Goal: Task Accomplishment & Management: Manage account settings

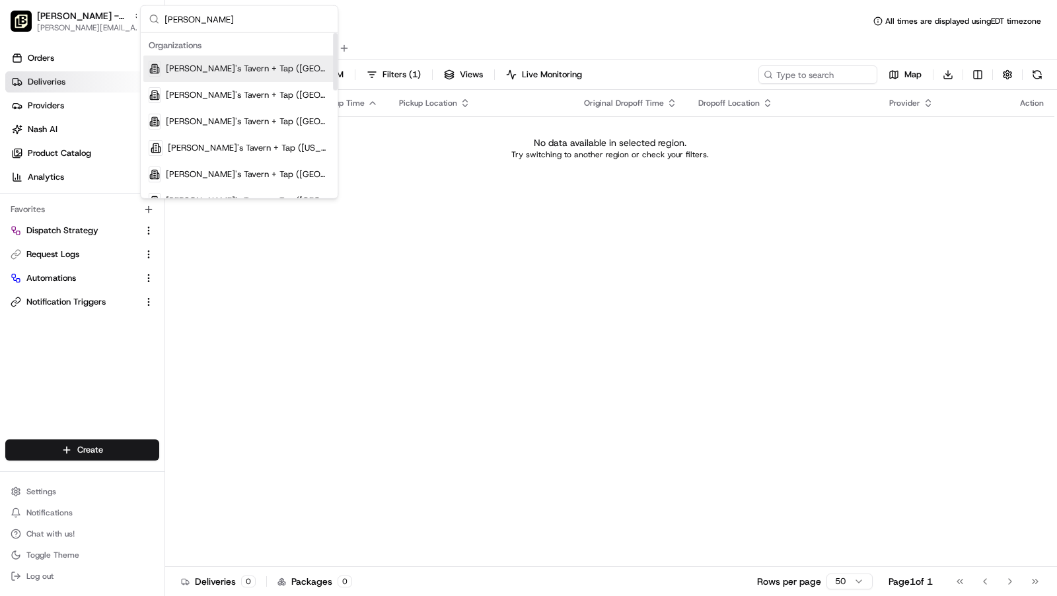
type input "[PERSON_NAME]"
click at [248, 73] on span "[PERSON_NAME]'s Tavern + Tap ([GEOGRAPHIC_DATA])" at bounding box center [248, 69] width 164 height 12
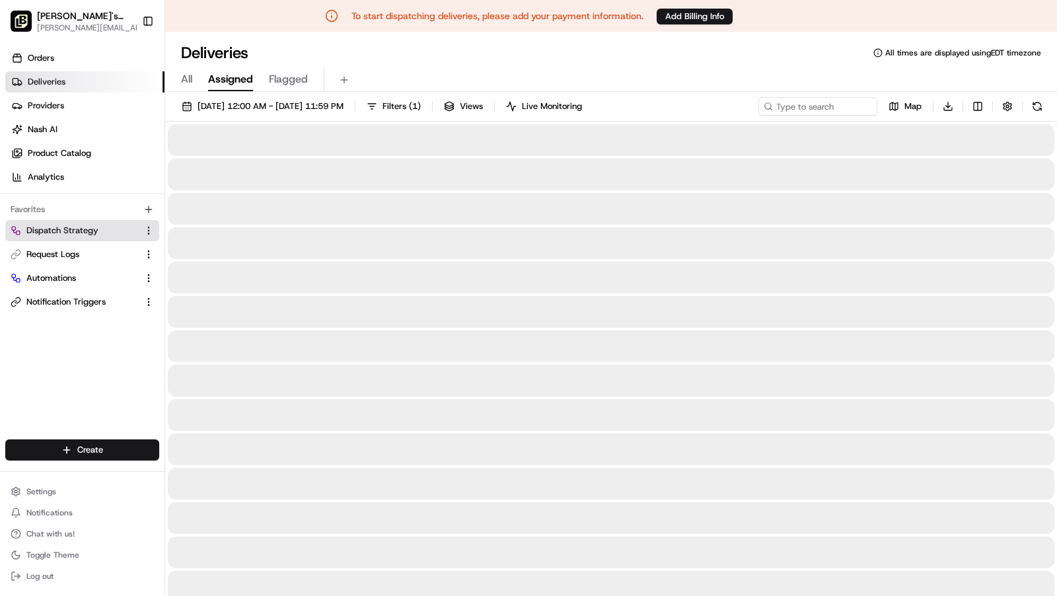
click at [61, 227] on span "Dispatch Strategy" at bounding box center [62, 231] width 72 height 12
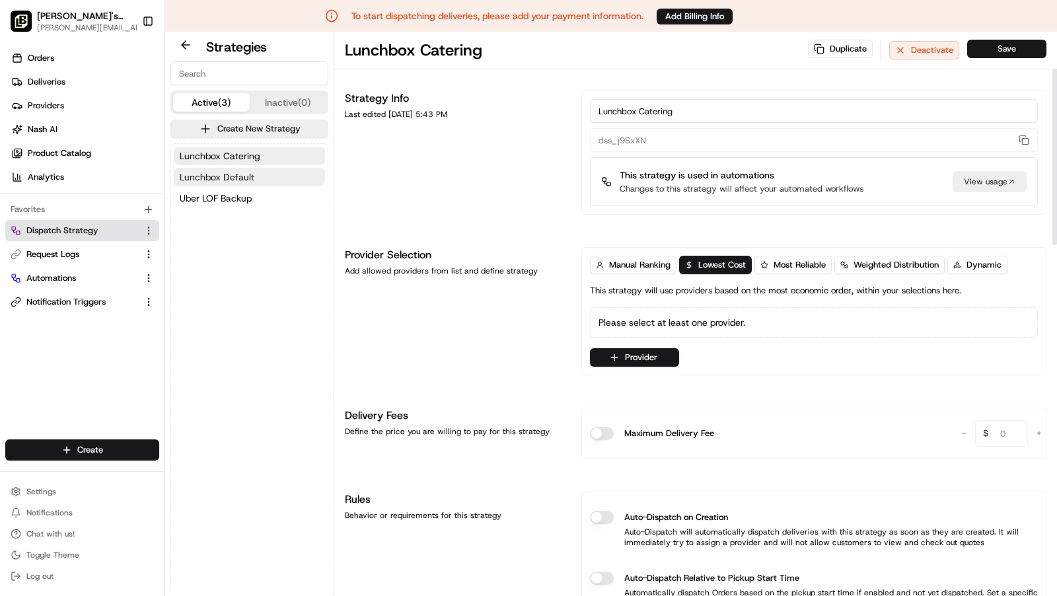
click at [195, 172] on span "Lunchbox Default" at bounding box center [217, 177] width 75 height 13
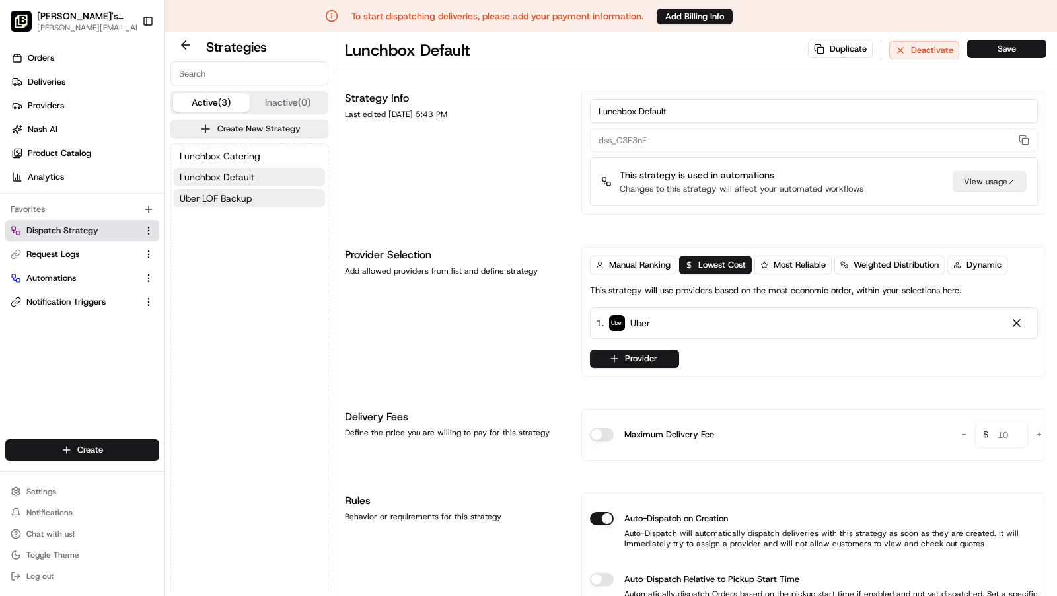
click at [196, 195] on span "Uber LOF Backup" at bounding box center [216, 198] width 72 height 13
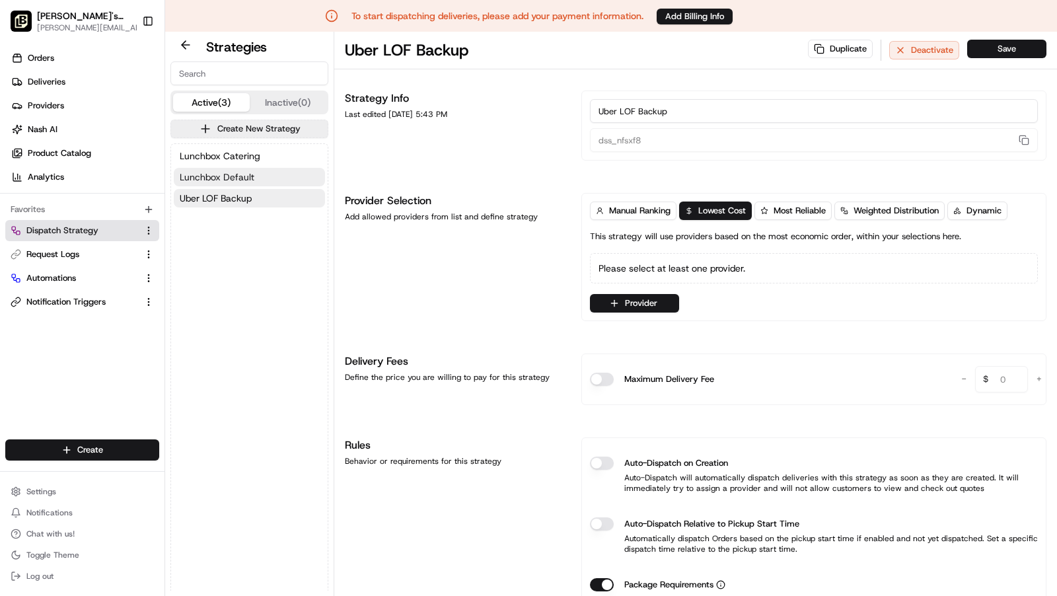
click at [201, 175] on span "Lunchbox Default" at bounding box center [217, 177] width 75 height 13
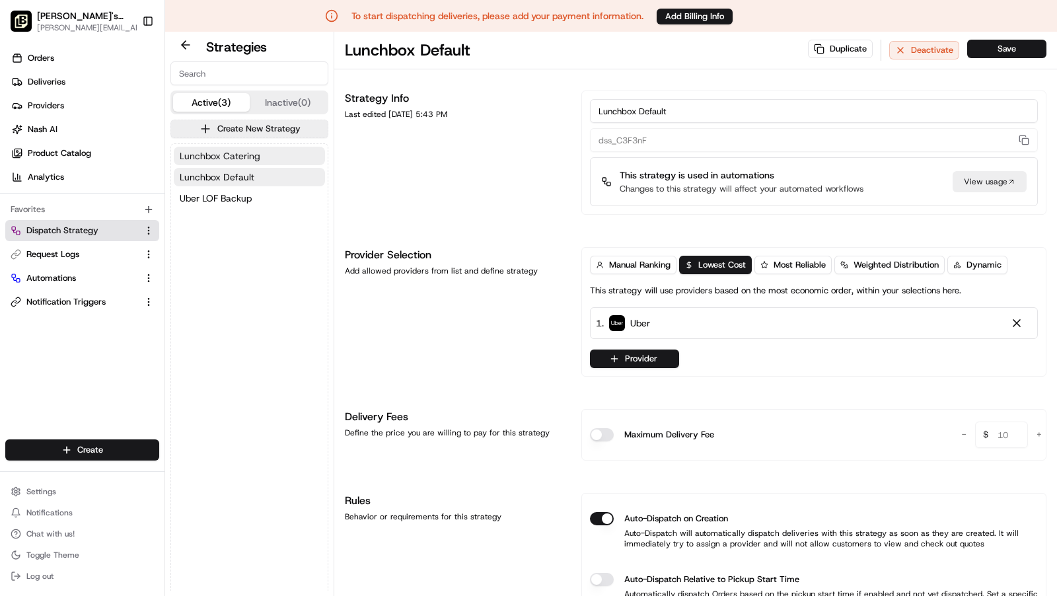
click at [205, 158] on span "Lunchbox Catering" at bounding box center [220, 155] width 81 height 13
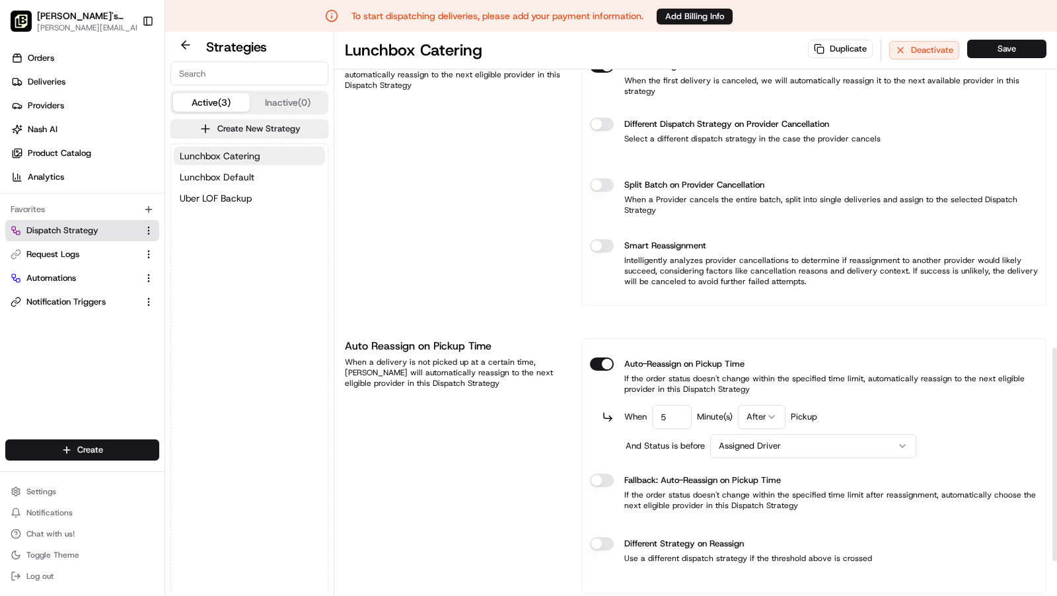
scroll to position [835, 0]
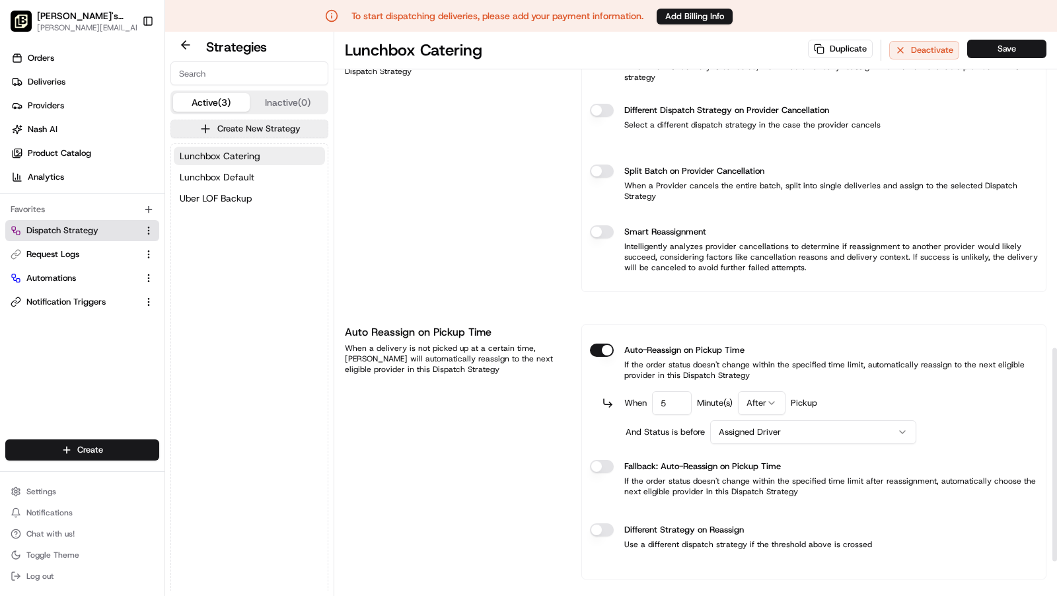
click at [777, 365] on html "To start dispatching deliveries, please add your payment information. Add Billi…" at bounding box center [528, 298] width 1057 height 596
click at [748, 397] on html "To start dispatching deliveries, please add your payment information. Add Billi…" at bounding box center [528, 298] width 1057 height 596
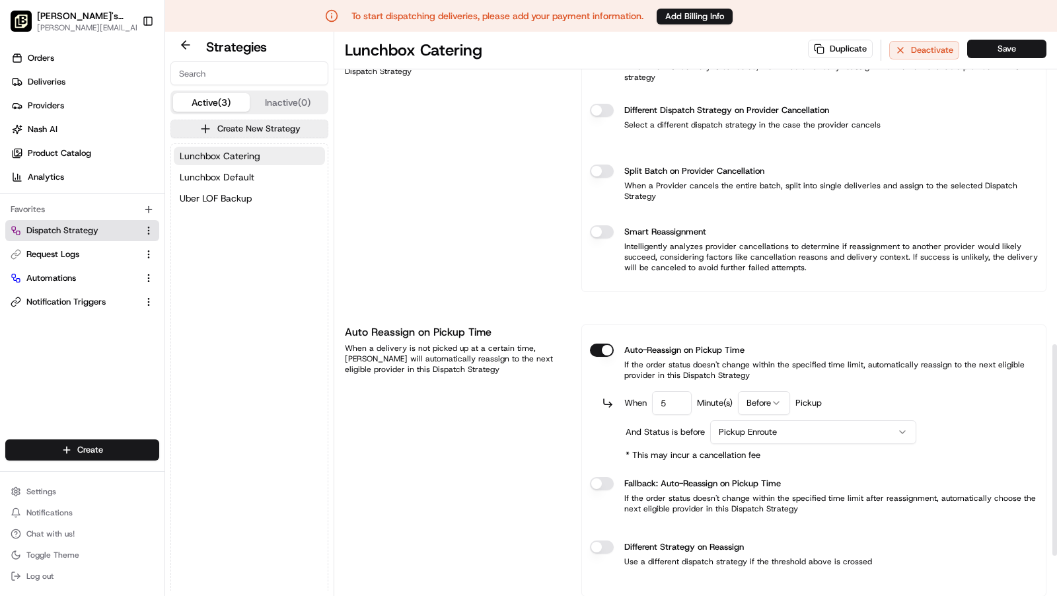
drag, startPoint x: 606, startPoint y: 513, endPoint x: 637, endPoint y: 516, distance: 31.2
click at [607, 541] on button "Different Strategy on Reassign" at bounding box center [602, 547] width 24 height 13
click at [716, 584] on span "Select Strategy" at bounding box center [709, 590] width 62 height 12
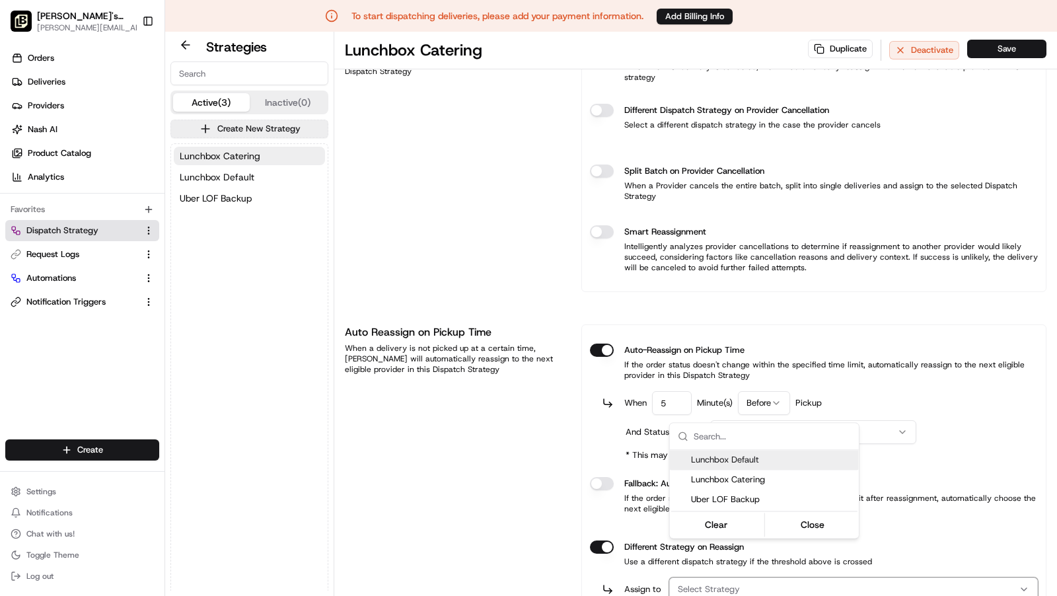
click at [732, 461] on span "Lunchbox Default" at bounding box center [772, 460] width 163 height 12
click at [1007, 55] on html "To start dispatching deliveries, please add your payment information. Add Billi…" at bounding box center [528, 298] width 1057 height 596
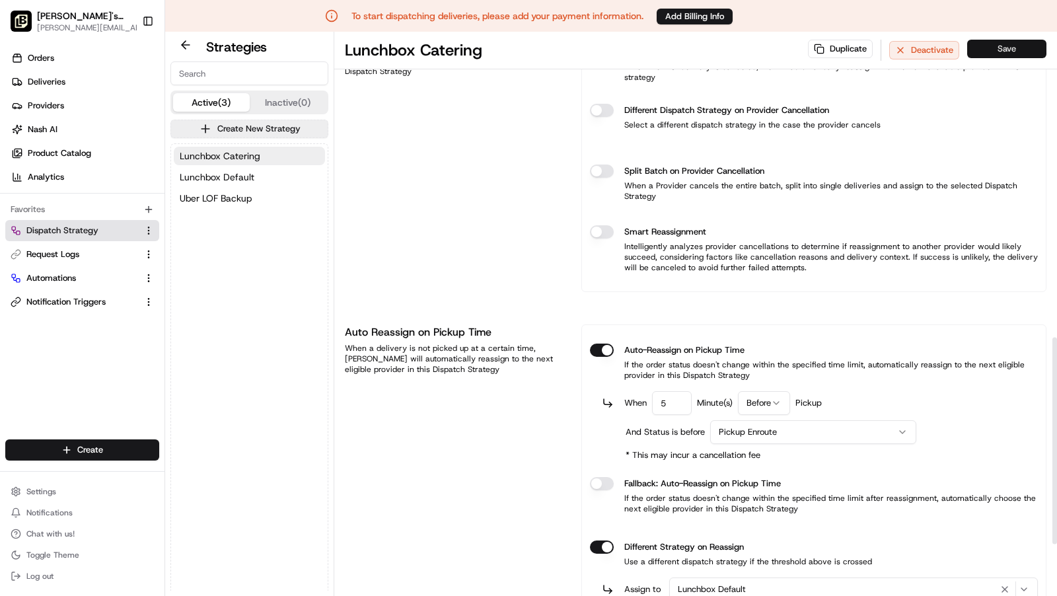
click at [1001, 50] on button "Save" at bounding box center [1007, 49] width 79 height 19
drag, startPoint x: 217, startPoint y: 198, endPoint x: 269, endPoint y: 247, distance: 71.5
click at [217, 198] on span "Uber LOF Backup" at bounding box center [216, 198] width 72 height 13
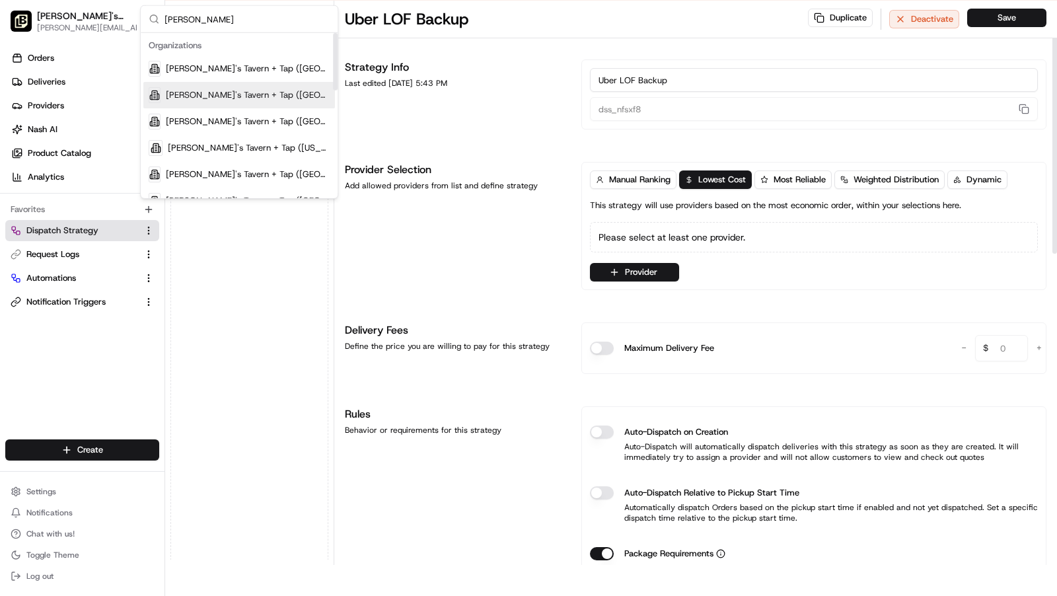
type input "[PERSON_NAME]"
click at [289, 100] on span "[PERSON_NAME]'s Tavern + Tap ([GEOGRAPHIC_DATA])" at bounding box center [248, 95] width 164 height 12
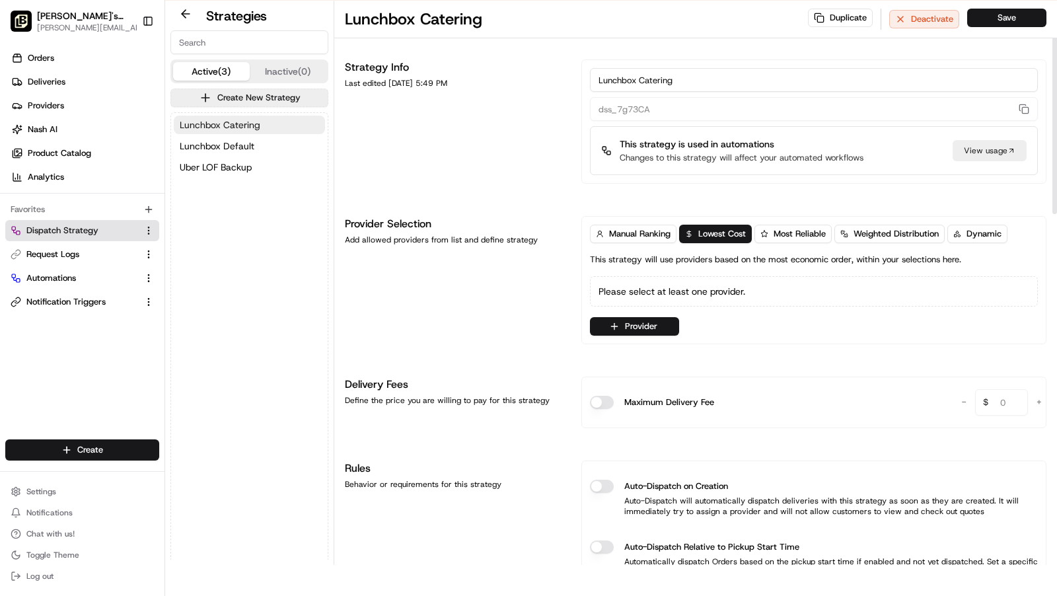
click at [259, 116] on button "Lunchbox Catering" at bounding box center [249, 125] width 151 height 19
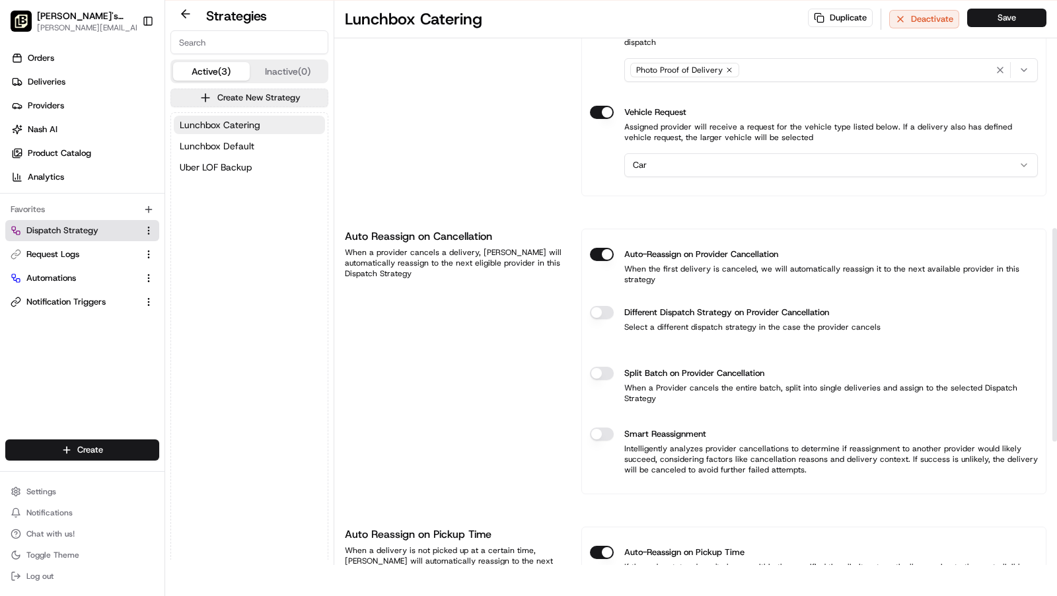
scroll to position [600, 0]
click at [602, 307] on button "Different Dispatch Strategy on Provider Cancellation" at bounding box center [602, 313] width 24 height 13
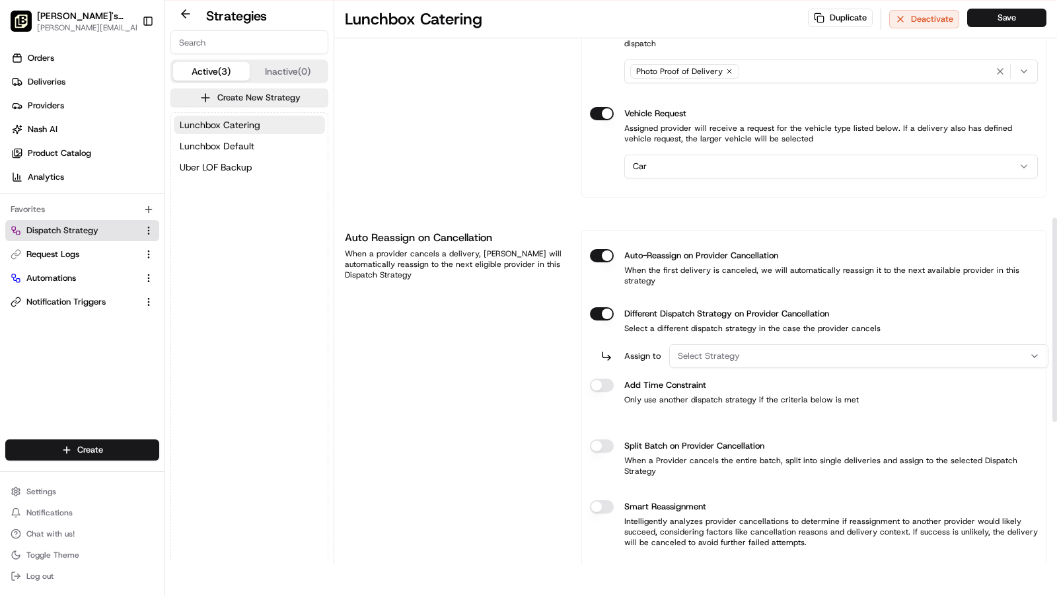
drag, startPoint x: 745, startPoint y: 333, endPoint x: 766, endPoint y: 330, distance: 20.7
click at [747, 350] on div "Select Strategy" at bounding box center [859, 356] width 373 height 12
click at [763, 389] on div "Lunchbox Default" at bounding box center [764, 382] width 189 height 20
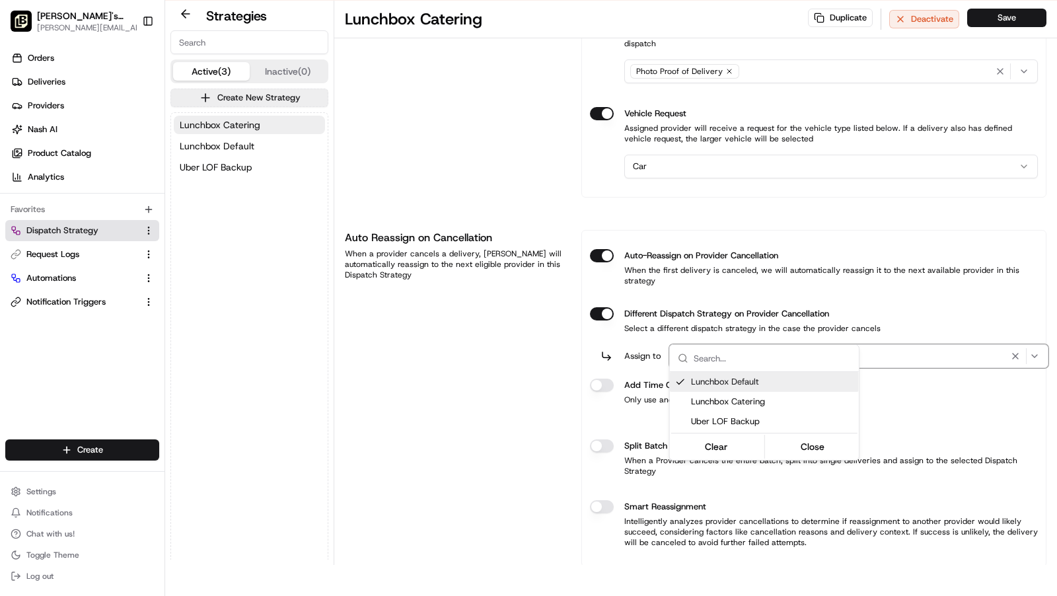
click at [609, 360] on html "To start dispatching deliveries, please add your payment information. Add Billi…" at bounding box center [528, 267] width 1057 height 596
drag, startPoint x: 602, startPoint y: 361, endPoint x: 677, endPoint y: 378, distance: 76.6
click at [603, 321] on button "Different Dispatch Strategy on Provider Cancellation" at bounding box center [602, 313] width 24 height 13
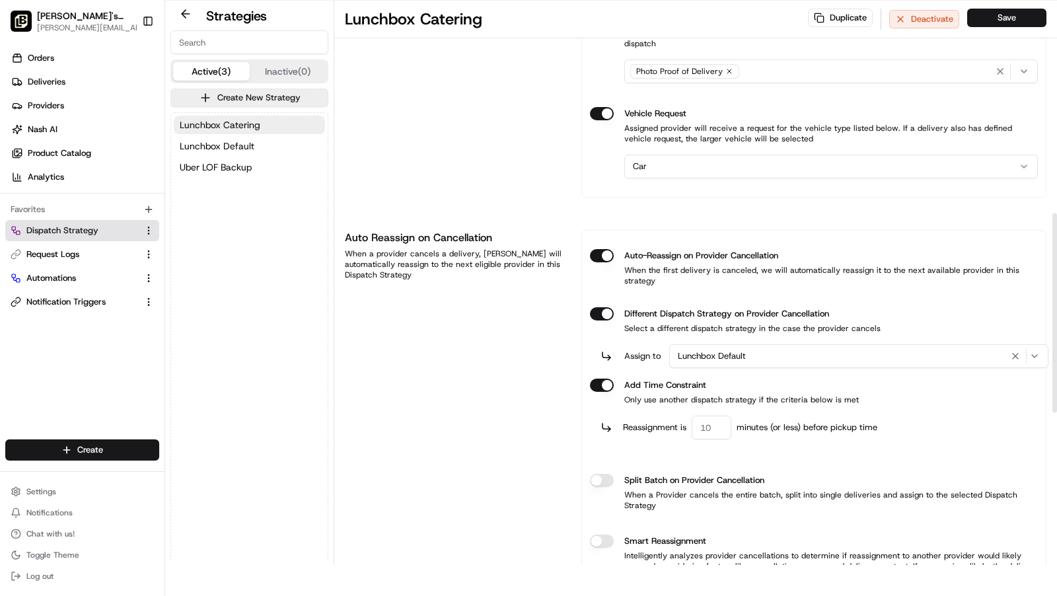
click at [716, 416] on input "number" at bounding box center [712, 428] width 40 height 24
type input "60"
click at [734, 348] on div "Lunchbox Default" at bounding box center [859, 356] width 373 height 16
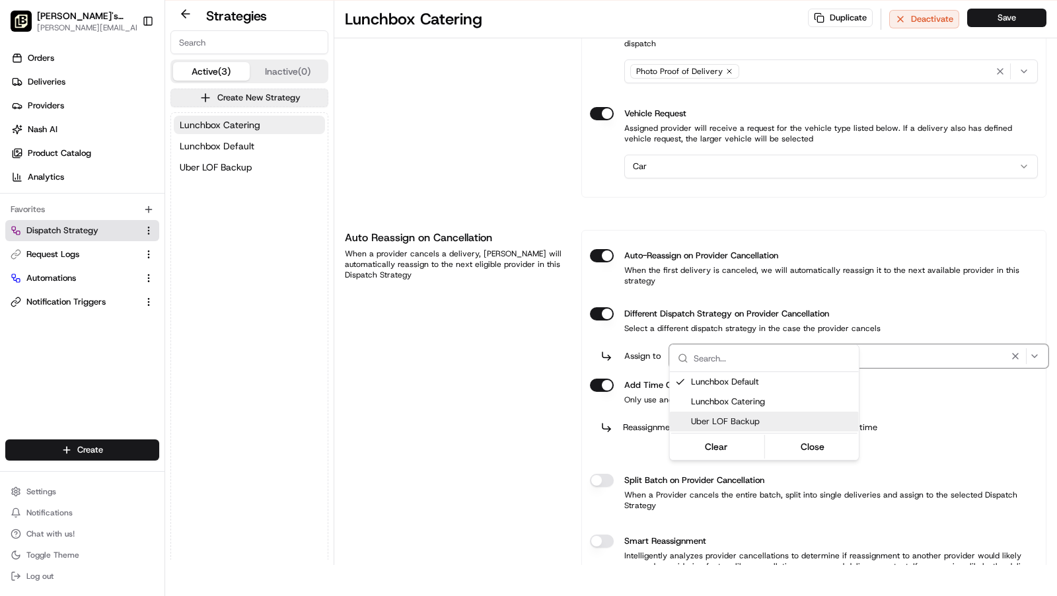
click at [732, 421] on span "Uber LOF Backup" at bounding box center [772, 422] width 163 height 12
drag, startPoint x: 808, startPoint y: 451, endPoint x: 597, endPoint y: 431, distance: 211.2
click at [804, 451] on button "Close" at bounding box center [812, 446] width 91 height 19
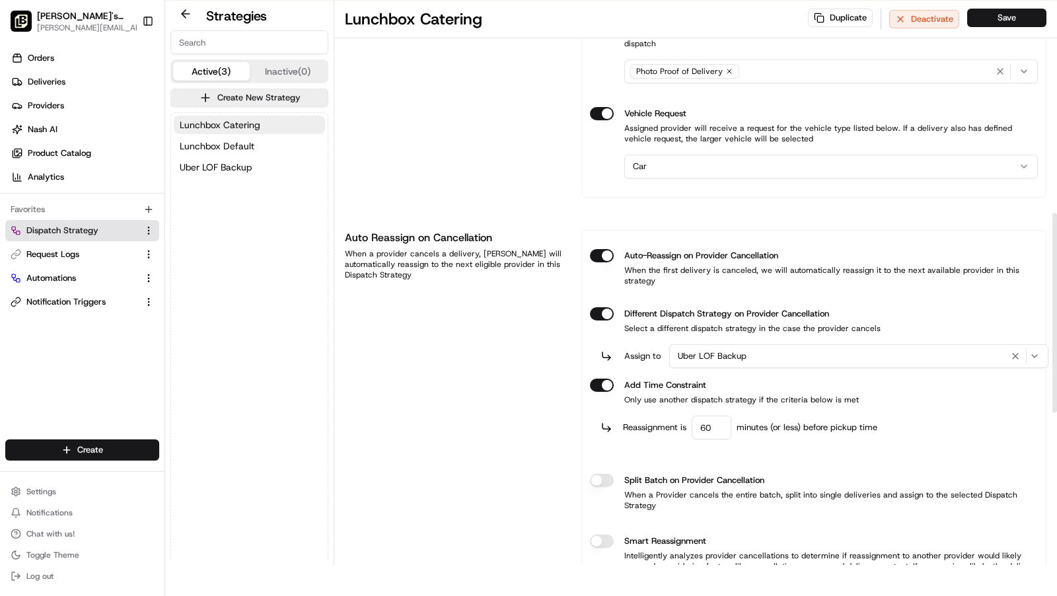
click at [524, 404] on div "Auto Reassign on Cancellation When a provider cancels a delivery, [PERSON_NAME]…" at bounding box center [455, 415] width 221 height 371
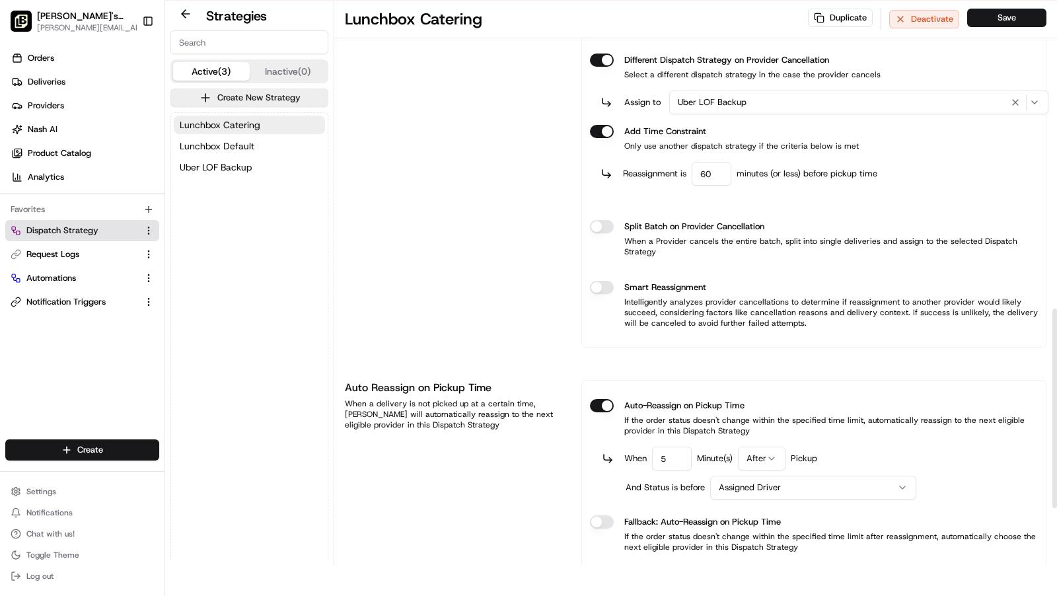
scroll to position [870, 0]
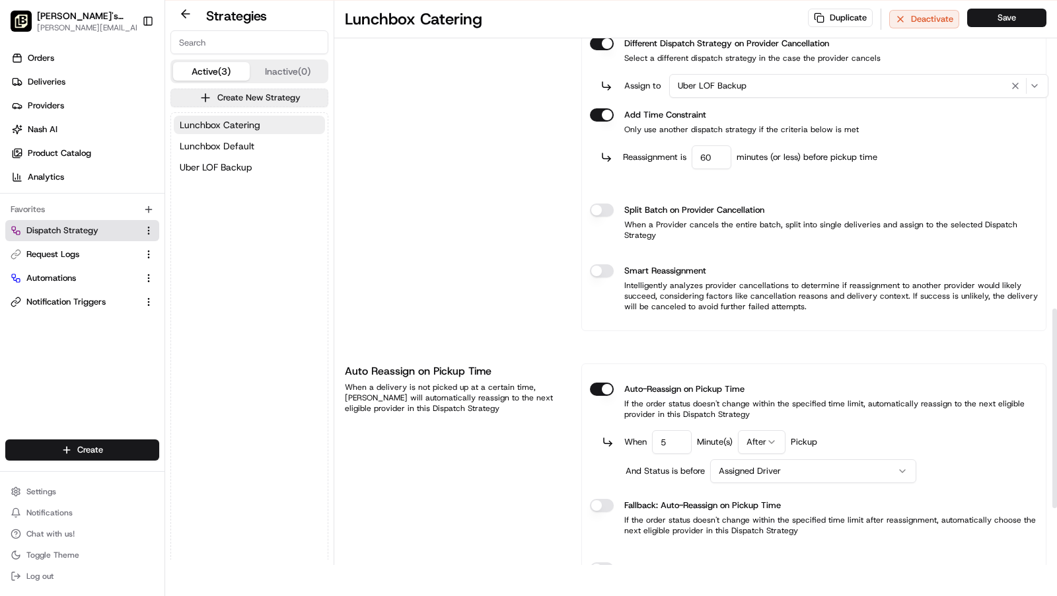
click at [761, 406] on html "To start dispatching deliveries, please add your payment information. Add Billi…" at bounding box center [528, 267] width 1057 height 596
drag, startPoint x: 762, startPoint y: 432, endPoint x: 747, endPoint y: 430, distance: 15.3
click at [680, 430] on input "5" at bounding box center [672, 442] width 40 height 24
type input "10"
click at [752, 435] on html "To start dispatching deliveries, please add your payment information. Add Billi…" at bounding box center [528, 267] width 1057 height 596
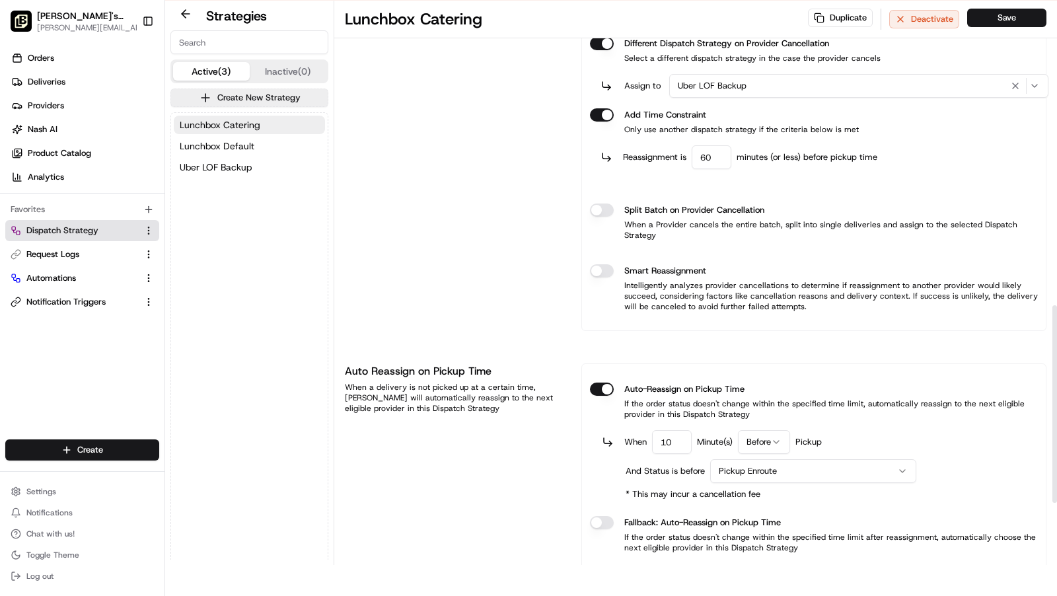
click at [533, 445] on div "Auto Reassign on Pickup Time When a delivery is not picked up at a certain time…" at bounding box center [455, 499] width 221 height 272
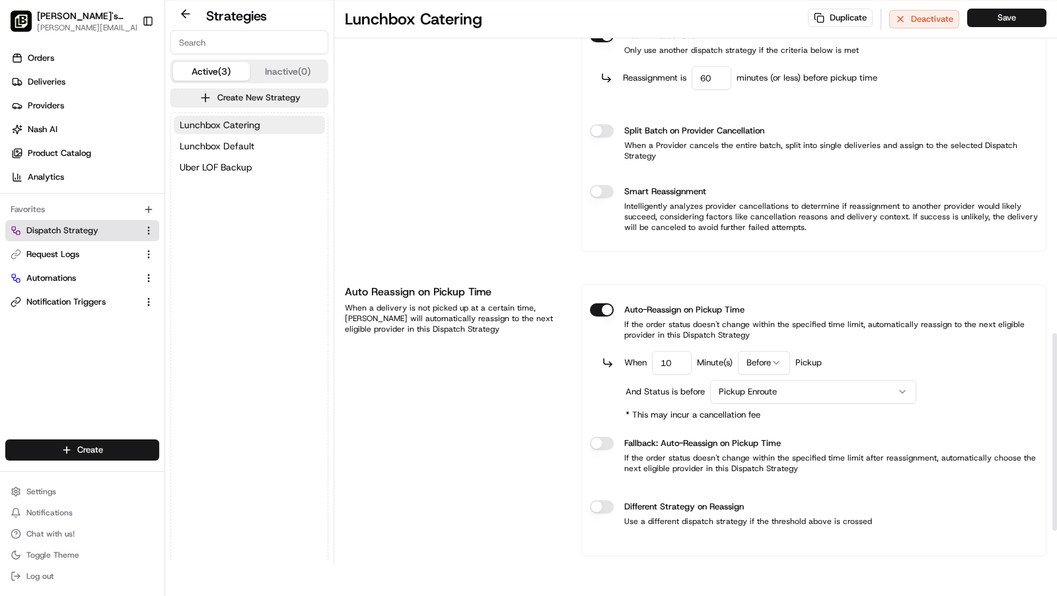
scroll to position [952, 0]
click at [607, 498] on button "Different Strategy on Reassign" at bounding box center [602, 504] width 24 height 13
click at [714, 541] on span "Select Strategy" at bounding box center [709, 547] width 62 height 12
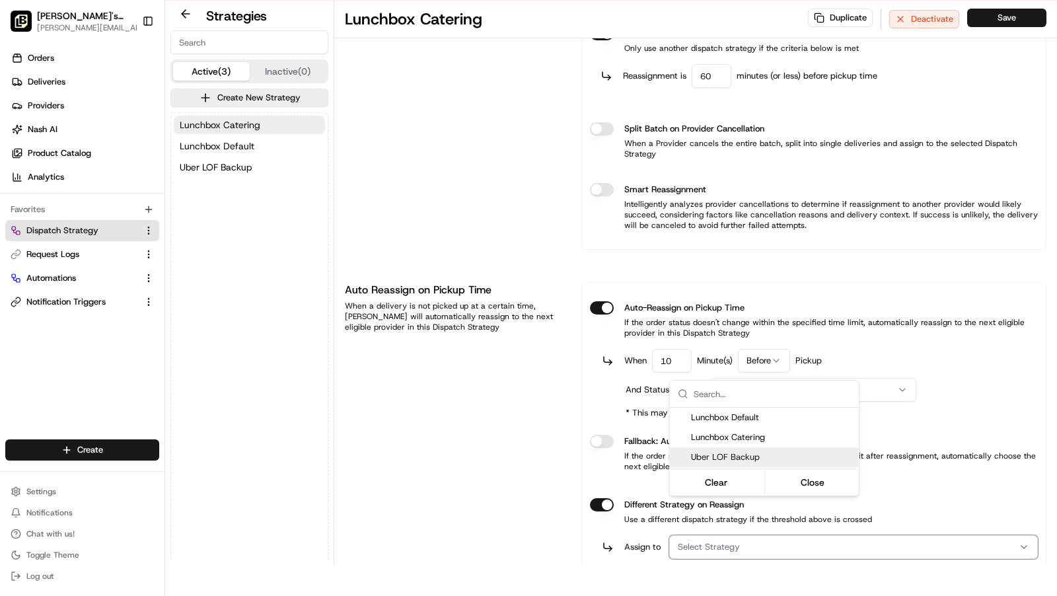
click at [740, 463] on div "Uber LOF Backup" at bounding box center [764, 457] width 189 height 20
click at [817, 488] on button "Close" at bounding box center [812, 482] width 91 height 19
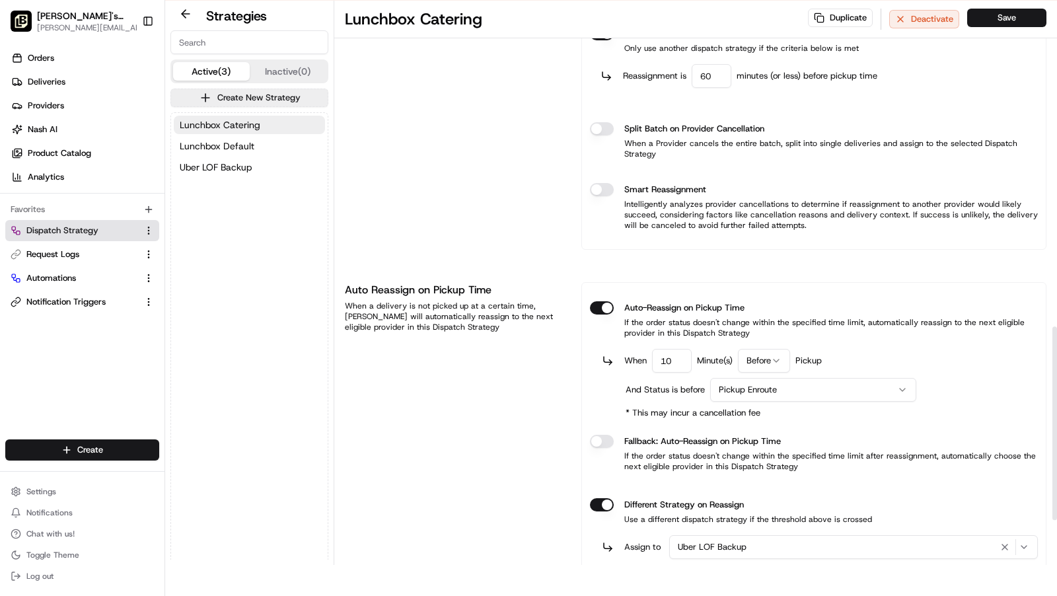
click at [1013, 16] on button "Save" at bounding box center [1007, 18] width 79 height 19
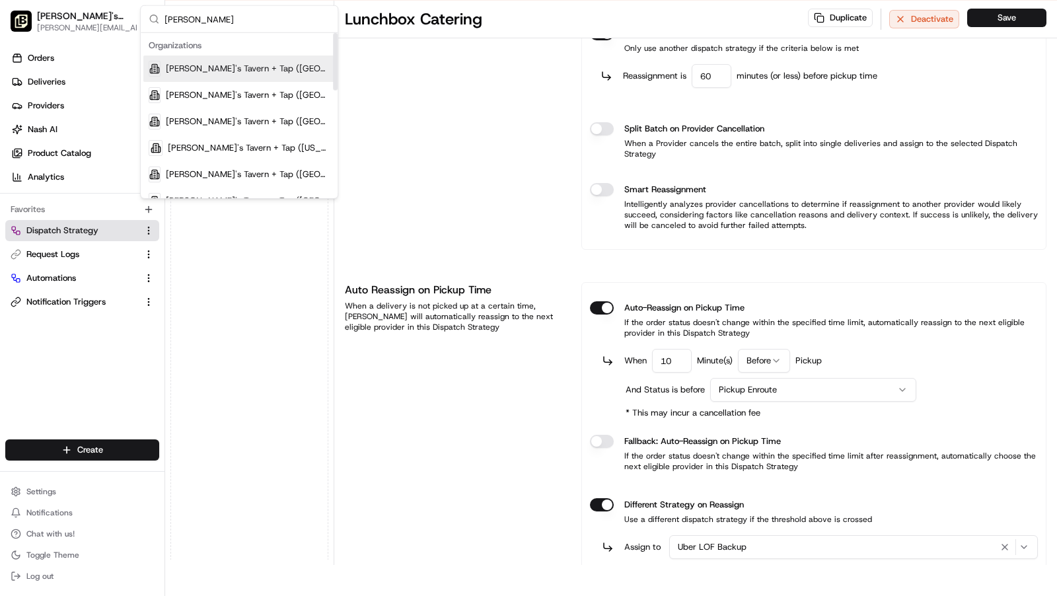
type input "[PERSON_NAME]"
click at [282, 66] on span "[PERSON_NAME]'s Tavern + Tap ([GEOGRAPHIC_DATA])" at bounding box center [248, 69] width 164 height 12
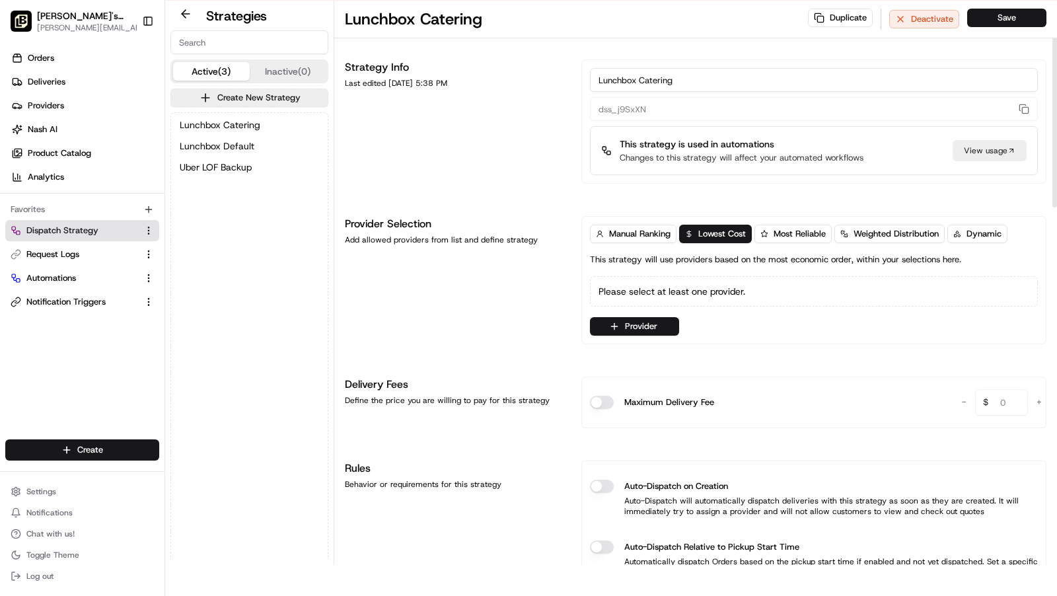
scroll to position [977, 0]
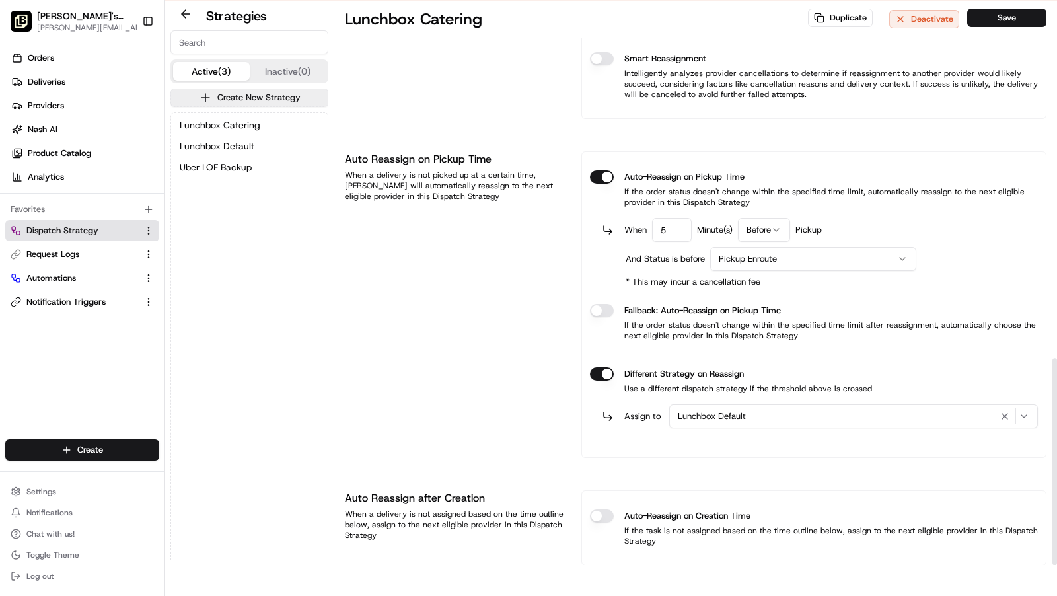
click at [669, 218] on input "5" at bounding box center [672, 230] width 40 height 24
type input "10"
click at [743, 410] on span "Lunchbox Default" at bounding box center [712, 416] width 68 height 12
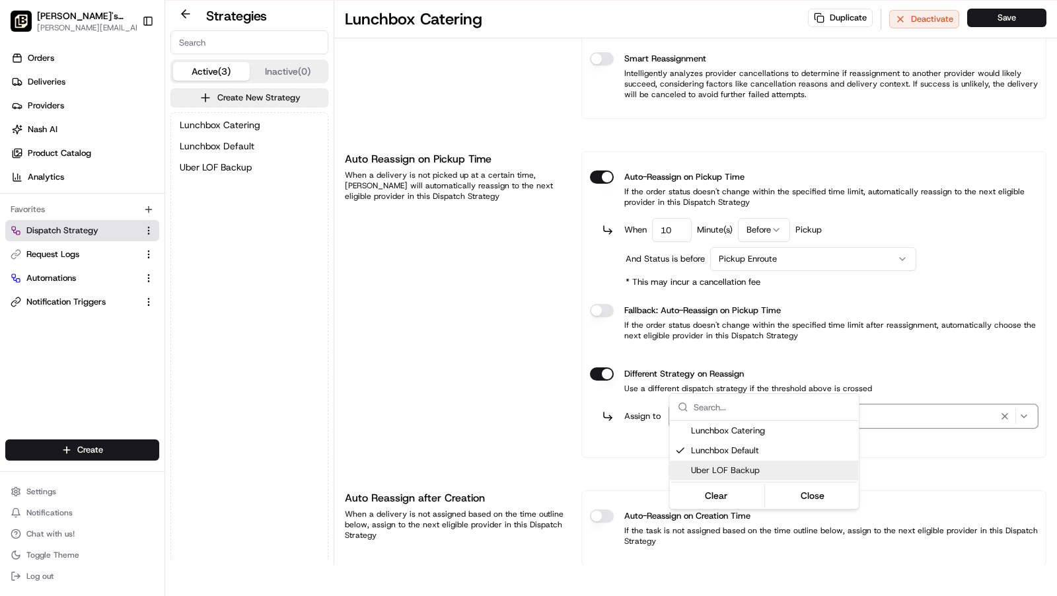
click at [693, 473] on span "Uber LOF Backup" at bounding box center [772, 471] width 163 height 12
click at [802, 500] on button "Close" at bounding box center [812, 495] width 91 height 19
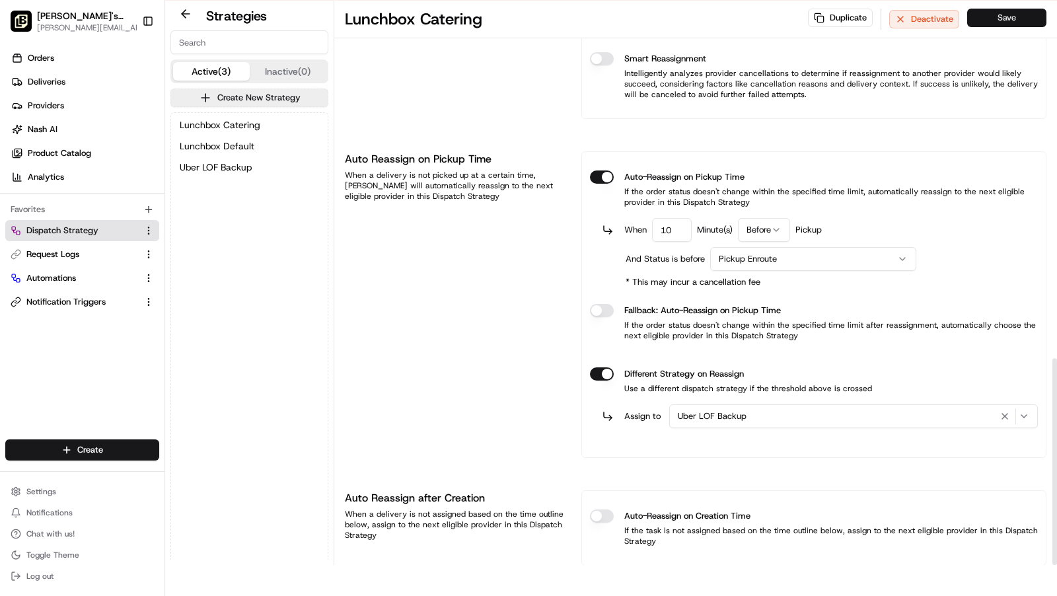
click at [995, 21] on button "Save" at bounding box center [1007, 18] width 79 height 19
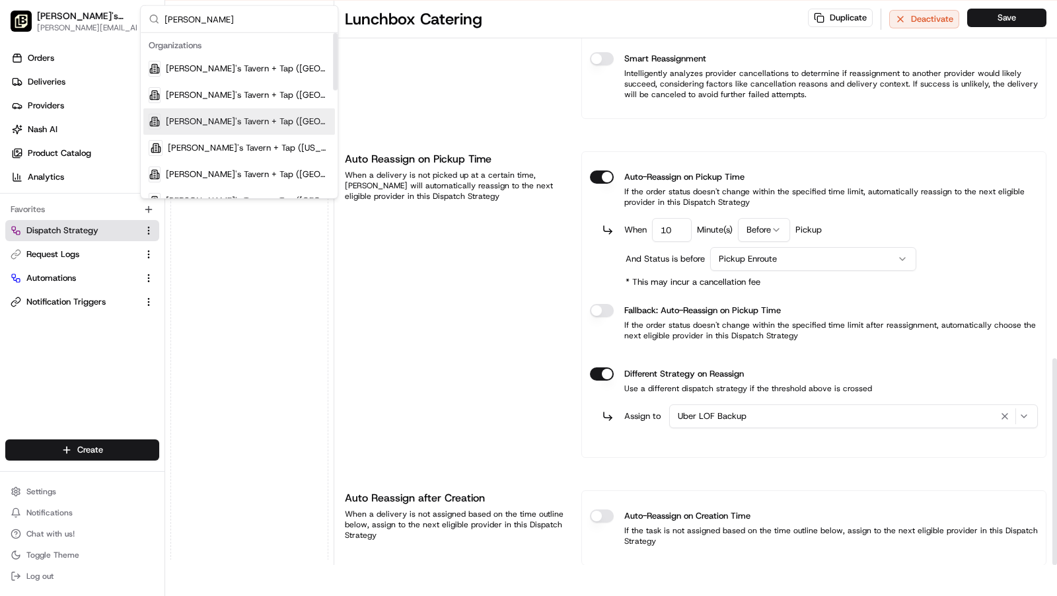
type input "[PERSON_NAME]"
click at [274, 118] on span "[PERSON_NAME]'s Tavern + Tap ([GEOGRAPHIC_DATA])" at bounding box center [248, 122] width 164 height 12
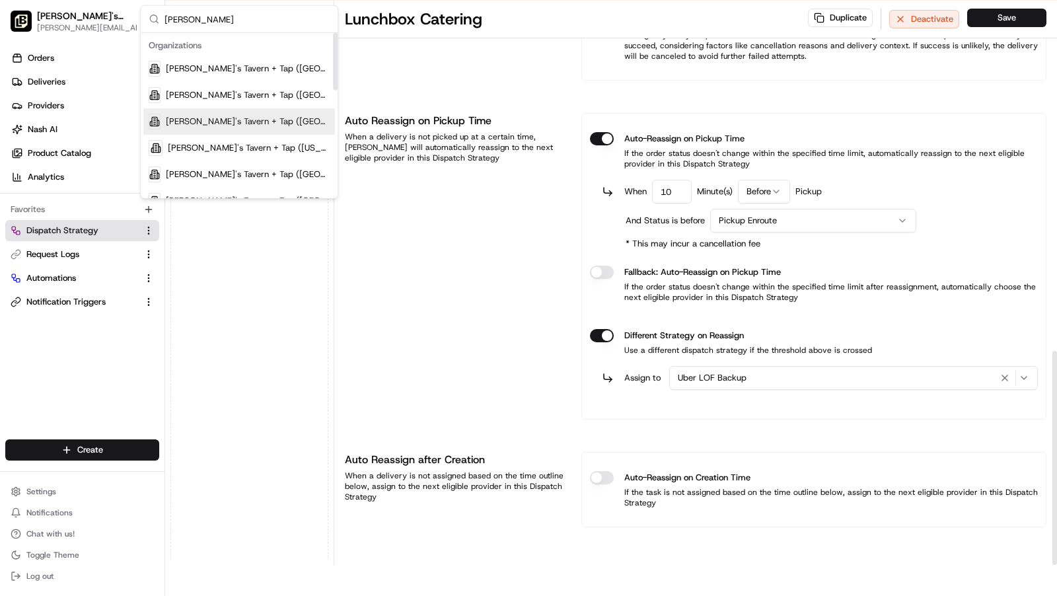
scroll to position [923, 0]
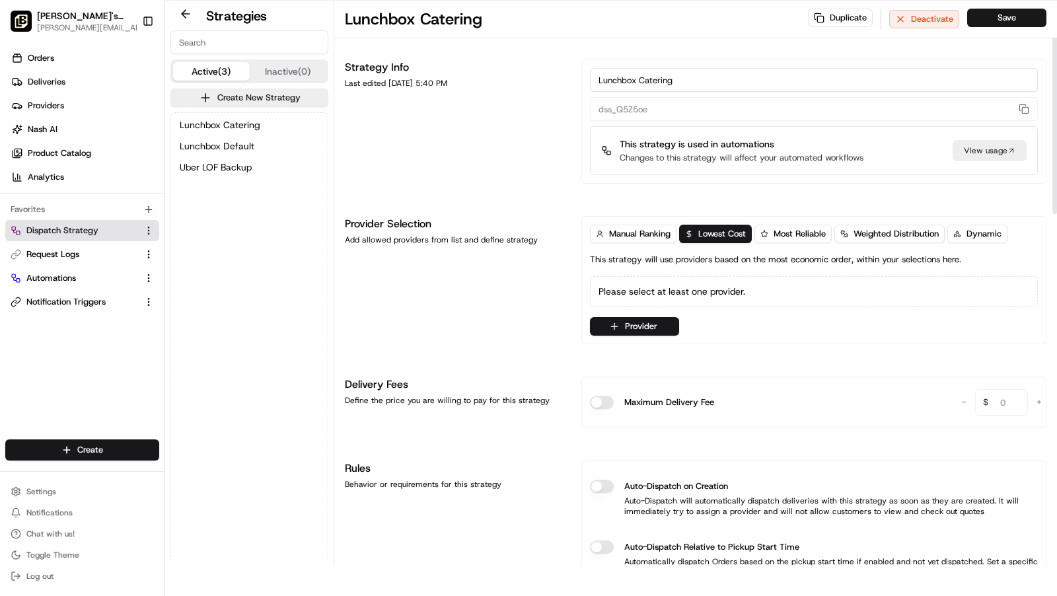
click at [217, 113] on div "Lunchbox Catering Lunchbox Default Uber LOF Backup" at bounding box center [249, 146] width 157 height 66
click at [217, 119] on span "Lunchbox Catering" at bounding box center [220, 124] width 81 height 13
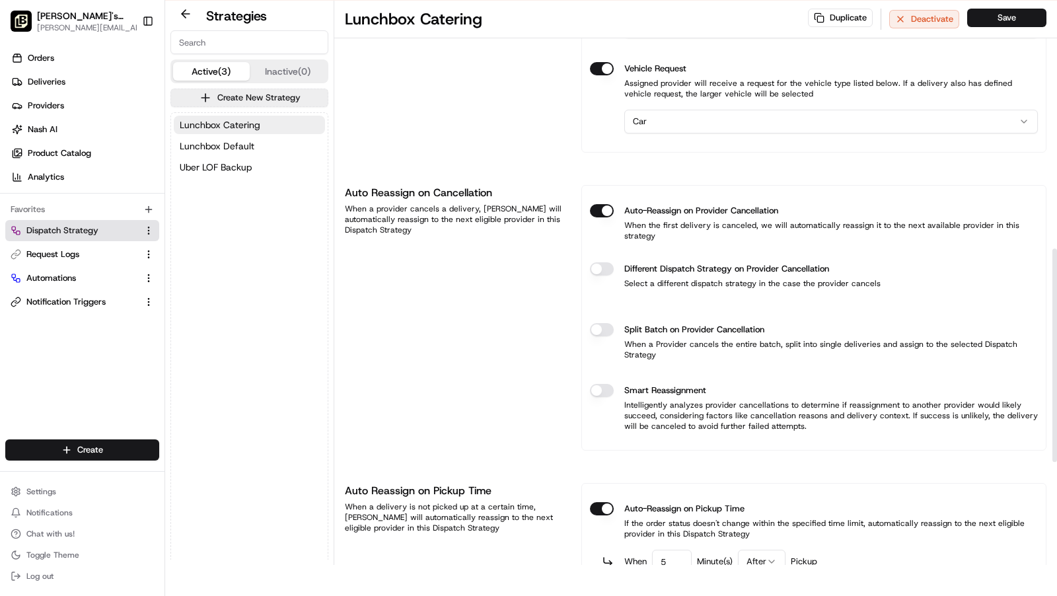
scroll to position [655, 0]
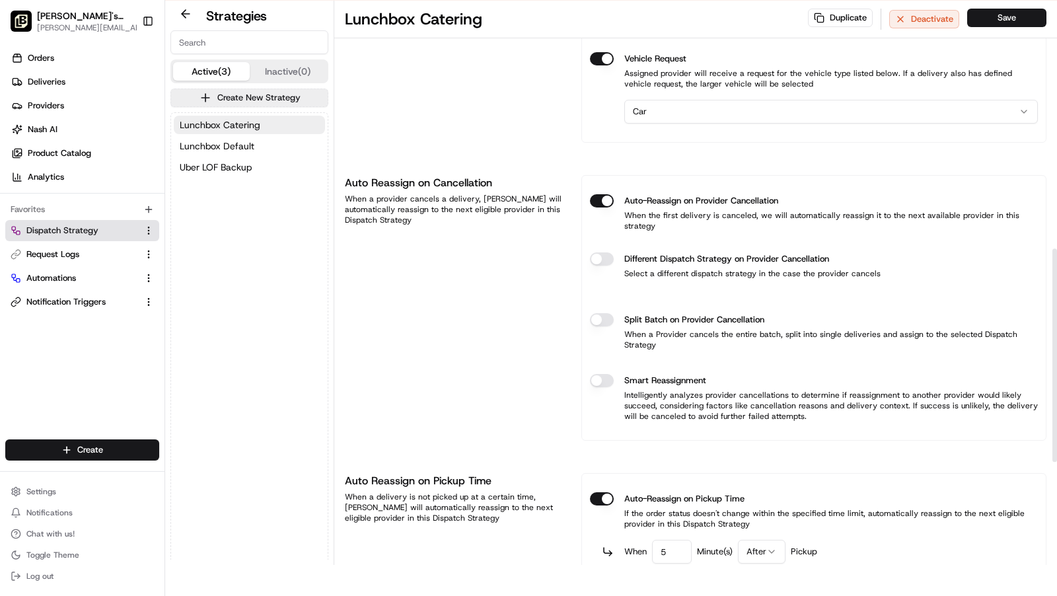
click at [597, 252] on button "Different Dispatch Strategy on Provider Cancellation" at bounding box center [602, 258] width 24 height 13
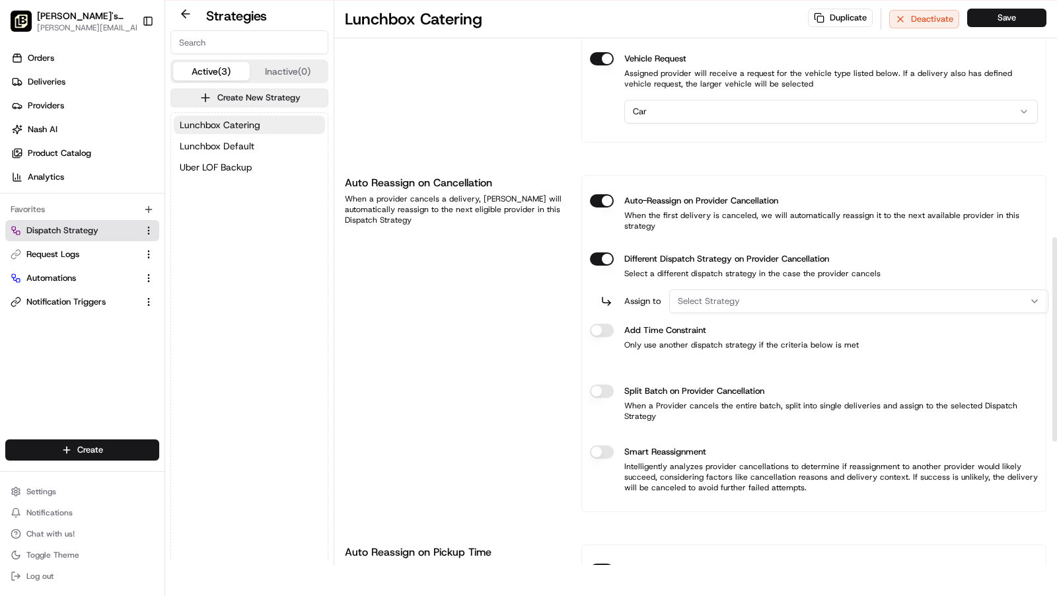
click at [756, 295] on div "Select Strategy" at bounding box center [859, 301] width 373 height 12
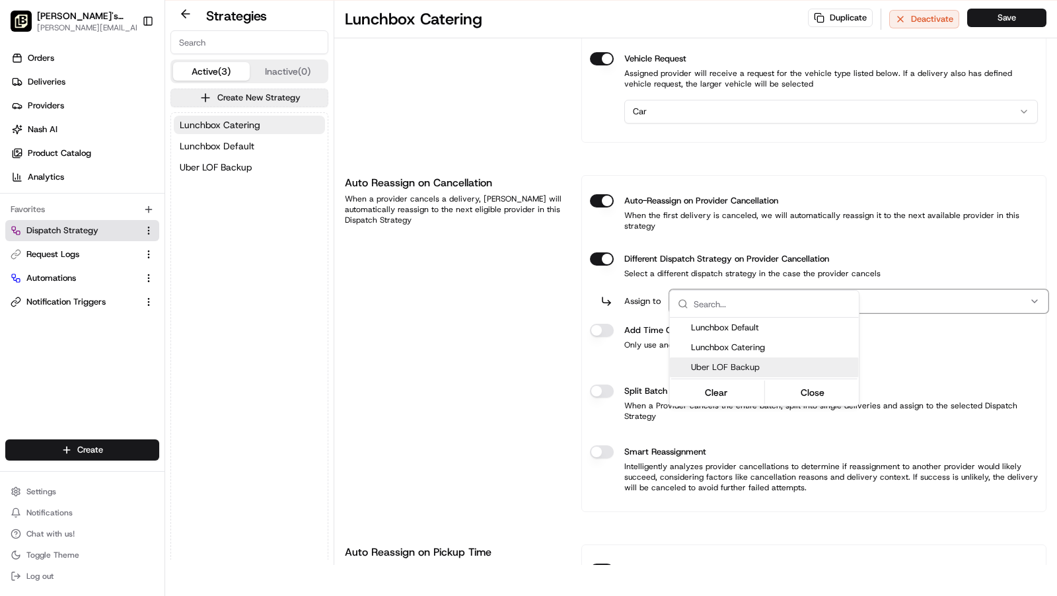
click at [747, 369] on span "Uber LOF Backup" at bounding box center [772, 367] width 163 height 12
click at [598, 309] on html "To start dispatching deliveries, please add your payment information. Add Billi…" at bounding box center [528, 267] width 1057 height 596
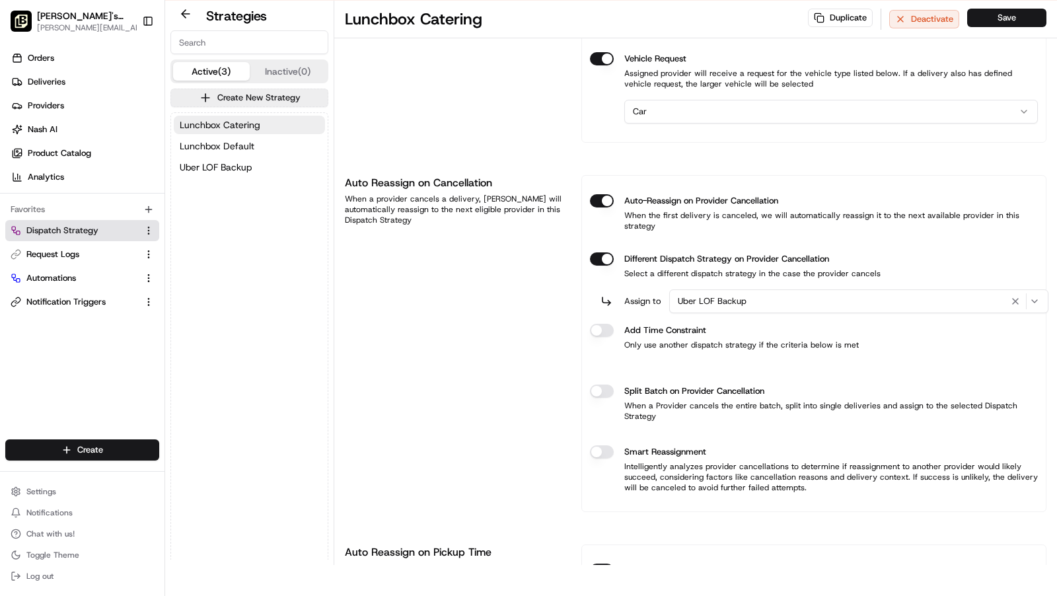
click at [597, 266] on button "Different Dispatch Strategy on Provider Cancellation" at bounding box center [602, 258] width 24 height 13
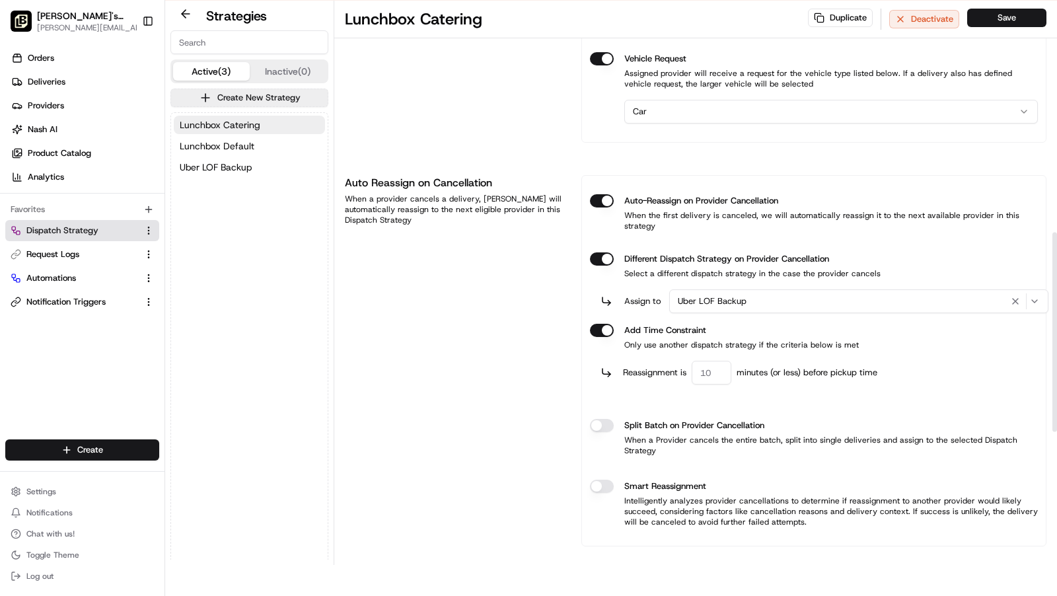
click at [724, 361] on input "number" at bounding box center [712, 373] width 40 height 24
type input "60"
click at [490, 356] on div "Auto Reassign on Cancellation When a provider cancels a delivery, [PERSON_NAME]…" at bounding box center [455, 360] width 221 height 371
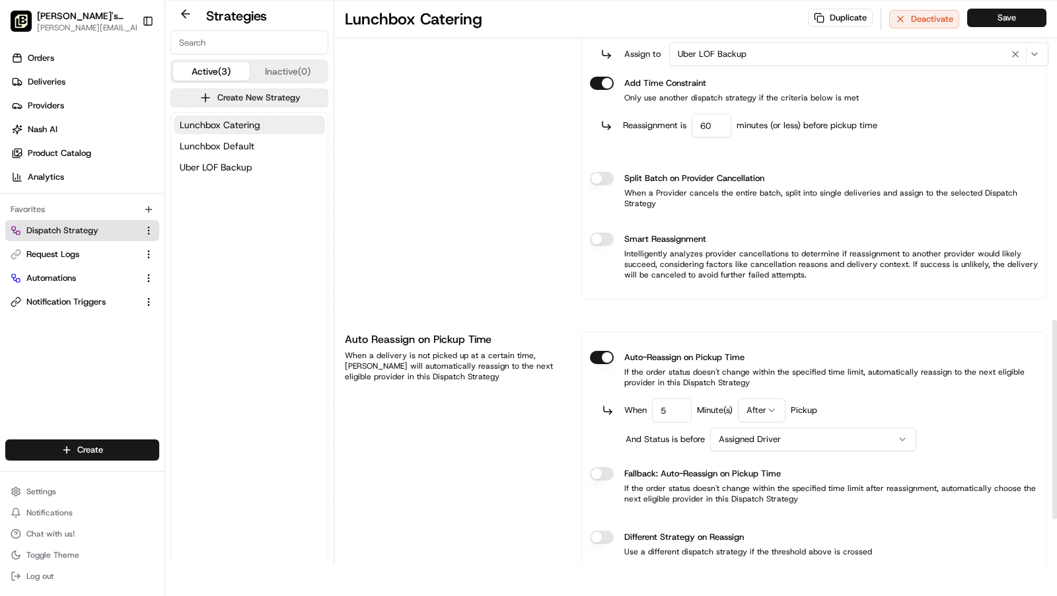
scroll to position [902, 0]
click at [665, 399] on input "5" at bounding box center [672, 411] width 40 height 24
type input "10"
click at [778, 375] on html "To start dispatching deliveries, please add your payment information. Add Billi…" at bounding box center [528, 267] width 1057 height 596
click at [754, 404] on html "To start dispatching deliveries, please add your payment information. Add Billi…" at bounding box center [528, 267] width 1057 height 596
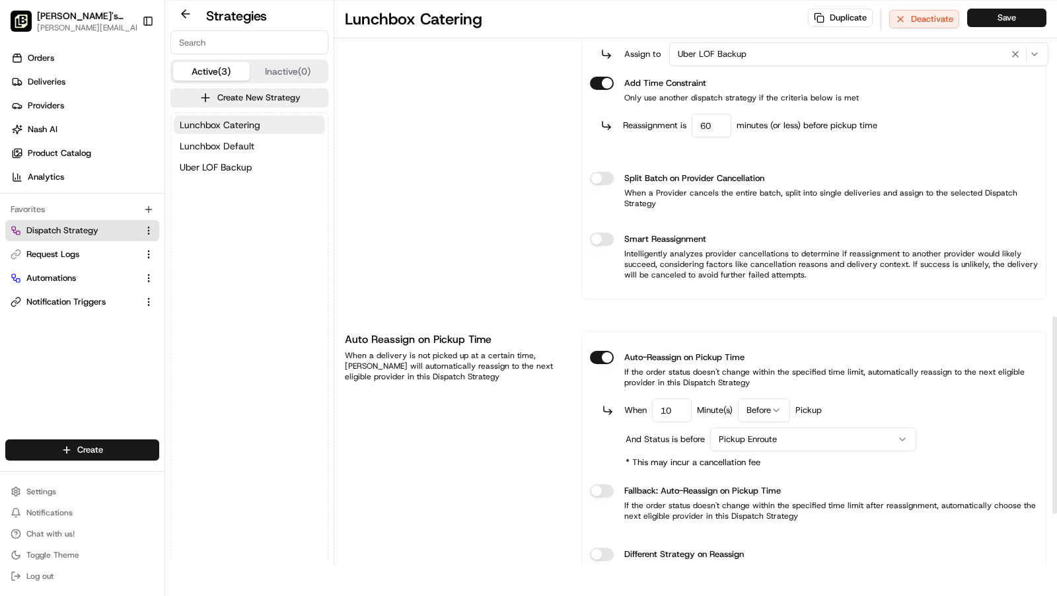
click at [595, 537] on div "Different Strategy on Reassign Use a different dispatch strategy if the thresho…" at bounding box center [814, 561] width 448 height 48
click at [600, 548] on button "Different Strategy on Reassign" at bounding box center [602, 554] width 24 height 13
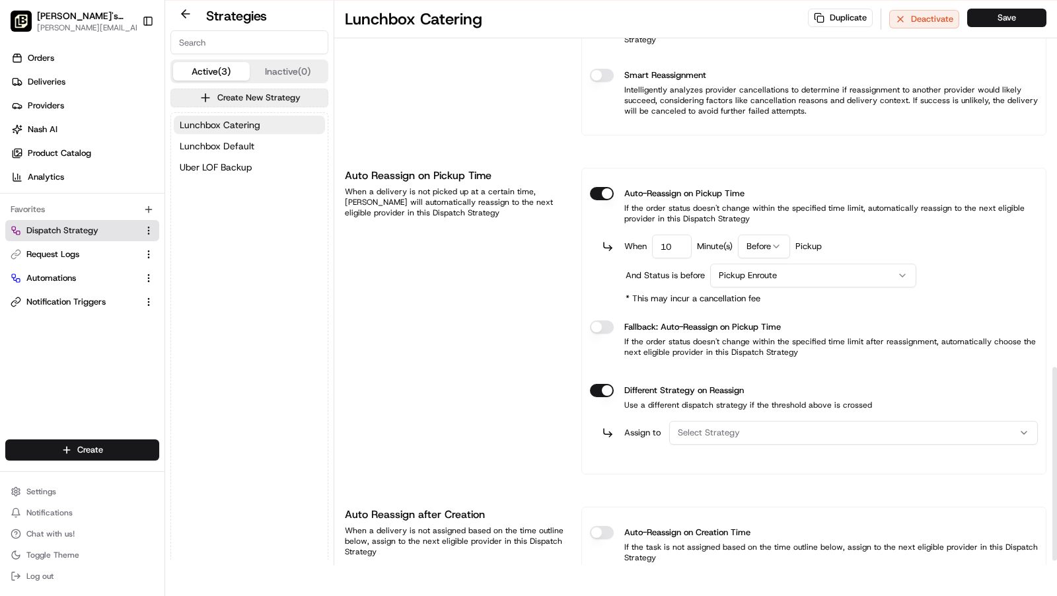
scroll to position [1082, 0]
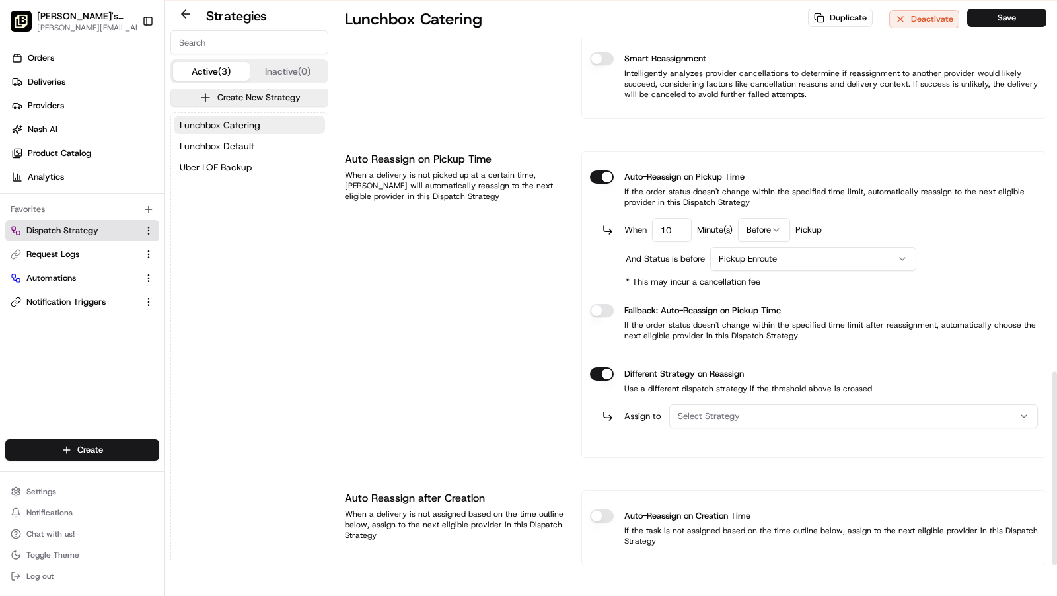
click at [728, 410] on span "Select Strategy" at bounding box center [709, 416] width 62 height 12
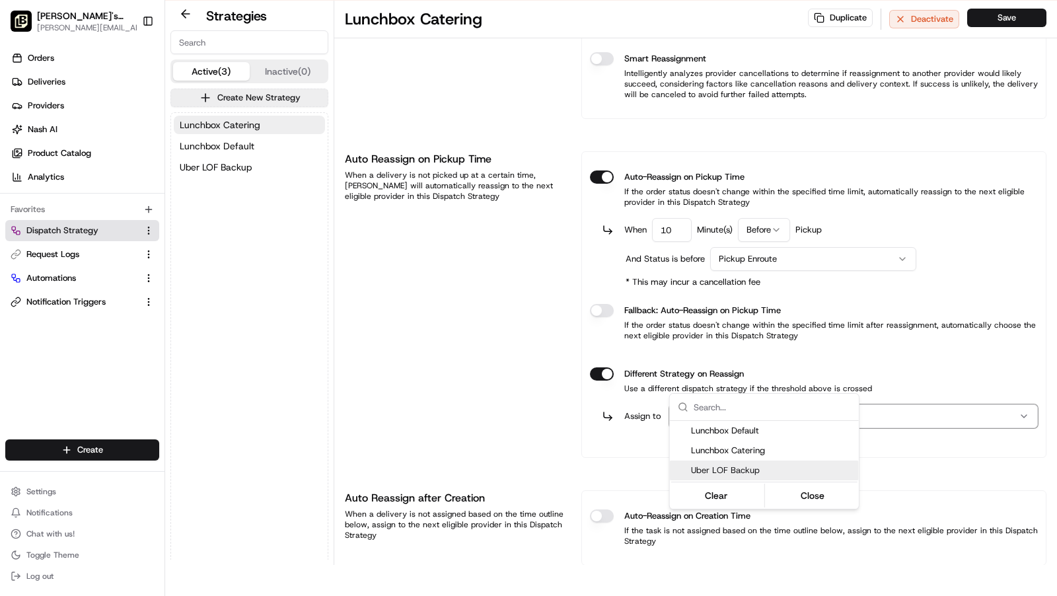
click at [725, 468] on span "Uber LOF Backup" at bounding box center [772, 471] width 163 height 12
click at [814, 498] on button "Close" at bounding box center [812, 495] width 91 height 19
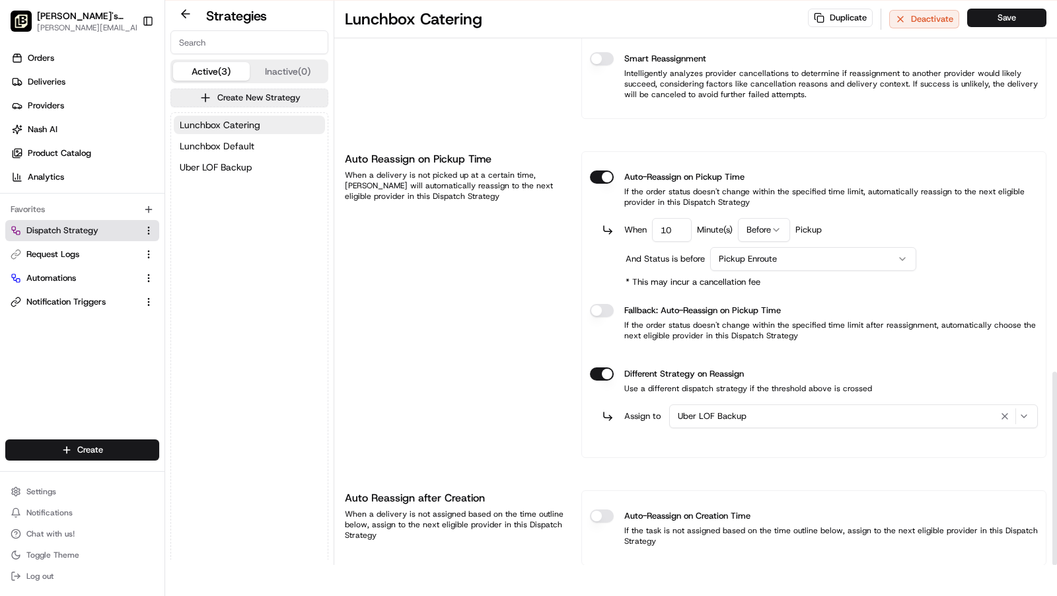
click at [1001, 27] on div "Duplicate Deactivate Save" at bounding box center [927, 19] width 239 height 21
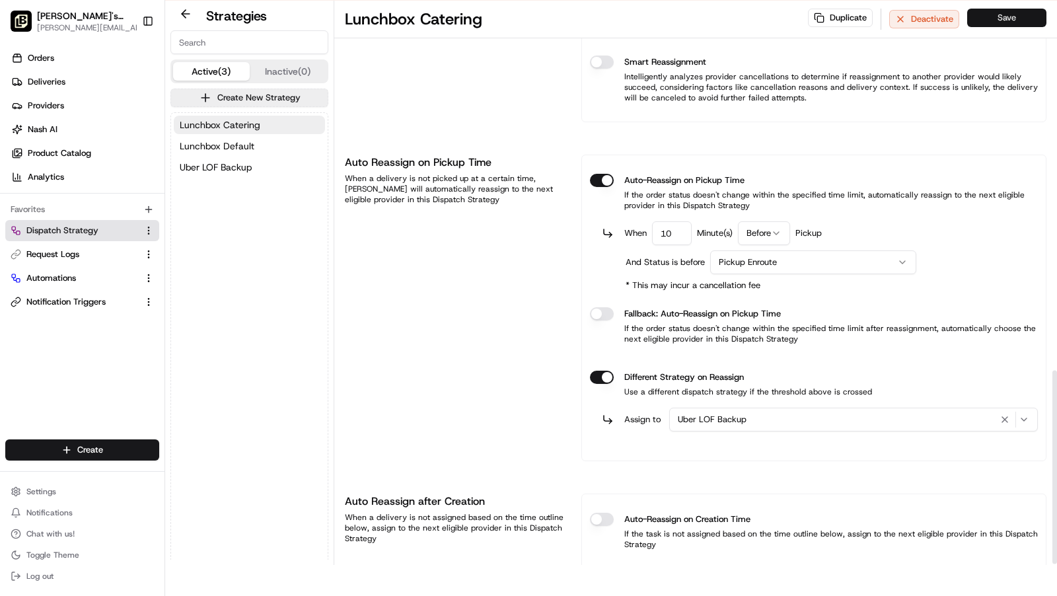
click at [993, 17] on button "Save" at bounding box center [1007, 18] width 79 height 19
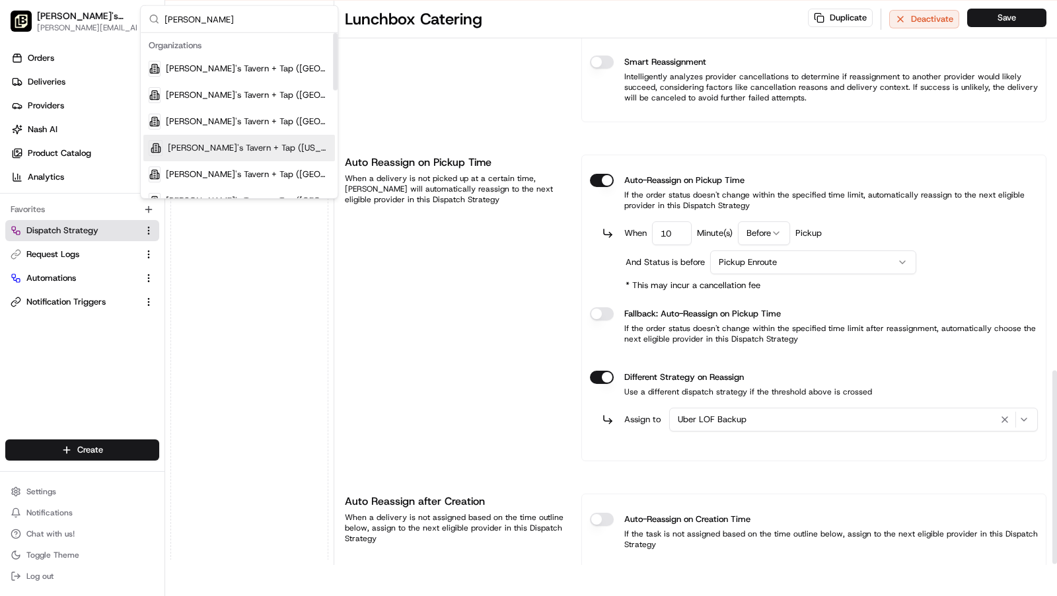
type input "[PERSON_NAME]"
click at [260, 146] on span "[PERSON_NAME]'s Tavern + Tap ([US_STATE])" at bounding box center [250, 148] width 162 height 12
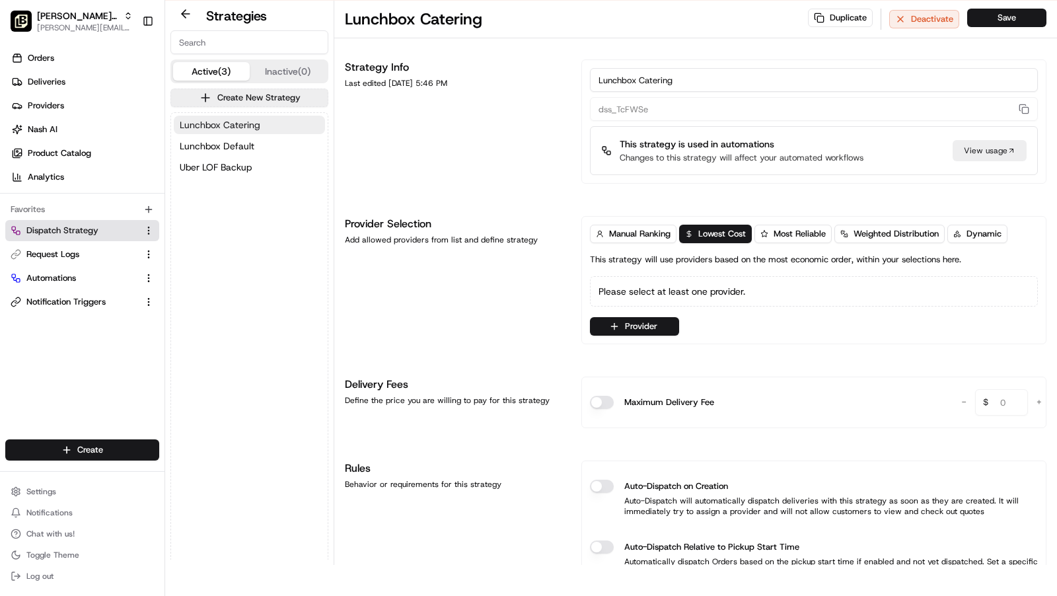
click at [254, 123] on span "Lunchbox Catering" at bounding box center [220, 124] width 81 height 13
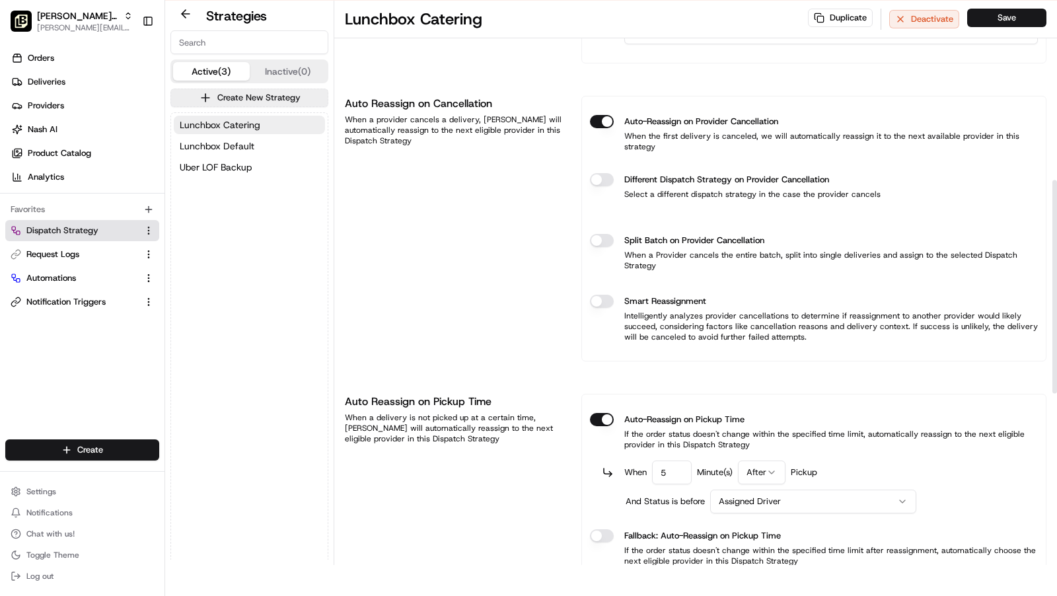
scroll to position [925, 0]
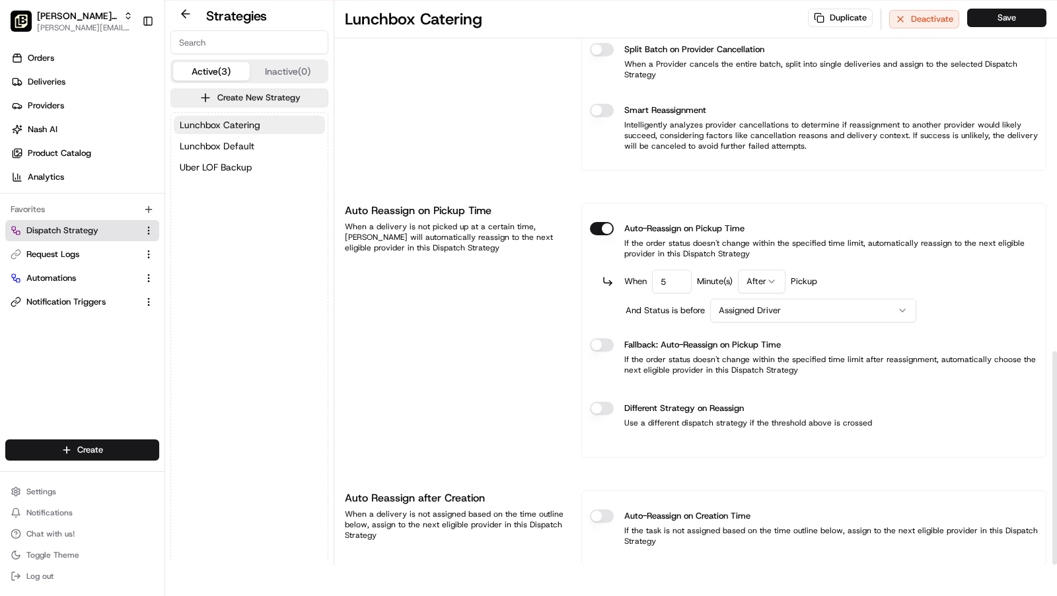
click at [673, 270] on input "5" at bounding box center [672, 282] width 40 height 24
type input "10"
click at [759, 247] on html "To start dispatching deliveries, please add your payment information. Add Billi…" at bounding box center [528, 267] width 1057 height 596
click at [746, 277] on html "To start dispatching deliveries, please add your payment information. Add Billi…" at bounding box center [528, 267] width 1057 height 596
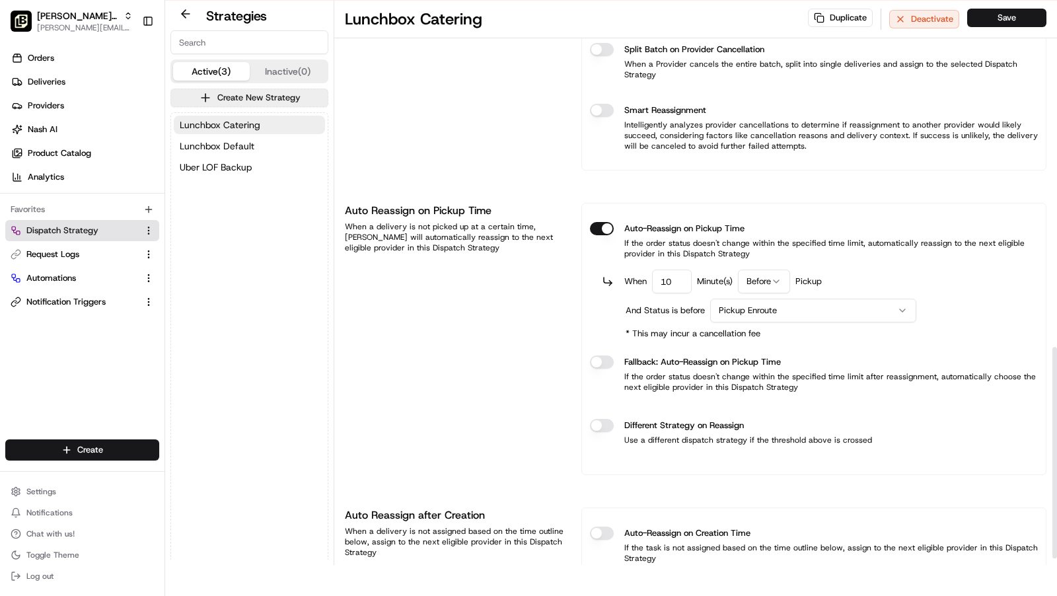
click at [598, 419] on button "Different Strategy on Reassign" at bounding box center [602, 425] width 24 height 13
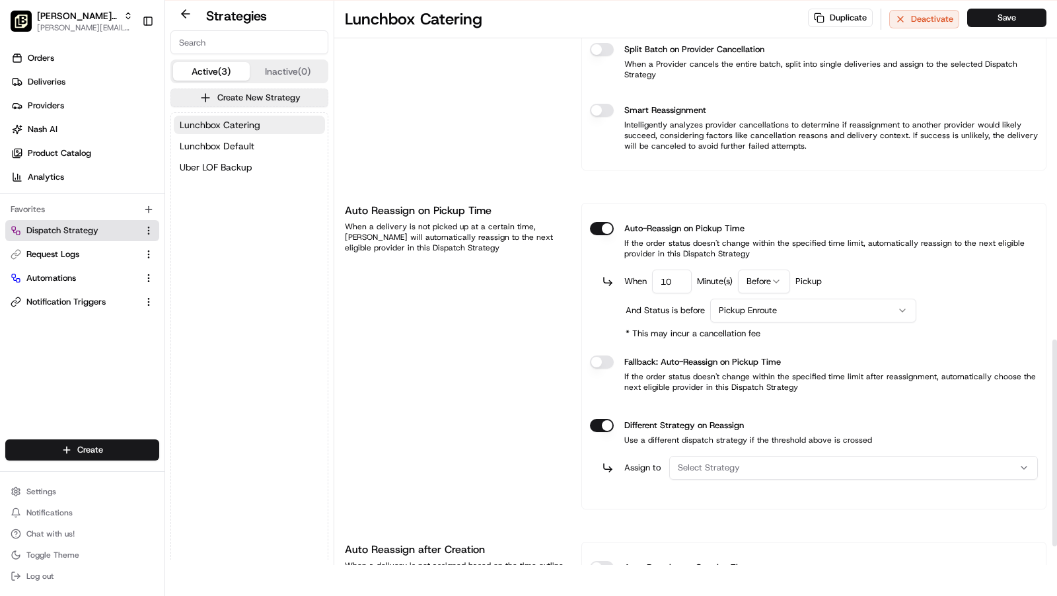
click at [724, 462] on span "Select Strategy" at bounding box center [709, 468] width 62 height 12
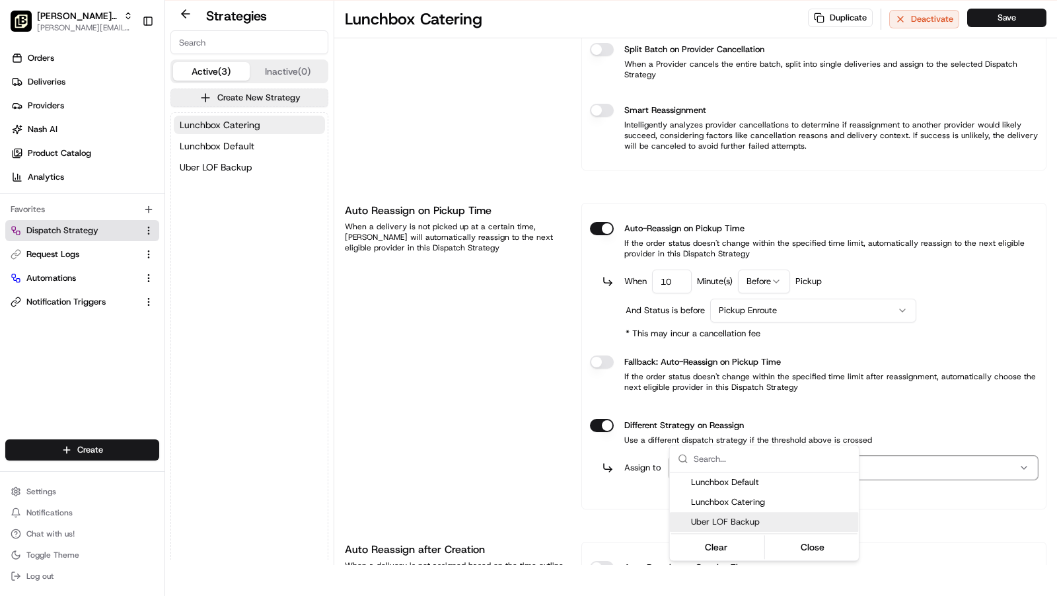
click at [749, 520] on span "Uber LOF Backup" at bounding box center [772, 522] width 163 height 12
drag, startPoint x: 814, startPoint y: 548, endPoint x: 814, endPoint y: 540, distance: 7.9
click at [814, 546] on button "Close" at bounding box center [812, 547] width 91 height 19
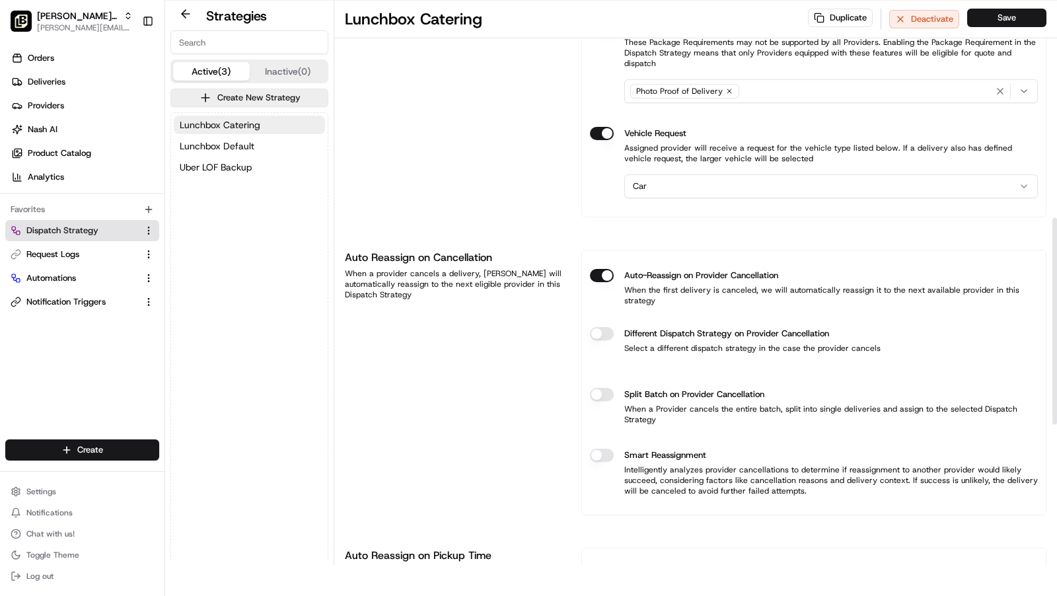
scroll to position [599, 0]
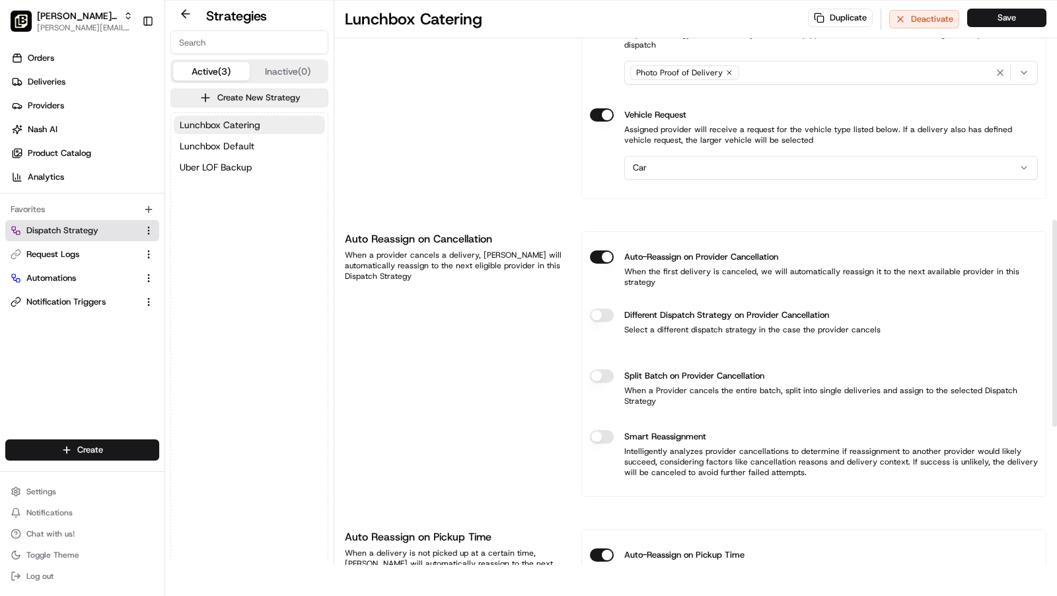
click at [608, 309] on button "Different Dispatch Strategy on Provider Cancellation" at bounding box center [602, 315] width 24 height 13
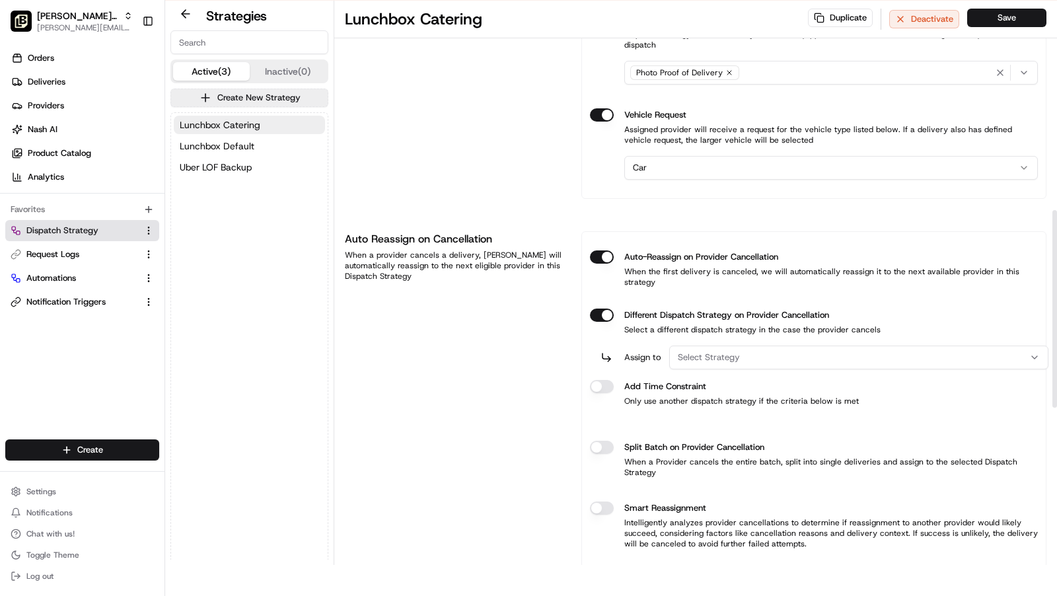
drag, startPoint x: 698, startPoint y: 334, endPoint x: 710, endPoint y: 334, distance: 11.9
click at [699, 352] on span "Select Strategy" at bounding box center [709, 358] width 62 height 12
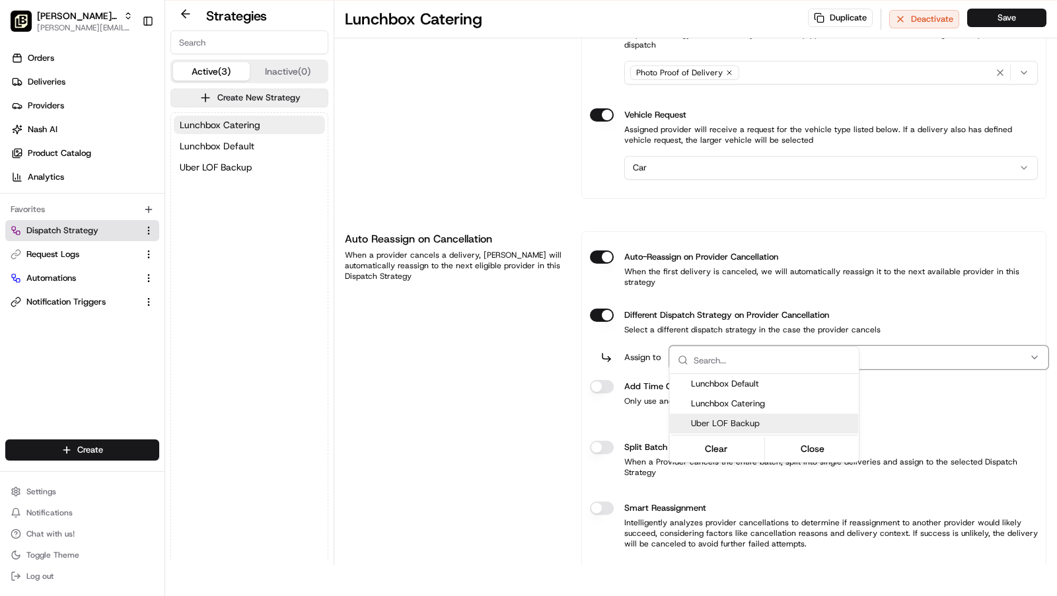
click at [722, 420] on span "Uber LOF Backup" at bounding box center [772, 424] width 163 height 12
click at [617, 338] on html "To start dispatching deliveries, please add your payment information. Add Billi…" at bounding box center [528, 267] width 1057 height 596
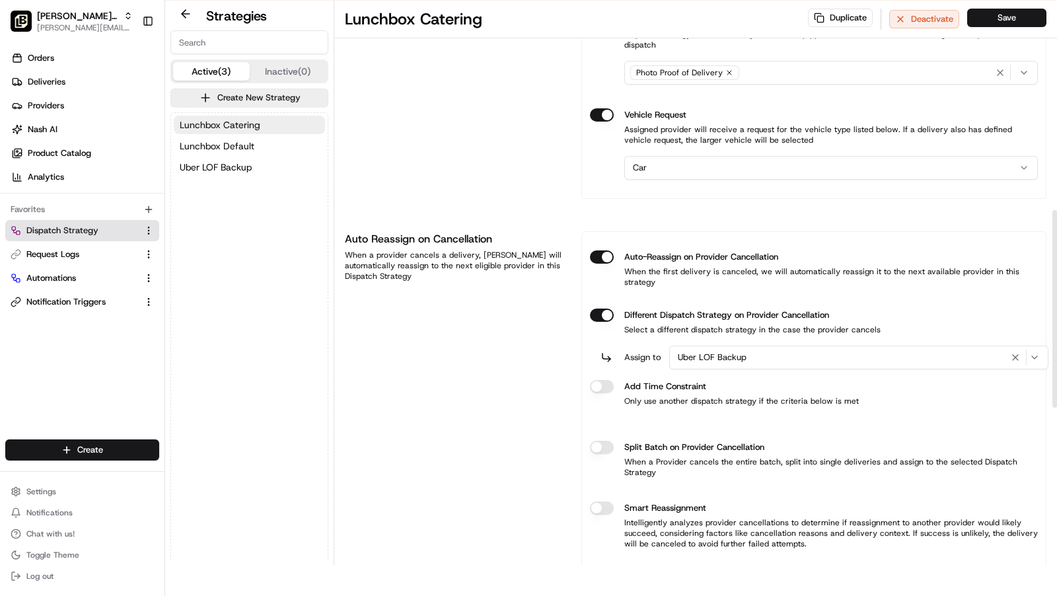
click at [596, 369] on div "Add Time Constraint Only use another dispatch strategy if the criteria below is…" at bounding box center [814, 393] width 448 height 48
click at [607, 322] on button "Different Dispatch Strategy on Provider Cancellation" at bounding box center [602, 315] width 24 height 13
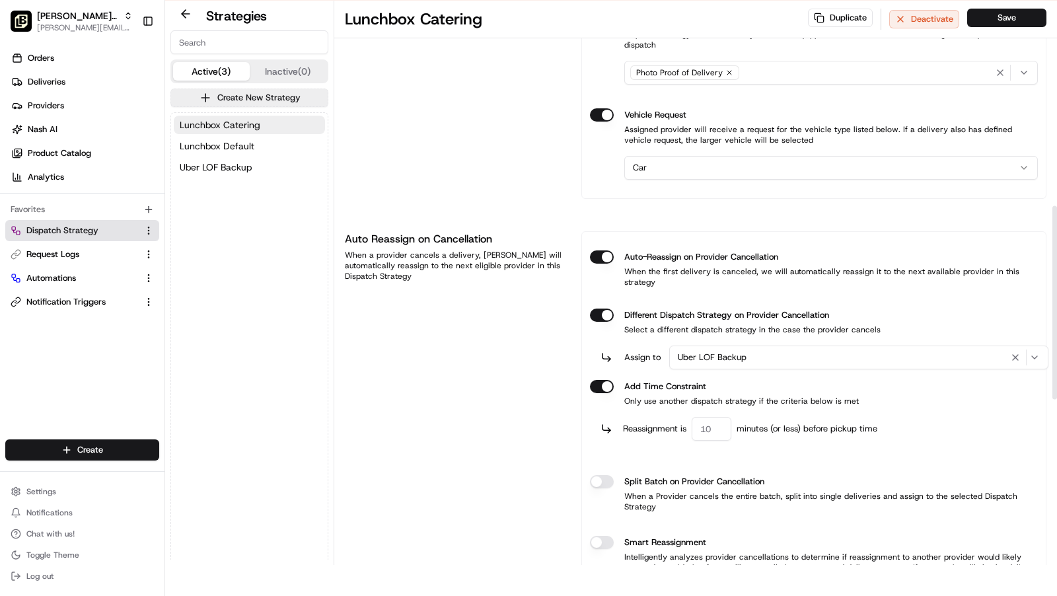
click at [712, 417] on input "number" at bounding box center [712, 429] width 40 height 24
type input "60"
type button "on"
click at [1001, 17] on button "Save" at bounding box center [1007, 18] width 79 height 19
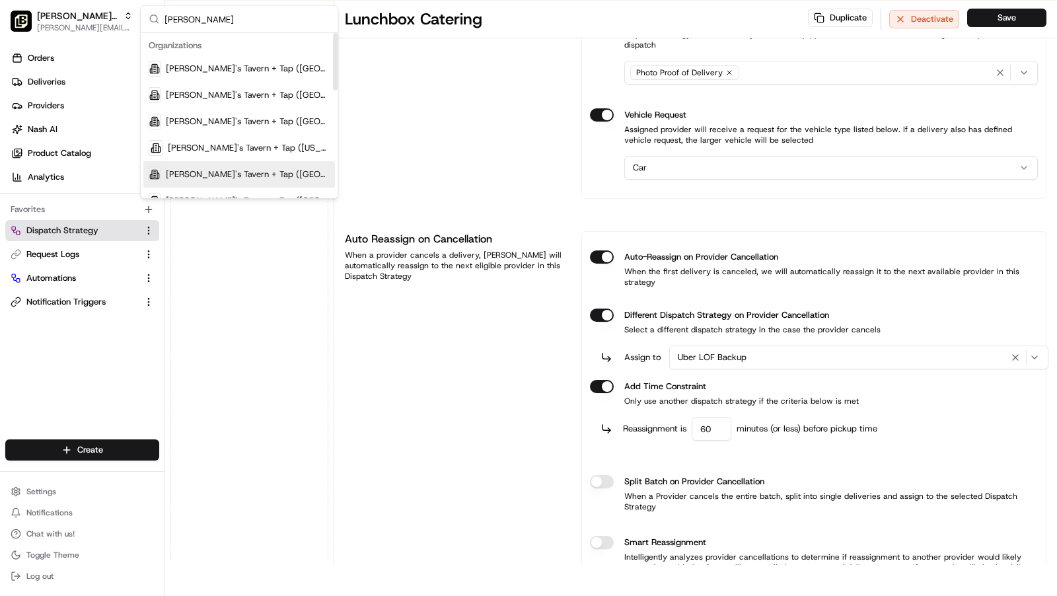
type input "[PERSON_NAME]"
click at [229, 178] on span "[PERSON_NAME]'s Tavern + Tap ([GEOGRAPHIC_DATA])" at bounding box center [248, 175] width 164 height 12
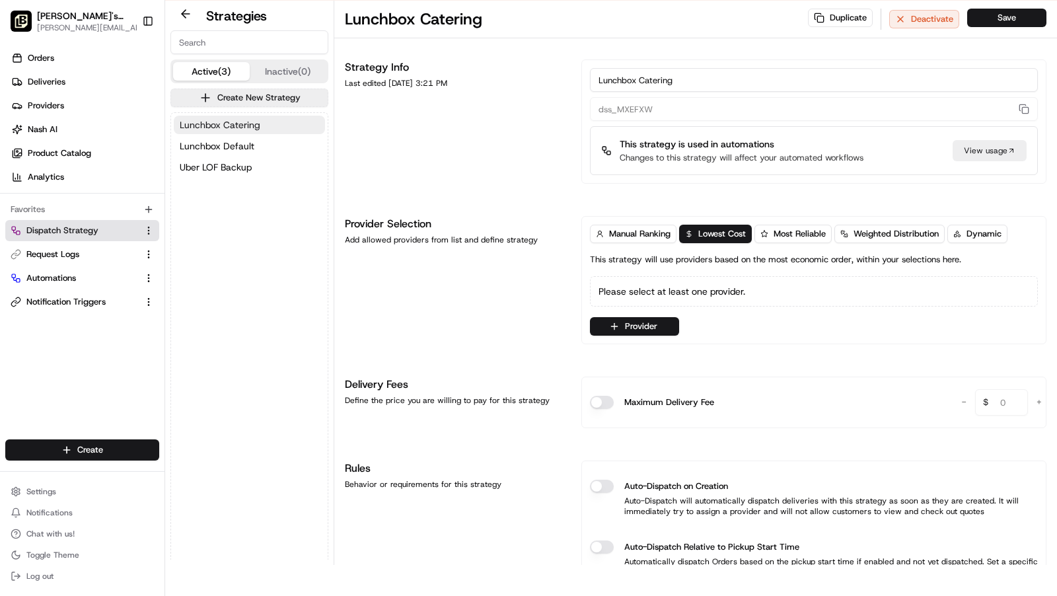
click at [227, 127] on span "Lunchbox Catering" at bounding box center [220, 124] width 81 height 13
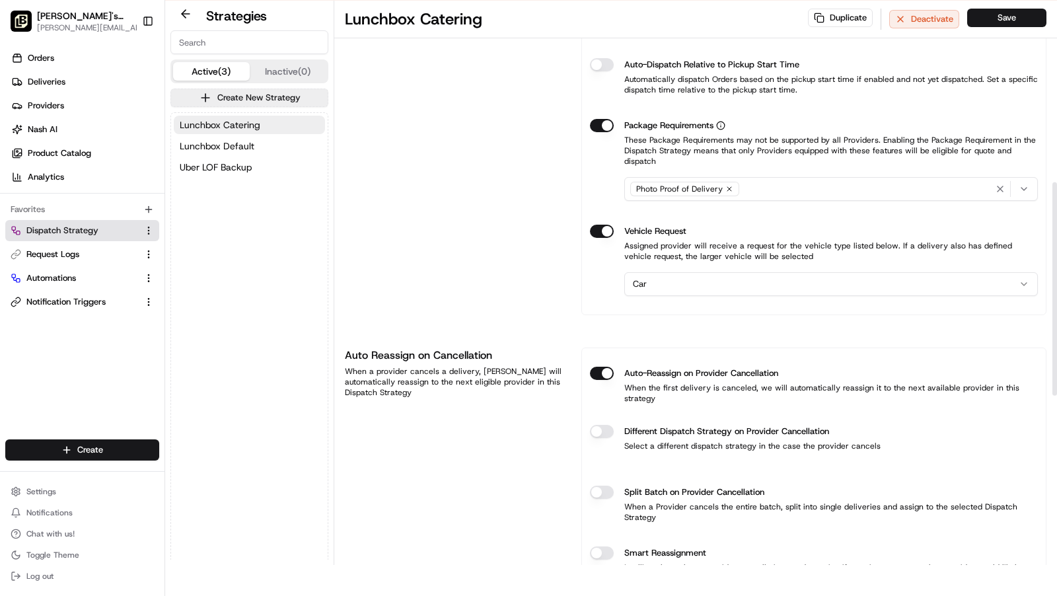
scroll to position [485, 0]
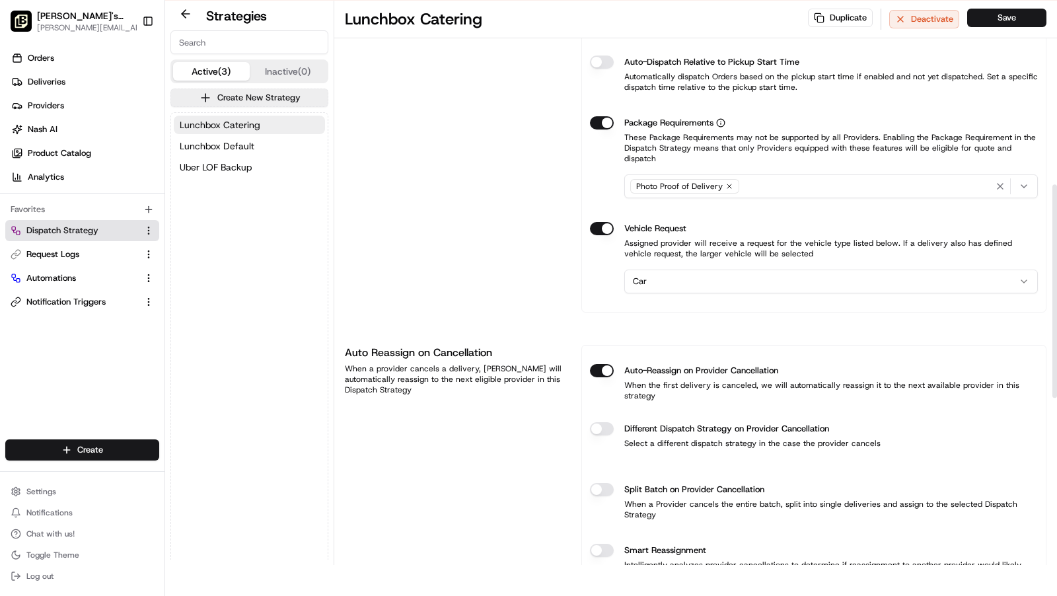
click at [601, 422] on button "Different Dispatch Strategy on Provider Cancellation" at bounding box center [602, 428] width 24 height 13
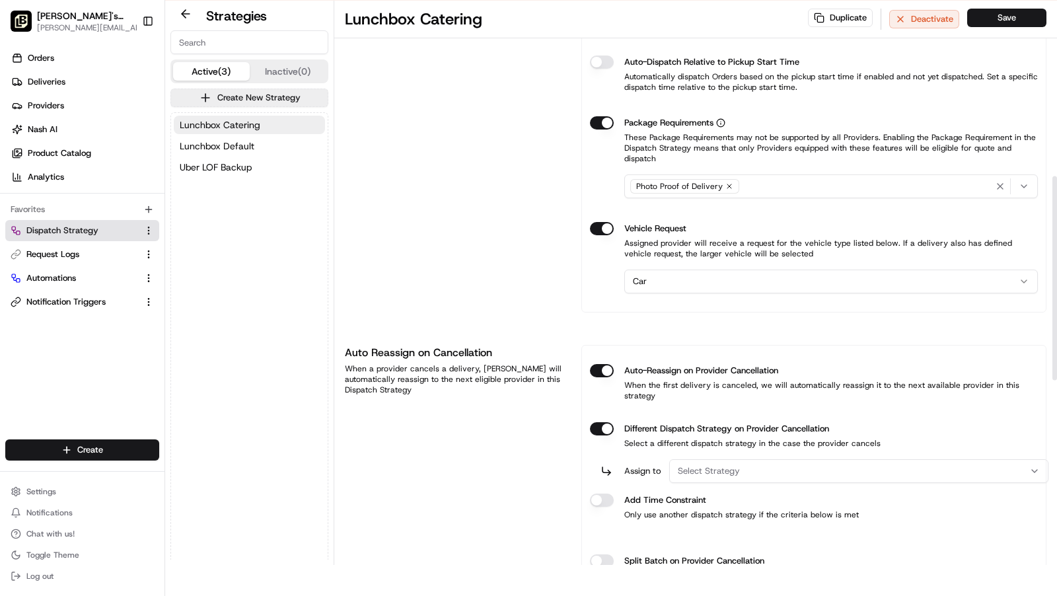
click at [732, 465] on span "Select Strategy" at bounding box center [709, 471] width 62 height 12
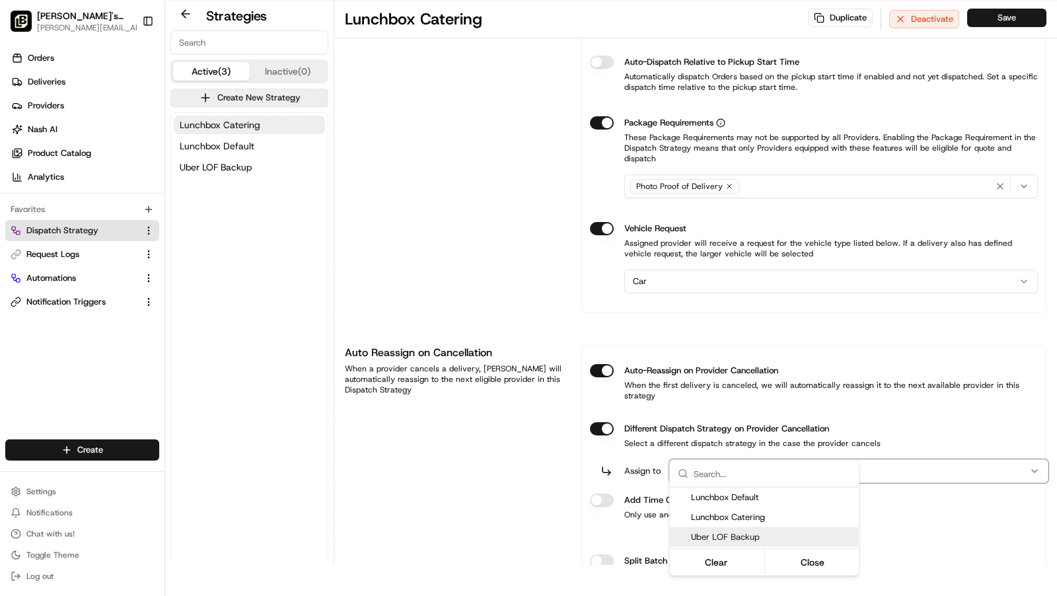
click at [759, 539] on span "Uber LOF Backup" at bounding box center [772, 537] width 163 height 12
click at [603, 475] on html "To start dispatching deliveries, please add your payment information. Add Billi…" at bounding box center [528, 267] width 1057 height 596
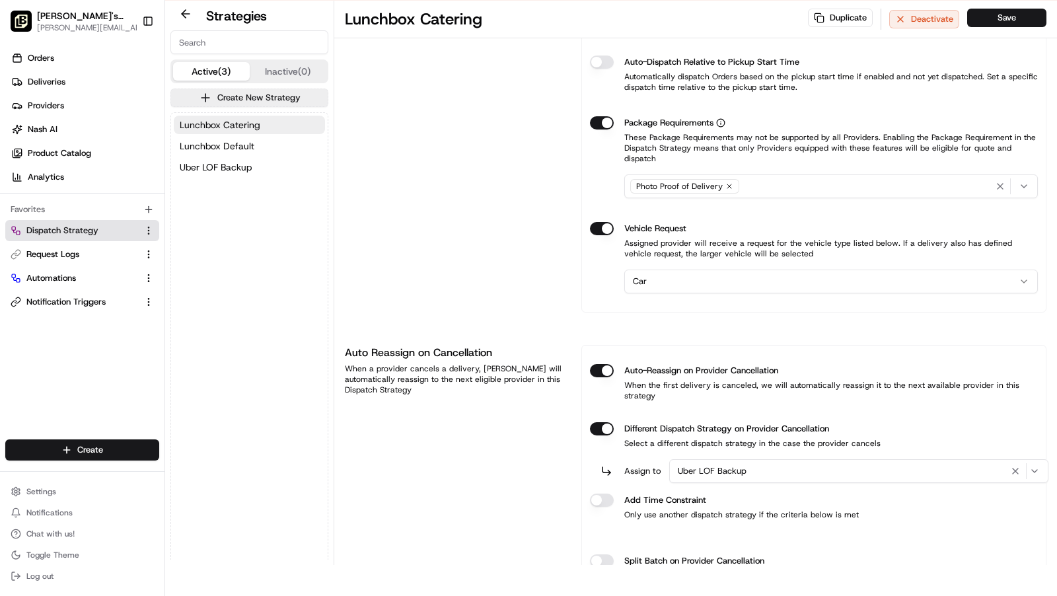
click at [599, 436] on button "Different Dispatch Strategy on Provider Cancellation" at bounding box center [602, 428] width 24 height 13
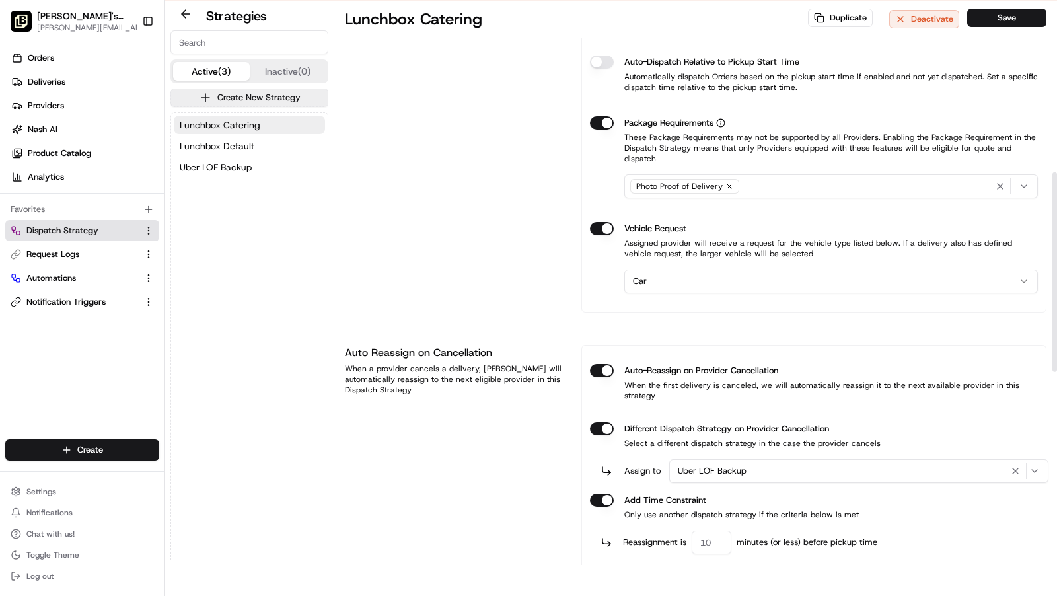
click at [698, 531] on input "number" at bounding box center [712, 543] width 40 height 24
type input "60"
type button "on"
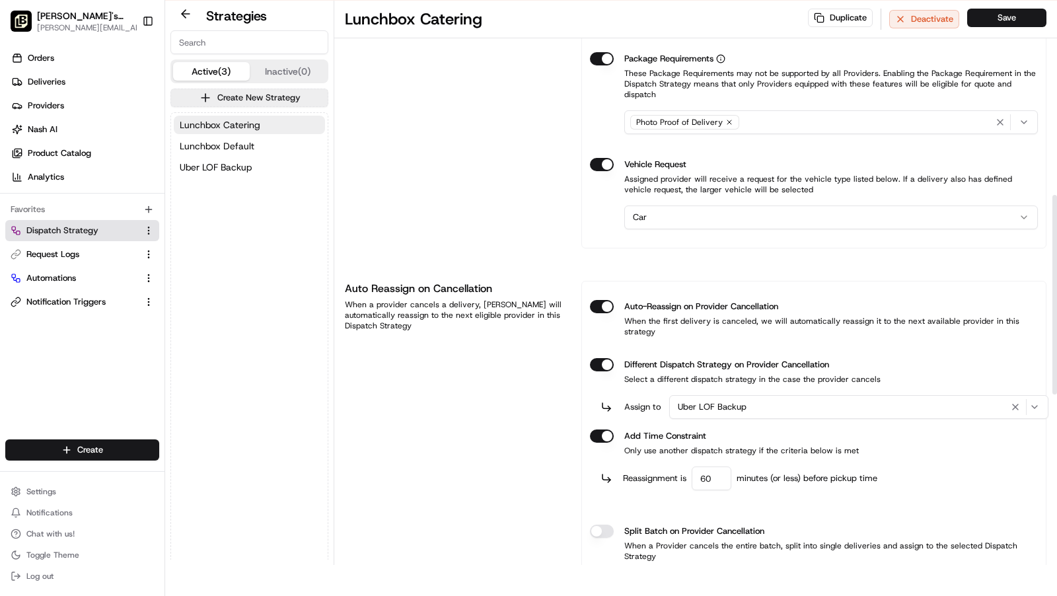
click at [445, 461] on div "Auto Reassign on Cancellation When a provider cancels a delivery, [PERSON_NAME]…" at bounding box center [455, 466] width 221 height 371
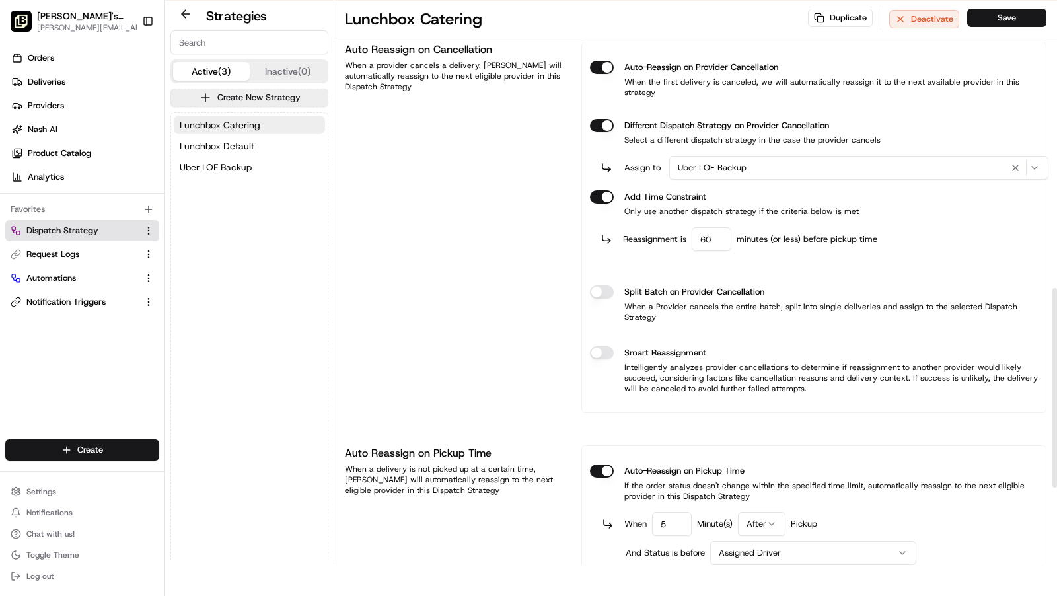
scroll to position [816, 0]
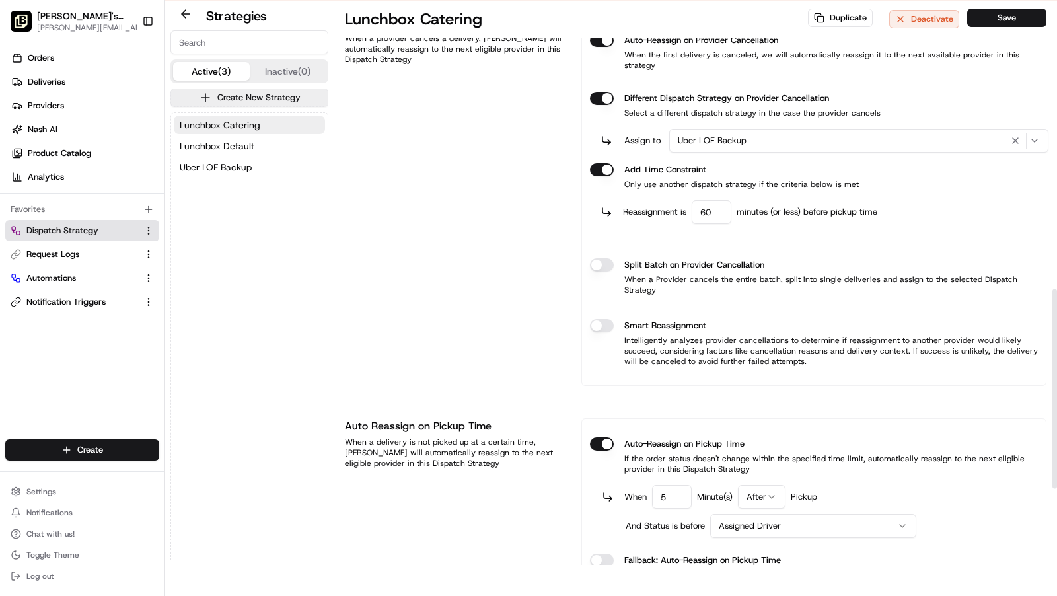
click at [669, 485] on input "5" at bounding box center [672, 497] width 40 height 24
type input "10"
click at [755, 458] on html "To start dispatching deliveries, please add your payment information. Add Billi…" at bounding box center [528, 267] width 1057 height 596
drag, startPoint x: 760, startPoint y: 488, endPoint x: 777, endPoint y: 483, distance: 18.0
click at [780, 484] on html "To start dispatching deliveries, please add your payment information. Add Billi…" at bounding box center [528, 267] width 1057 height 596
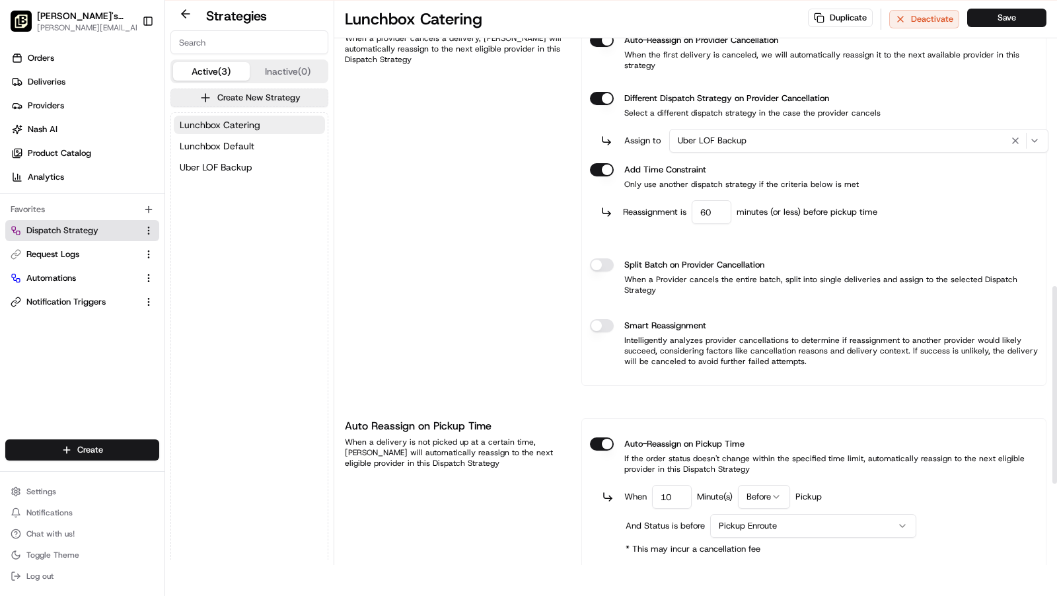
click at [578, 502] on div "Auto Reassign on Pickup Time When a delivery is not picked up at a certain time…" at bounding box center [696, 554] width 702 height 272
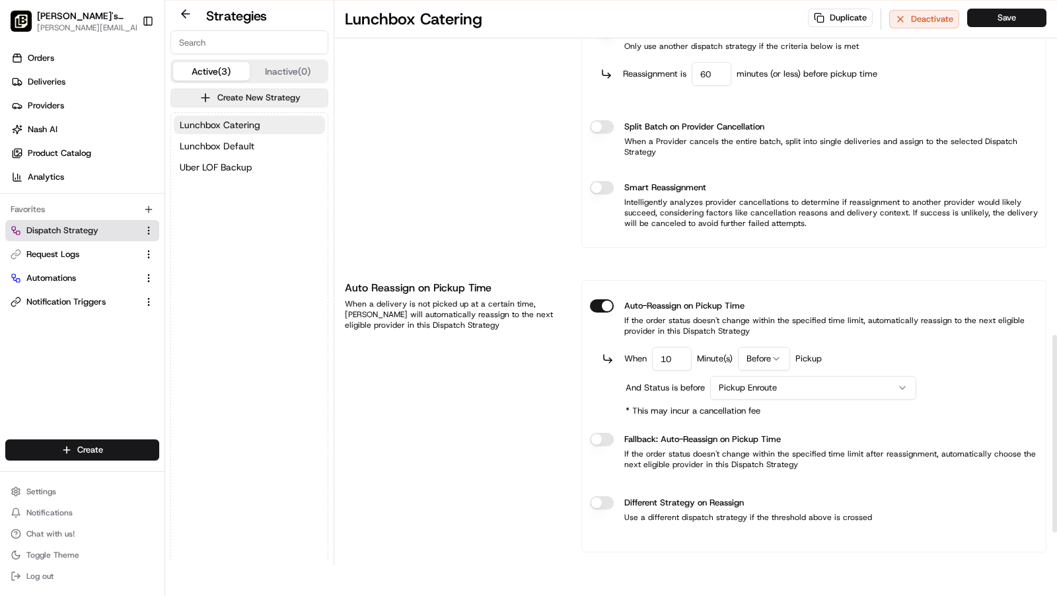
scroll to position [955, 0]
click at [609, 495] on button "Different Strategy on Reassign" at bounding box center [602, 501] width 24 height 13
click at [738, 532] on button "Select Strategy" at bounding box center [853, 544] width 369 height 24
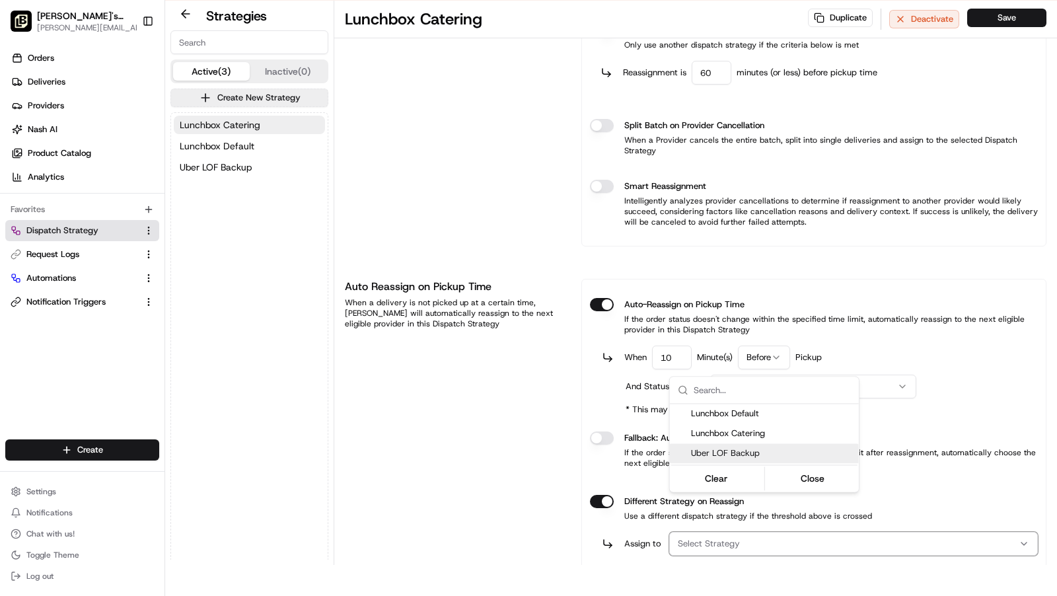
click at [747, 453] on span "Uber LOF Backup" at bounding box center [772, 453] width 163 height 12
click at [816, 480] on button "Close" at bounding box center [812, 478] width 91 height 19
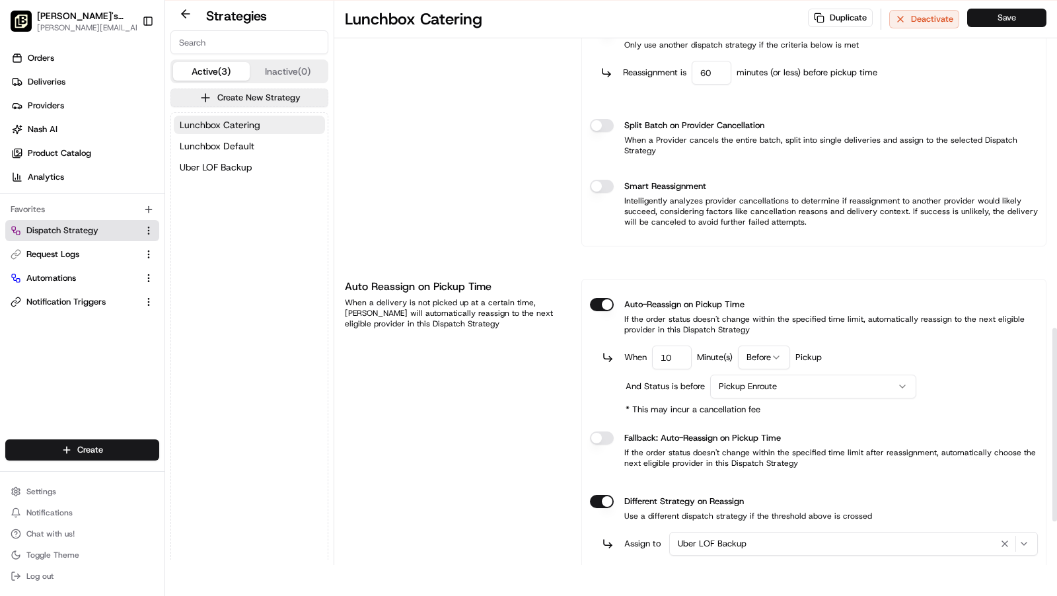
click at [1024, 13] on button "Save" at bounding box center [1007, 18] width 79 height 19
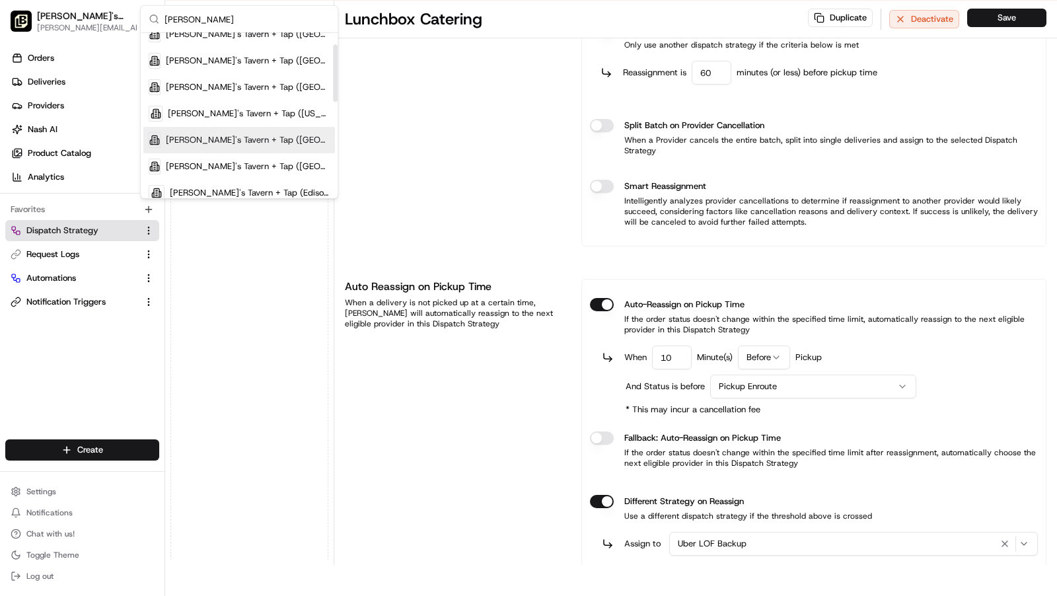
scroll to position [30, 0]
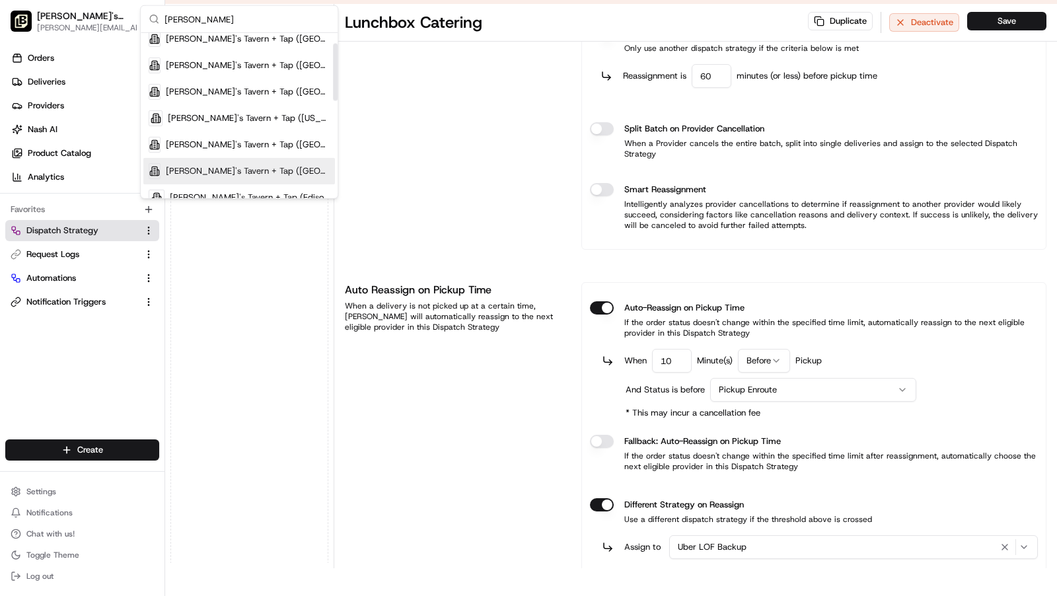
type input "[PERSON_NAME]"
click at [268, 167] on span "[PERSON_NAME]'s Tavern + Tap ([GEOGRAPHIC_DATA])" at bounding box center [248, 171] width 164 height 12
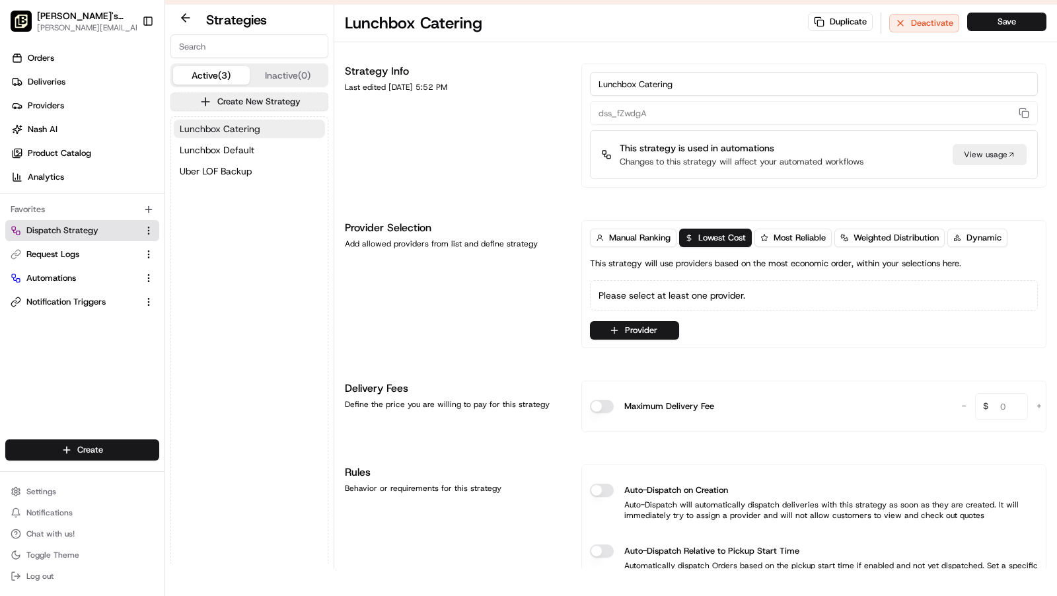
click at [262, 123] on button "Lunchbox Catering" at bounding box center [249, 129] width 151 height 19
click at [246, 124] on span "Lunchbox Catering" at bounding box center [220, 128] width 81 height 13
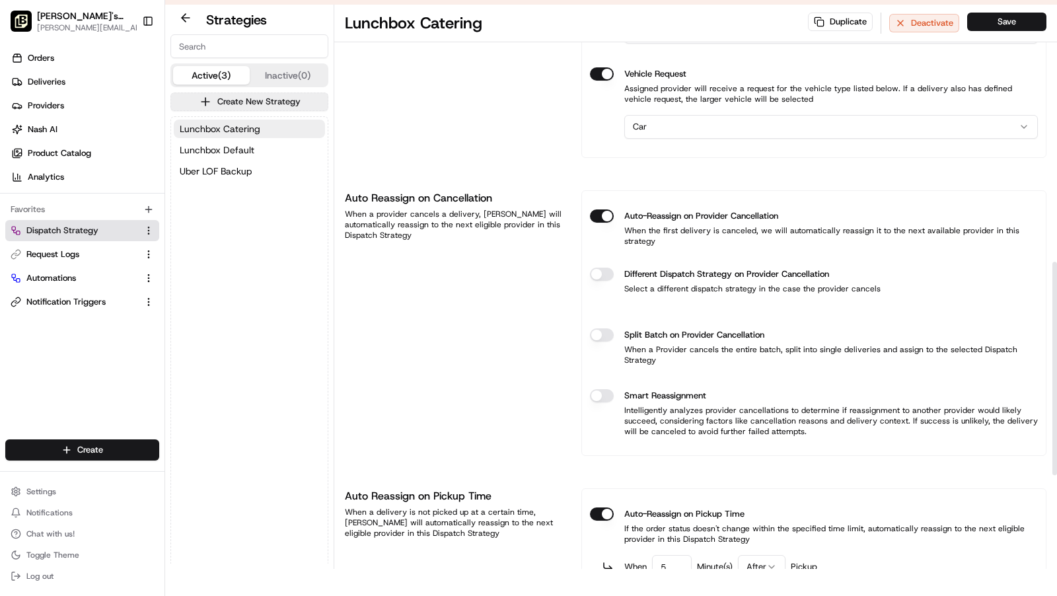
scroll to position [677, 0]
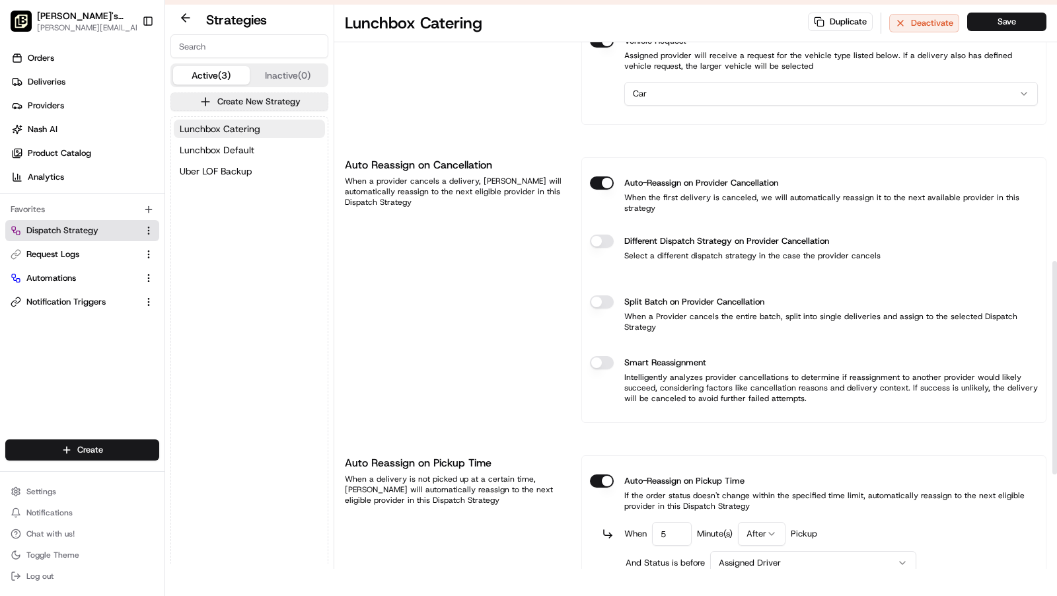
click at [601, 235] on button "Different Dispatch Strategy on Provider Cancellation" at bounding box center [602, 241] width 24 height 13
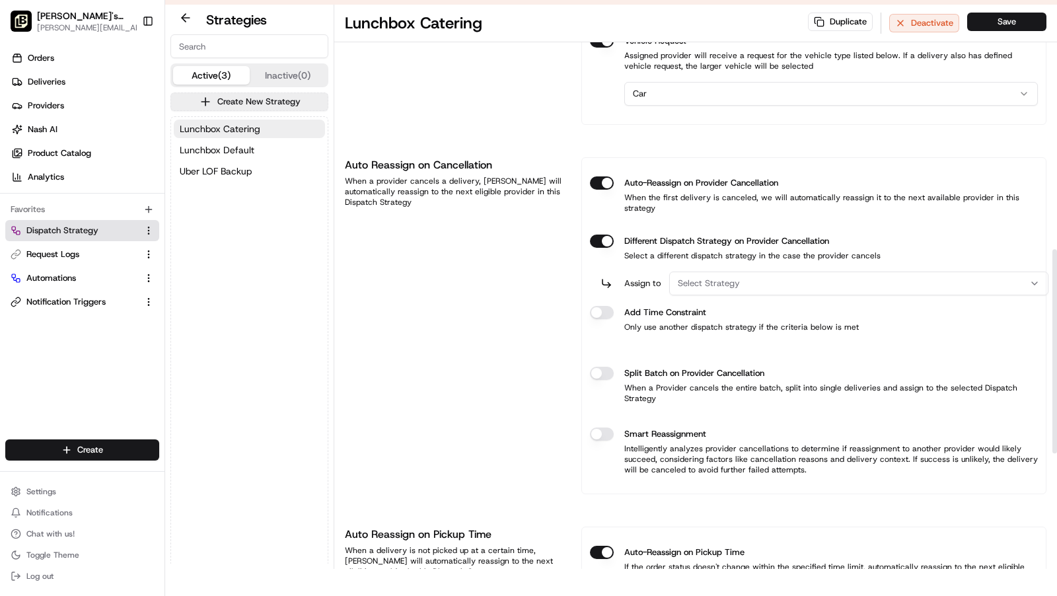
click at [733, 278] on span "Select Strategy" at bounding box center [709, 284] width 62 height 12
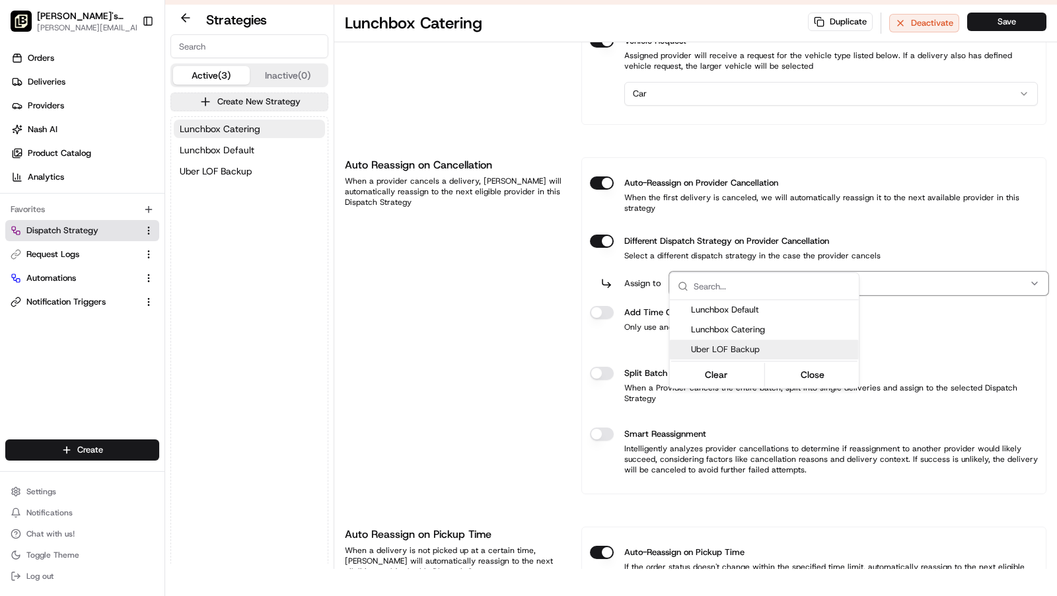
click at [740, 347] on span "Uber LOF Backup" at bounding box center [772, 350] width 163 height 12
click at [598, 287] on html "To start dispatching deliveries, please add your payment information. Add Billi…" at bounding box center [528, 271] width 1057 height 596
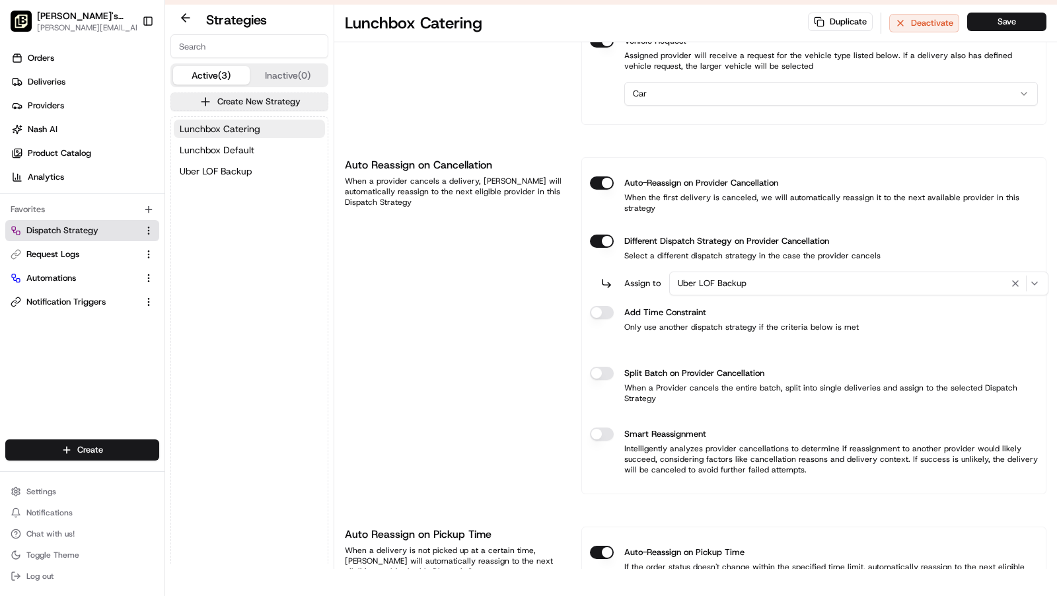
click at [602, 248] on button "Different Dispatch Strategy on Provider Cancellation" at bounding box center [602, 241] width 24 height 13
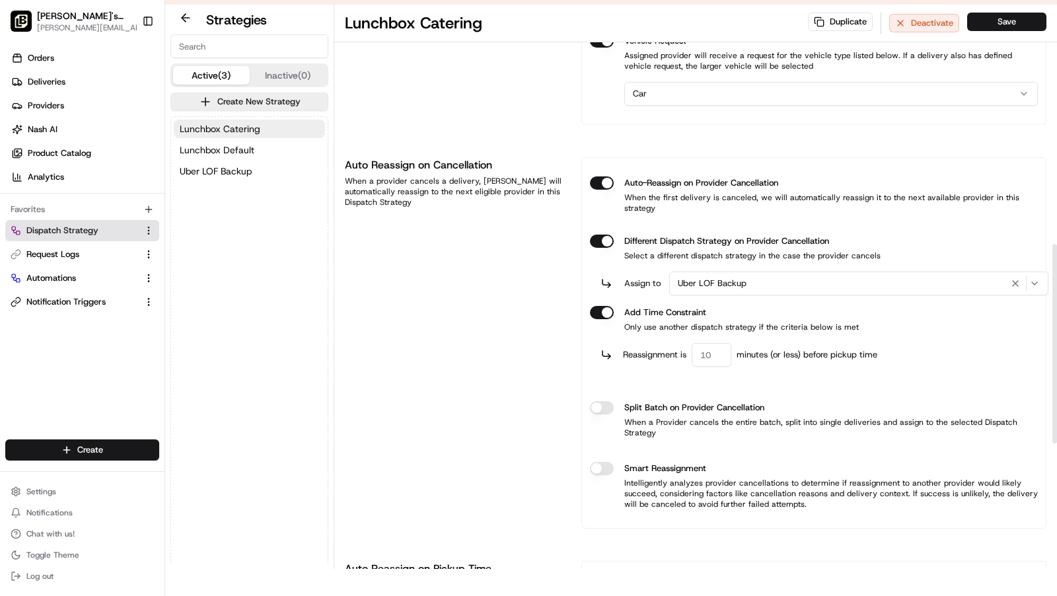
click at [713, 343] on input "number" at bounding box center [712, 355] width 40 height 24
type input "60"
type button "on"
click at [552, 367] on div "Auto Reassign on Cancellation When a provider cancels a delivery, [PERSON_NAME]…" at bounding box center [455, 342] width 221 height 371
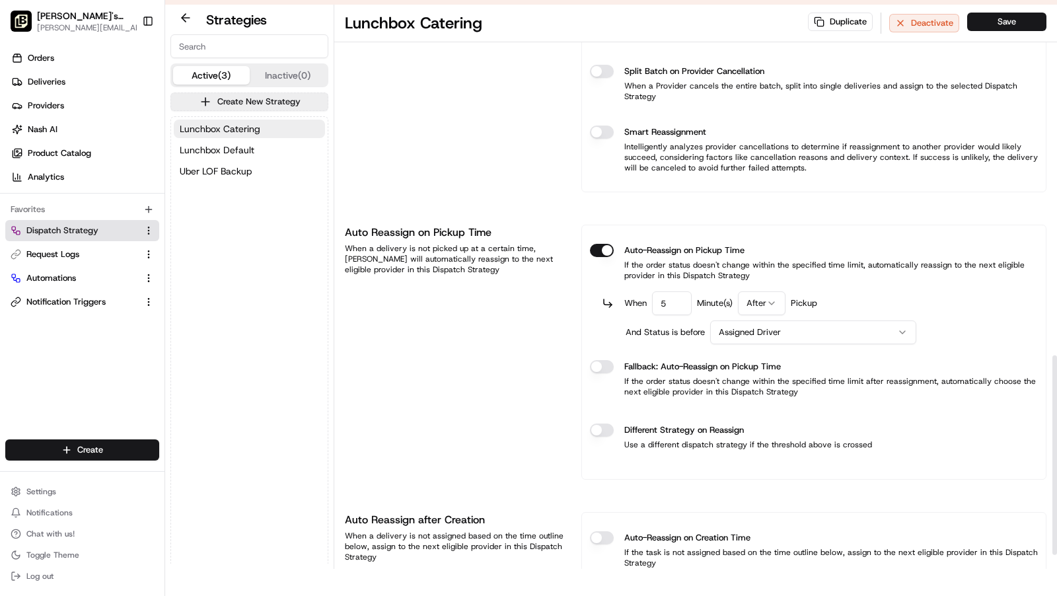
scroll to position [1026, 0]
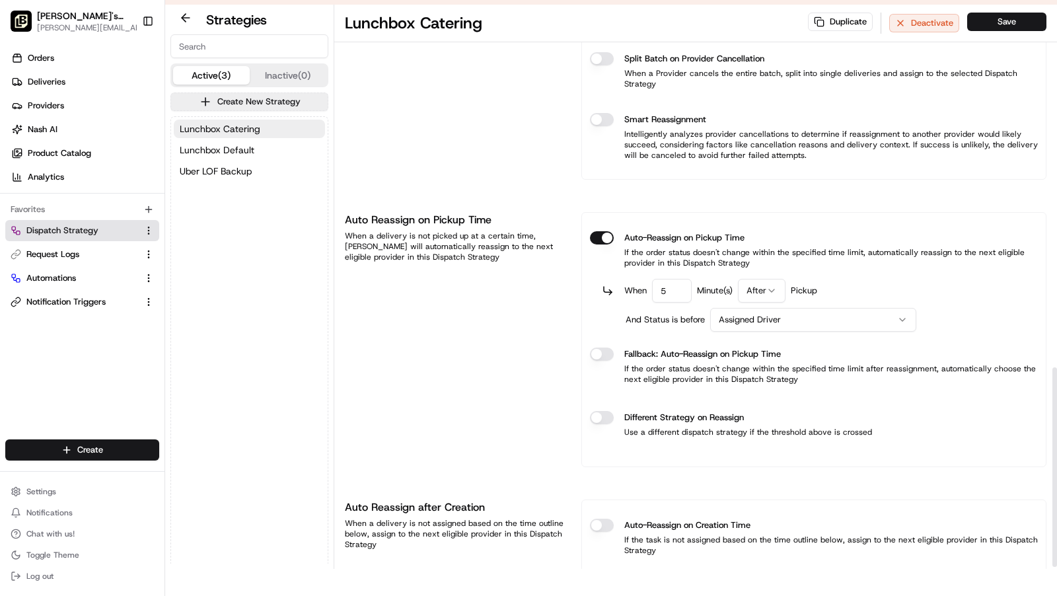
click at [679, 279] on input "5" at bounding box center [672, 291] width 40 height 24
type input "10"
click at [780, 251] on html "To start dispatching deliveries, please add your payment information. Add Billi…" at bounding box center [528, 271] width 1057 height 596
click at [767, 292] on html "To start dispatching deliveries, please add your payment information. Add Billi…" at bounding box center [528, 271] width 1057 height 596
drag, startPoint x: 758, startPoint y: 329, endPoint x: 743, endPoint y: 330, distance: 14.6
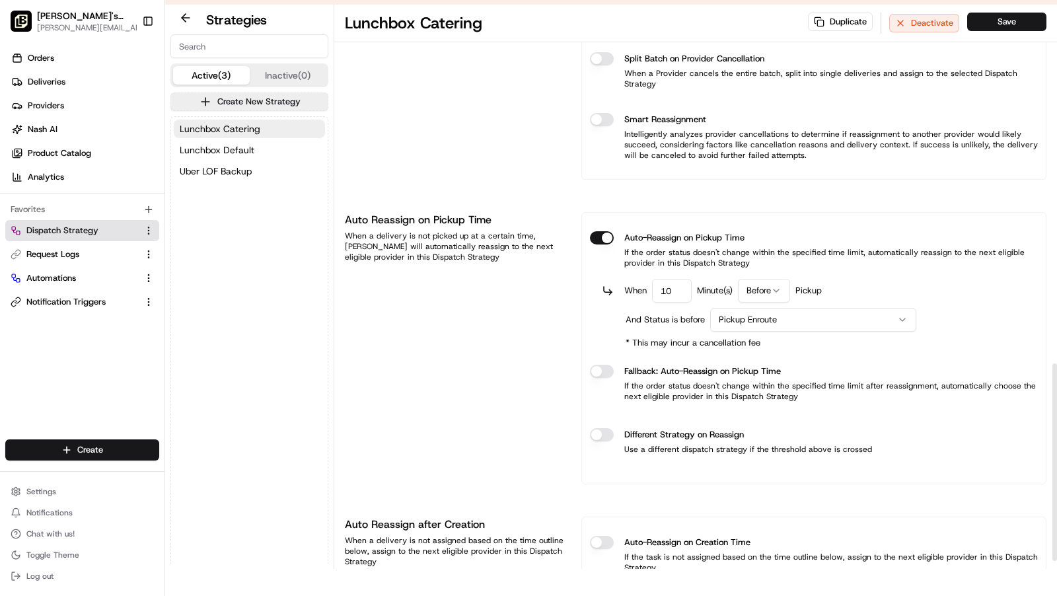
click at [545, 379] on div "Auto Reassign on Pickup Time When a delivery is not picked up at a certain time…" at bounding box center [455, 348] width 221 height 272
click at [599, 428] on button "Different Strategy on Reassign" at bounding box center [602, 434] width 24 height 13
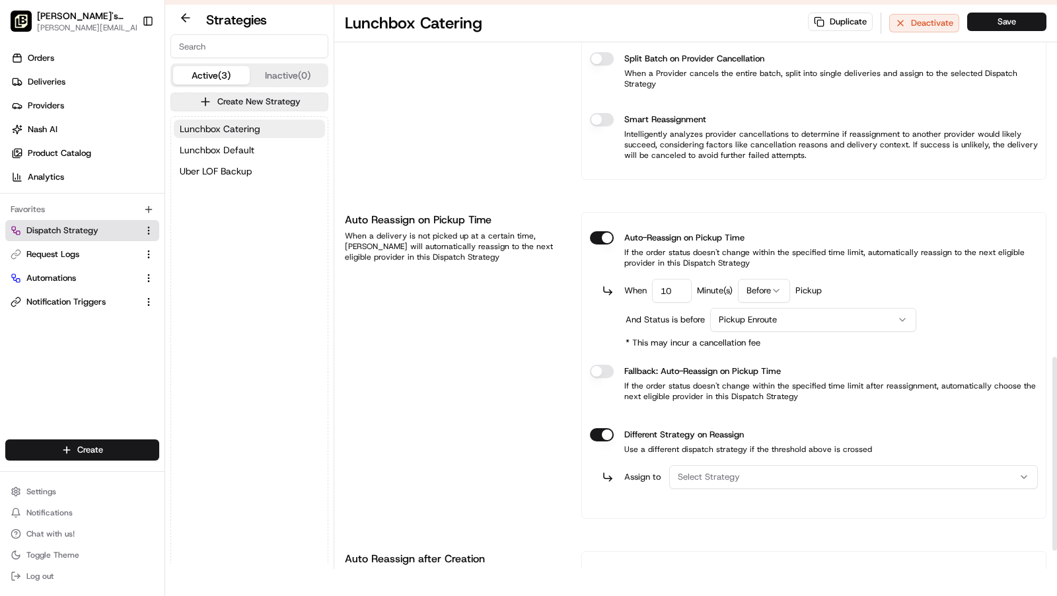
scroll to position [1034, 0]
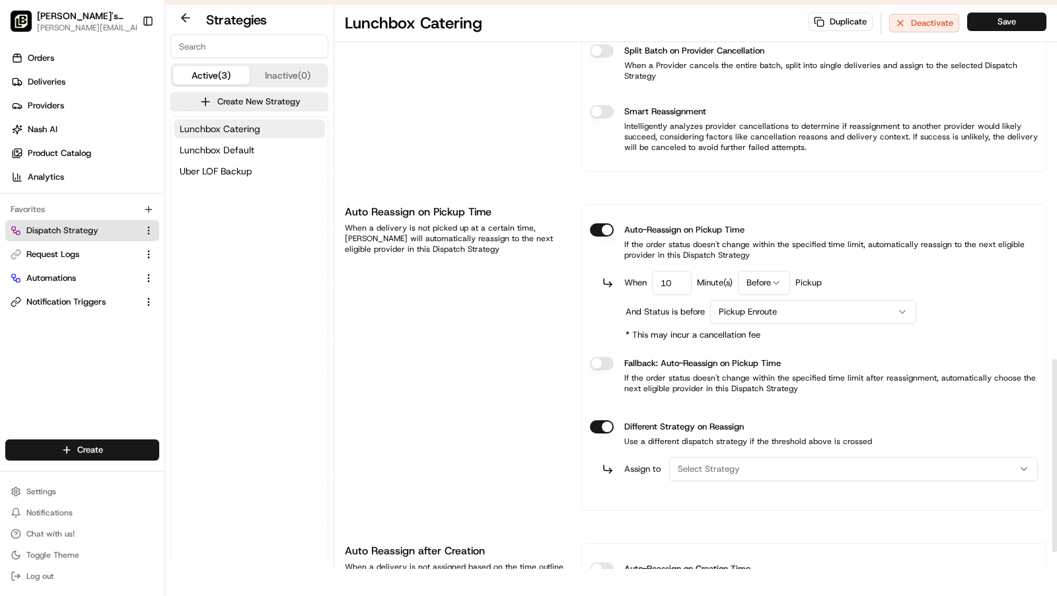
drag, startPoint x: 730, startPoint y: 429, endPoint x: 763, endPoint y: 439, distance: 35.1
click at [736, 463] on span "Select Strategy" at bounding box center [709, 469] width 62 height 12
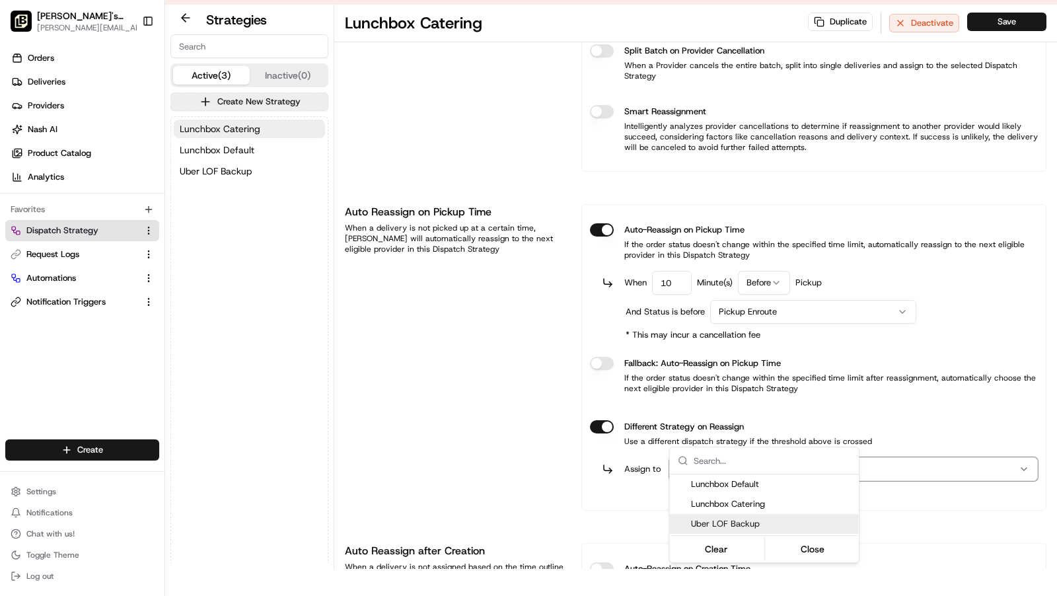
click at [751, 529] on div "Uber LOF Backup" at bounding box center [764, 524] width 189 height 20
click at [812, 551] on button "Close" at bounding box center [812, 549] width 91 height 19
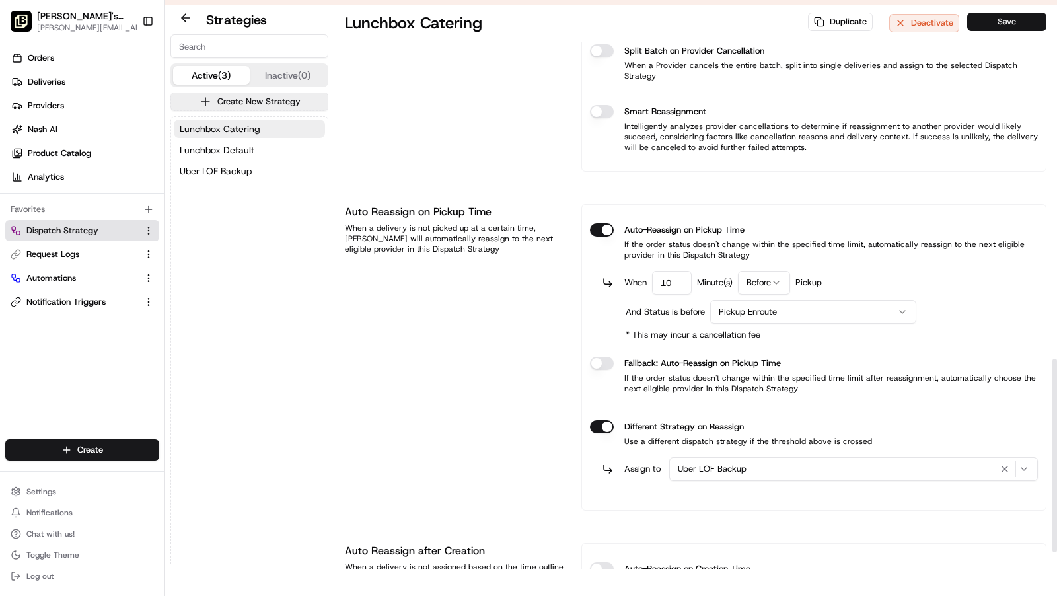
click at [1011, 18] on button "Save" at bounding box center [1007, 22] width 79 height 19
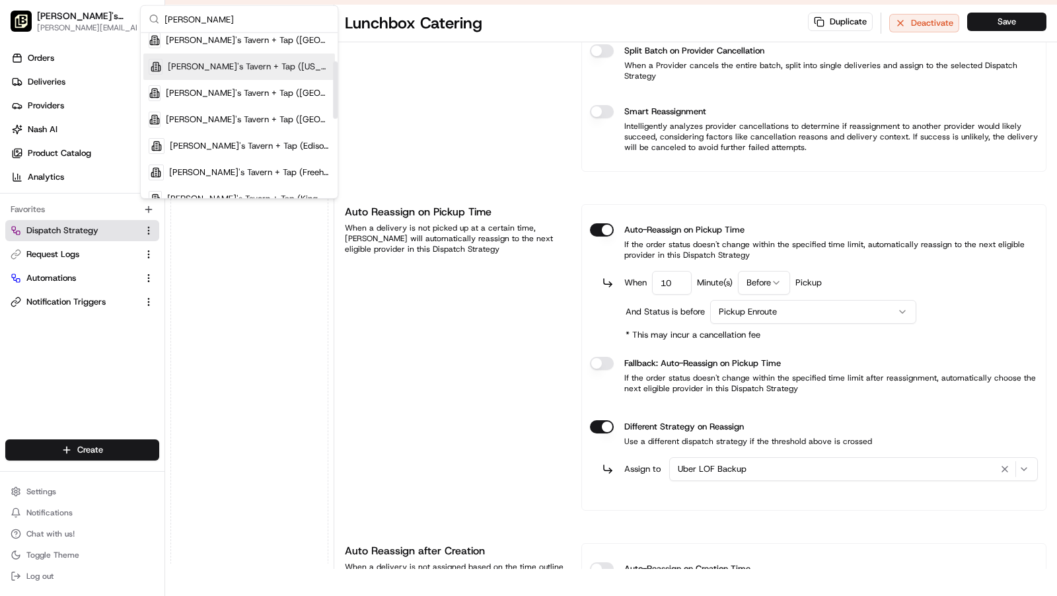
scroll to position [83, 0]
type input "[PERSON_NAME]"
click at [234, 142] on span "[PERSON_NAME]'s Tavern + Tap (Edison)" at bounding box center [250, 144] width 160 height 12
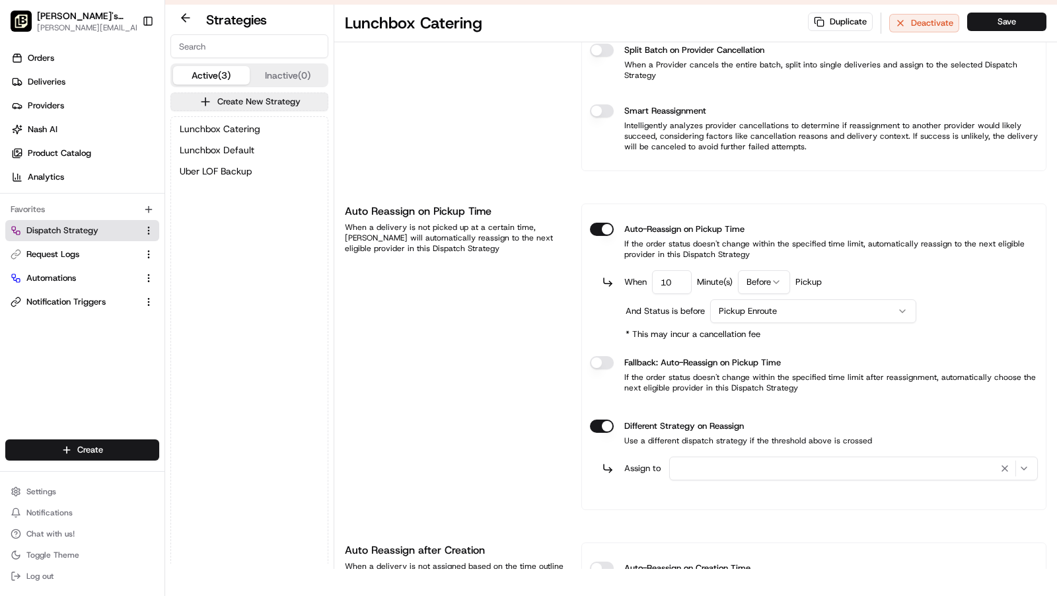
scroll to position [0, 0]
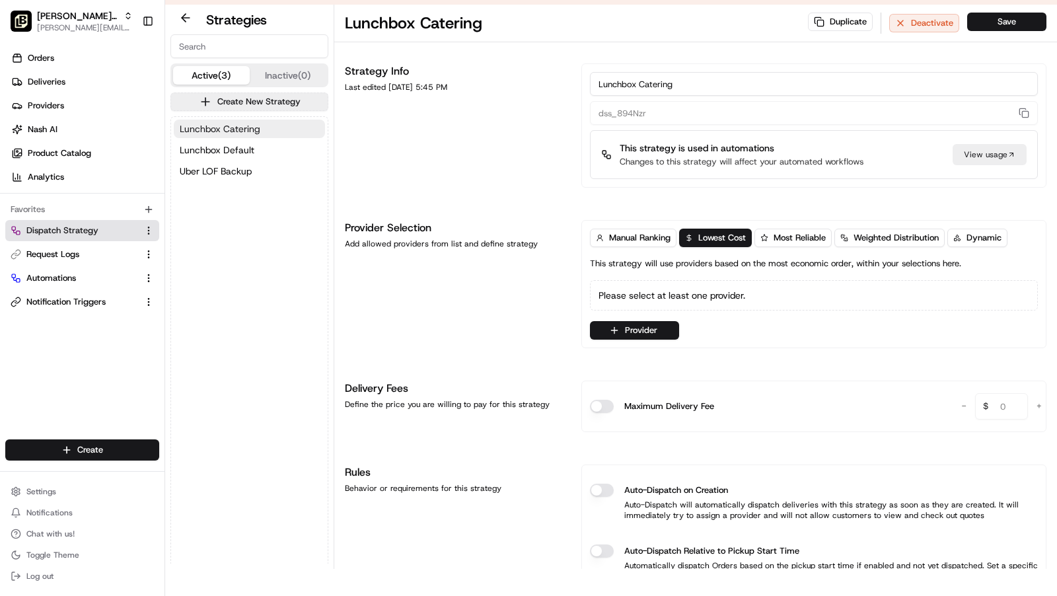
click at [237, 133] on span "Lunchbox Catering" at bounding box center [220, 128] width 81 height 13
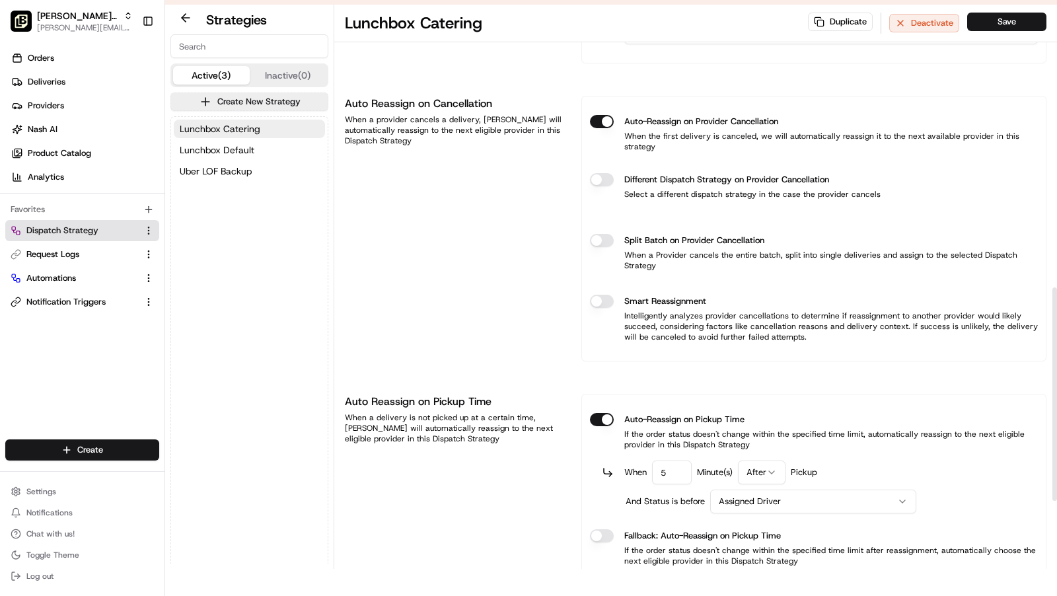
scroll to position [747, 0]
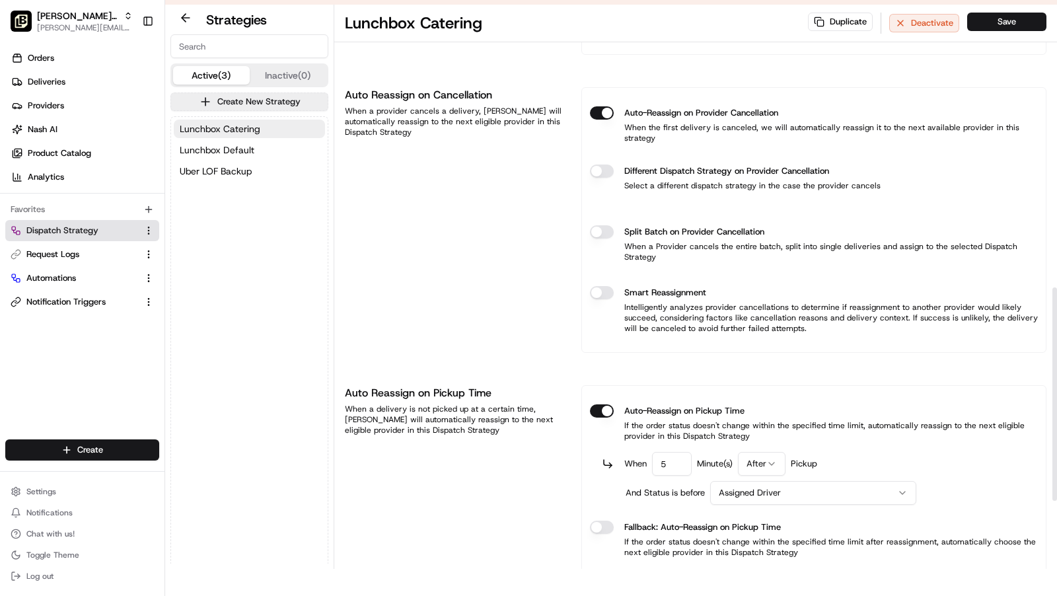
click at [601, 165] on button "Different Dispatch Strategy on Provider Cancellation" at bounding box center [602, 171] width 24 height 13
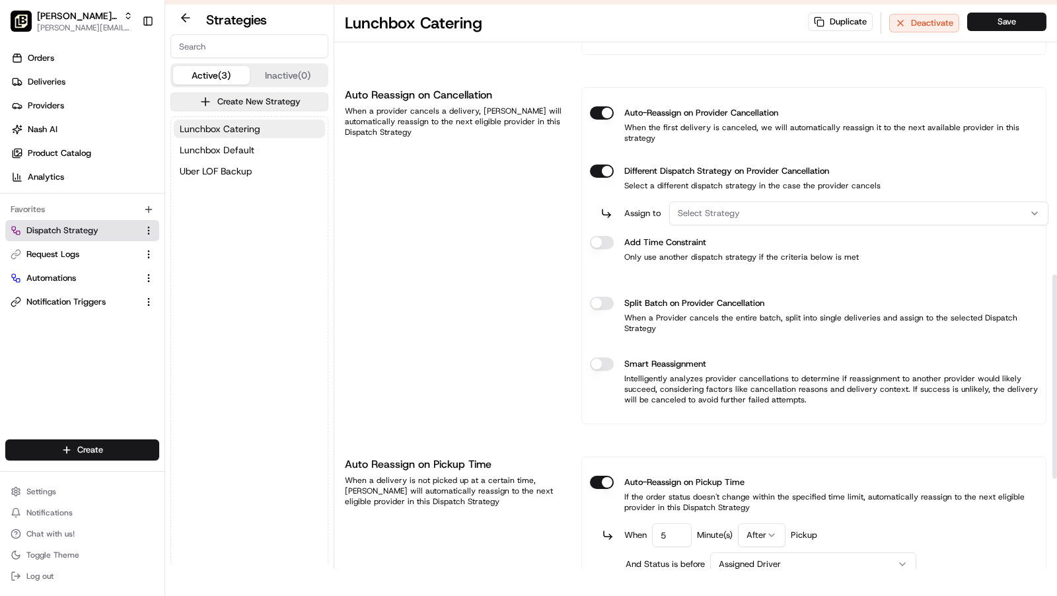
click at [734, 202] on button "Select Strategy" at bounding box center [858, 214] width 379 height 24
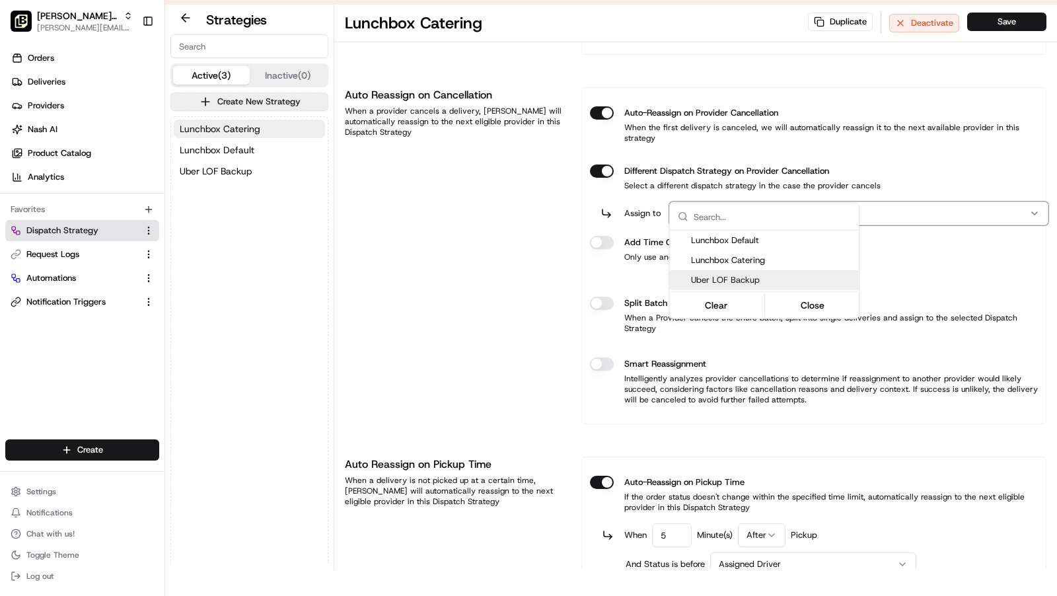
click at [728, 281] on span "Uber LOF Backup" at bounding box center [772, 280] width 163 height 12
click at [606, 222] on html "To start dispatching deliveries, please add your payment information. Add Billi…" at bounding box center [528, 271] width 1057 height 596
click at [604, 178] on button "Different Dispatch Strategy on Provider Cancellation" at bounding box center [602, 171] width 24 height 13
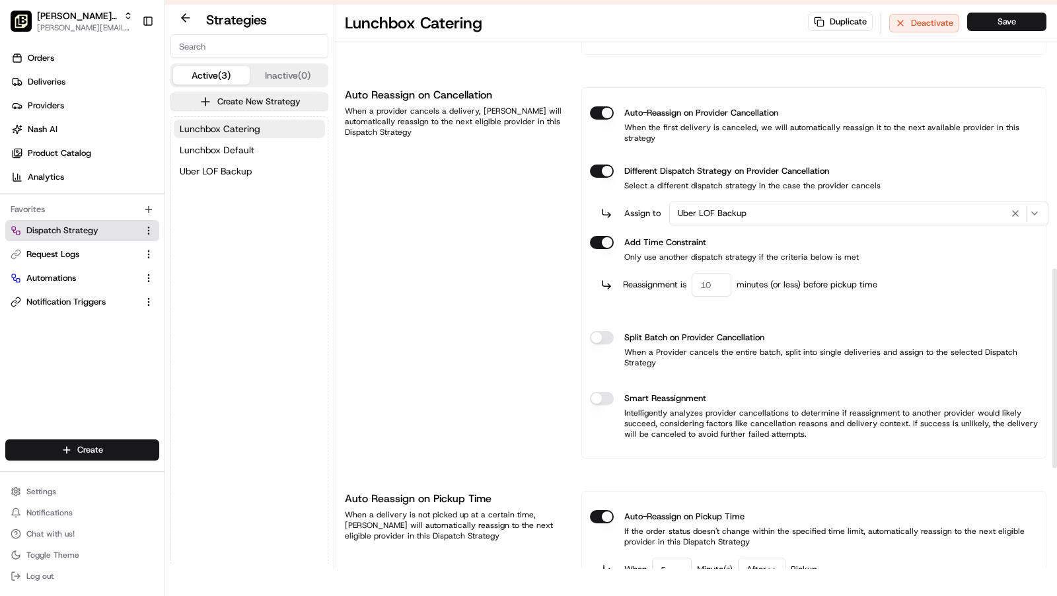
click at [712, 273] on input "number" at bounding box center [712, 285] width 40 height 24
type input "60"
type button "on"
click at [443, 291] on div "Auto Reassign on Cancellation When a provider cancels a delivery, [PERSON_NAME]…" at bounding box center [455, 272] width 221 height 371
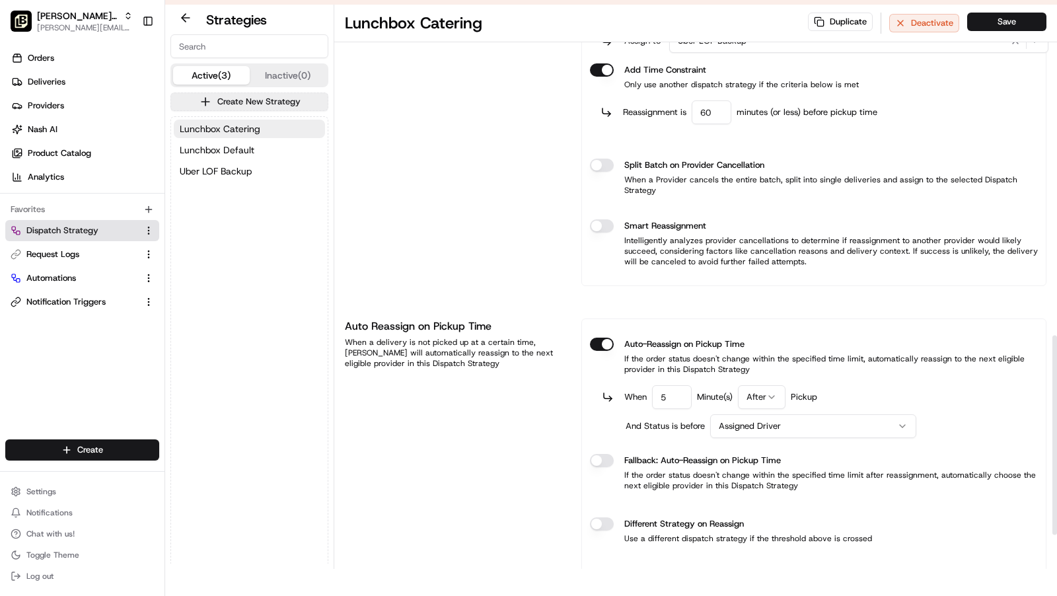
scroll to position [935, 0]
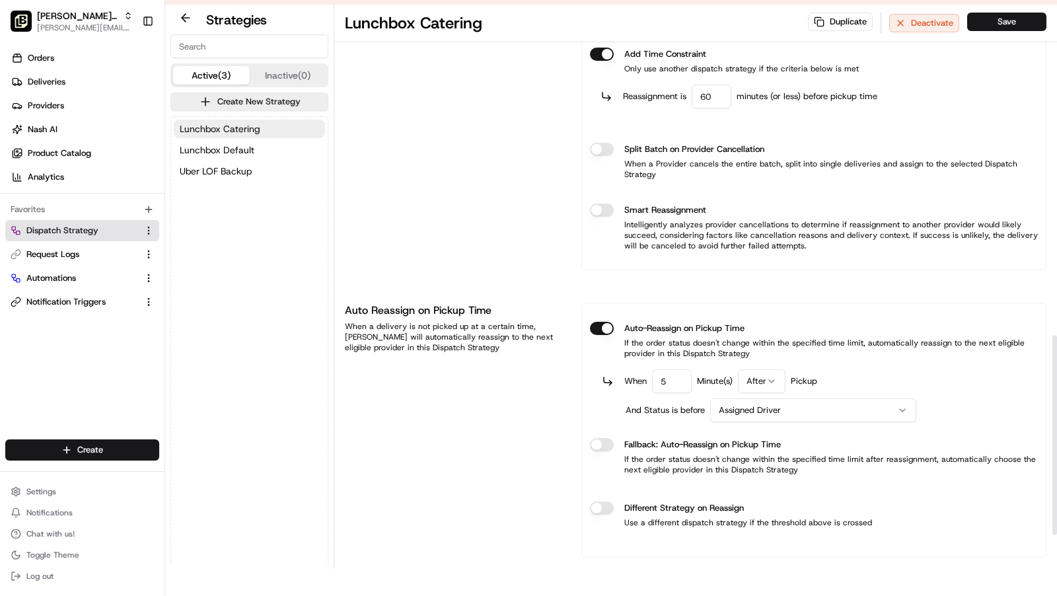
click at [669, 369] on input "5" at bounding box center [672, 381] width 40 height 24
type input "10"
click at [782, 346] on html "To start dispatching deliveries, please add your payment information. Add Billi…" at bounding box center [528, 271] width 1057 height 596
click at [765, 375] on html "To start dispatching deliveries, please add your payment information. Add Billi…" at bounding box center [528, 271] width 1057 height 596
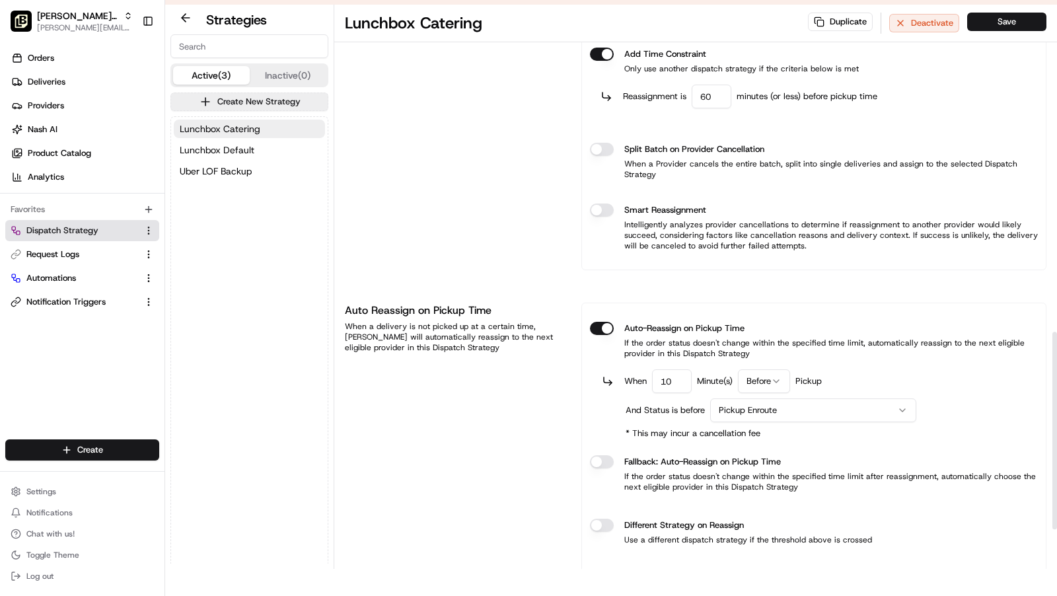
click at [603, 519] on button "Different Strategy on Reassign" at bounding box center [602, 525] width 24 height 13
click at [738, 562] on div "Select Strategy" at bounding box center [854, 568] width 362 height 12
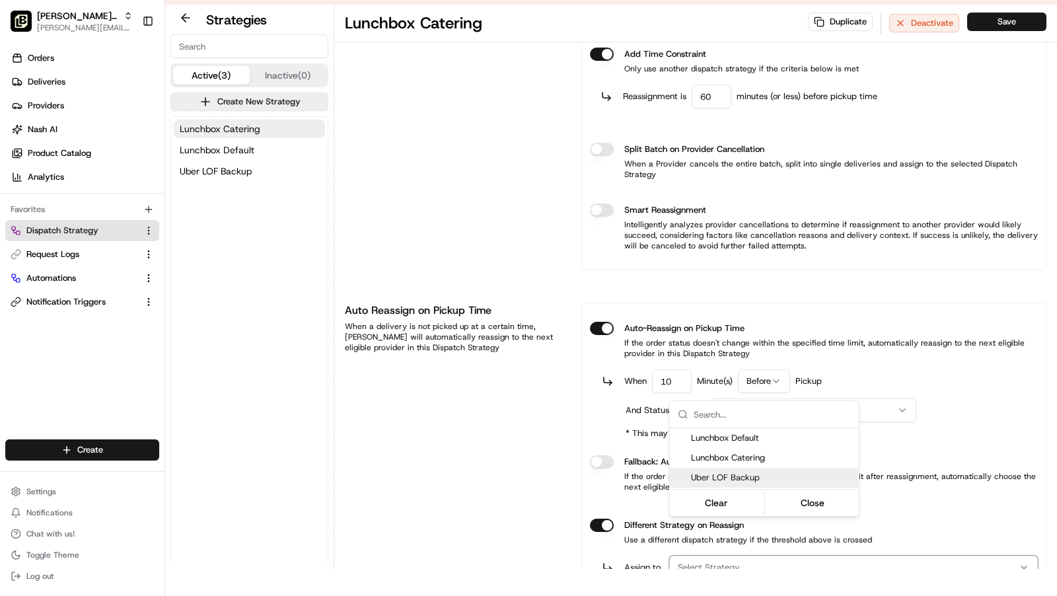
click at [732, 478] on span "Uber LOF Backup" at bounding box center [772, 478] width 163 height 12
click at [806, 494] on button "Close" at bounding box center [812, 503] width 91 height 19
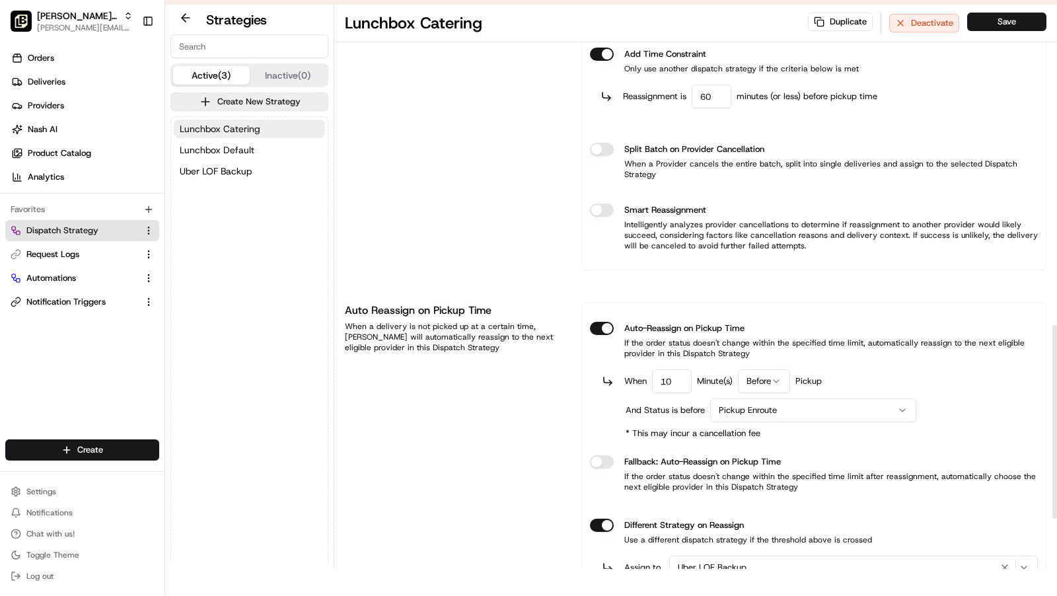
drag, startPoint x: 1008, startPoint y: 26, endPoint x: 987, endPoint y: 29, distance: 21.3
click at [1008, 26] on button "Save" at bounding box center [1007, 22] width 79 height 19
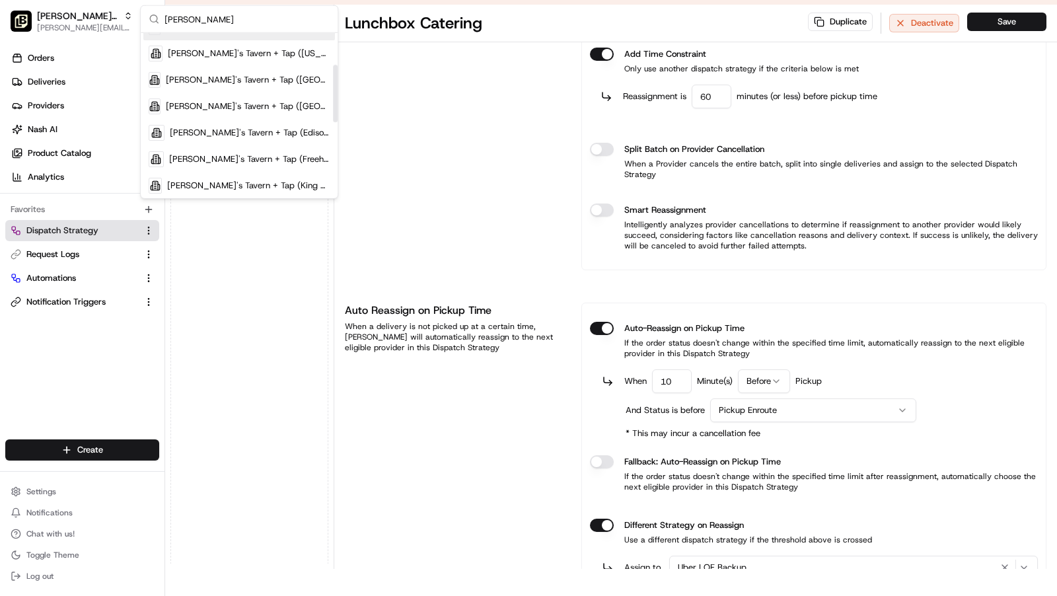
scroll to position [102, 0]
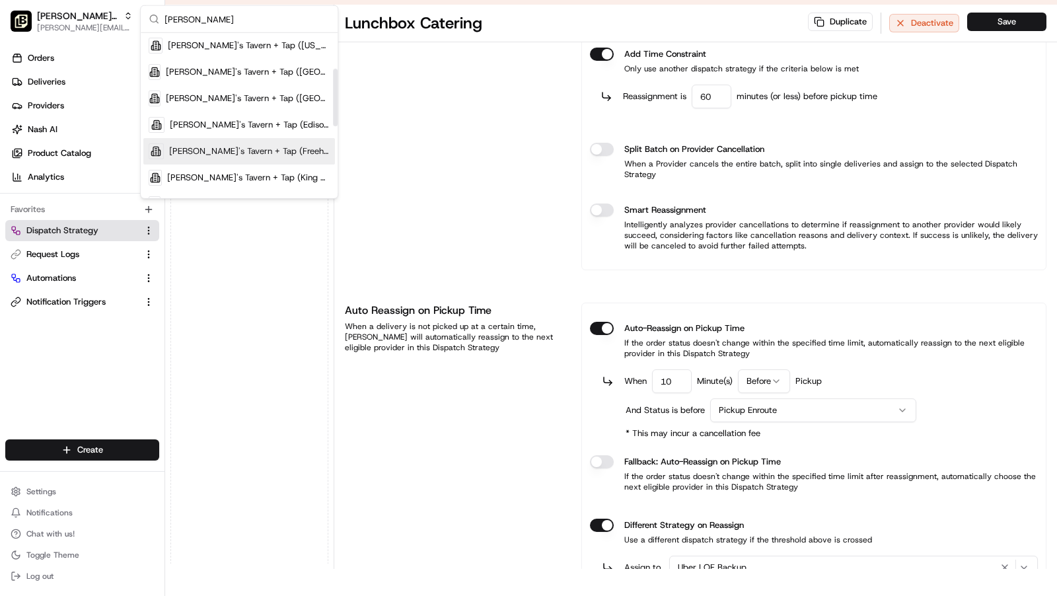
type input "[PERSON_NAME]"
click at [293, 149] on span "[PERSON_NAME]'s Tavern + Tap (Freehold)" at bounding box center [249, 151] width 161 height 12
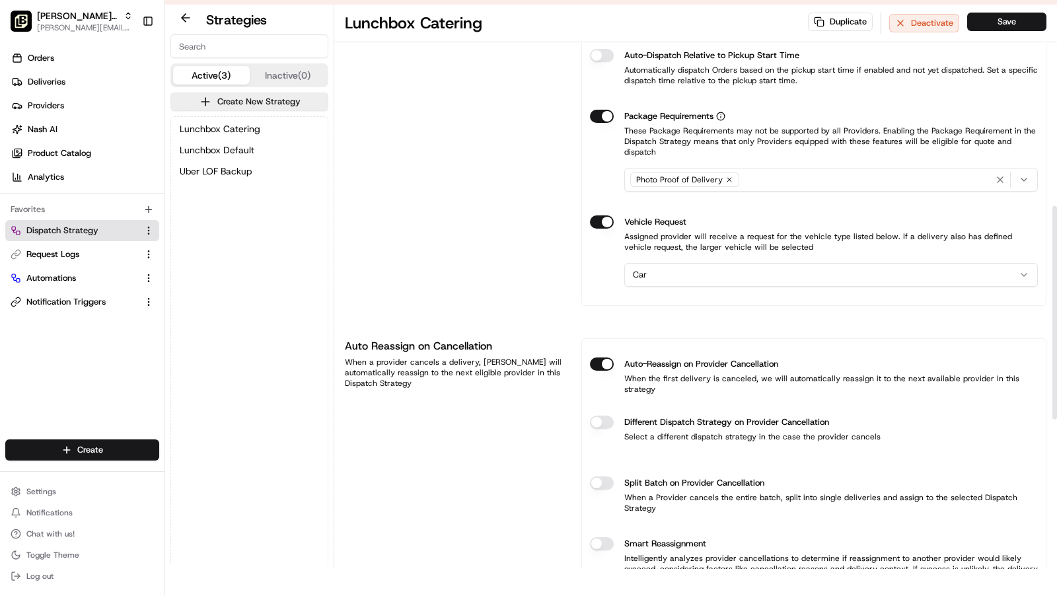
scroll to position [531, 0]
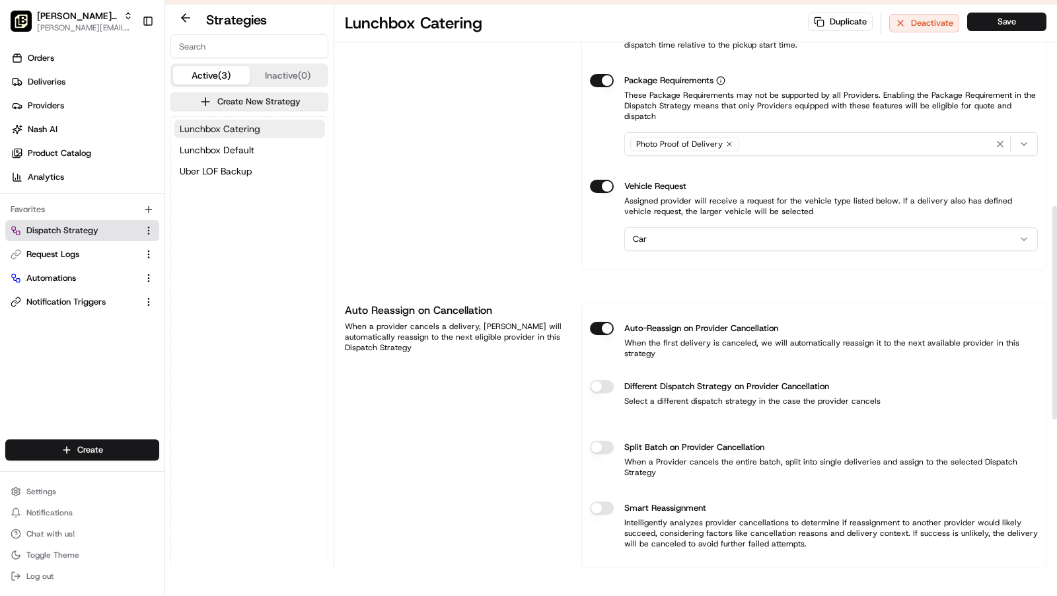
click at [207, 125] on span "Lunchbox Catering" at bounding box center [220, 128] width 81 height 13
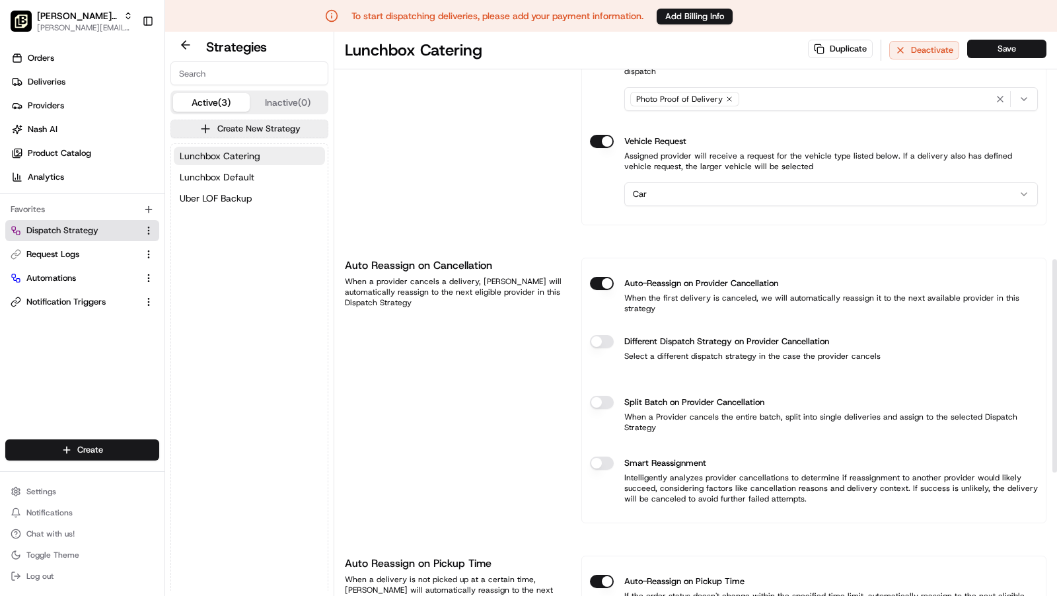
scroll to position [604, 0]
click at [610, 324] on div "Different Dispatch Strategy on Provider Cancellation Select a different dispatc…" at bounding box center [814, 348] width 448 height 48
click at [606, 334] on button "Different Dispatch Strategy on Provider Cancellation" at bounding box center [602, 340] width 24 height 13
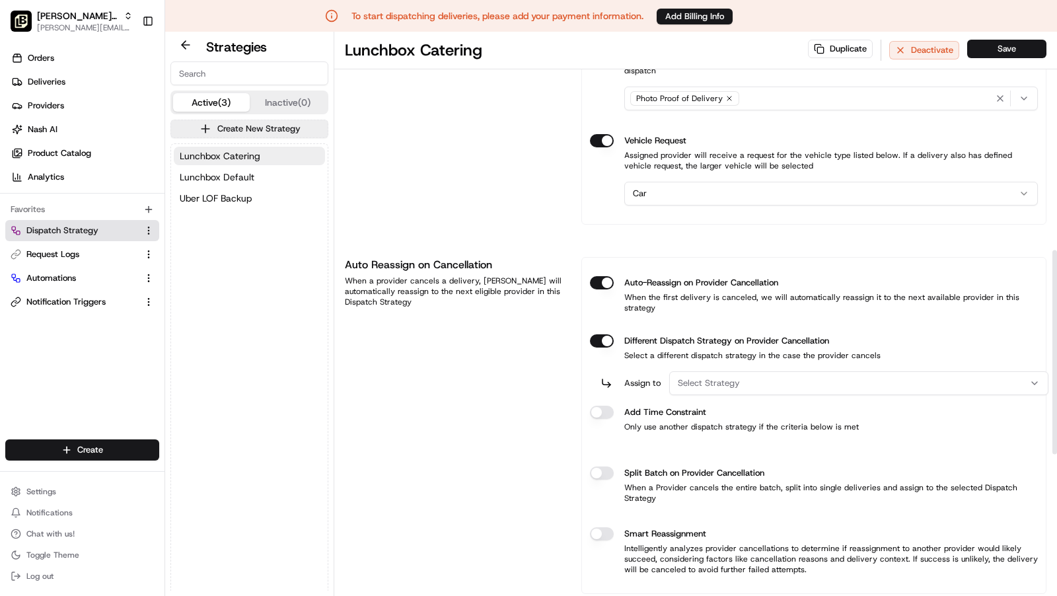
drag, startPoint x: 707, startPoint y: 360, endPoint x: 715, endPoint y: 368, distance: 11.2
click at [708, 377] on span "Select Strategy" at bounding box center [709, 383] width 62 height 12
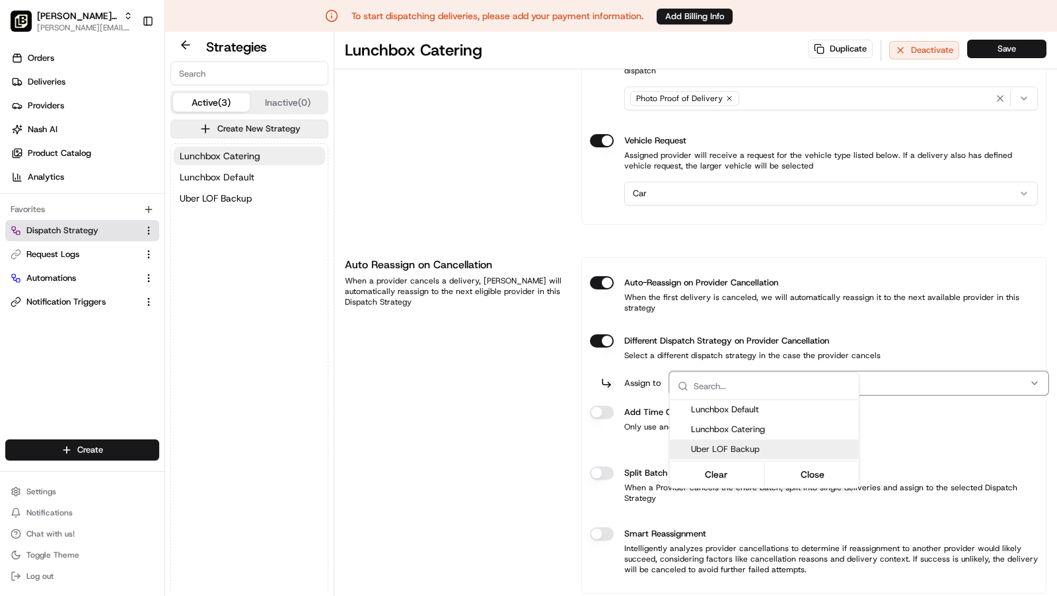
click at [723, 443] on span "Uber LOF Backup" at bounding box center [772, 449] width 163 height 12
drag, startPoint x: 609, startPoint y: 382, endPoint x: 601, endPoint y: 383, distance: 8.7
click at [609, 382] on html "To start dispatching deliveries, please add your payment information. Add Billi…" at bounding box center [528, 298] width 1057 height 596
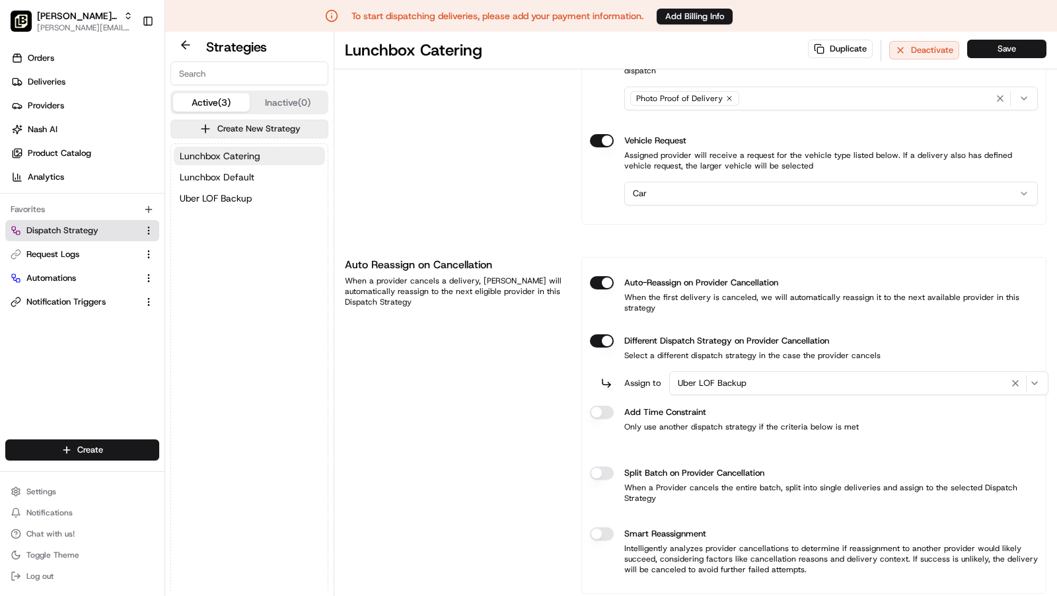
click at [601, 348] on button "Different Dispatch Strategy on Provider Cancellation" at bounding box center [602, 340] width 24 height 13
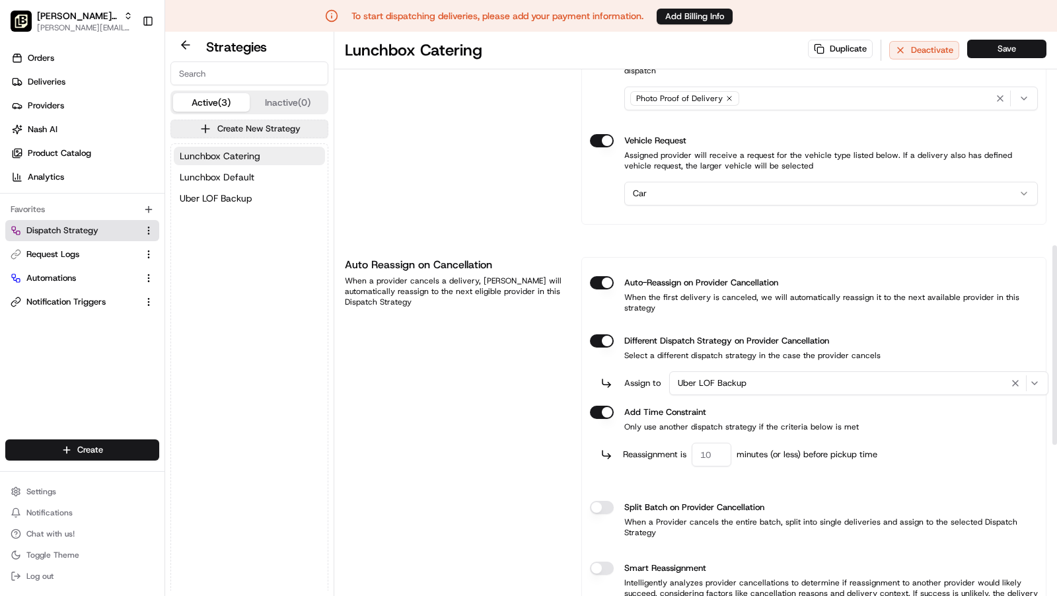
click at [718, 443] on input "number" at bounding box center [712, 455] width 40 height 24
type input "60"
type button "on"
click at [582, 437] on div "Auto-Reassign on Provider Cancellation When the first delivery is canceled, we …" at bounding box center [814, 442] width 465 height 371
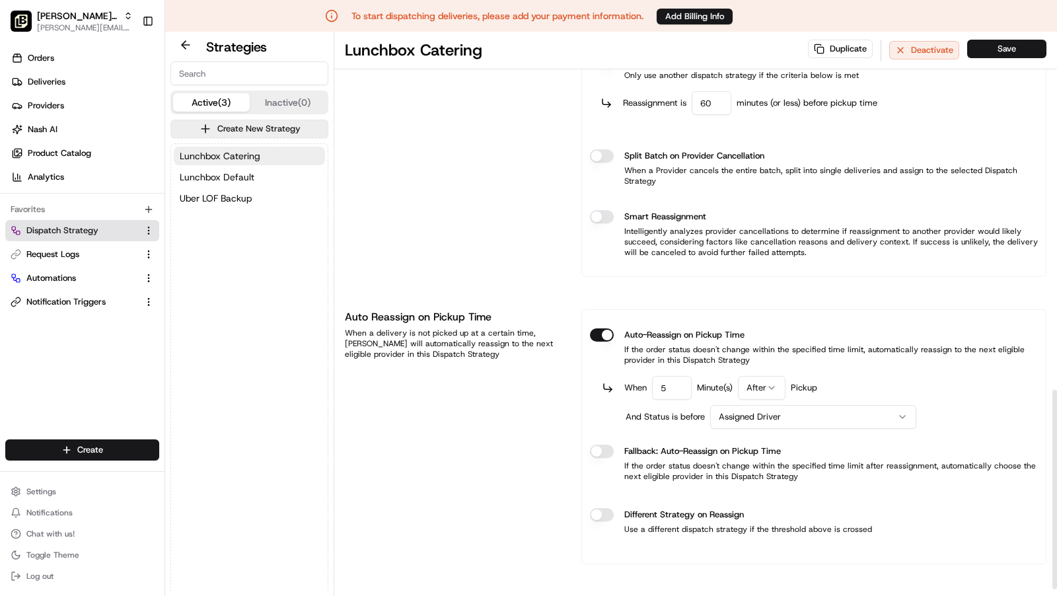
scroll to position [1031, 0]
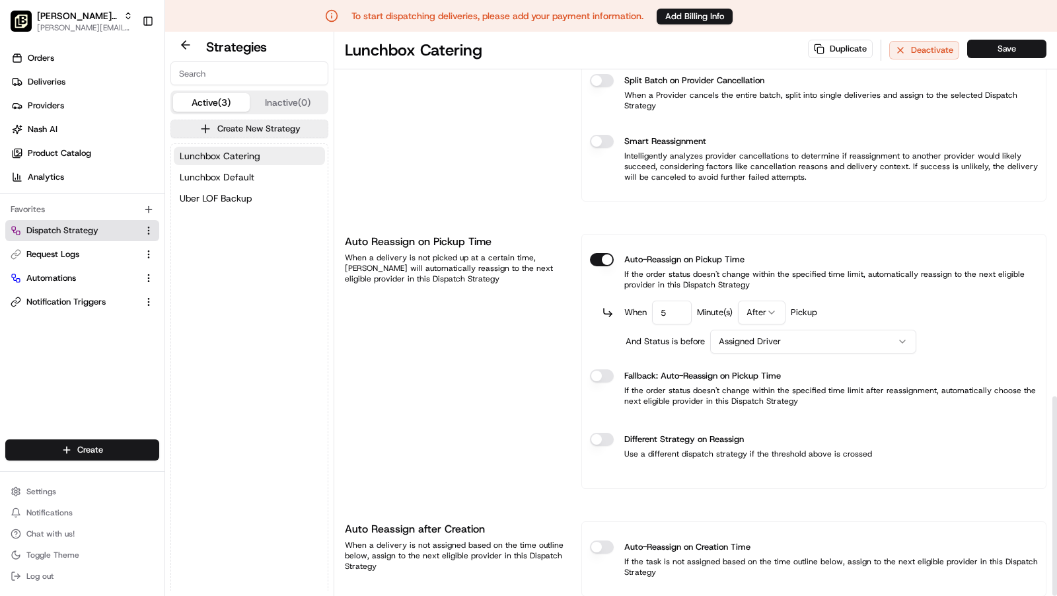
click at [665, 301] on input "5" at bounding box center [672, 313] width 40 height 24
type input "10"
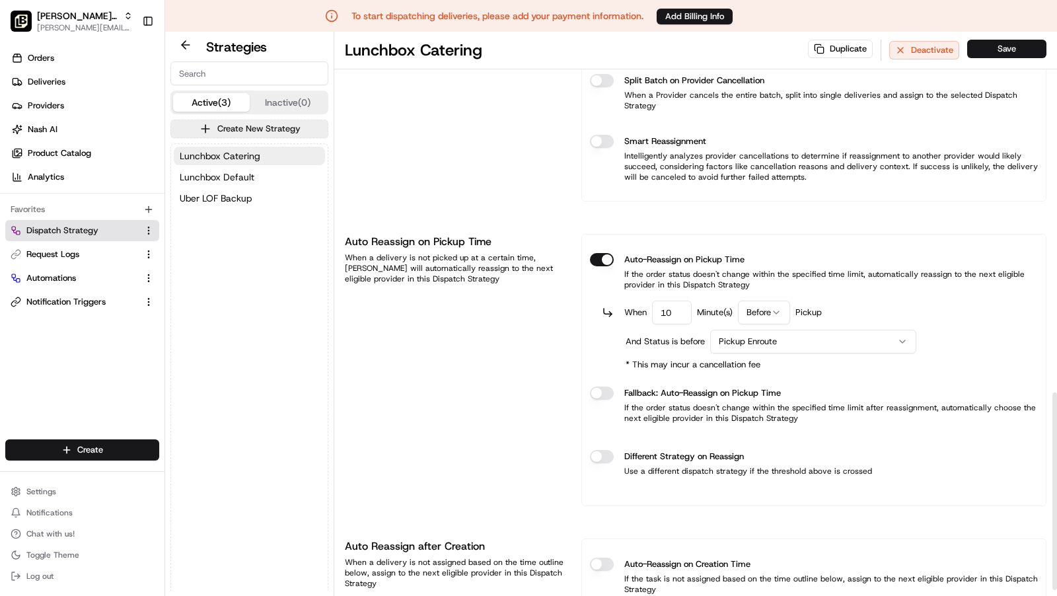
drag, startPoint x: 604, startPoint y: 422, endPoint x: 668, endPoint y: 446, distance: 68.4
click at [605, 450] on button "Different Strategy on Reassign" at bounding box center [602, 456] width 24 height 13
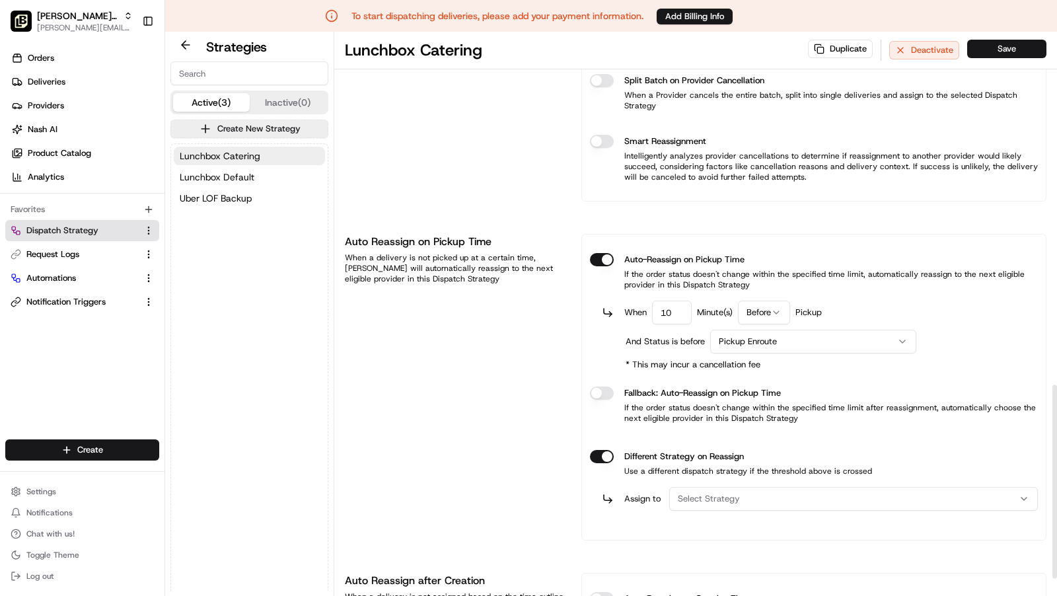
drag, startPoint x: 736, startPoint y: 463, endPoint x: 757, endPoint y: 473, distance: 23.6
click at [737, 493] on span "Select Strategy" at bounding box center [709, 499] width 62 height 12
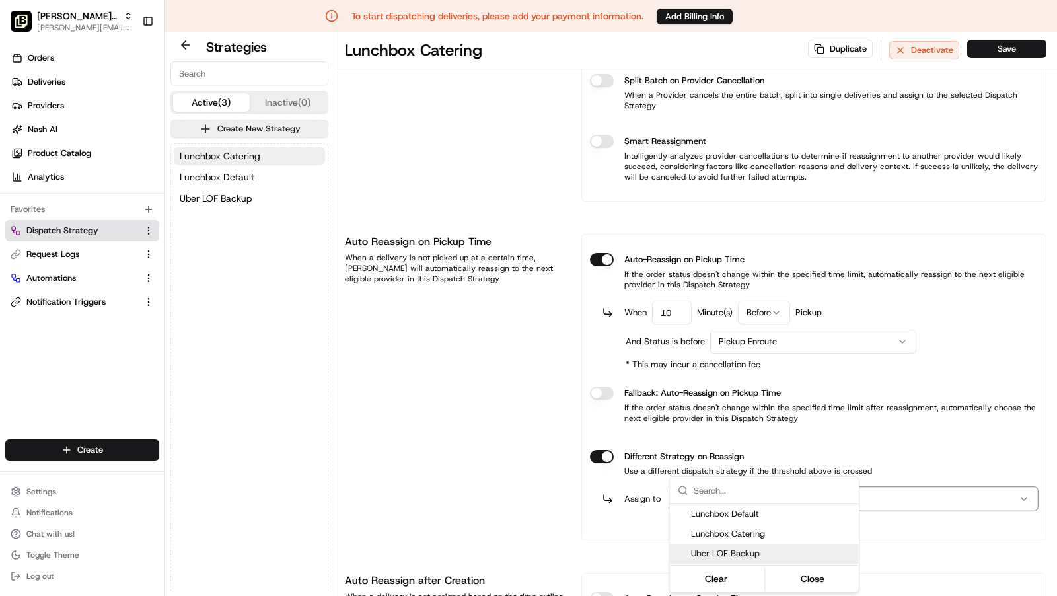
click at [736, 552] on span "Uber LOF Backup" at bounding box center [772, 554] width 163 height 12
drag, startPoint x: 821, startPoint y: 576, endPoint x: 915, endPoint y: 272, distance: 319.0
click at [821, 576] on button "Close" at bounding box center [812, 579] width 91 height 19
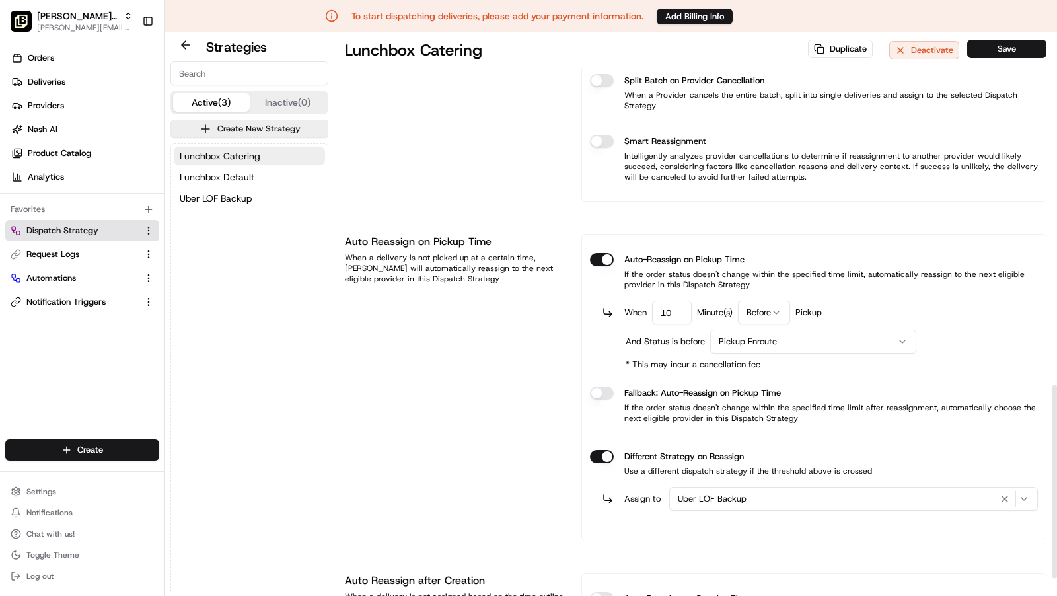
drag, startPoint x: 1025, startPoint y: 49, endPoint x: 977, endPoint y: 65, distance: 50.2
click at [1025, 49] on button "Save" at bounding box center [1007, 49] width 79 height 19
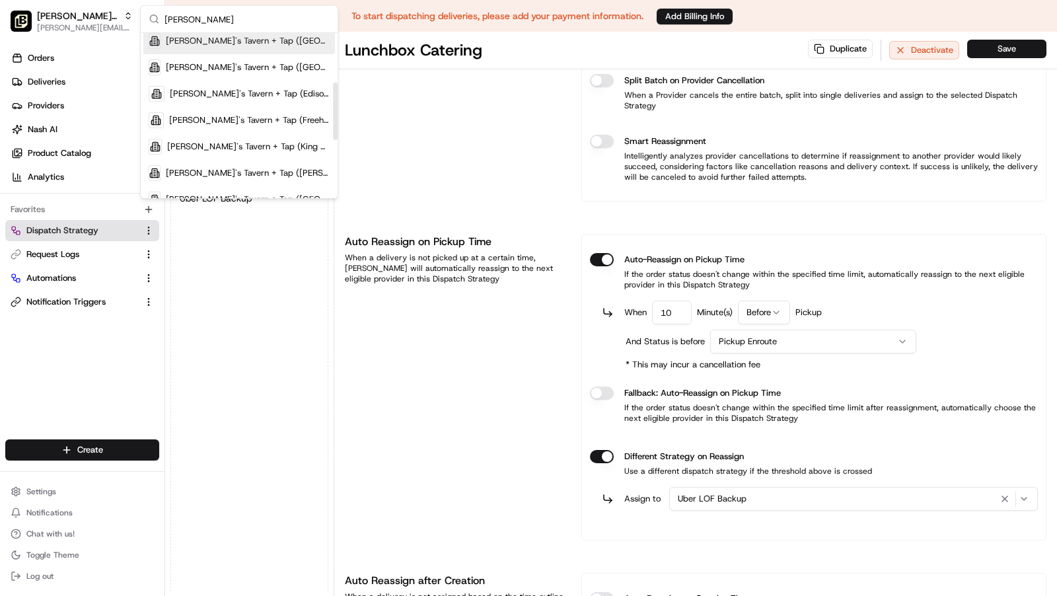
scroll to position [142, 0]
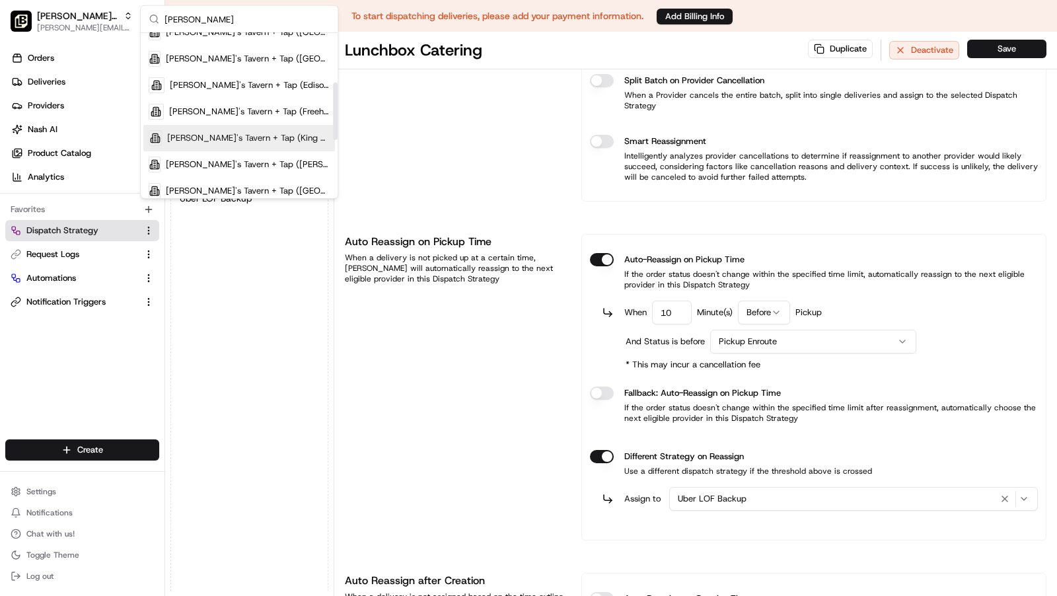
type input "[PERSON_NAME]"
click at [288, 133] on span "[PERSON_NAME]'s Tavern + Tap (King of Prussia)" at bounding box center [249, 138] width 163 height 12
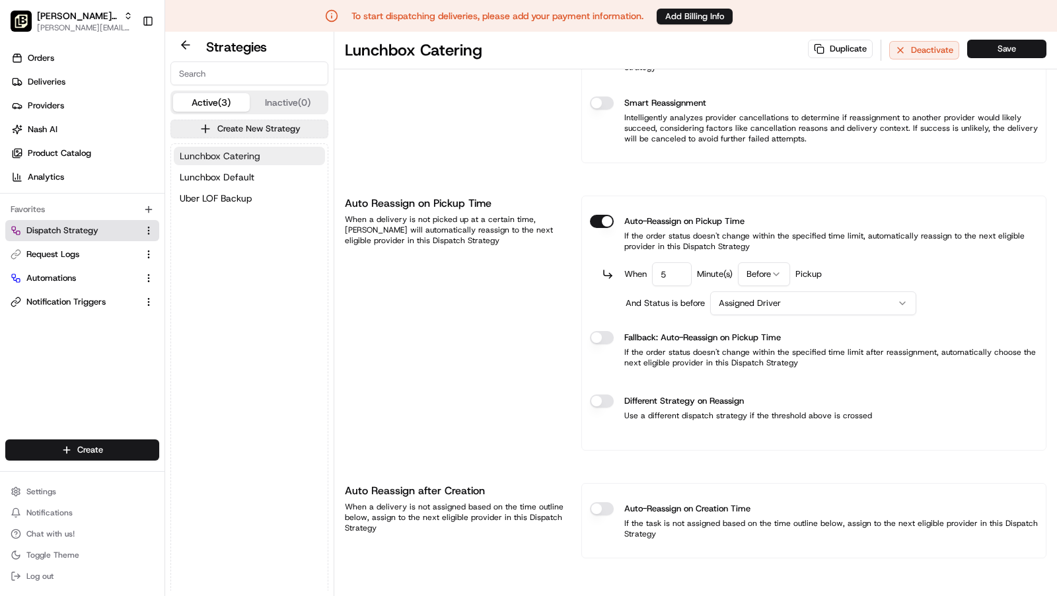
scroll to position [925, 0]
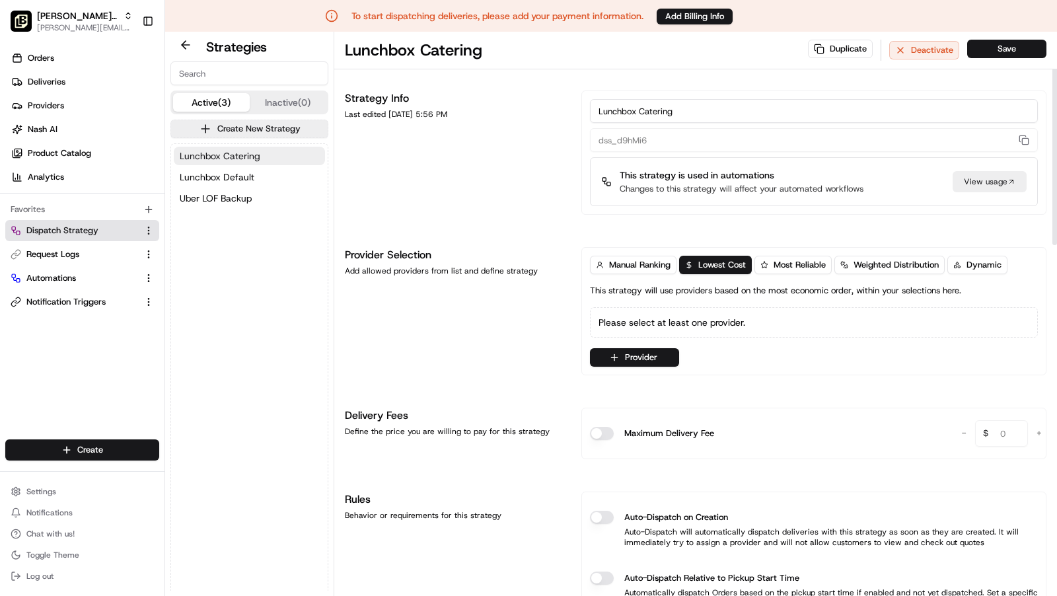
click at [271, 157] on button "Lunchbox Catering" at bounding box center [249, 156] width 151 height 19
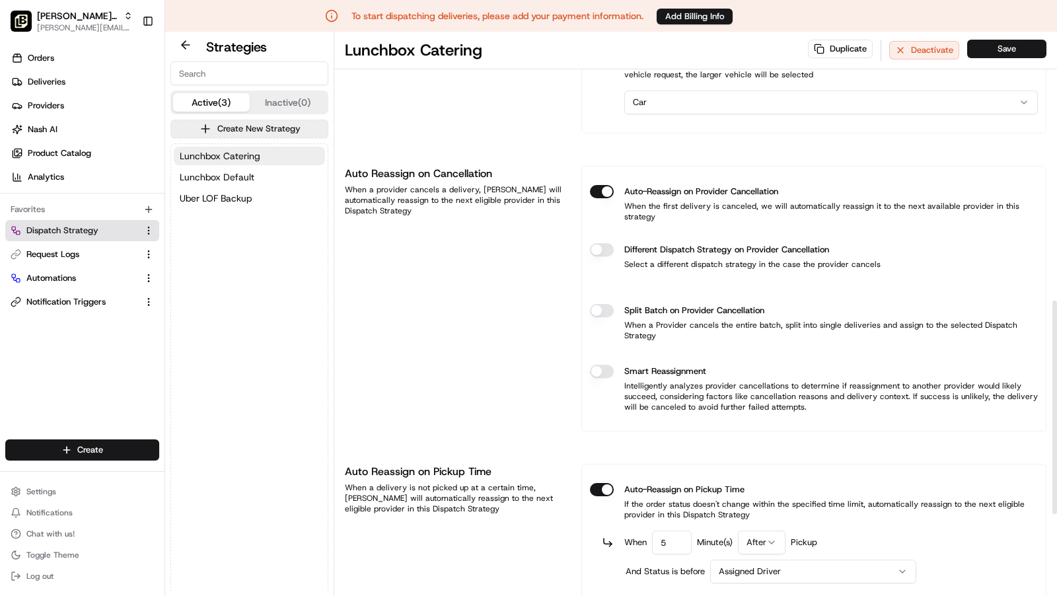
scroll to position [710, 0]
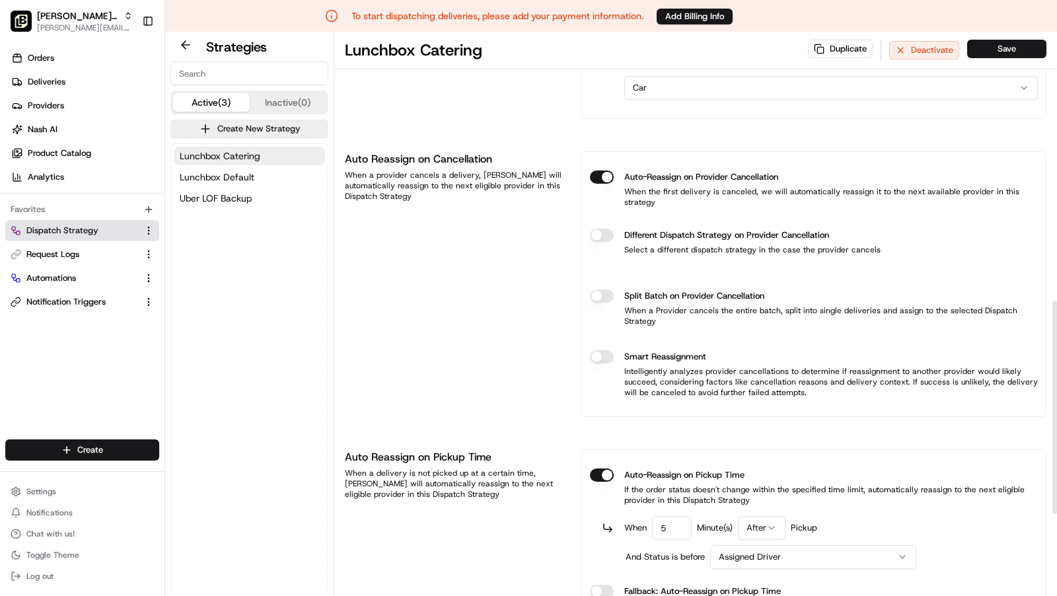
click at [611, 229] on div "Different Dispatch Strategy on Provider Cancellation" at bounding box center [814, 235] width 448 height 13
click at [605, 229] on button "Different Dispatch Strategy on Provider Cancellation" at bounding box center [602, 235] width 24 height 13
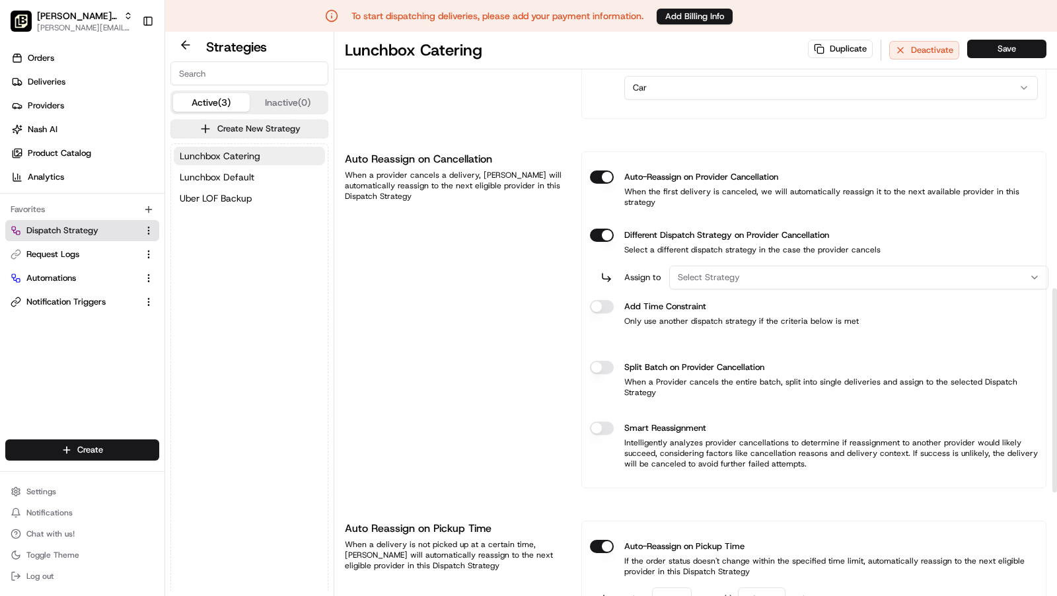
click at [786, 272] on div "Select Strategy" at bounding box center [859, 278] width 373 height 12
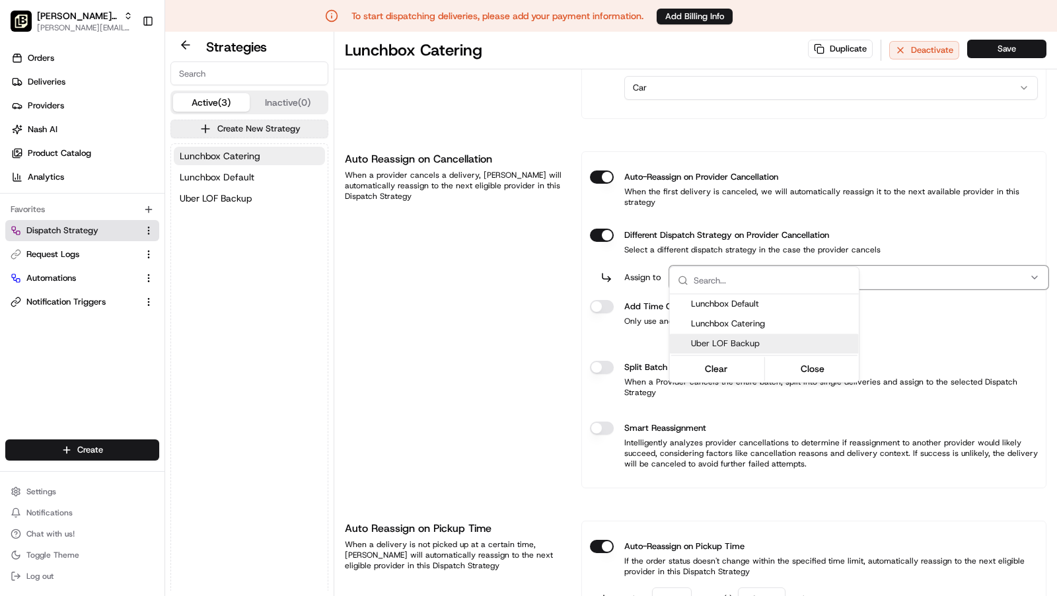
click at [757, 338] on span "Uber LOF Backup" at bounding box center [772, 344] width 163 height 12
drag, startPoint x: 802, startPoint y: 374, endPoint x: 656, endPoint y: 308, distance: 160.9
click at [797, 371] on button "Close" at bounding box center [812, 369] width 91 height 19
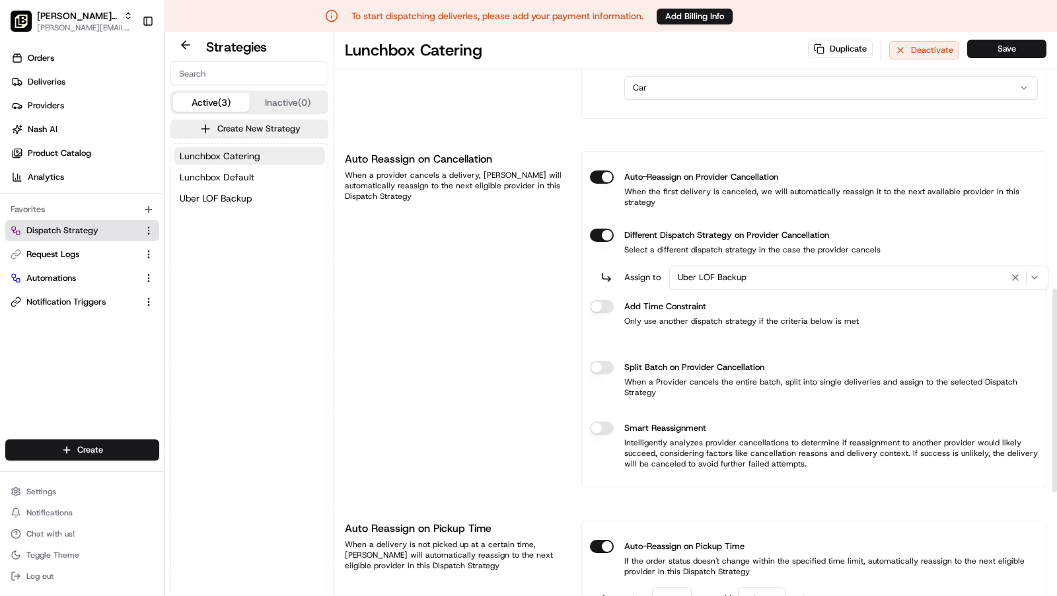
click at [604, 242] on button "Different Dispatch Strategy on Provider Cancellation" at bounding box center [602, 235] width 24 height 13
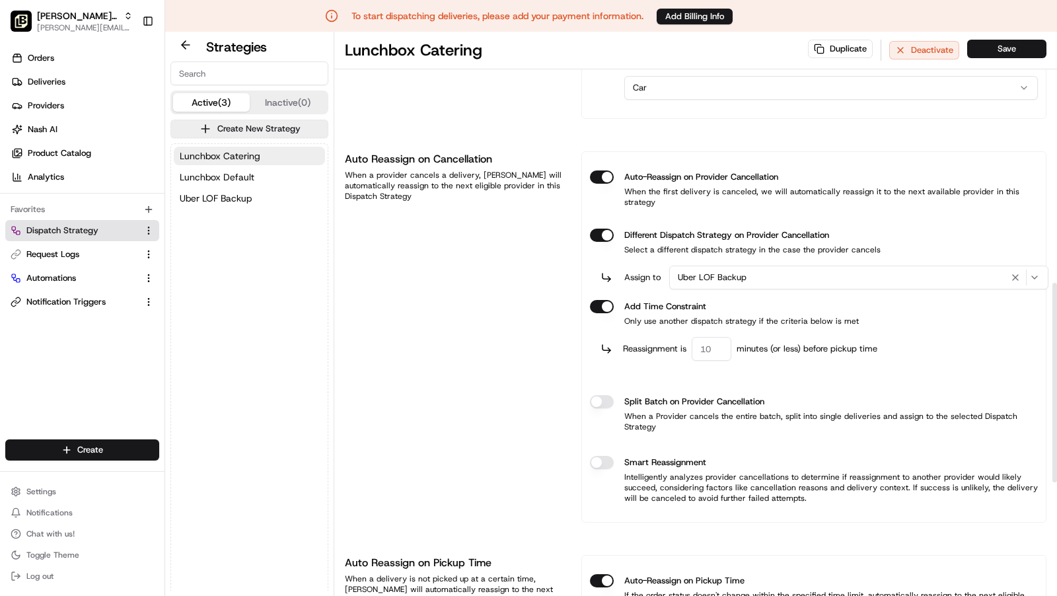
click at [706, 337] on input "number" at bounding box center [712, 349] width 40 height 24
type input "60"
type button "on"
click at [521, 331] on div "Auto Reassign on Cancellation When a provider cancels a delivery, [PERSON_NAME]…" at bounding box center [455, 336] width 221 height 371
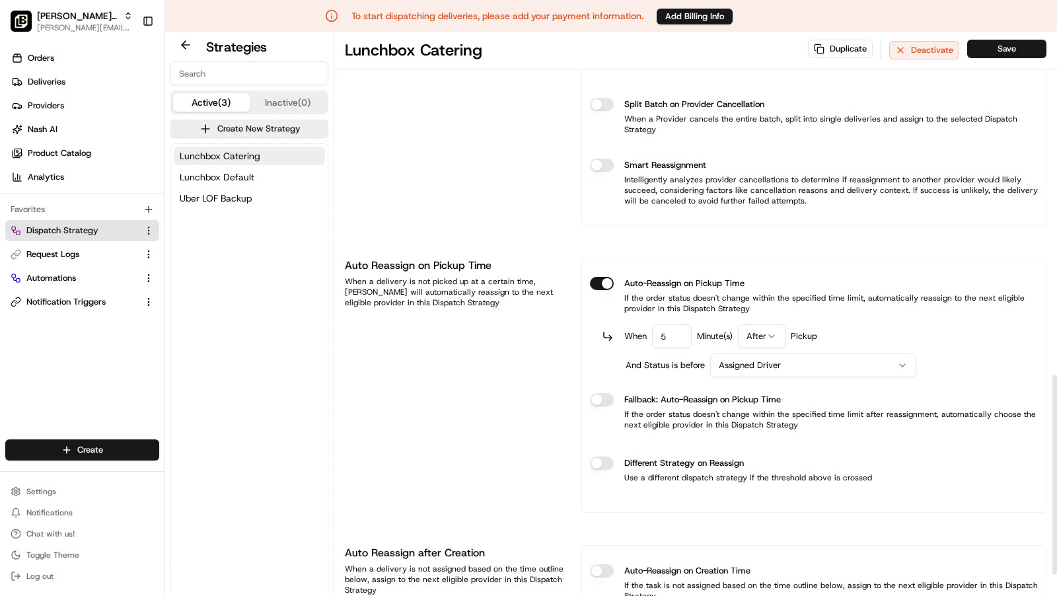
scroll to position [1031, 0]
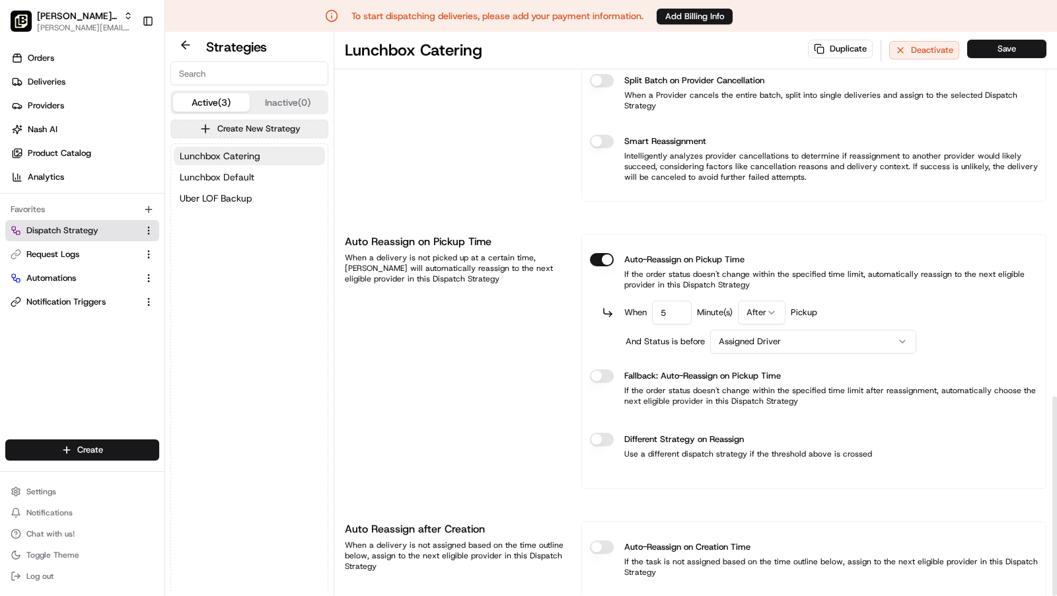
click at [676, 301] on input "5" at bounding box center [672, 313] width 40 height 24
type input "10"
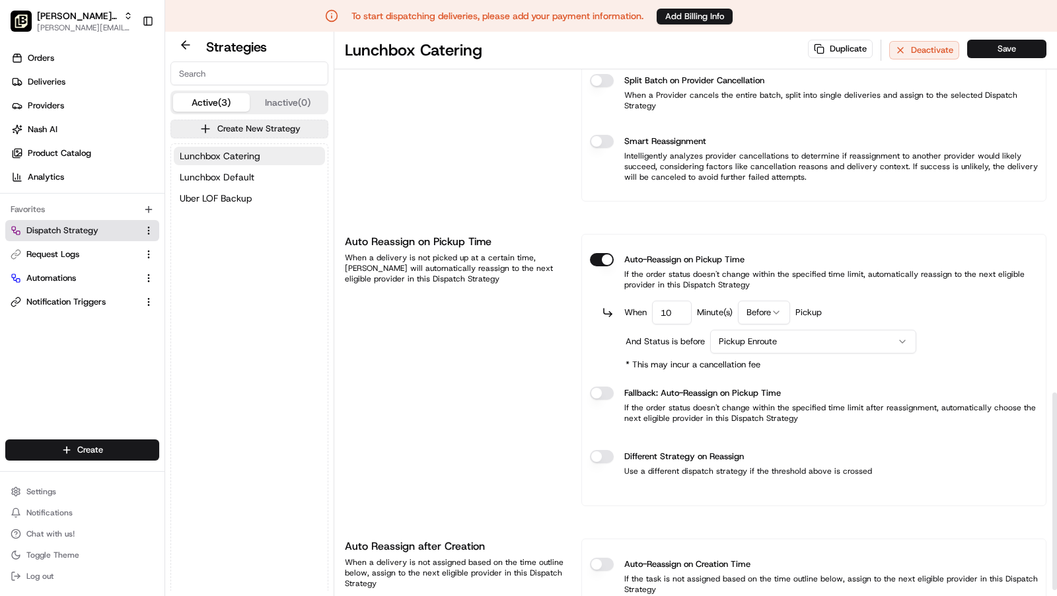
type button "on"
click at [590, 450] on button "Different Strategy on Reassign" at bounding box center [602, 456] width 24 height 13
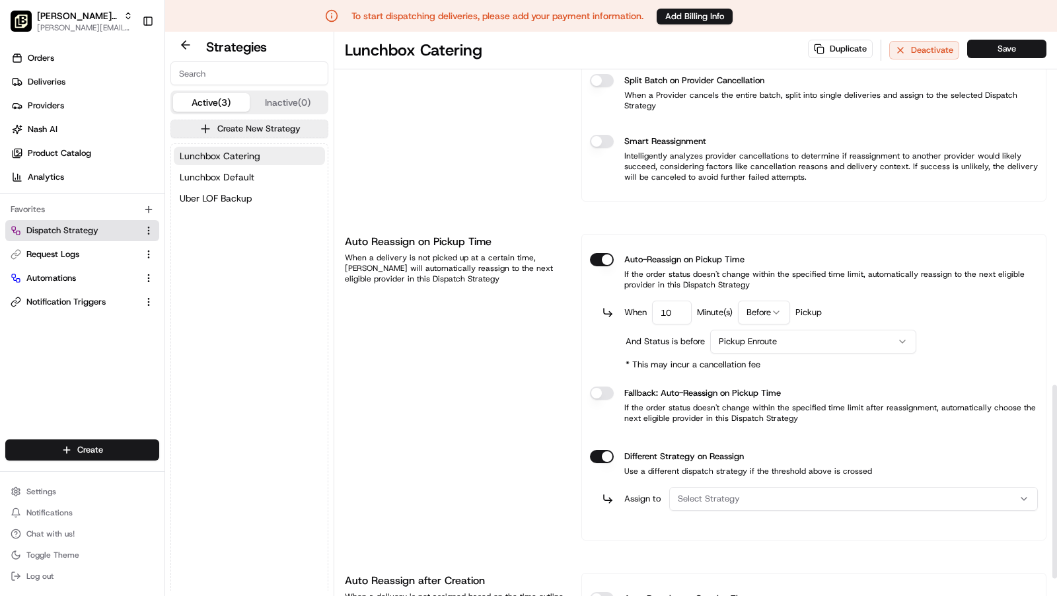
click at [773, 493] on div "Select Strategy" at bounding box center [854, 499] width 362 height 12
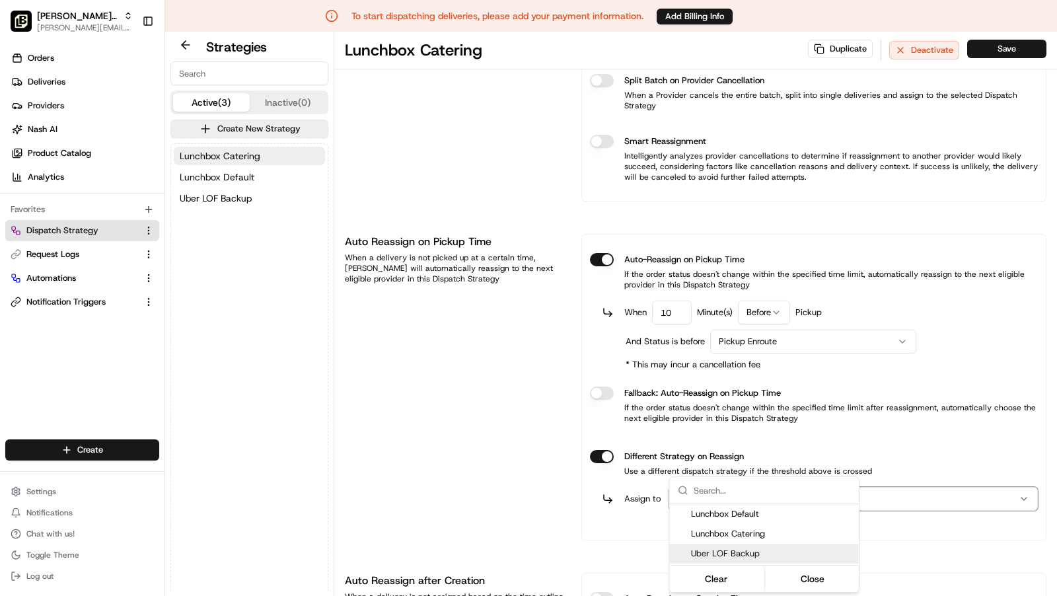
click at [753, 545] on div "Uber LOF Backup" at bounding box center [764, 554] width 189 height 20
drag, startPoint x: 799, startPoint y: 579, endPoint x: 865, endPoint y: 445, distance: 149.0
click at [799, 579] on button "Close" at bounding box center [812, 579] width 91 height 19
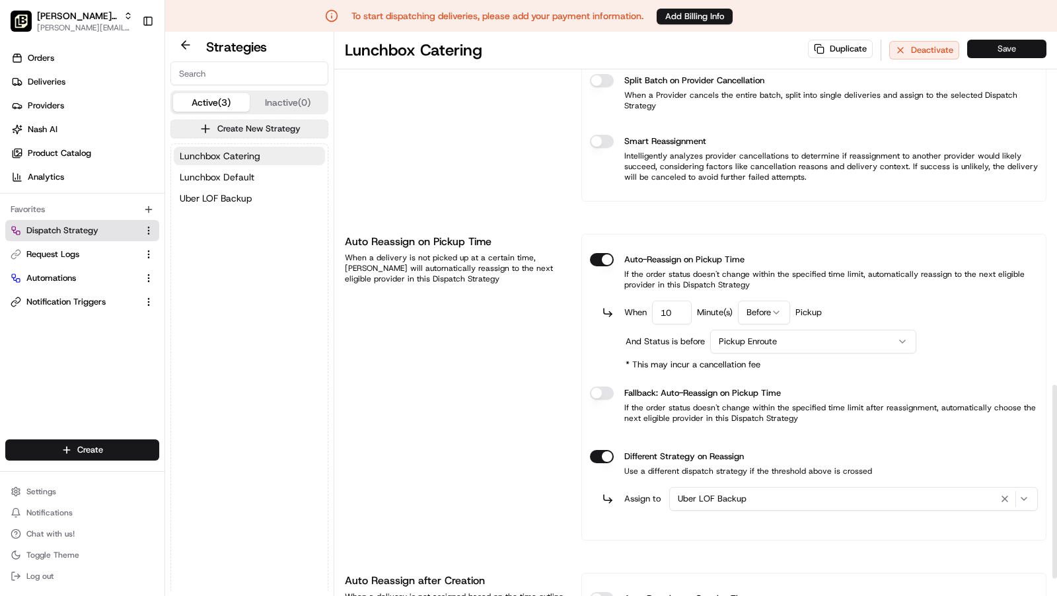
click at [1018, 54] on button "Save" at bounding box center [1007, 49] width 79 height 19
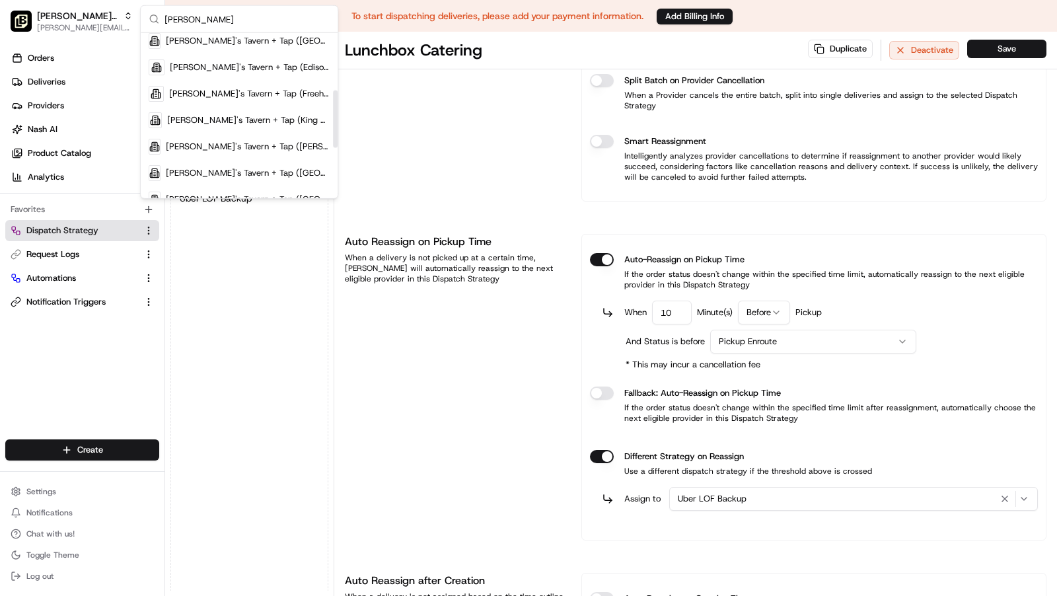
scroll to position [167, 0]
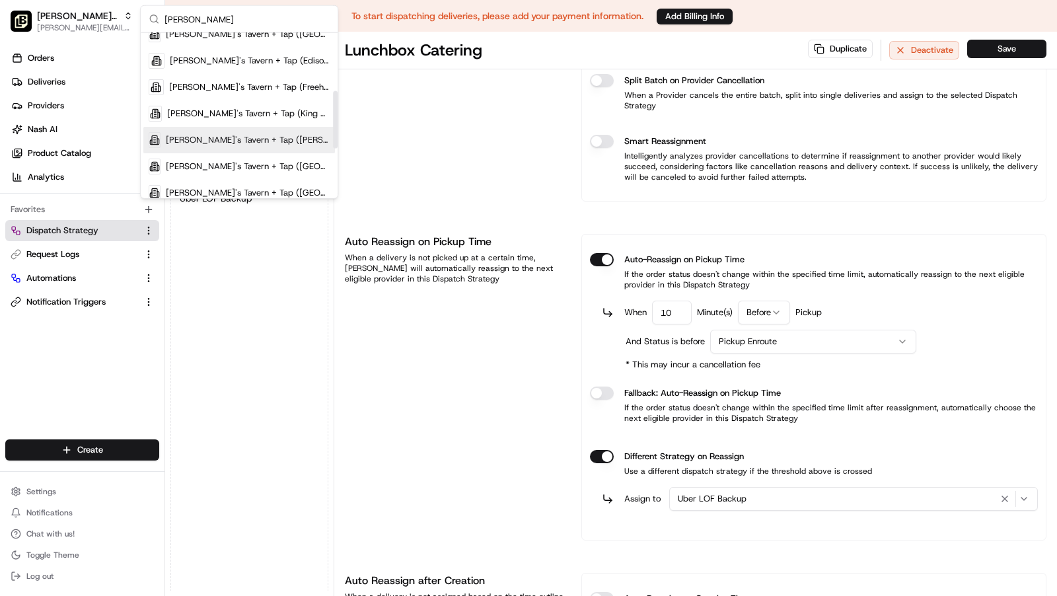
type input "[PERSON_NAME]"
click at [244, 134] on span "[PERSON_NAME]'s Tavern + Tap ([PERSON_NAME][GEOGRAPHIC_DATA])" at bounding box center [248, 140] width 164 height 12
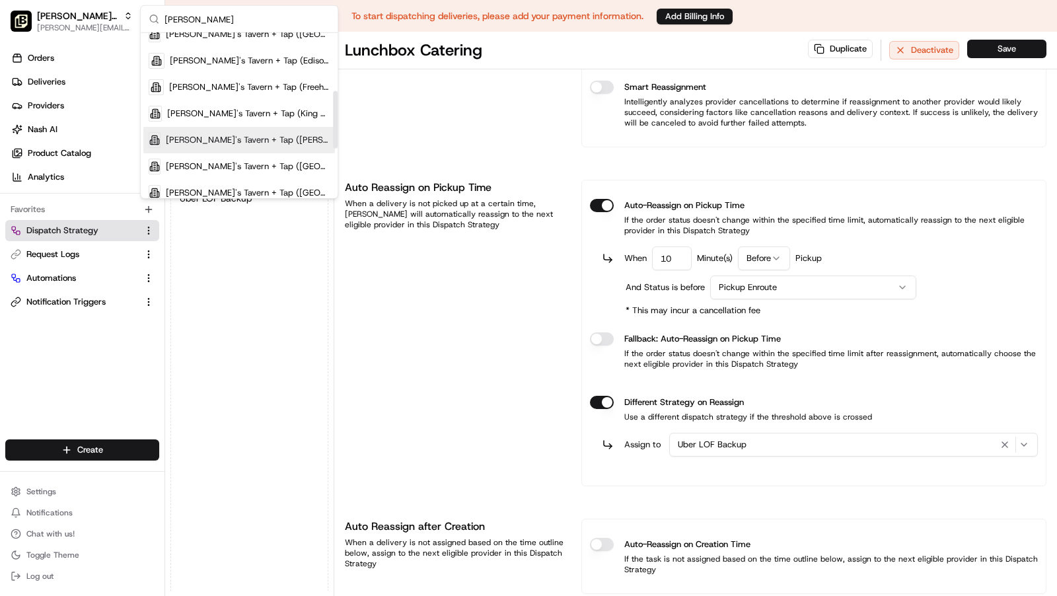
scroll to position [977, 0]
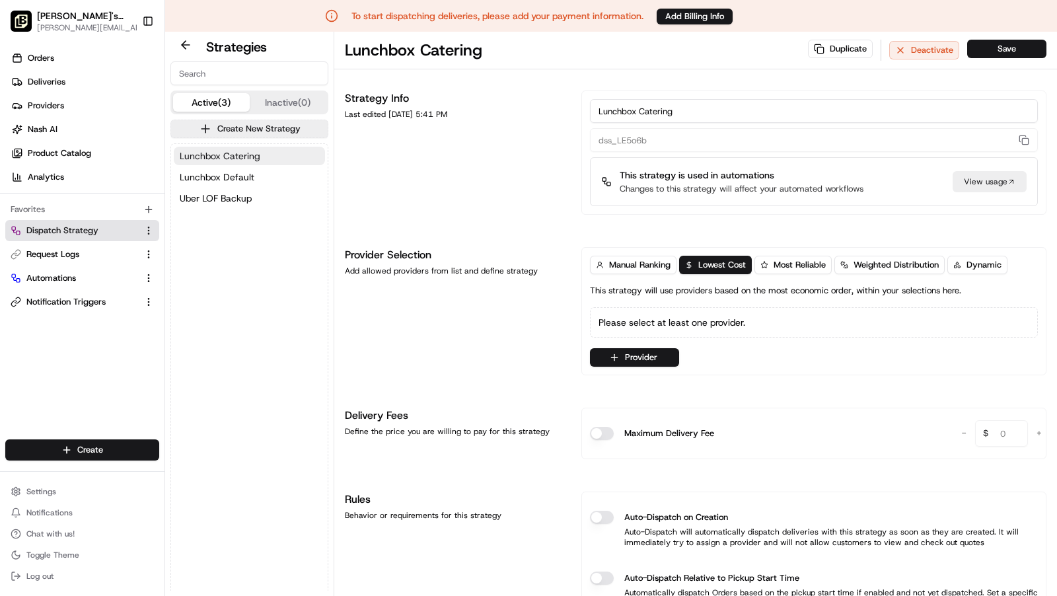
click at [240, 152] on span "Lunchbox Catering" at bounding box center [220, 155] width 81 height 13
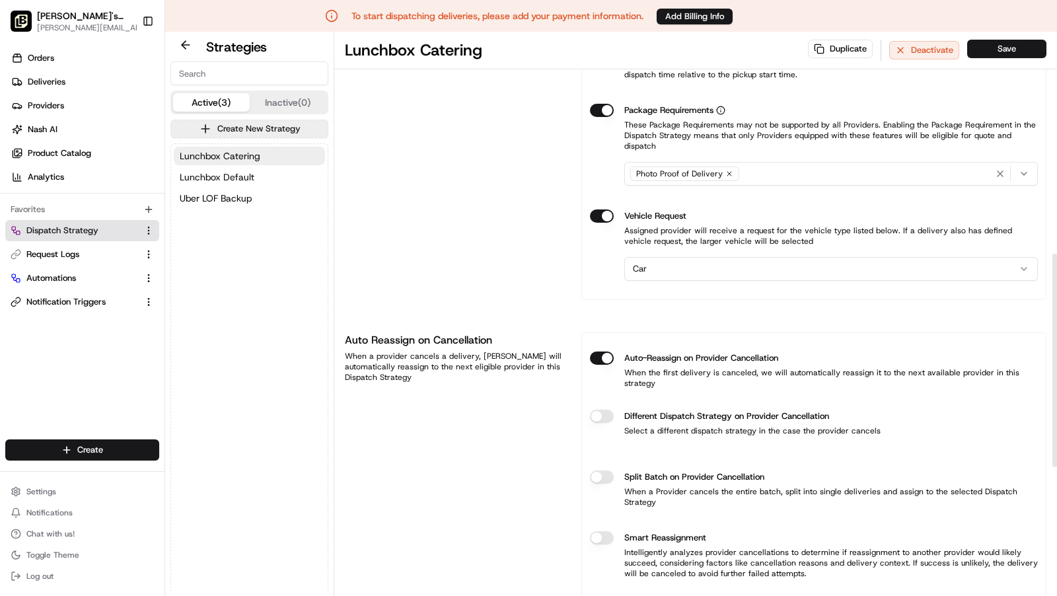
scroll to position [622, 0]
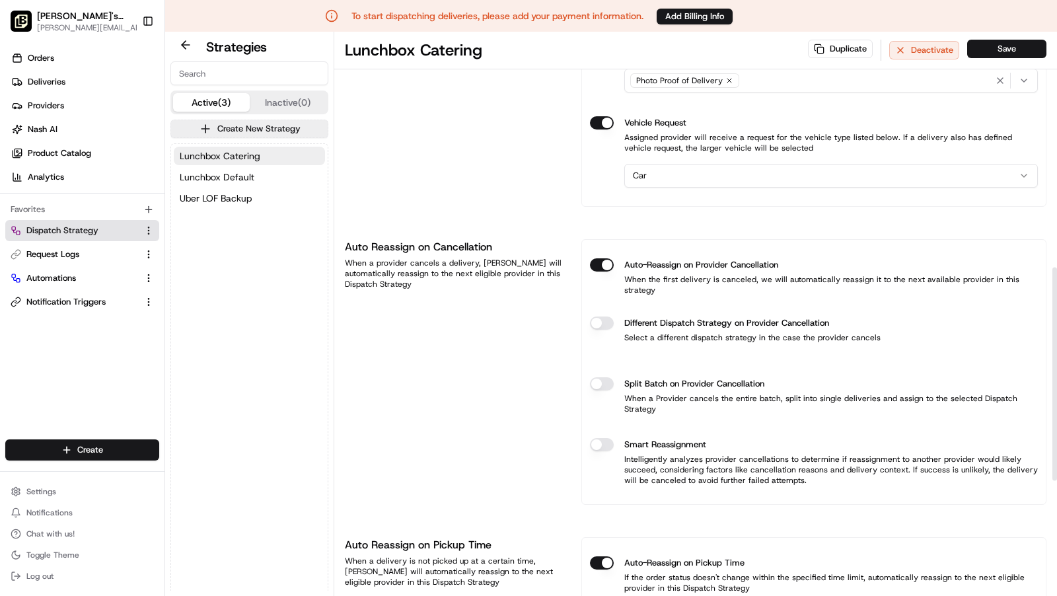
click at [609, 317] on button "Different Dispatch Strategy on Provider Cancellation" at bounding box center [602, 323] width 24 height 13
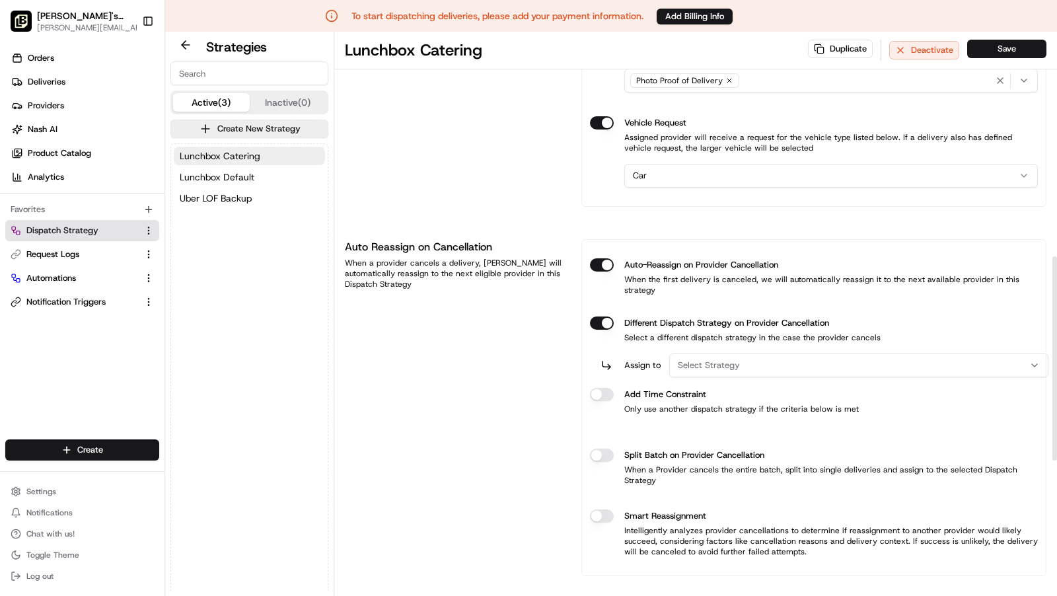
click at [736, 360] on span "Select Strategy" at bounding box center [709, 366] width 62 height 12
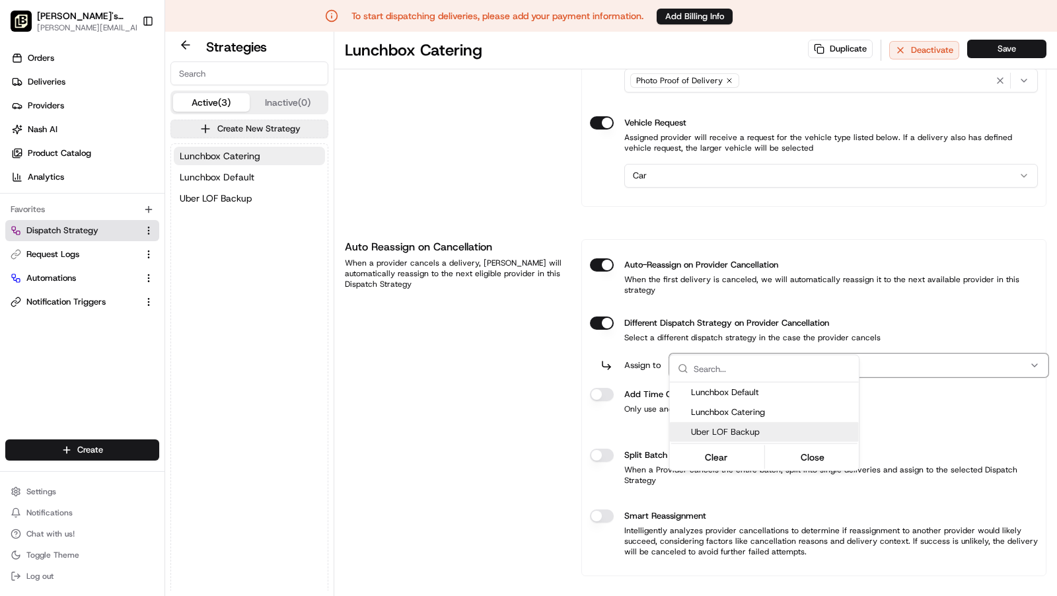
click at [731, 428] on span "Uber LOF Backup" at bounding box center [772, 432] width 163 height 12
click at [609, 372] on html "To start dispatching deliveries, please add your payment information. Add Billi…" at bounding box center [528, 298] width 1057 height 596
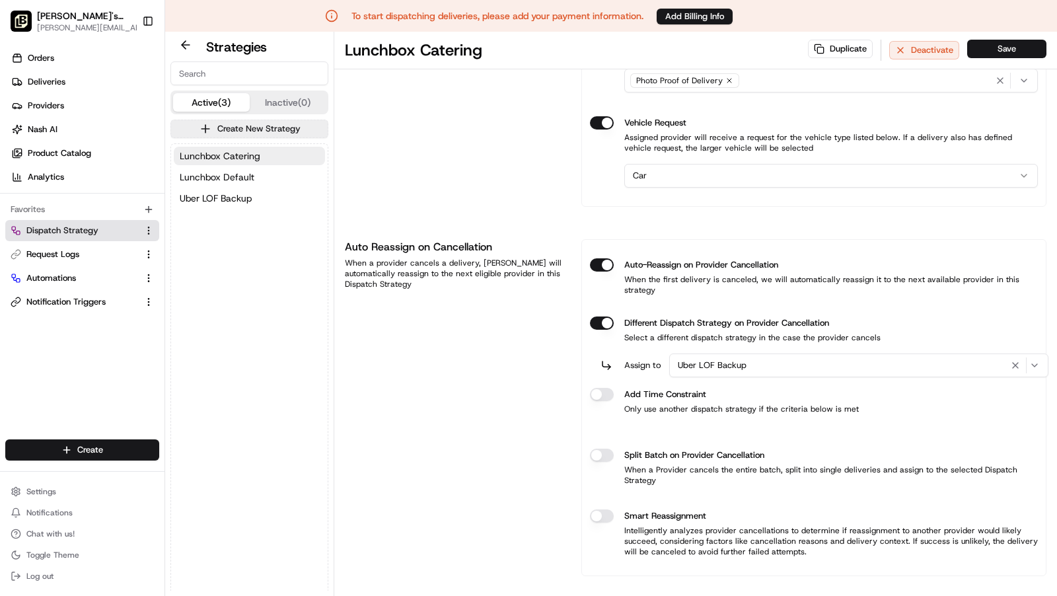
click at [599, 330] on button "Different Dispatch Strategy on Provider Cancellation" at bounding box center [602, 323] width 24 height 13
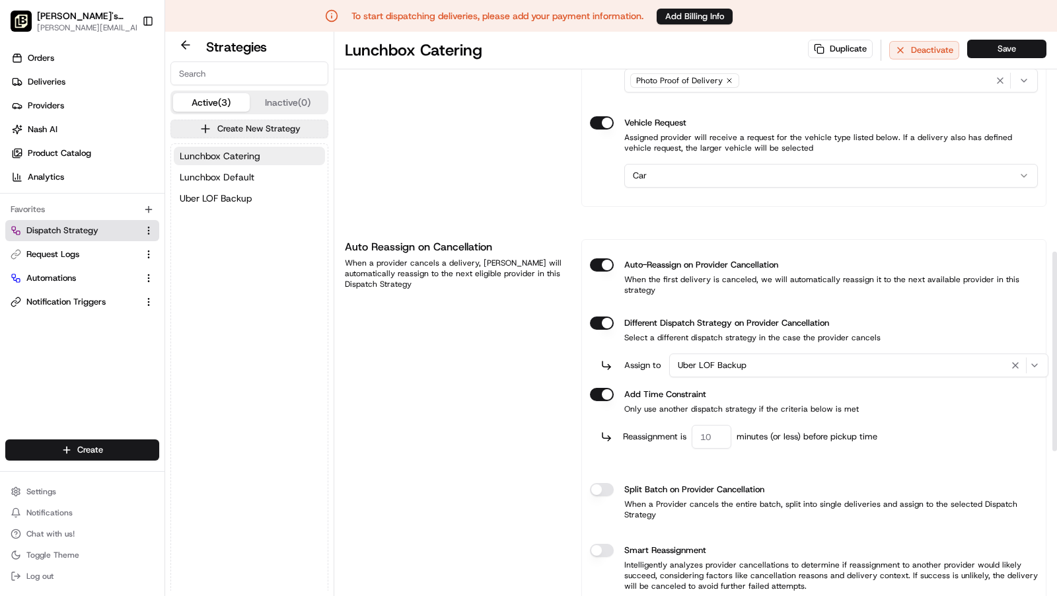
click at [707, 425] on input "number" at bounding box center [712, 437] width 40 height 24
type input "60"
type button "on"
click at [504, 429] on div "Auto Reassign on Cancellation When a provider cancels a delivery, [PERSON_NAME]…" at bounding box center [455, 424] width 221 height 371
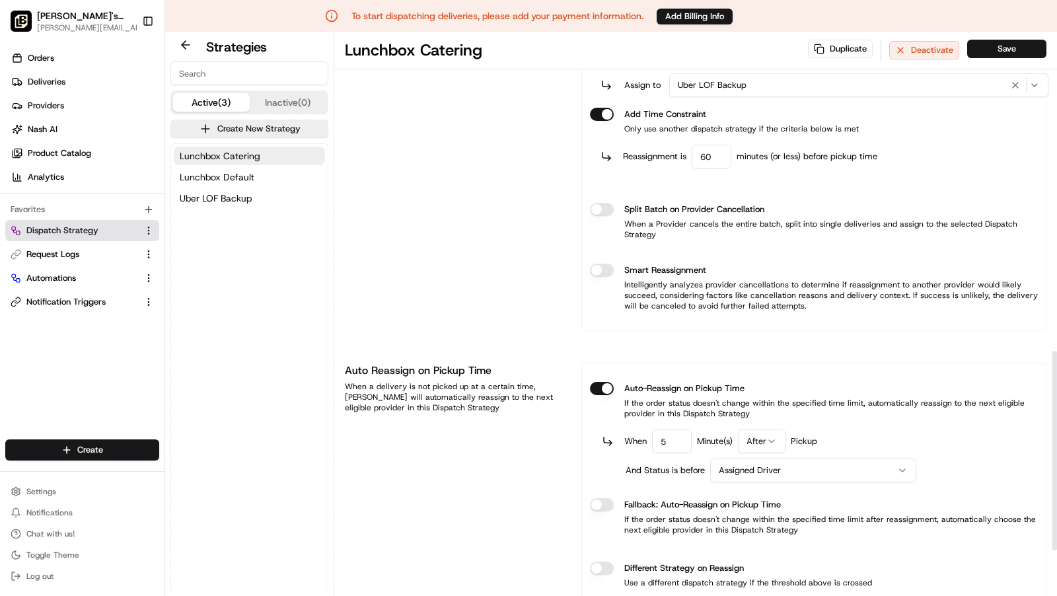
scroll to position [904, 0]
drag, startPoint x: 676, startPoint y: 401, endPoint x: 648, endPoint y: 402, distance: 27.8
click at [648, 428] on div "When 5 Minute(s) After Pickup" at bounding box center [721, 440] width 193 height 24
type input "10"
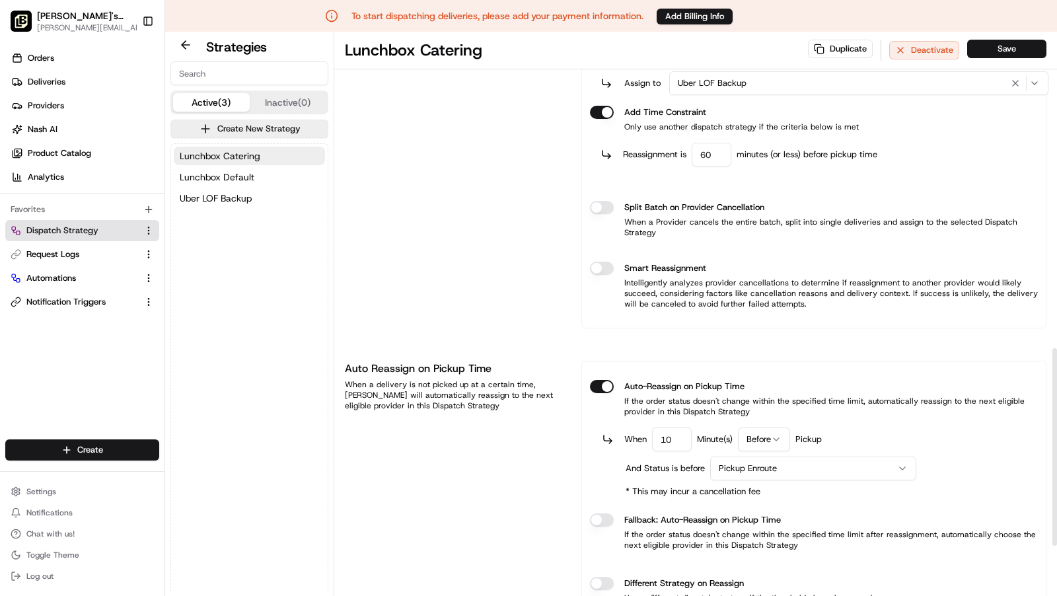
type button "on"
click at [590, 577] on button "Different Strategy on Reassign" at bounding box center [602, 583] width 24 height 13
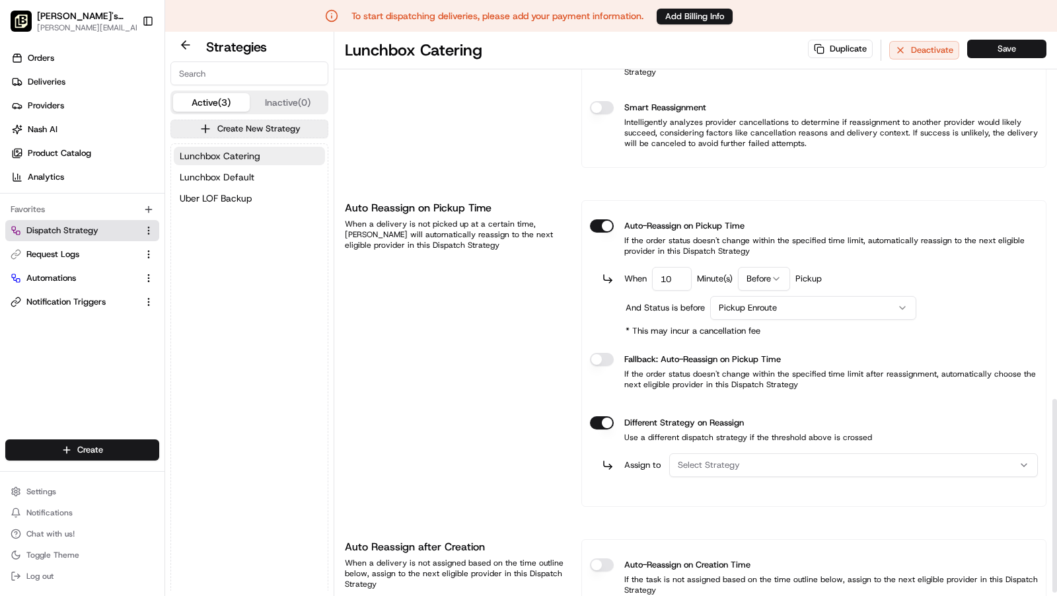
scroll to position [1072, 0]
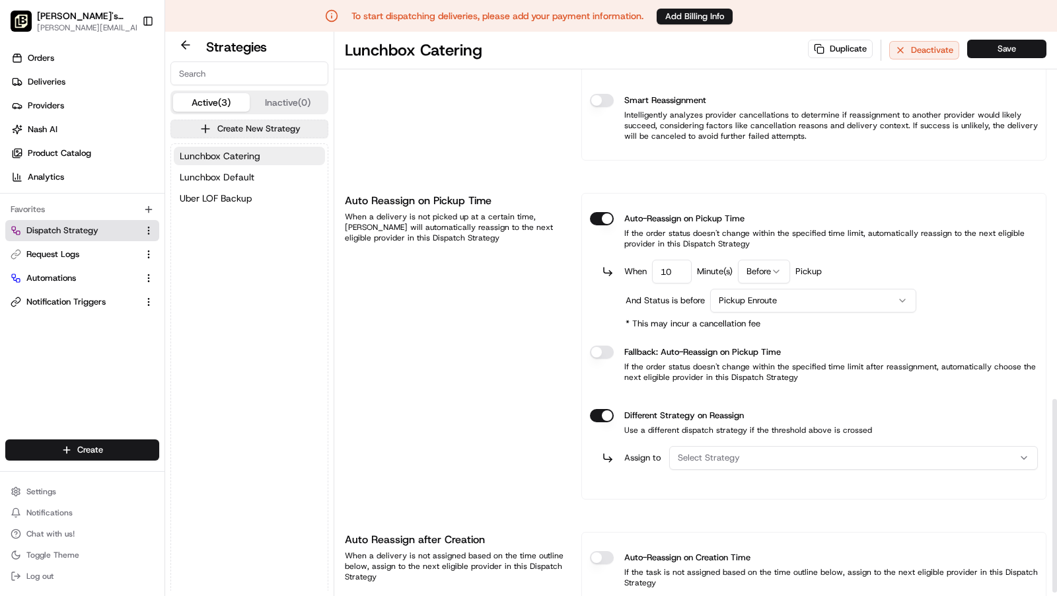
drag, startPoint x: 786, startPoint y: 422, endPoint x: 778, endPoint y: 434, distance: 13.9
click at [786, 452] on div "Select Strategy" at bounding box center [854, 458] width 362 height 12
click at [742, 512] on span "Uber LOF Backup" at bounding box center [772, 513] width 163 height 12
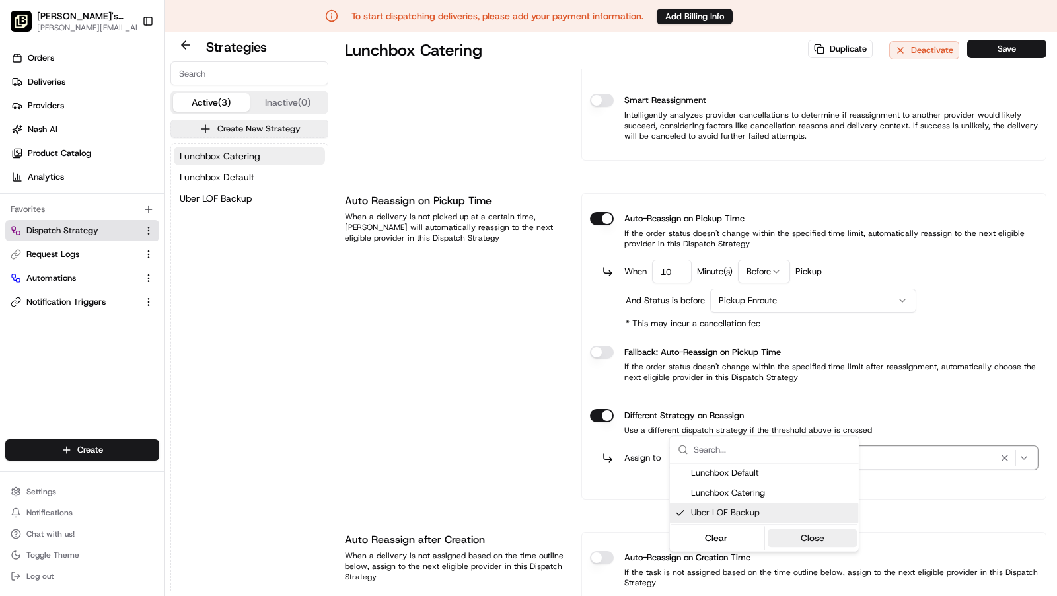
drag, startPoint x: 805, startPoint y: 531, endPoint x: 825, endPoint y: 439, distance: 94.6
click at [805, 530] on button "Close" at bounding box center [812, 538] width 91 height 19
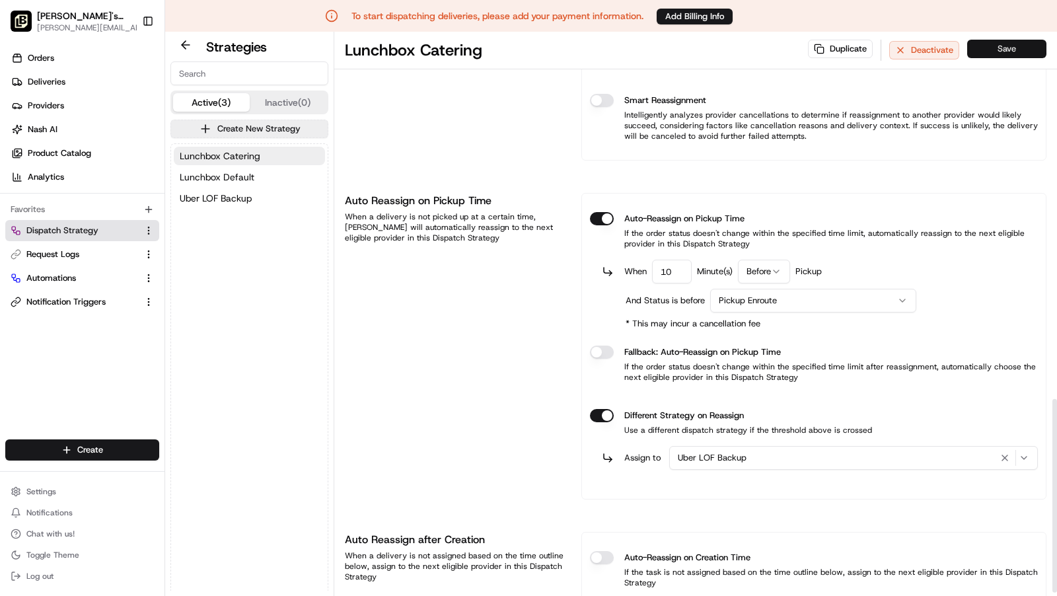
click at [1008, 50] on button "Save" at bounding box center [1007, 49] width 79 height 19
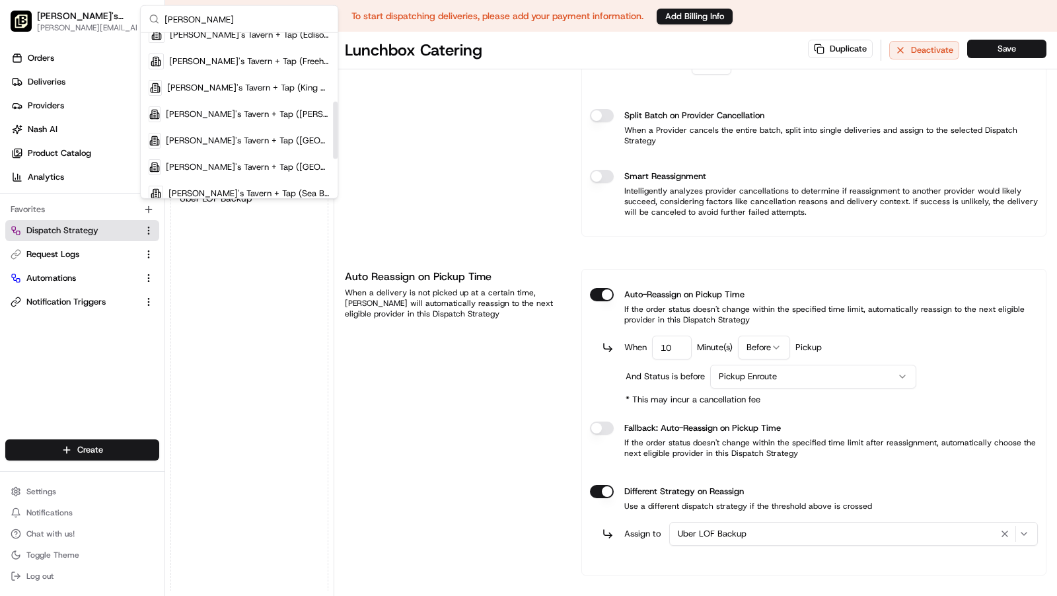
scroll to position [196, 0]
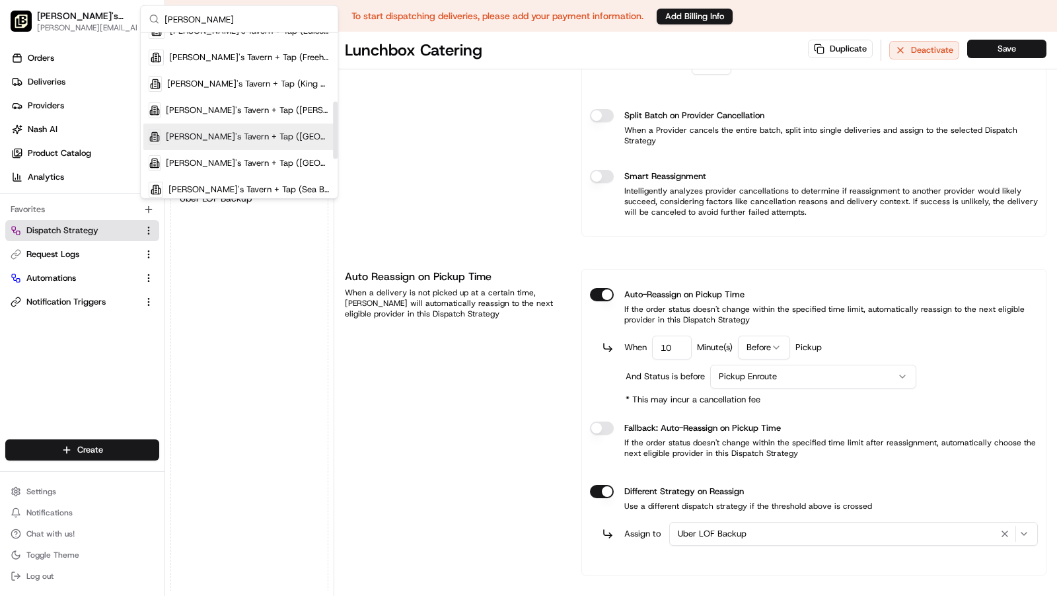
type input "[PERSON_NAME]"
click at [242, 136] on span "[PERSON_NAME]'s Tavern + Tap ([GEOGRAPHIC_DATA])" at bounding box center [248, 137] width 164 height 12
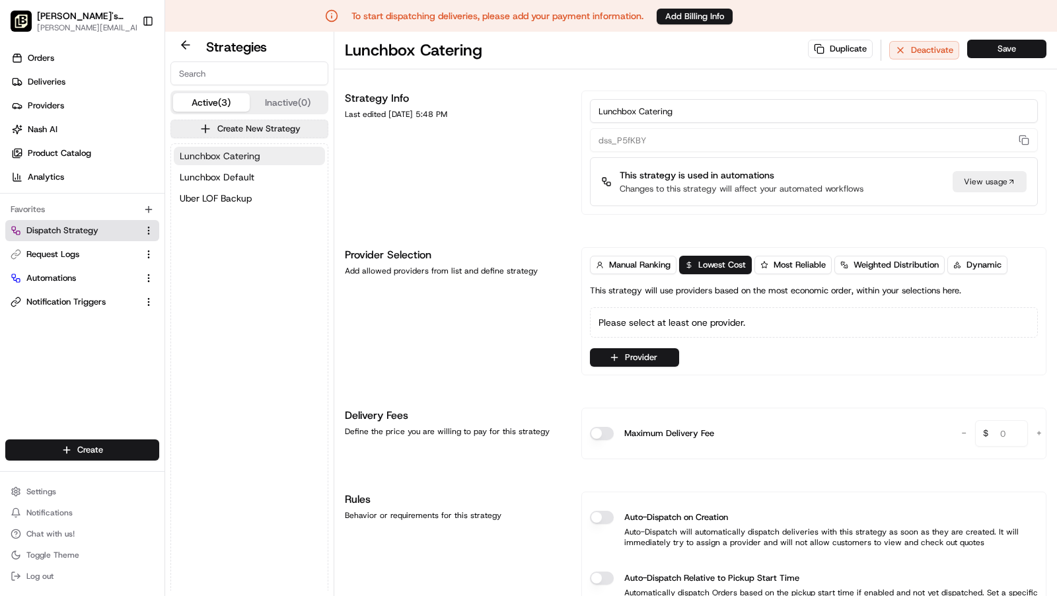
click at [235, 151] on span "Lunchbox Catering" at bounding box center [220, 155] width 81 height 13
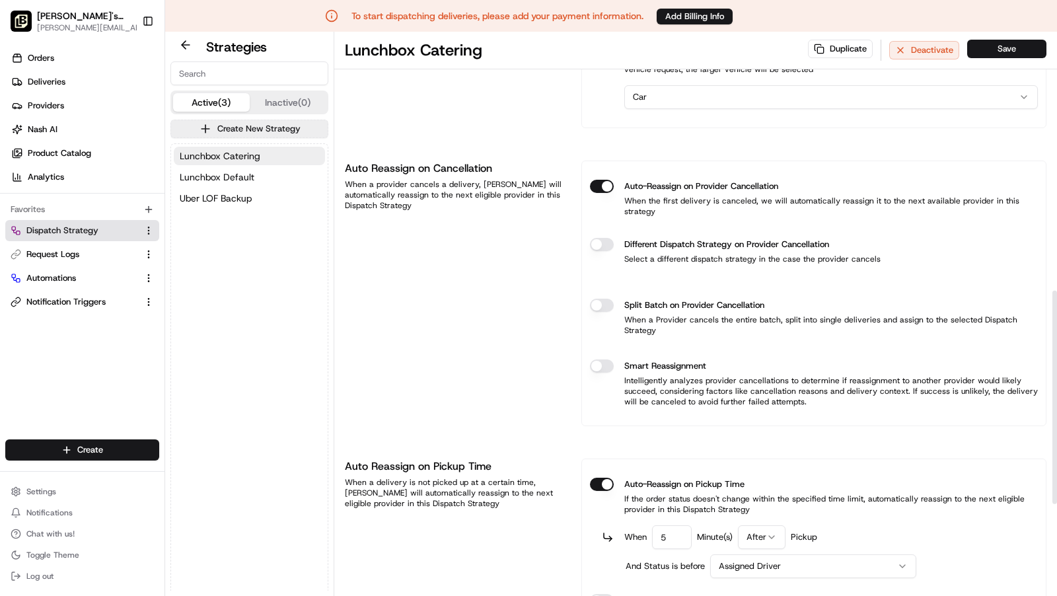
scroll to position [708, 0]
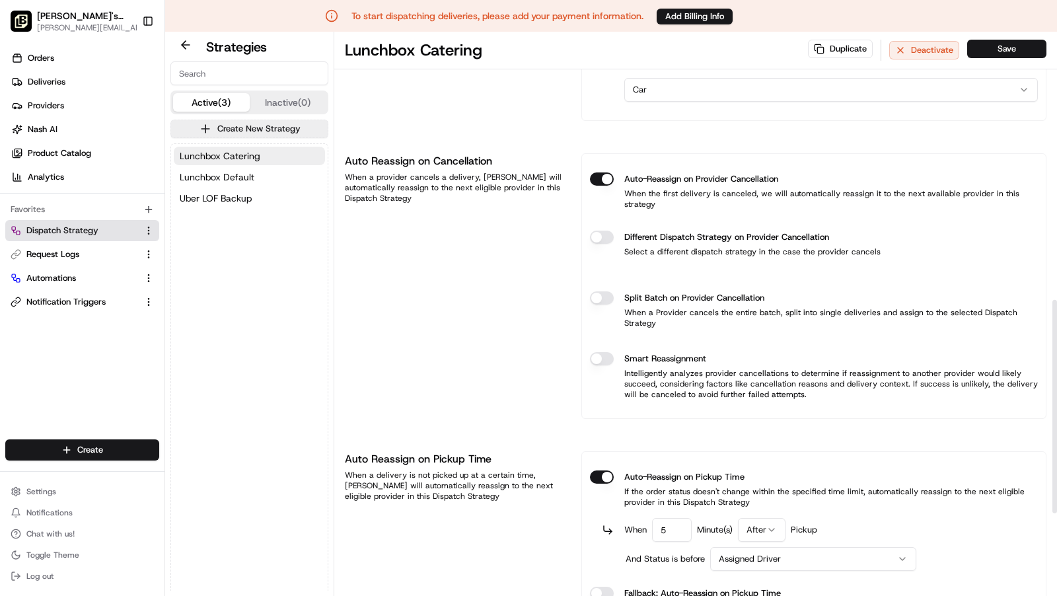
click at [605, 231] on button "Different Dispatch Strategy on Provider Cancellation" at bounding box center [602, 237] width 24 height 13
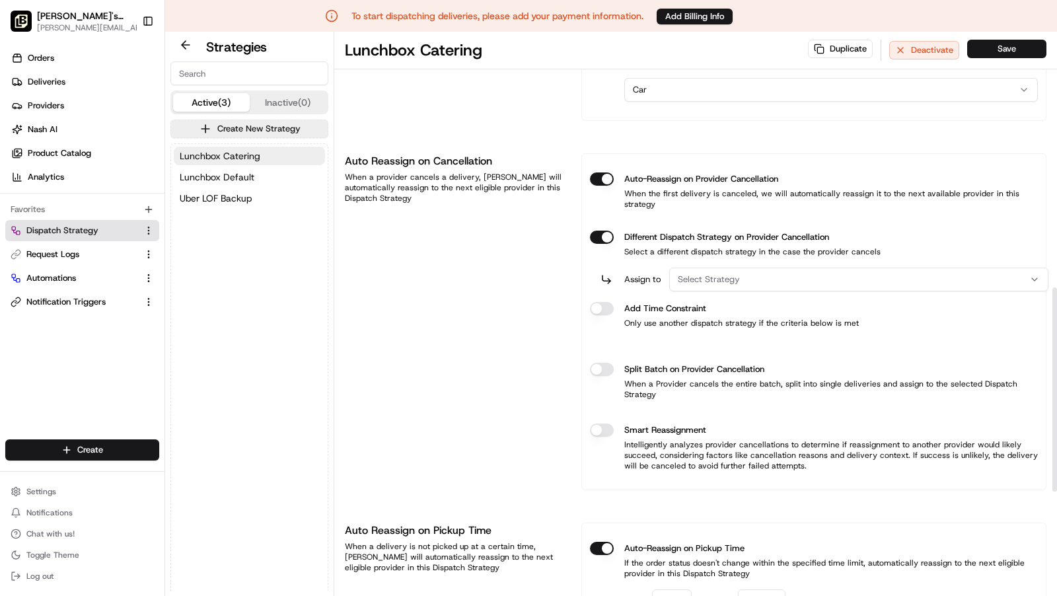
click at [731, 268] on button "Select Strategy" at bounding box center [858, 280] width 379 height 24
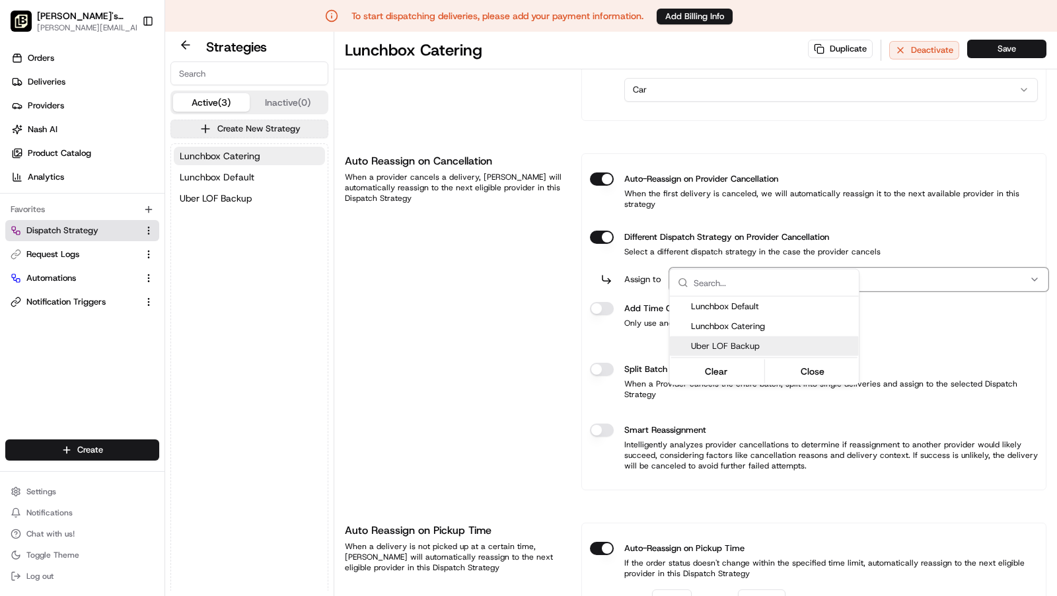
click at [728, 342] on span "Uber LOF Backup" at bounding box center [772, 346] width 163 height 12
click at [599, 276] on html "To start dispatching deliveries, please add your payment information. Add Billi…" at bounding box center [528, 298] width 1057 height 596
click at [599, 244] on button "Different Dispatch Strategy on Provider Cancellation" at bounding box center [602, 237] width 24 height 13
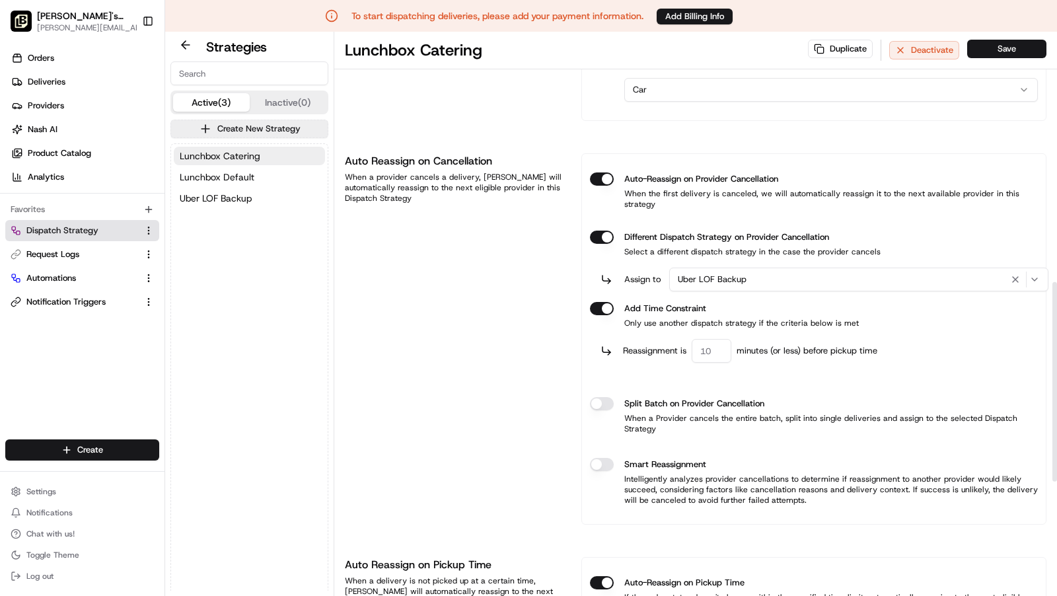
click at [706, 339] on input "number" at bounding box center [712, 351] width 40 height 24
type input "60"
type button "on"
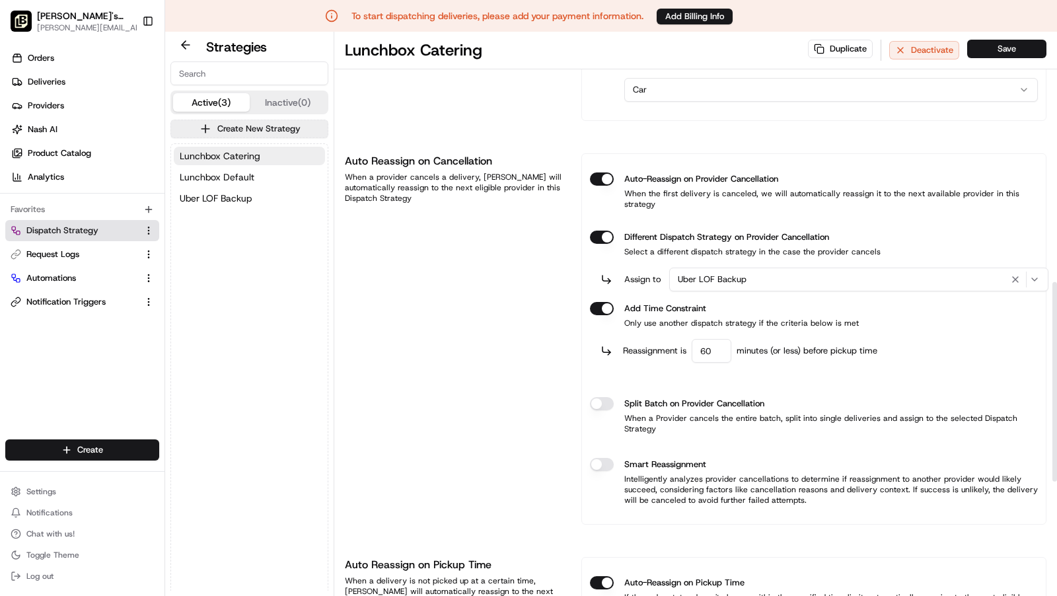
scroll to position [722, 0]
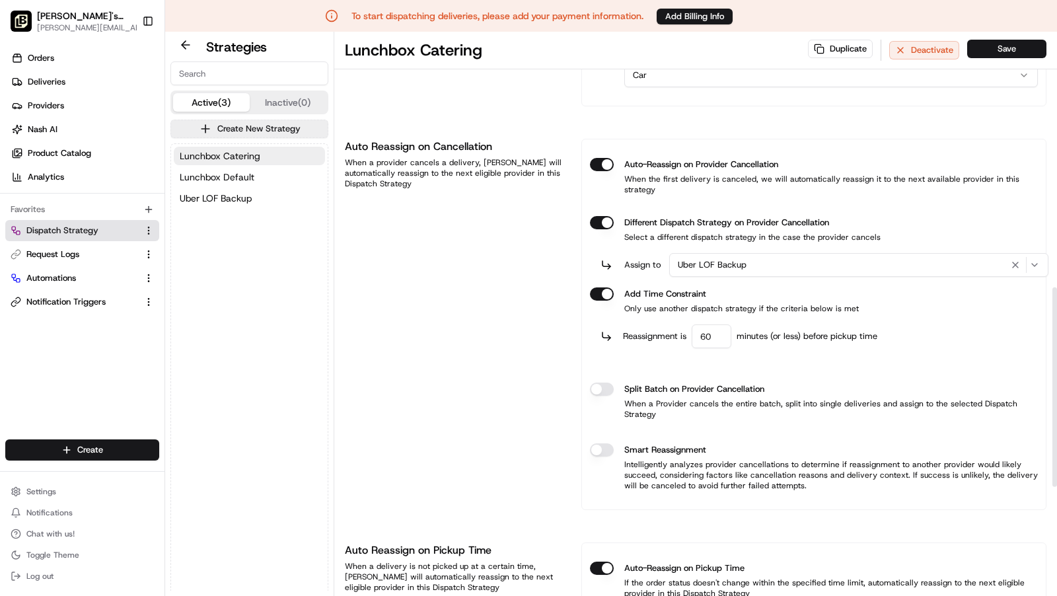
type input "10"
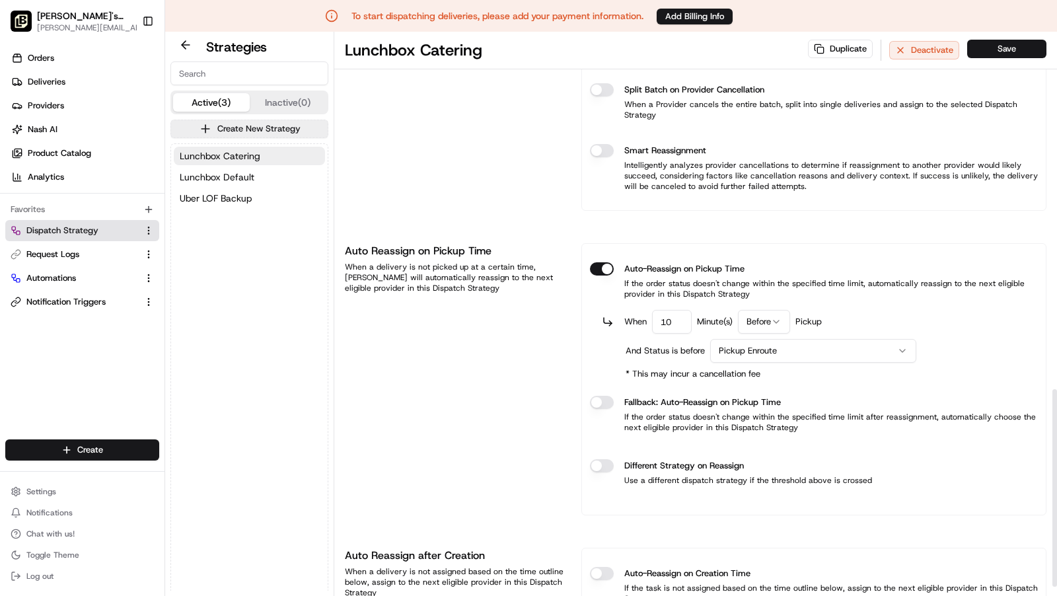
type button "on"
click at [590, 459] on button "Different Strategy on Reassign" at bounding box center [602, 465] width 24 height 13
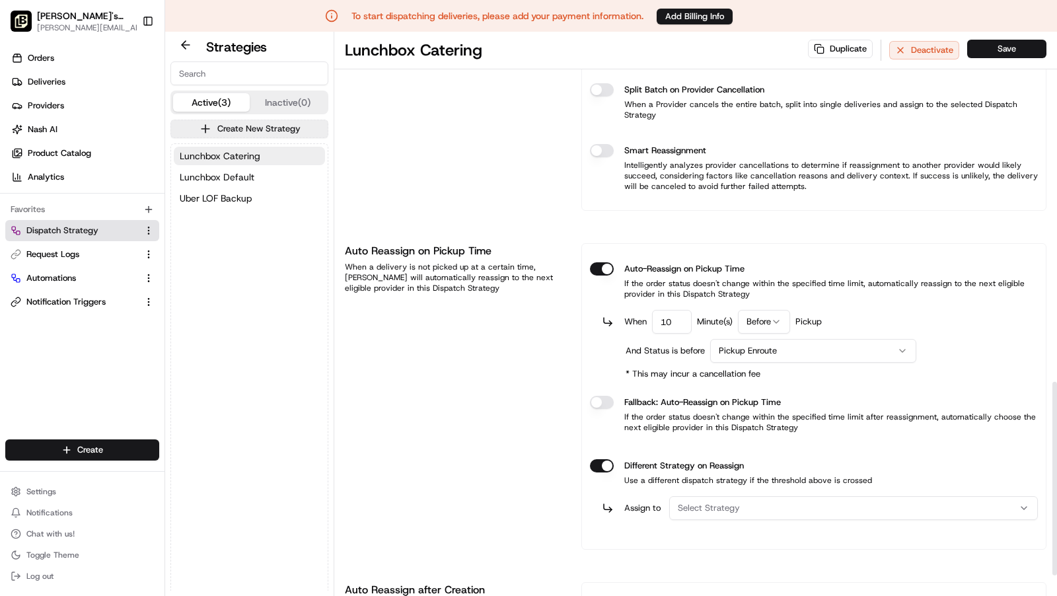
click at [783, 502] on div "Select Strategy" at bounding box center [854, 508] width 362 height 12
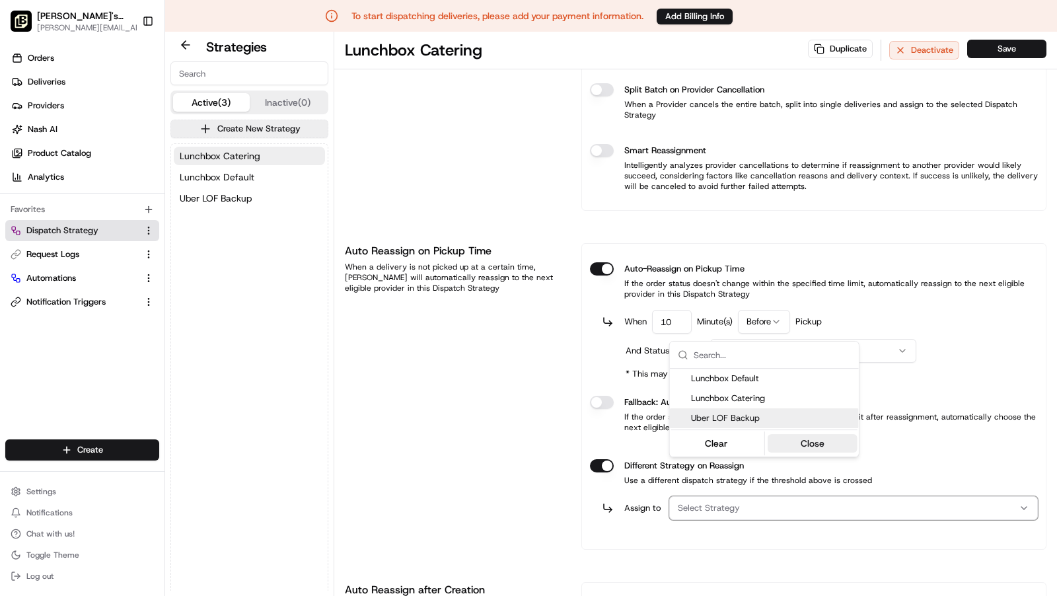
drag, startPoint x: 722, startPoint y: 424, endPoint x: 790, endPoint y: 450, distance: 73.4
click at [722, 424] on div "Uber LOF Backup" at bounding box center [764, 418] width 189 height 20
click at [822, 447] on button "Close" at bounding box center [812, 443] width 91 height 19
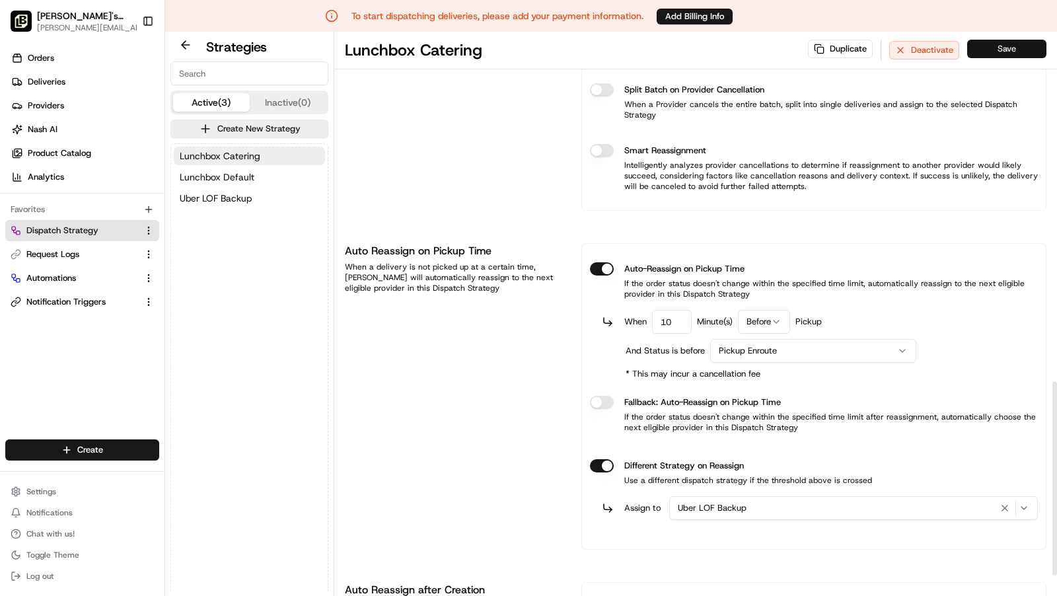
click at [996, 52] on button "Save" at bounding box center [1007, 49] width 79 height 19
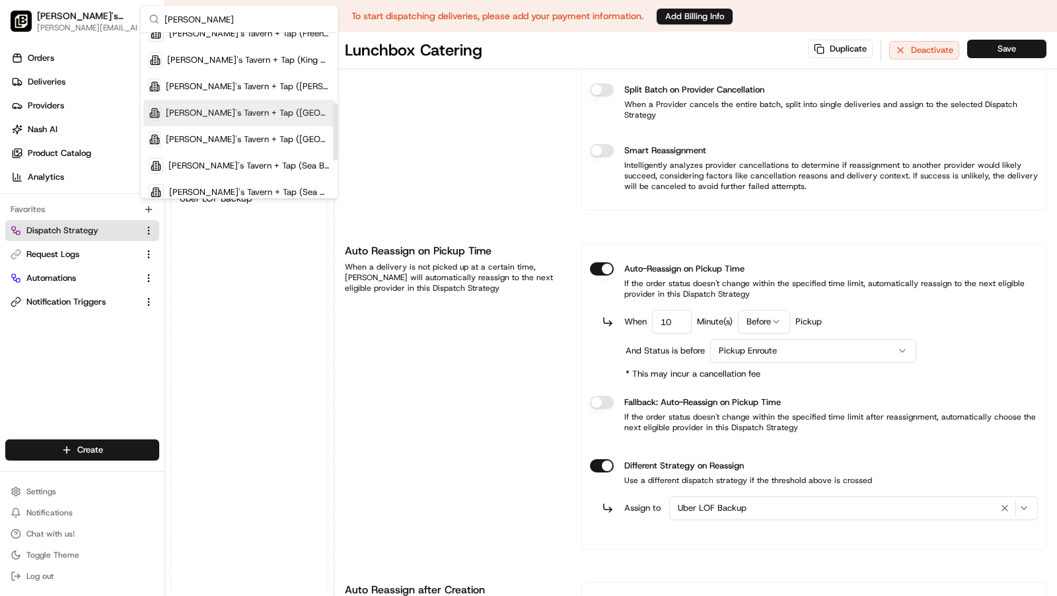
scroll to position [222, 0]
type input "[PERSON_NAME]"
click at [280, 139] on span "[PERSON_NAME]'s Tavern + Tap ([GEOGRAPHIC_DATA])" at bounding box center [248, 138] width 164 height 12
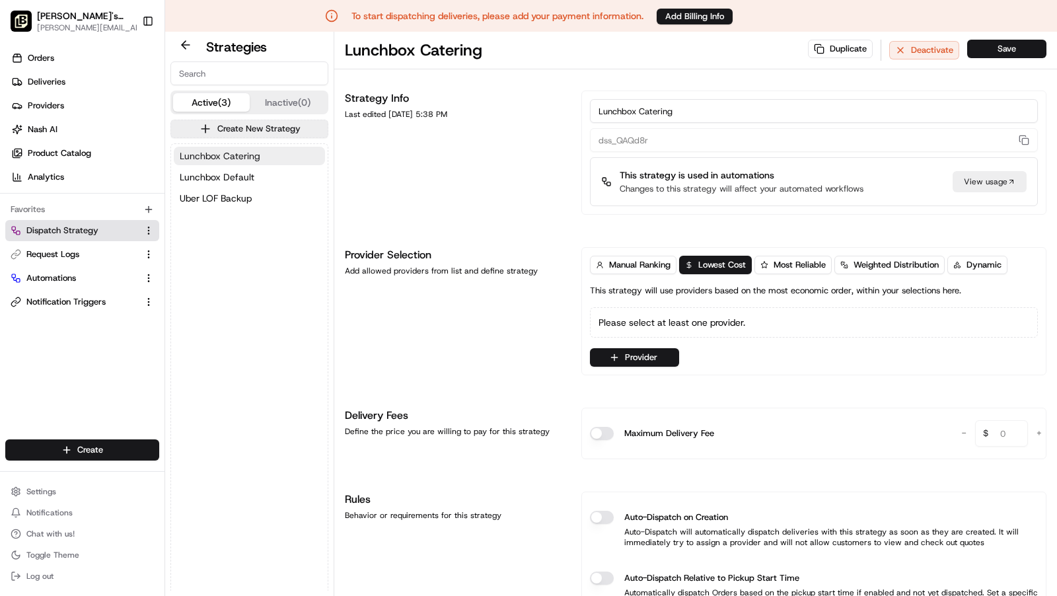
scroll to position [15, 0]
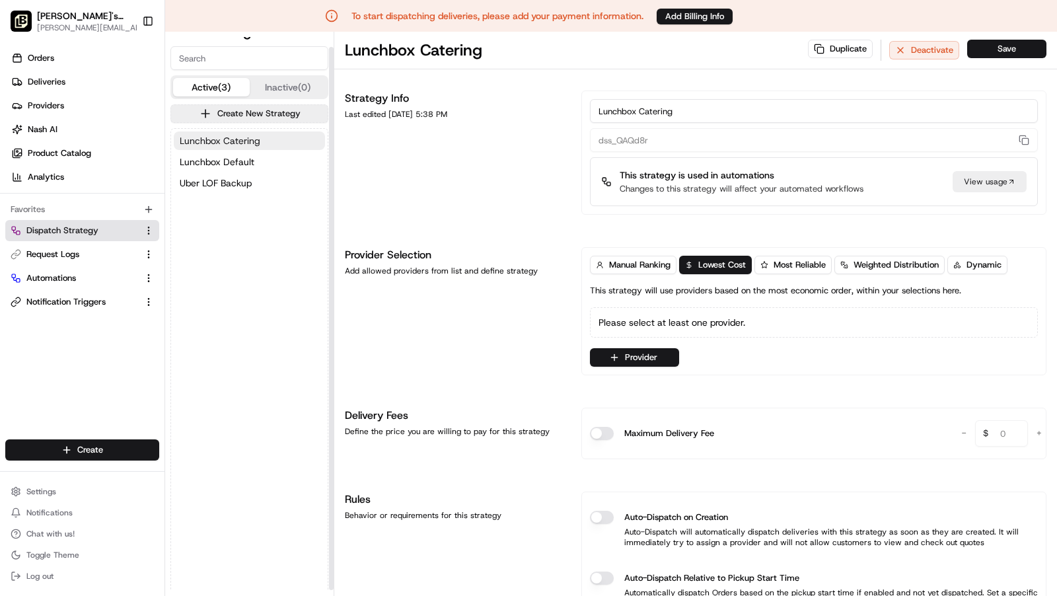
click at [257, 147] on button "Lunchbox Catering" at bounding box center [249, 141] width 151 height 19
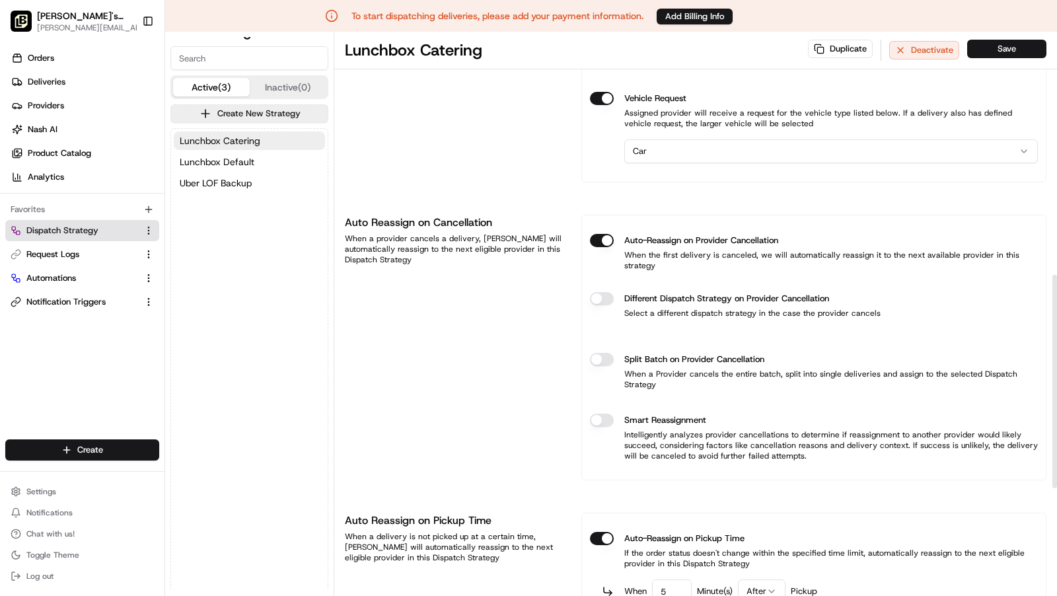
scroll to position [649, 0]
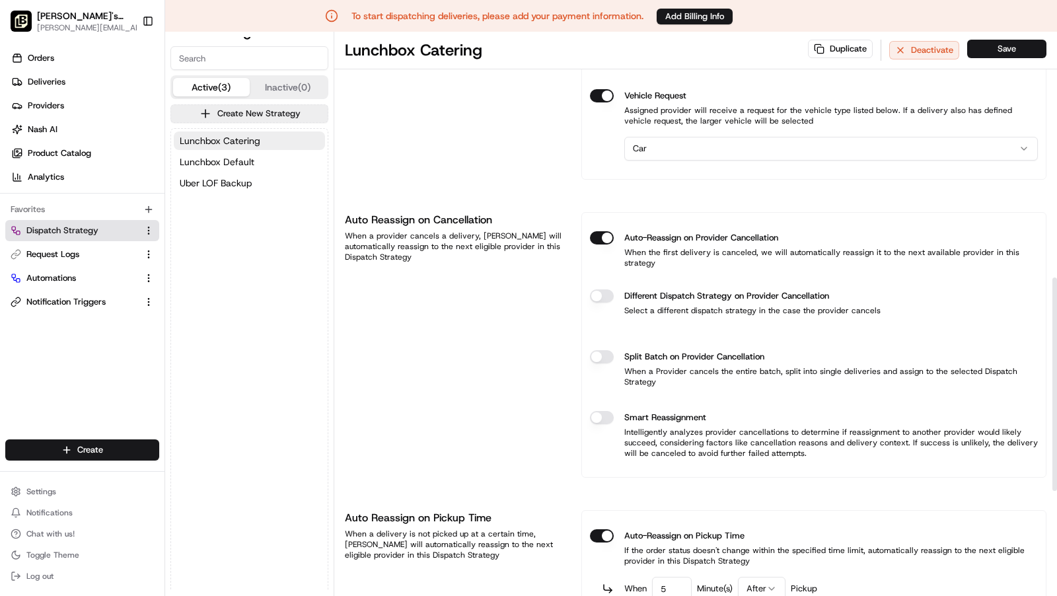
click at [603, 289] on button "Different Dispatch Strategy on Provider Cancellation" at bounding box center [602, 295] width 24 height 13
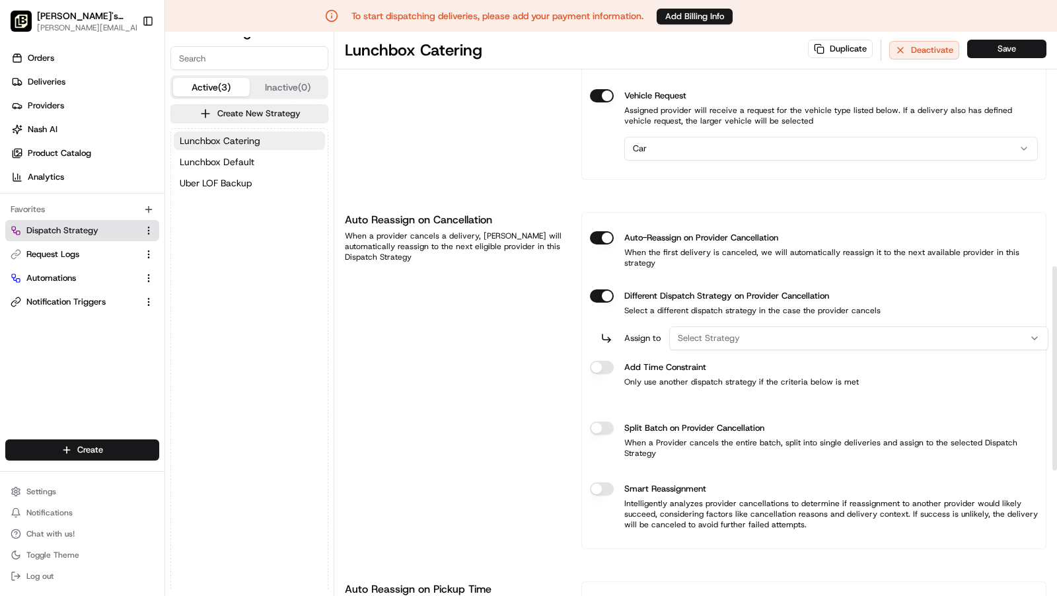
type button "on"
click at [759, 326] on button "Select Strategy" at bounding box center [858, 338] width 379 height 24
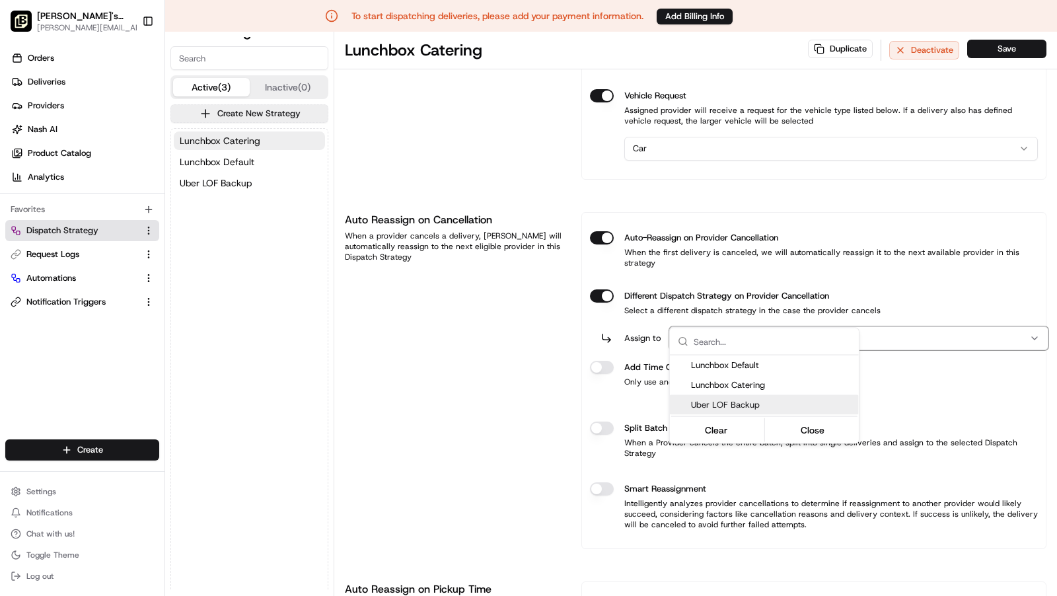
drag, startPoint x: 750, startPoint y: 406, endPoint x: 628, endPoint y: 384, distance: 124.2
click at [750, 406] on span "Uber LOF Backup" at bounding box center [772, 405] width 163 height 12
click at [607, 342] on html "To start dispatching deliveries, please add your payment information. Add Billi…" at bounding box center [528, 298] width 1057 height 596
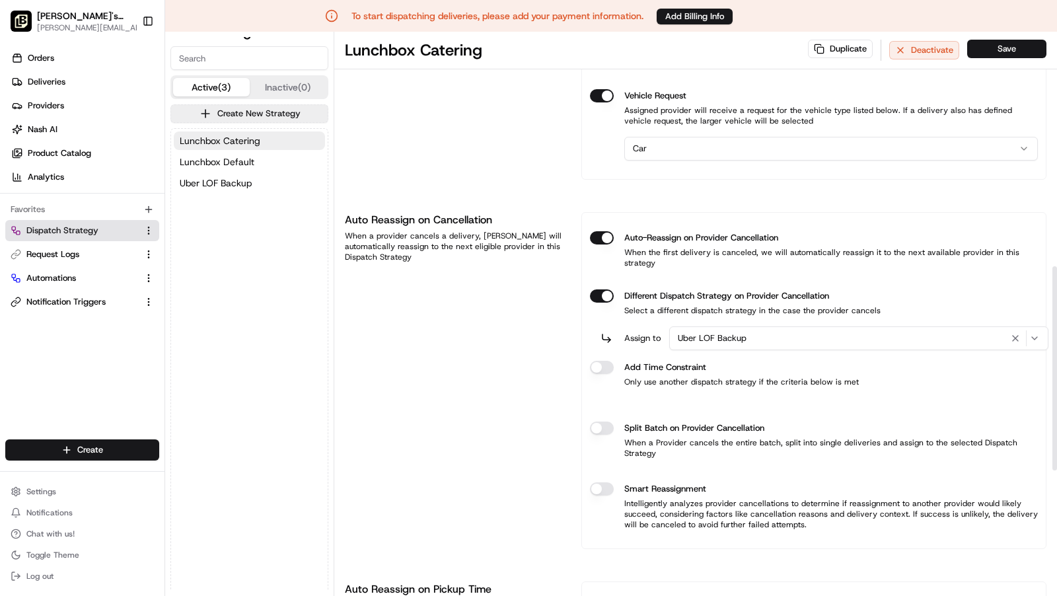
click at [604, 303] on button "Different Dispatch Strategy on Provider Cancellation" at bounding box center [602, 295] width 24 height 13
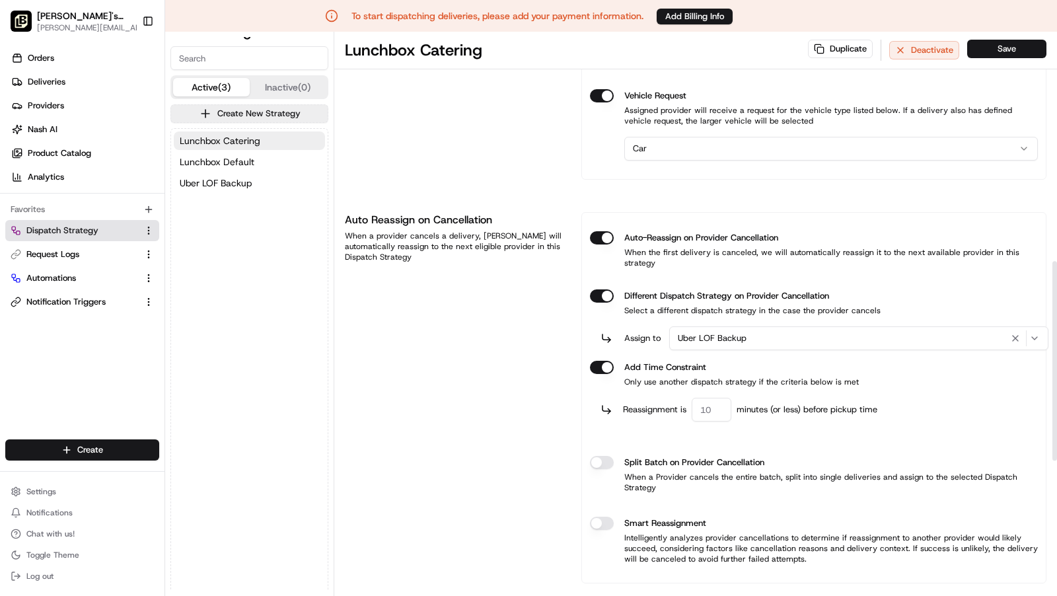
type button "on"
type input "60"
type button "on"
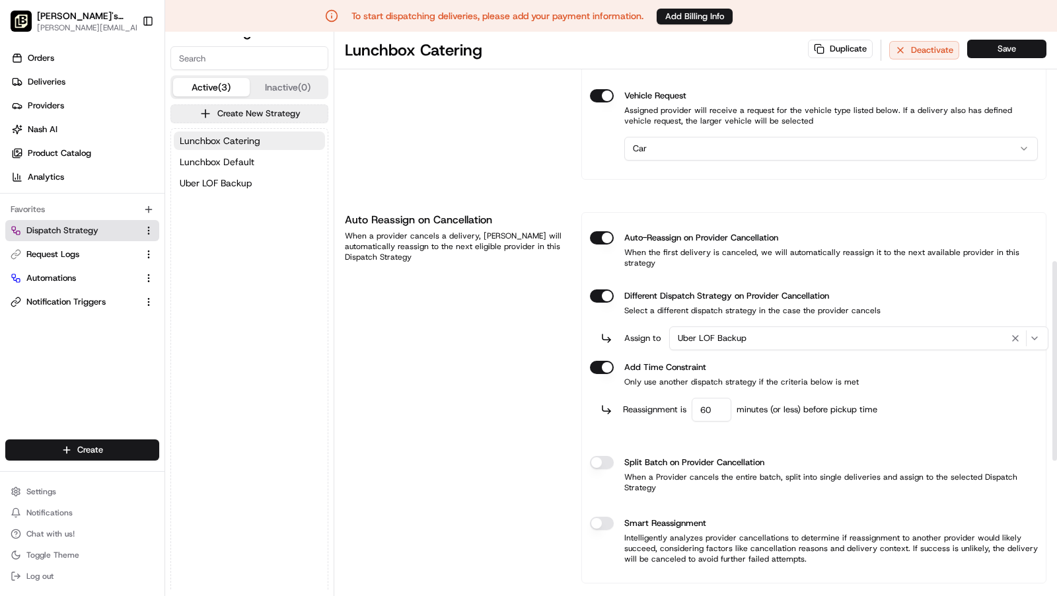
scroll to position [940, 0]
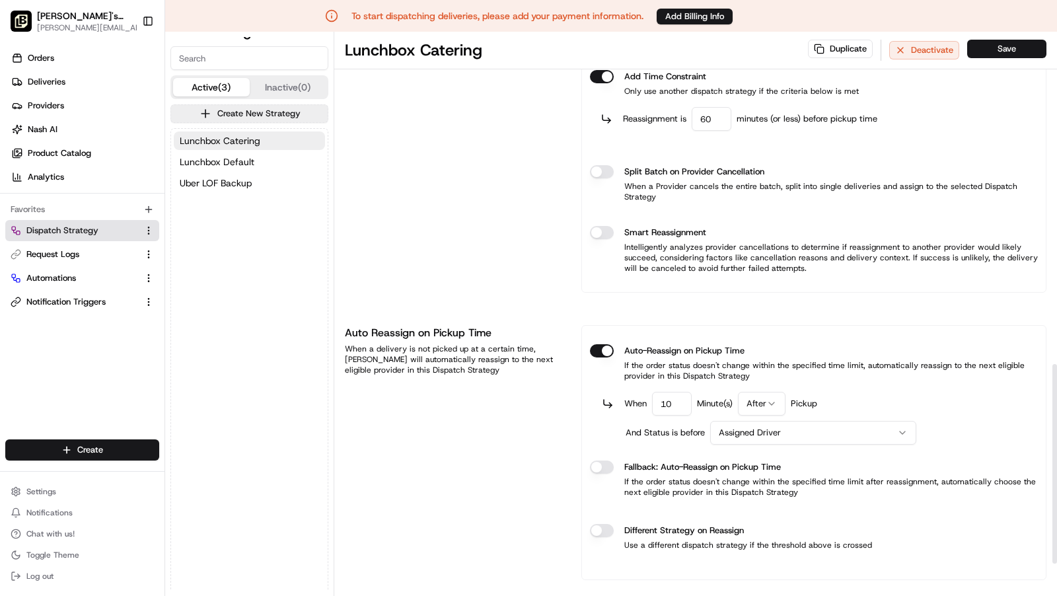
type input "10"
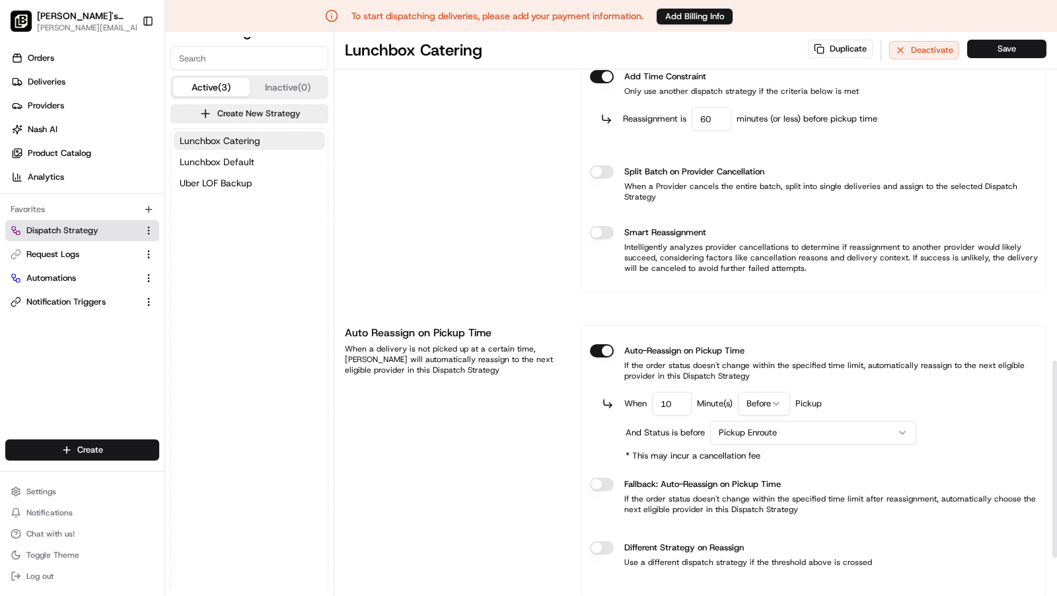
type button "on"
click at [590, 541] on button "Different Strategy on Reassign" at bounding box center [602, 547] width 24 height 13
drag, startPoint x: 750, startPoint y: 545, endPoint x: 765, endPoint y: 550, distance: 15.7
click at [751, 578] on button "Select Strategy" at bounding box center [853, 590] width 369 height 24
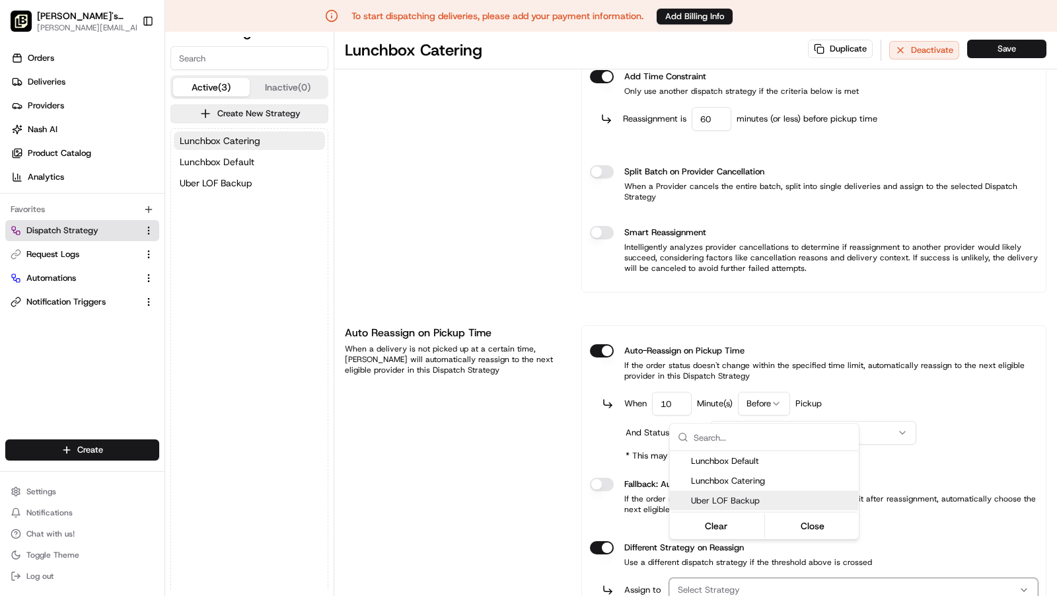
click at [758, 500] on span "Uber LOF Backup" at bounding box center [772, 501] width 163 height 12
drag, startPoint x: 816, startPoint y: 525, endPoint x: 923, endPoint y: 213, distance: 330.4
click at [817, 520] on button "Close" at bounding box center [812, 526] width 91 height 19
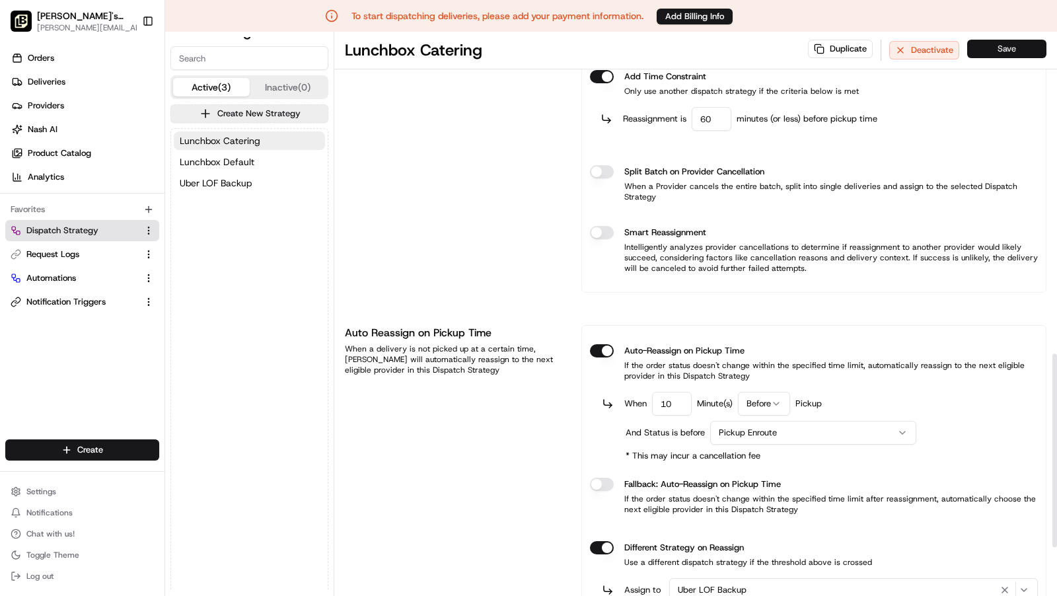
click at [1028, 52] on button "Save" at bounding box center [1007, 49] width 79 height 19
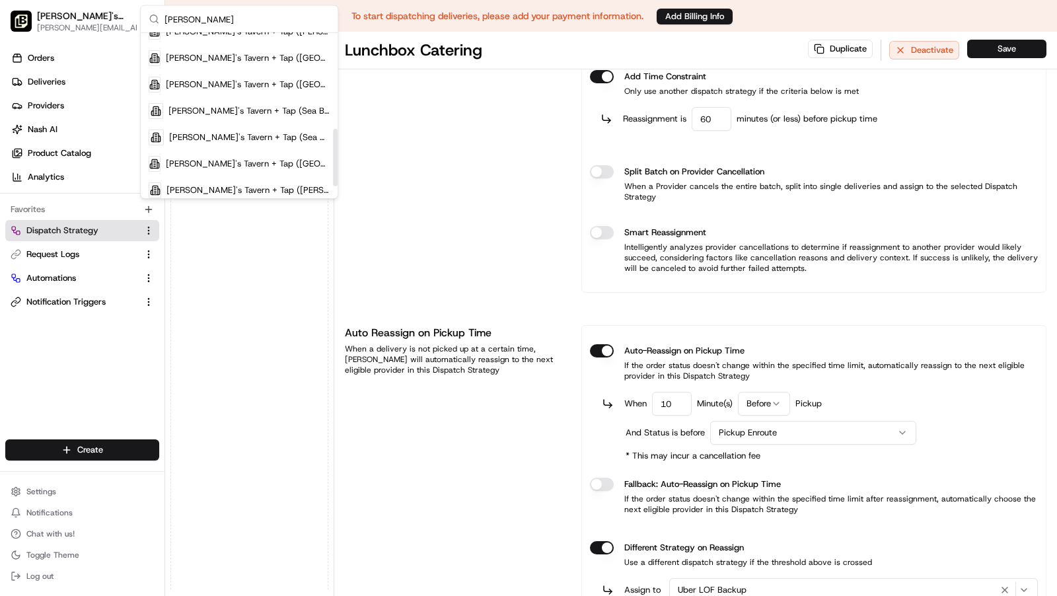
scroll to position [276, 0]
type input "[PERSON_NAME]"
click at [237, 106] on span "[PERSON_NAME]'s Tavern + Tap (Sea Bright)" at bounding box center [249, 110] width 161 height 12
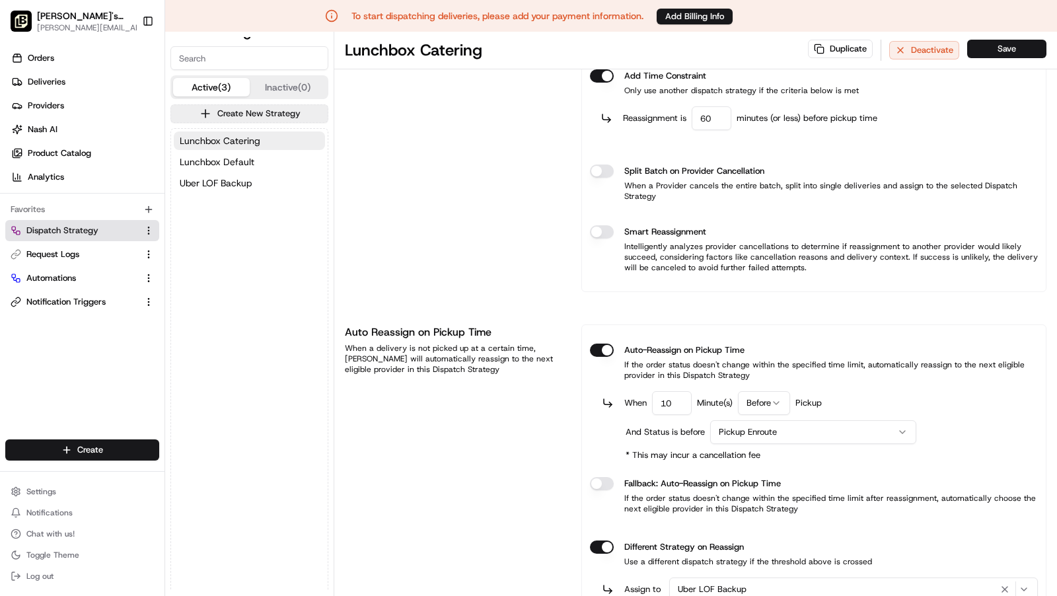
scroll to position [886, 0]
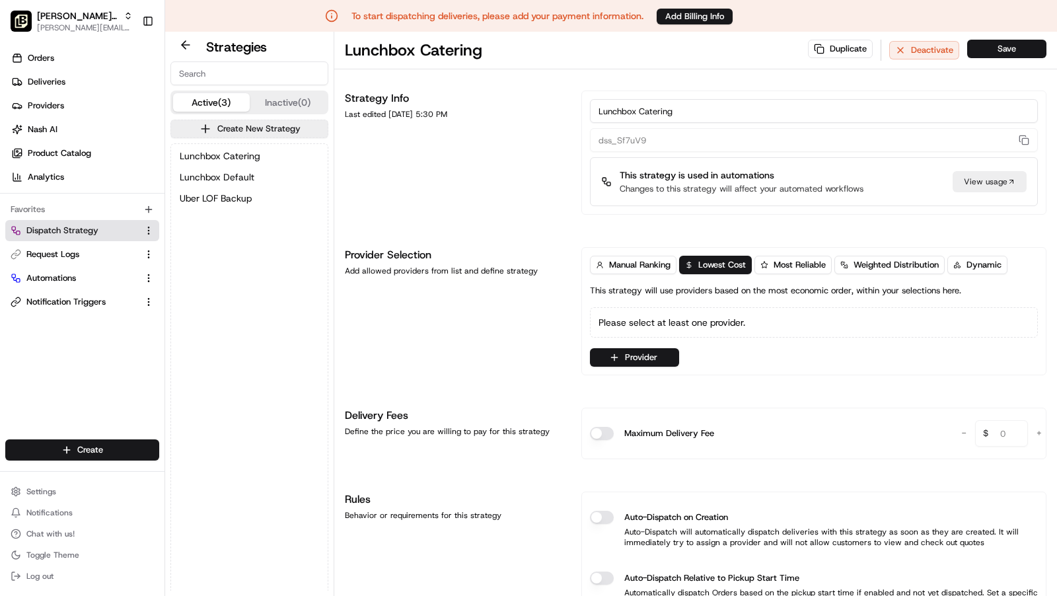
click at [273, 145] on div "Lunchbox Catering Lunchbox Default Uber LOF Backup" at bounding box center [249, 177] width 157 height 66
drag, startPoint x: 268, startPoint y: 157, endPoint x: 298, endPoint y: 162, distance: 30.1
click at [268, 157] on button "Lunchbox Catering" at bounding box center [249, 156] width 151 height 19
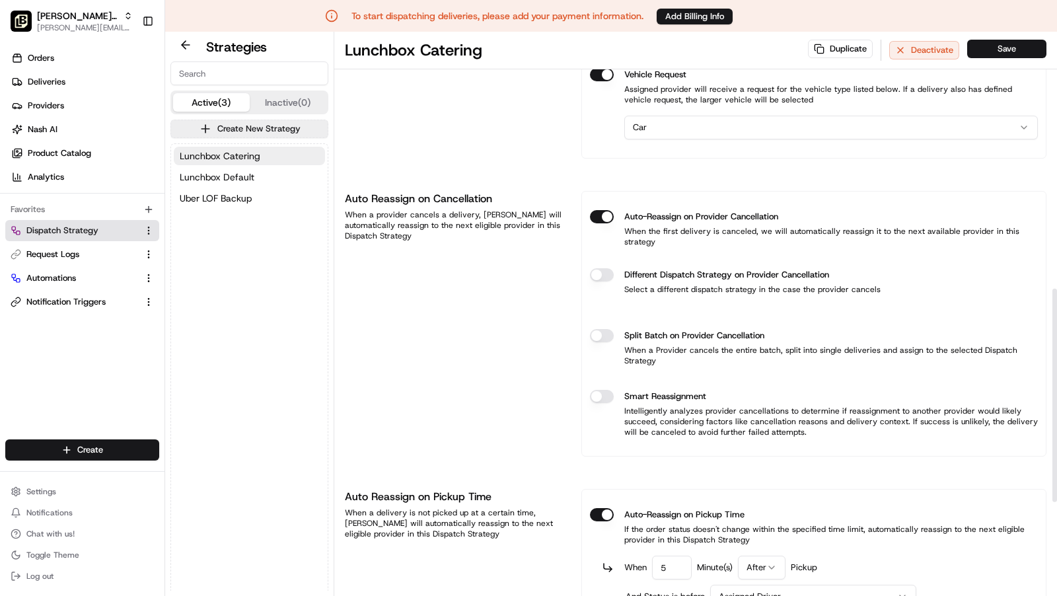
scroll to position [678, 0]
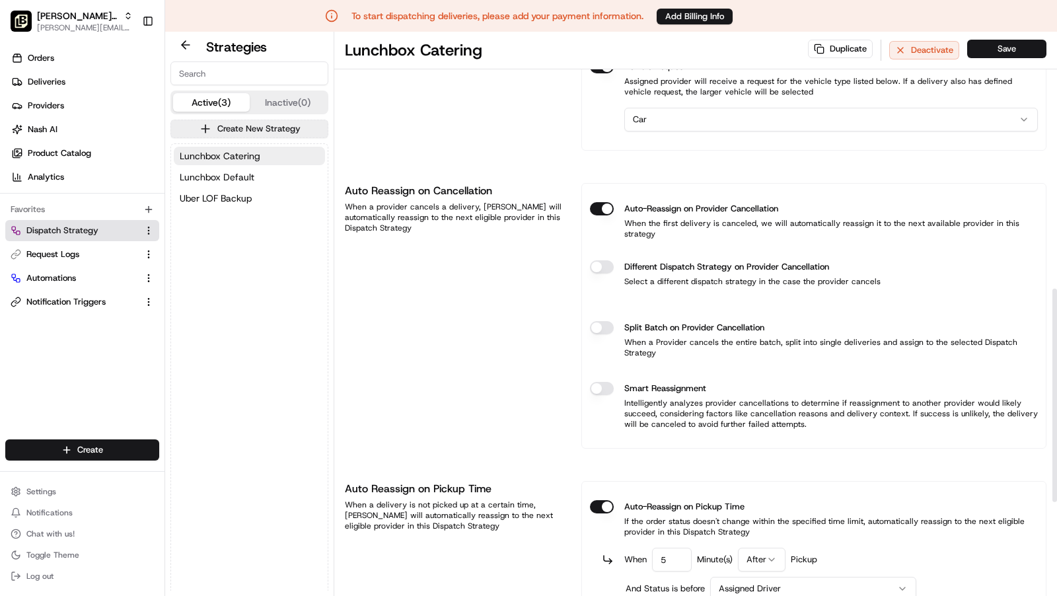
click at [594, 260] on button "Different Dispatch Strategy on Provider Cancellation" at bounding box center [602, 266] width 24 height 13
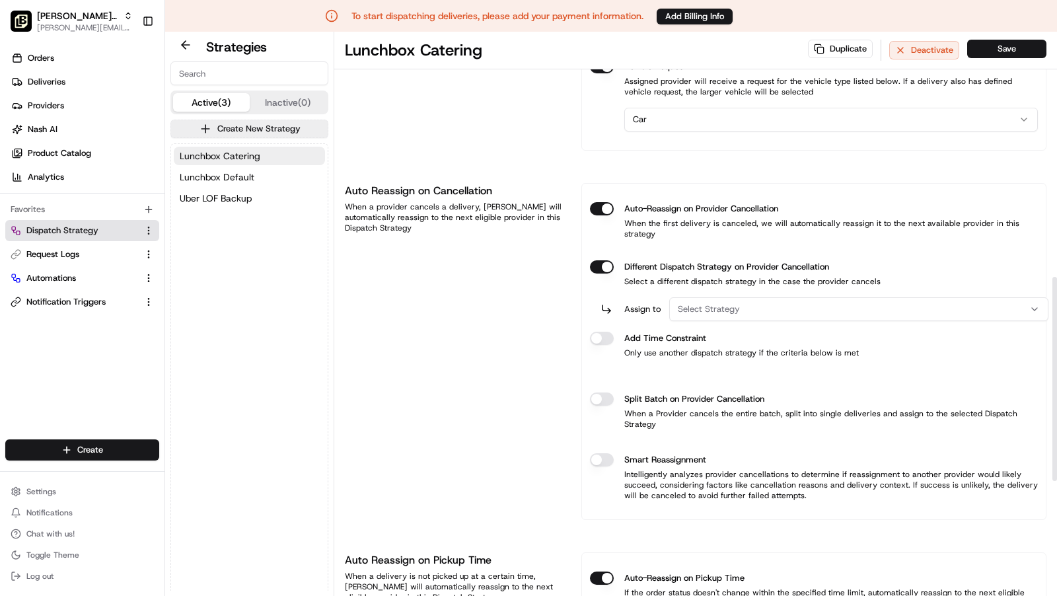
type button "on"
click at [782, 297] on button "Select Strategy" at bounding box center [858, 309] width 379 height 24
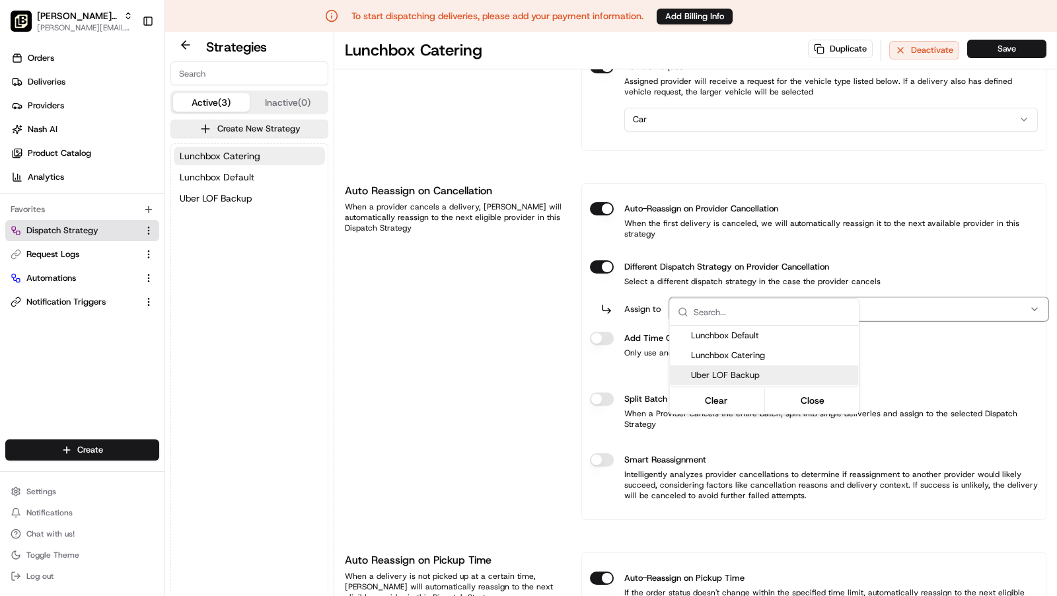
click at [740, 374] on span "Uber LOF Backup" at bounding box center [772, 375] width 163 height 12
click at [603, 308] on html "To start dispatching deliveries, please add your payment information. Add Billi…" at bounding box center [528, 298] width 1057 height 596
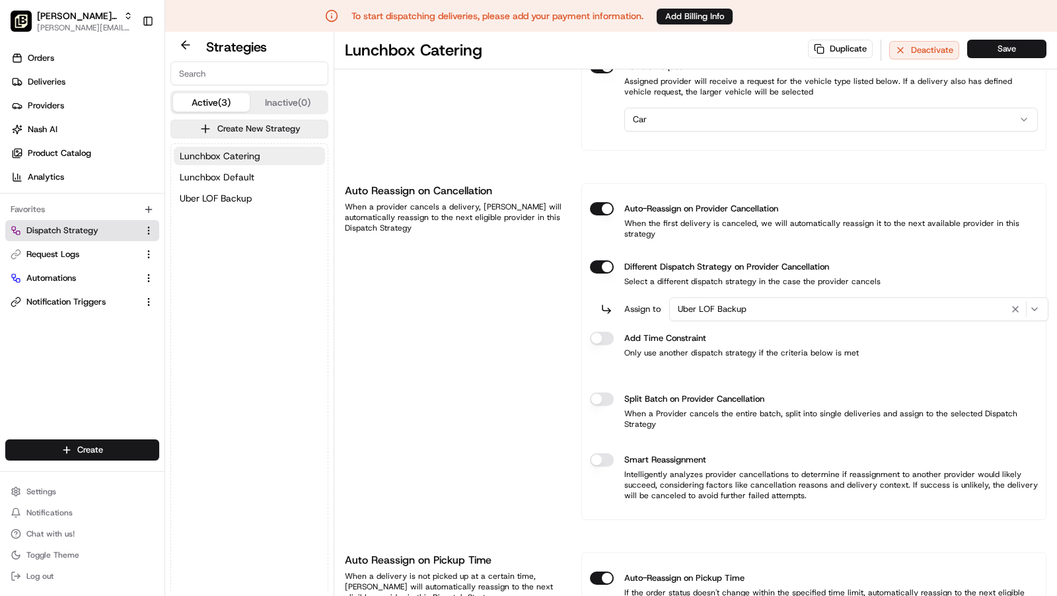
click at [603, 274] on button "Different Dispatch Strategy on Provider Cancellation" at bounding box center [602, 266] width 24 height 13
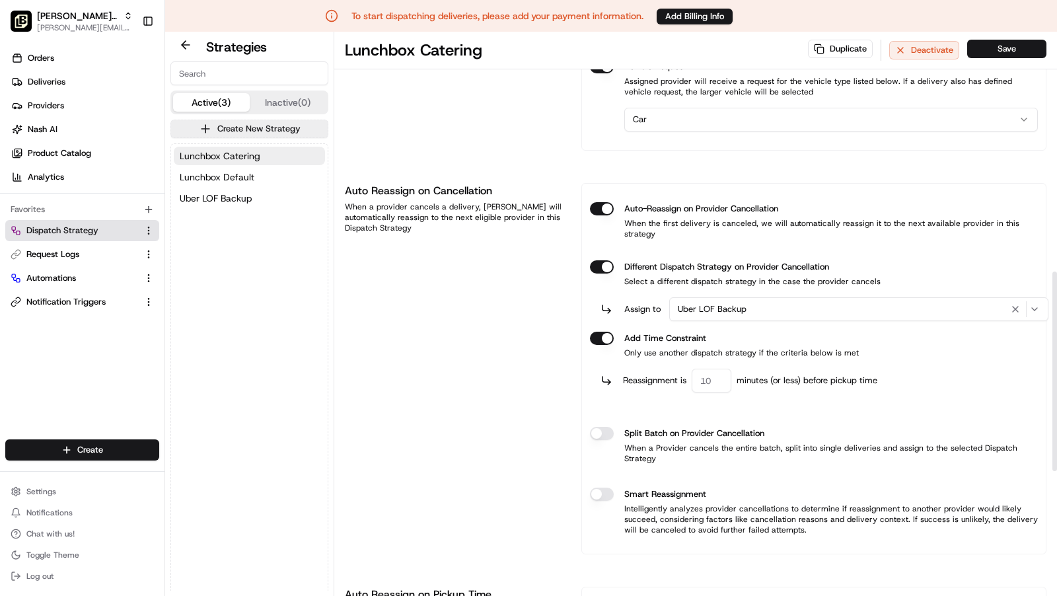
type button "on"
type input "60"
type button "on"
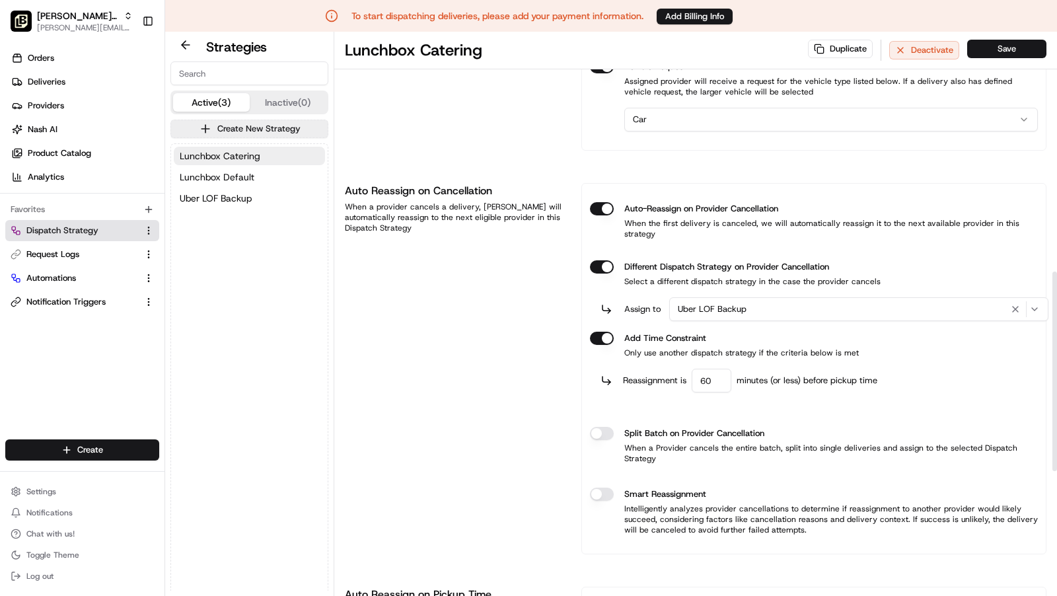
scroll to position [993, 0]
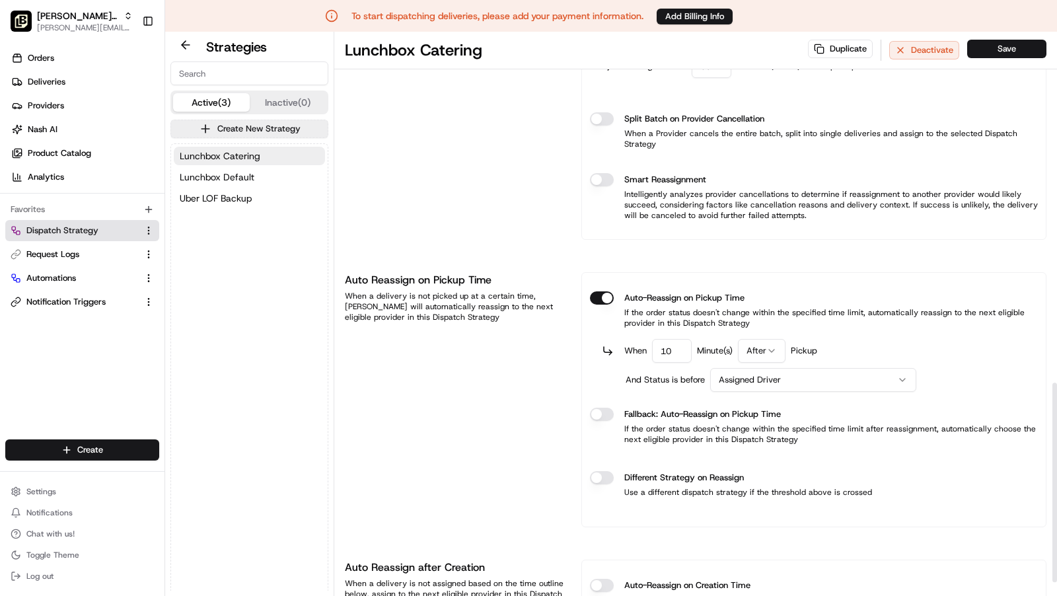
type input "10"
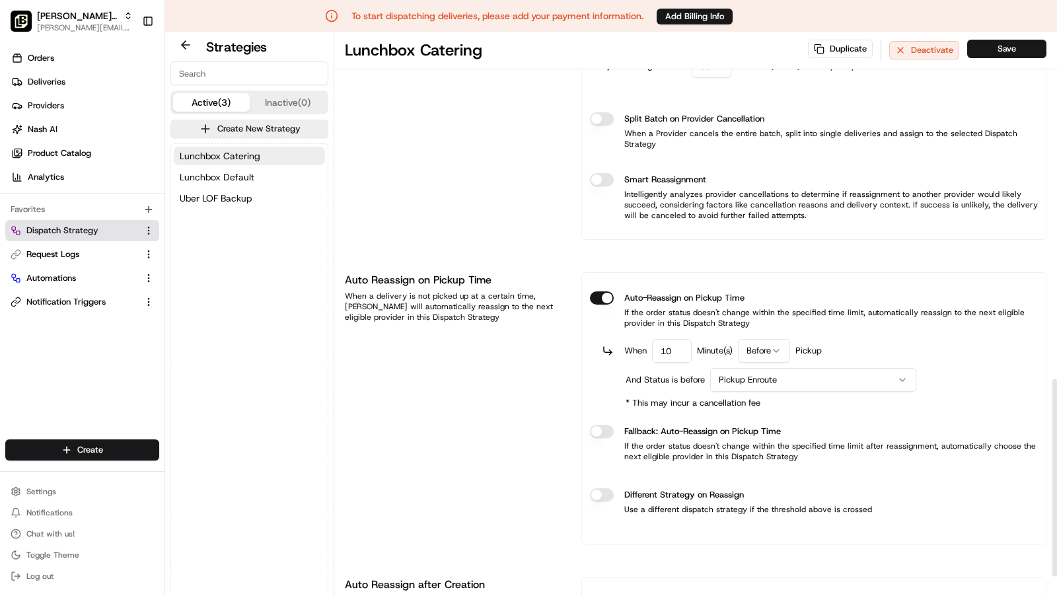
type button "on"
click at [590, 488] on button "Different Strategy on Reassign" at bounding box center [602, 494] width 24 height 13
click at [782, 525] on button "Select Strategy" at bounding box center [853, 537] width 369 height 24
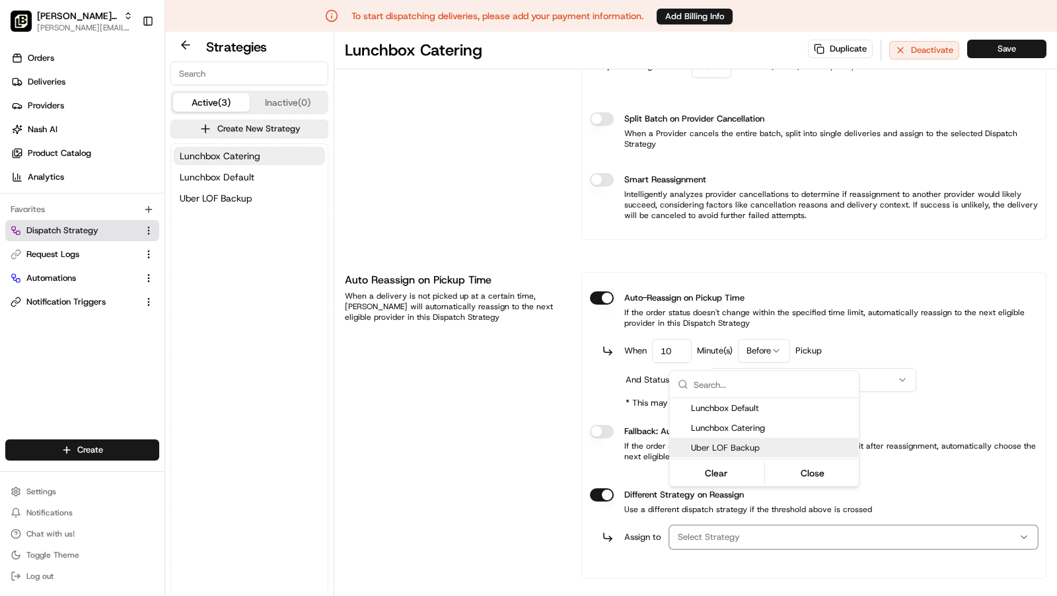
click at [763, 449] on span "Uber LOF Backup" at bounding box center [772, 448] width 163 height 12
click at [814, 478] on button "Close" at bounding box center [812, 473] width 91 height 19
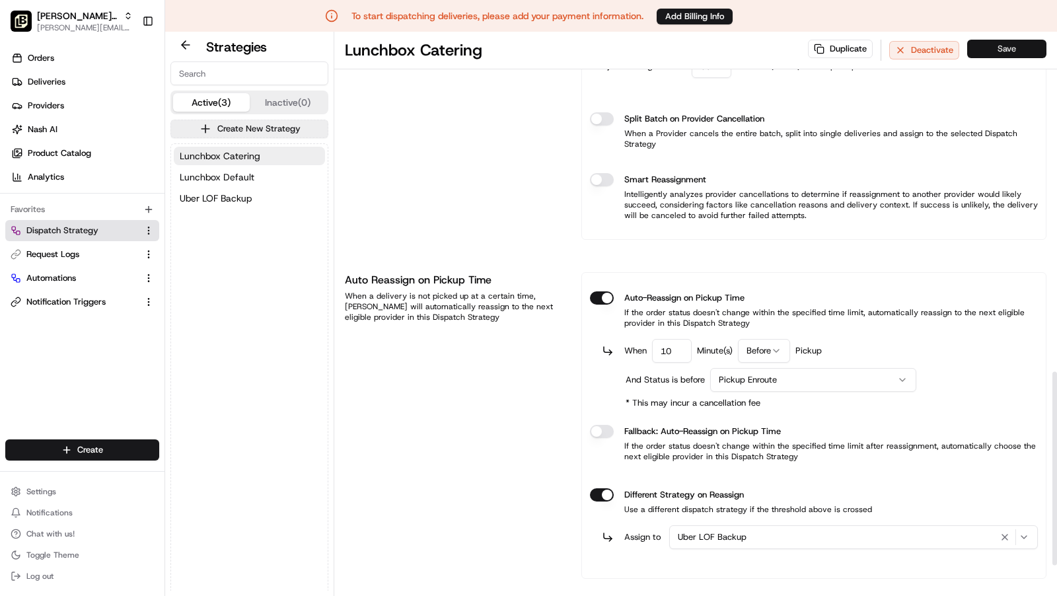
click at [1005, 51] on button "Save" at bounding box center [1007, 49] width 79 height 19
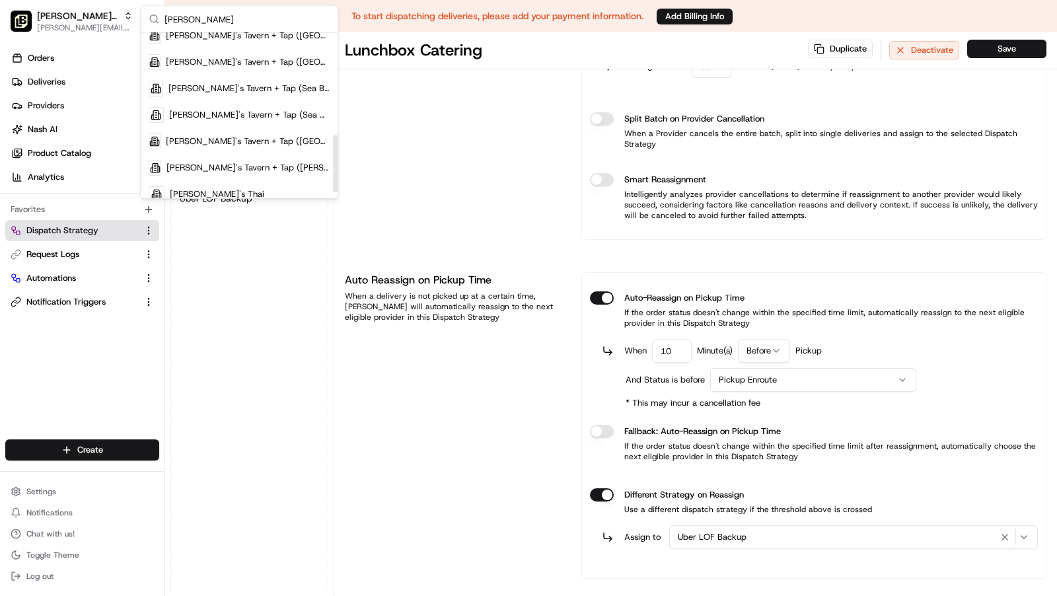
scroll to position [309, 0]
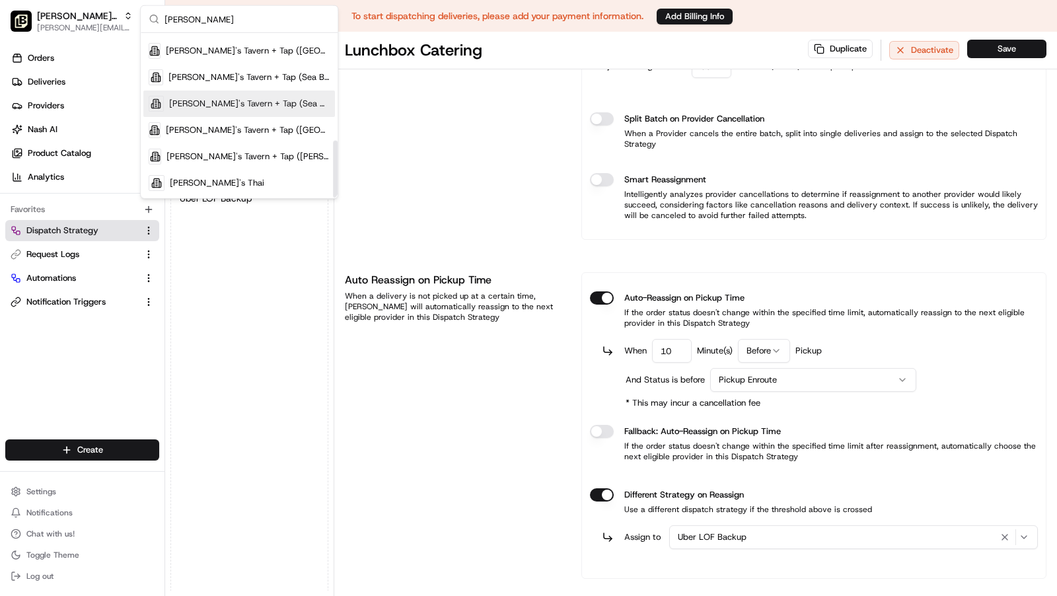
type input "[PERSON_NAME]"
click at [262, 108] on div "[PERSON_NAME]'s Tavern + Tap (Sea Girt)" at bounding box center [239, 104] width 192 height 26
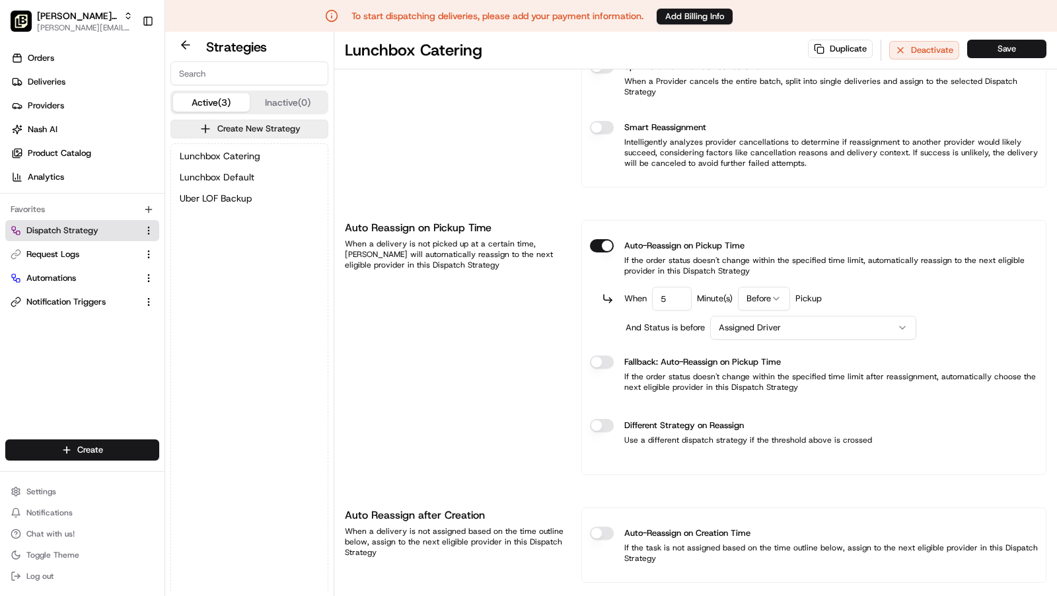
scroll to position [925, 0]
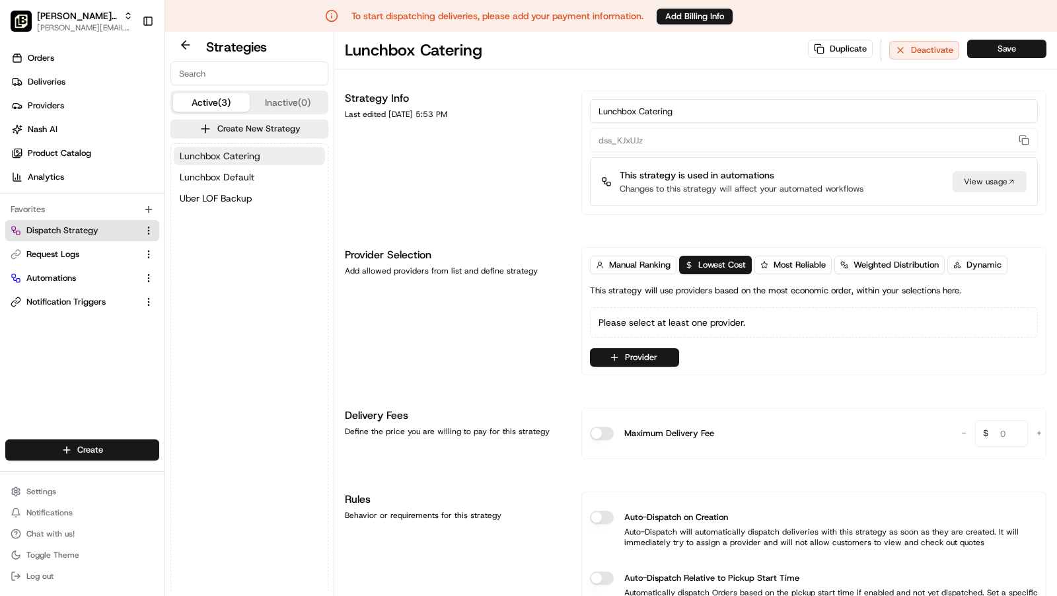
click at [258, 155] on span "Lunchbox Catering" at bounding box center [220, 155] width 81 height 13
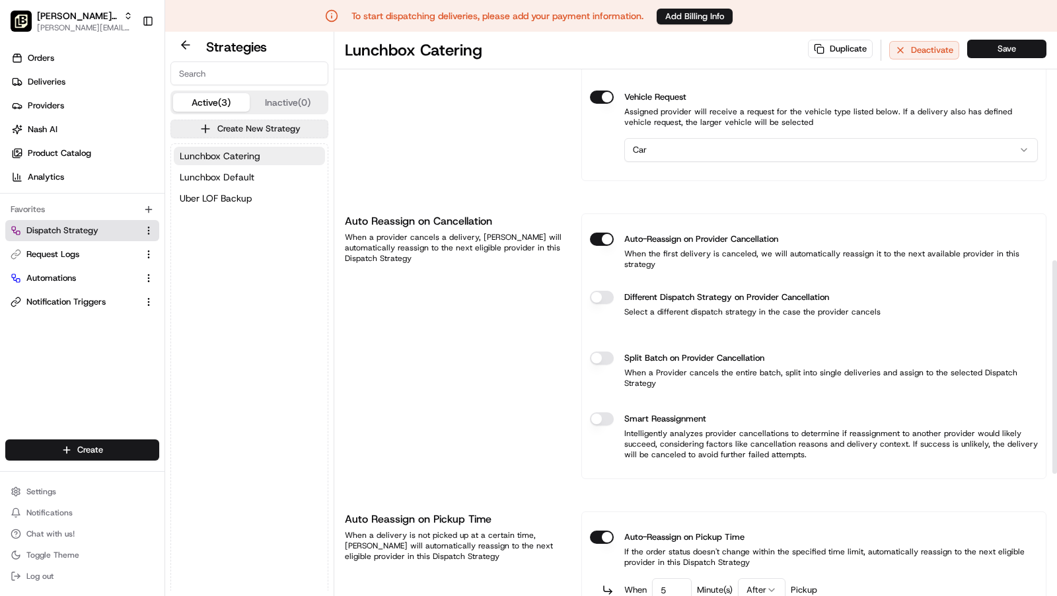
scroll to position [715, 0]
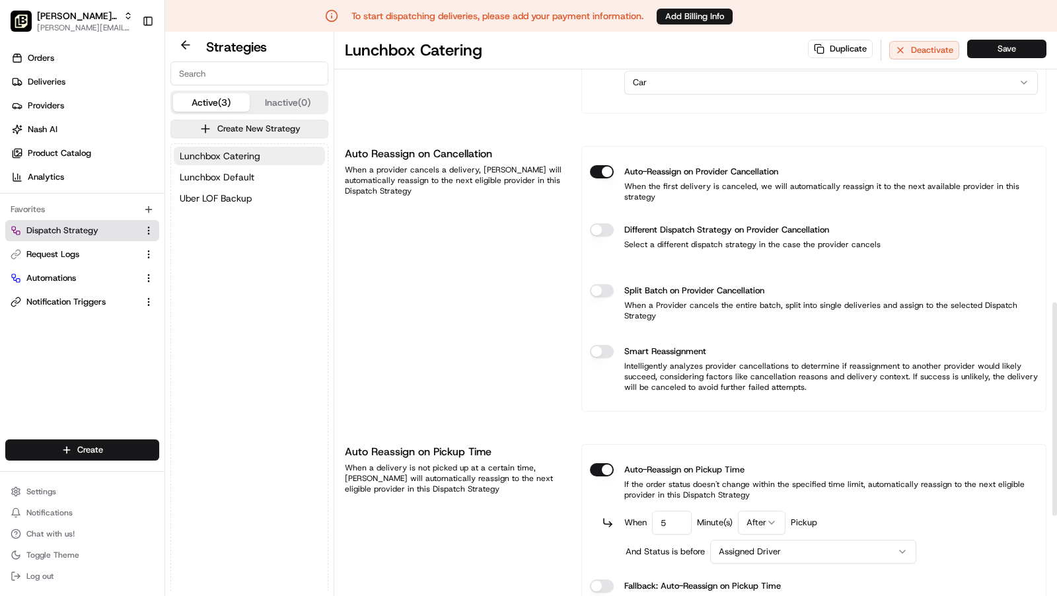
click at [604, 223] on button "Different Dispatch Strategy on Provider Cancellation" at bounding box center [602, 229] width 24 height 13
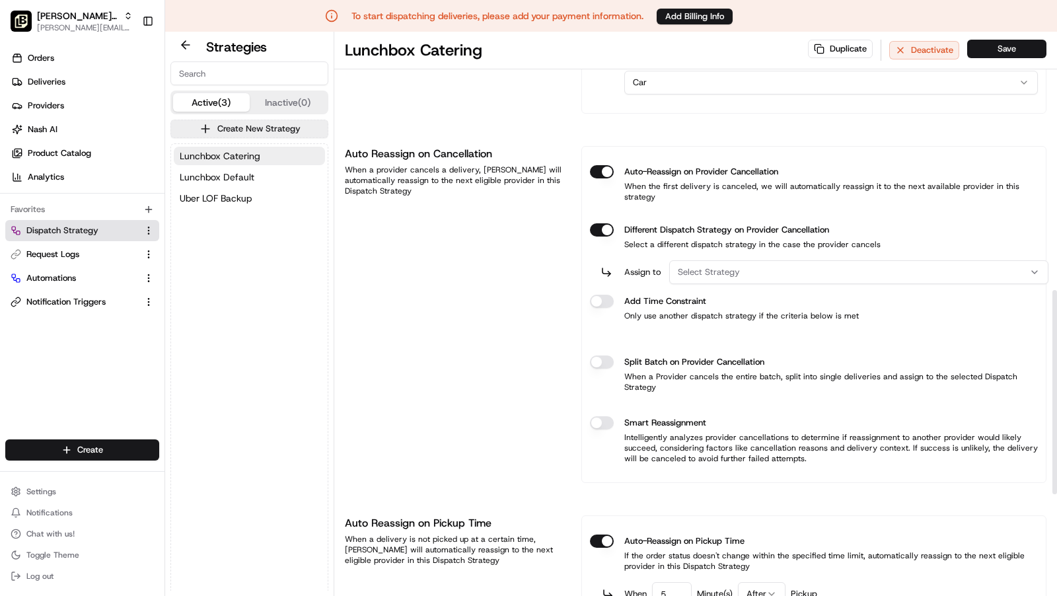
type button "on"
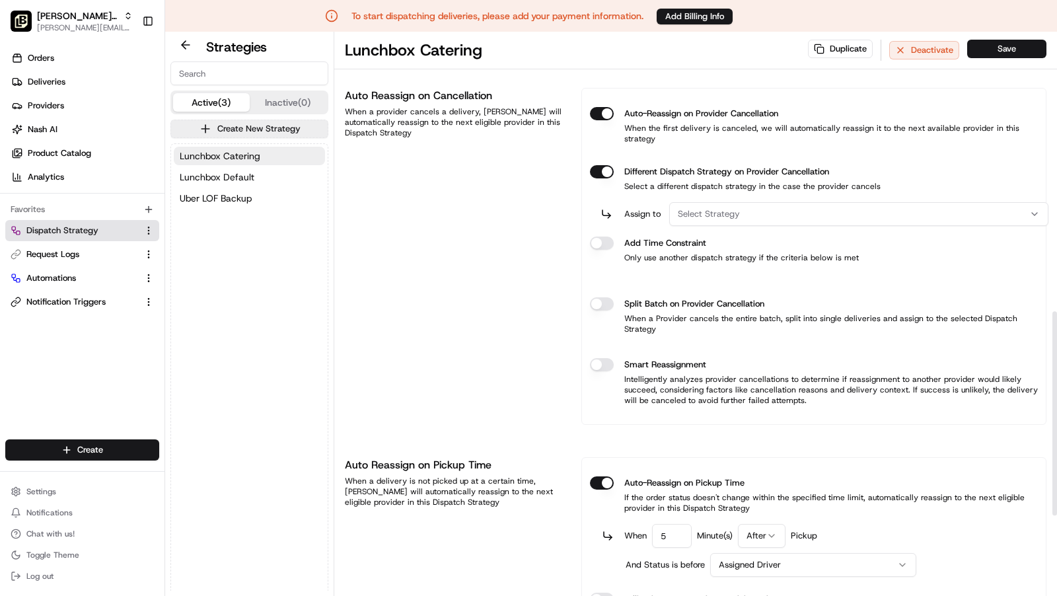
scroll to position [774, 0]
drag, startPoint x: 706, startPoint y: 184, endPoint x: 710, endPoint y: 196, distance: 11.9
click at [706, 208] on span "Select Strategy" at bounding box center [709, 214] width 62 height 12
click at [710, 274] on span "Uber LOF Backup" at bounding box center [772, 280] width 163 height 12
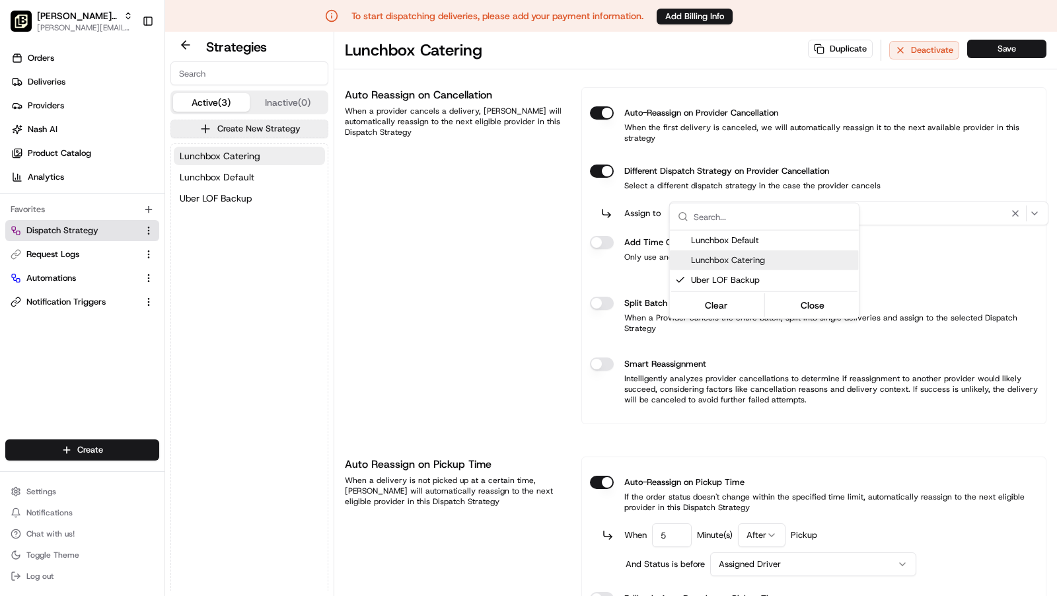
click at [608, 216] on html "To start dispatching deliveries, please add your payment information. Add Billi…" at bounding box center [528, 298] width 1057 height 596
click at [605, 178] on button "Different Dispatch Strategy on Provider Cancellation" at bounding box center [602, 171] width 24 height 13
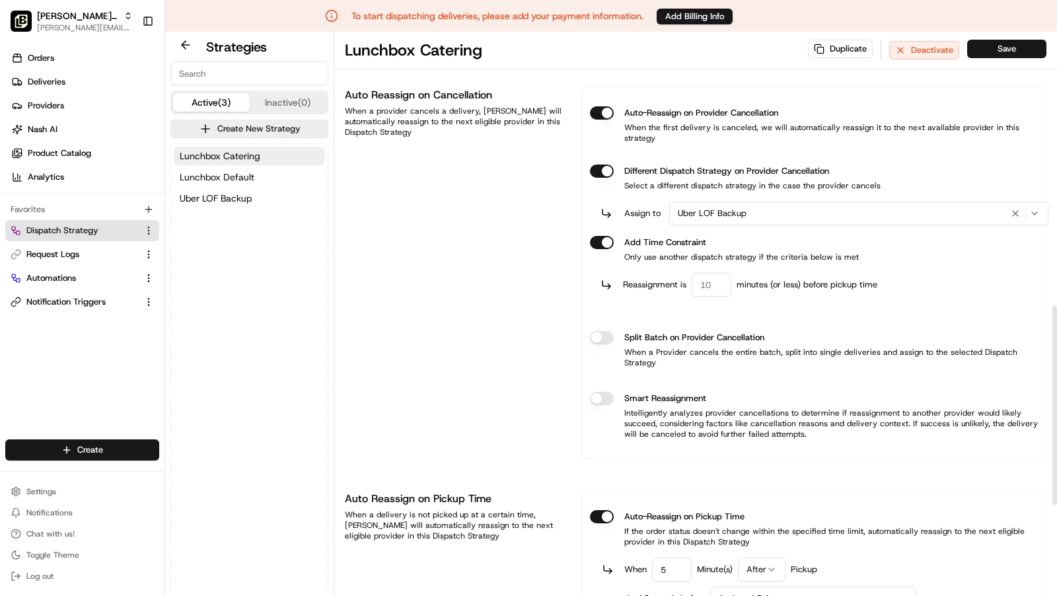
type button "on"
type input "60"
type button "on"
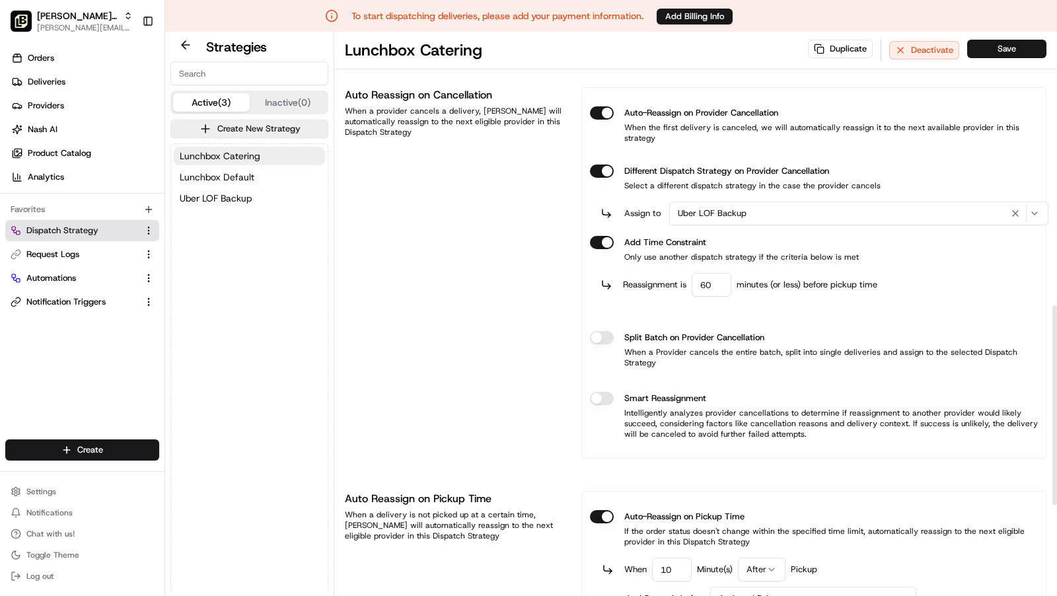
type input "10"
type button "on"
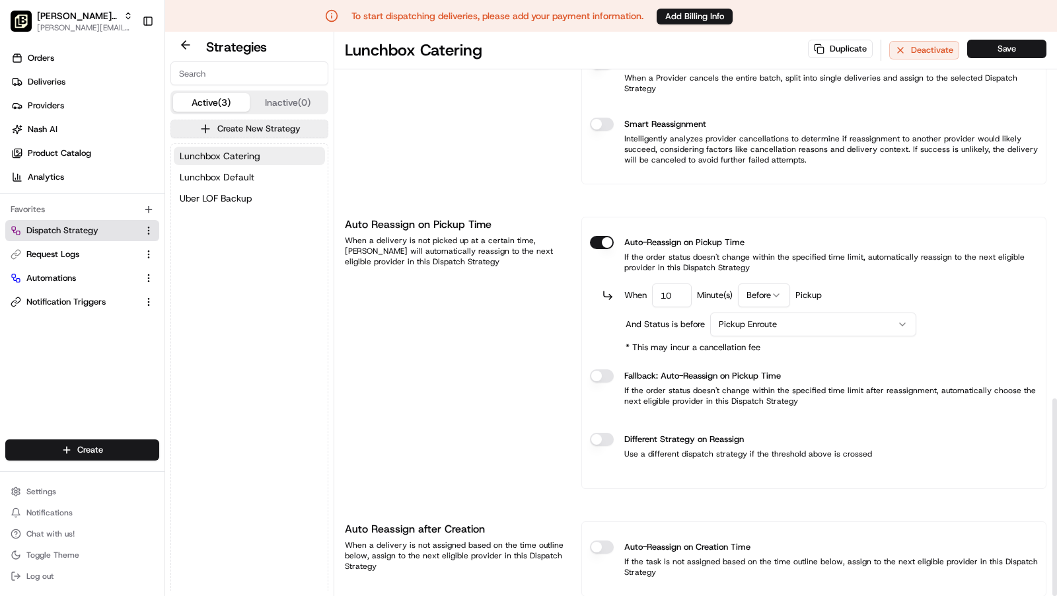
type button "on"
click at [590, 433] on button "Different Strategy on Reassign" at bounding box center [602, 439] width 24 height 13
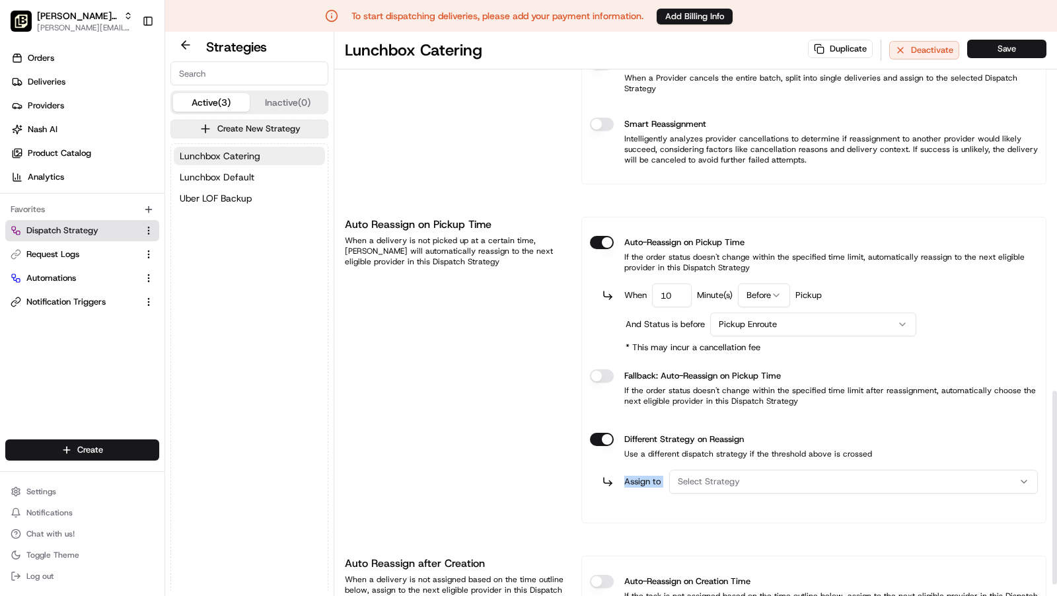
click at [764, 437] on div "Different Strategy on Reassign Use a different dispatch strategy if the thresho…" at bounding box center [814, 463] width 448 height 82
click at [759, 476] on div "Select Strategy" at bounding box center [854, 482] width 362 height 12
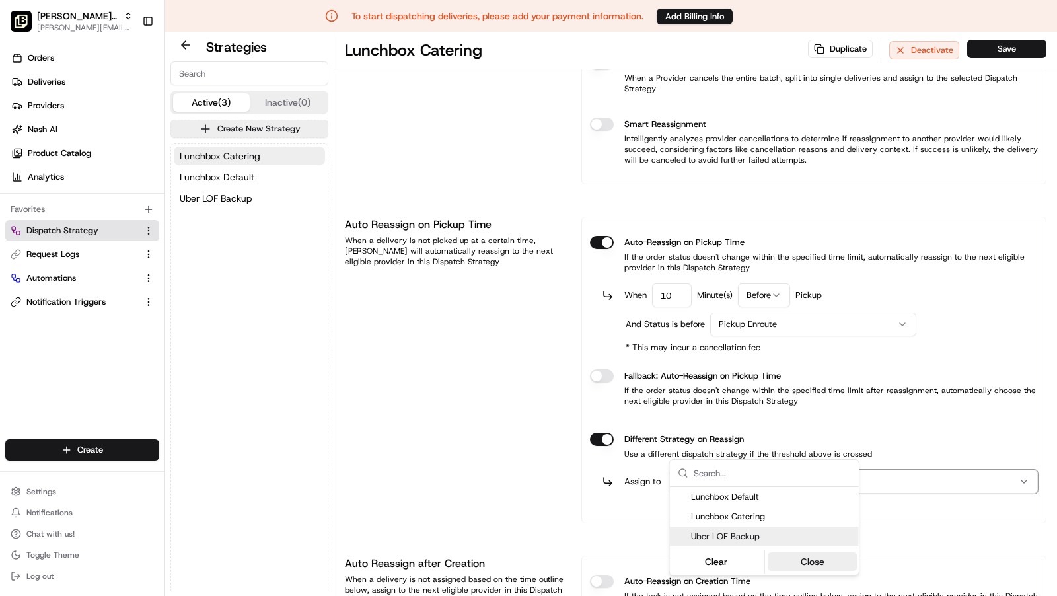
drag, startPoint x: 749, startPoint y: 534, endPoint x: 818, endPoint y: 568, distance: 76.5
click at [753, 535] on span "Uber LOF Backup" at bounding box center [772, 537] width 163 height 12
click at [818, 568] on button "Close" at bounding box center [812, 561] width 91 height 19
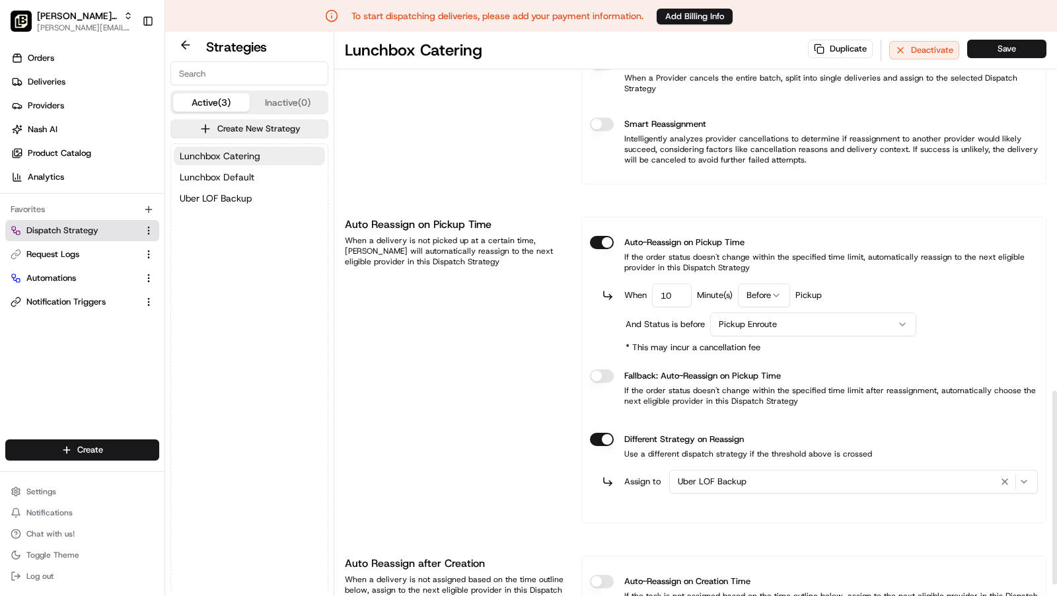
click at [1008, 59] on div "Duplicate Deactivate Save" at bounding box center [927, 50] width 239 height 21
click at [1009, 55] on button "Save" at bounding box center [1007, 49] width 79 height 19
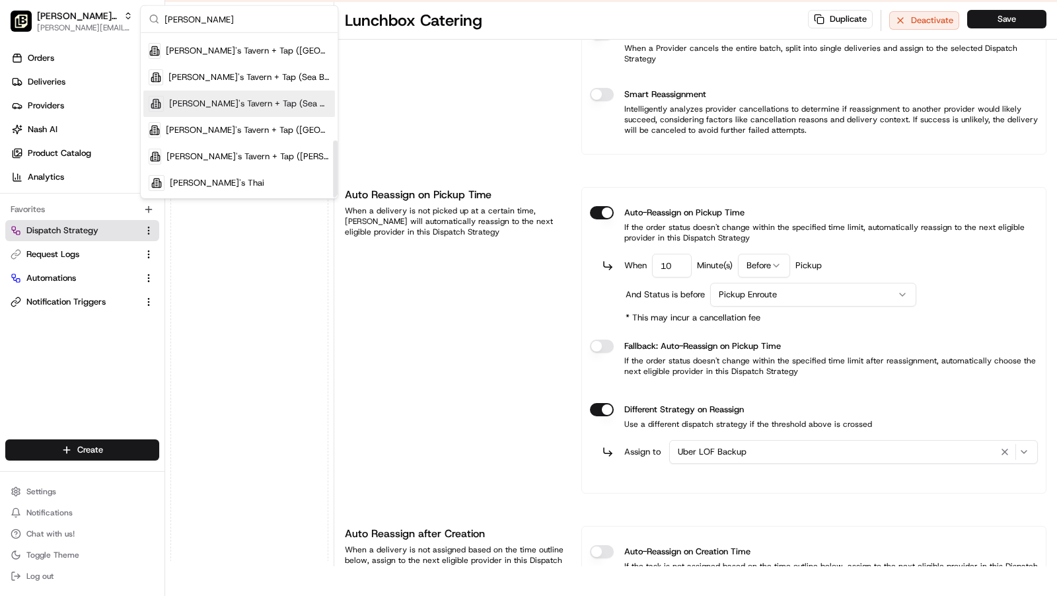
scroll to position [307, 0]
type input "[PERSON_NAME]"
click at [283, 133] on span "[PERSON_NAME]'s Tavern + Tap ([GEOGRAPHIC_DATA])" at bounding box center [248, 132] width 164 height 12
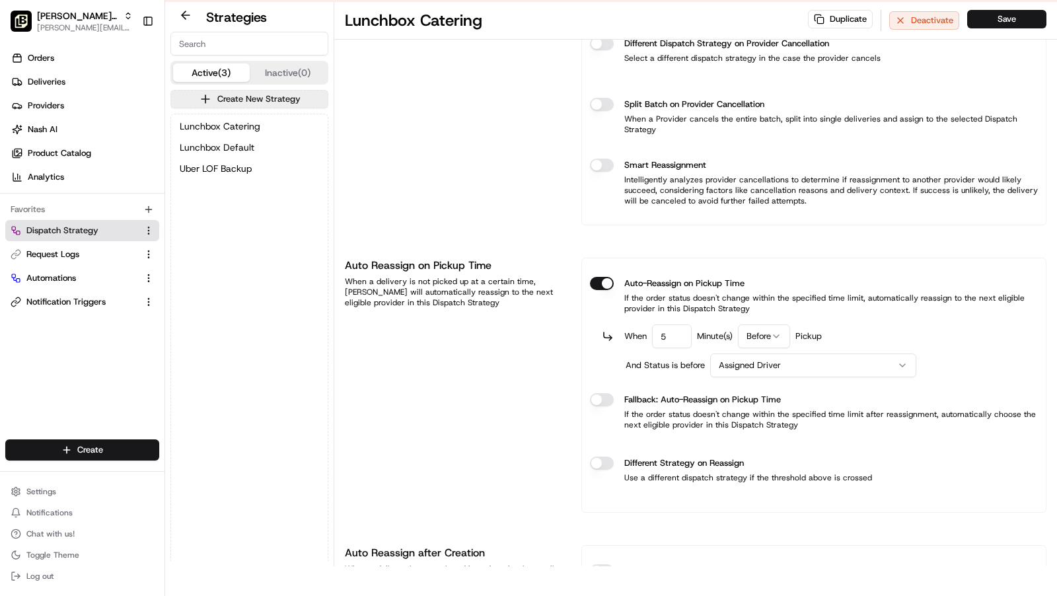
scroll to position [925, 0]
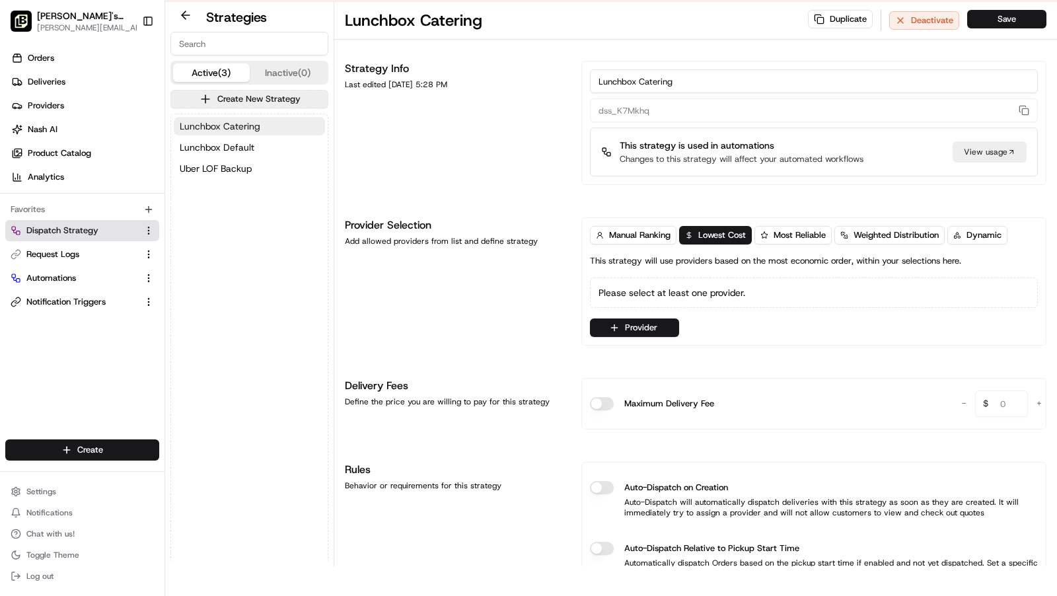
click at [271, 129] on button "Lunchbox Catering" at bounding box center [249, 126] width 151 height 19
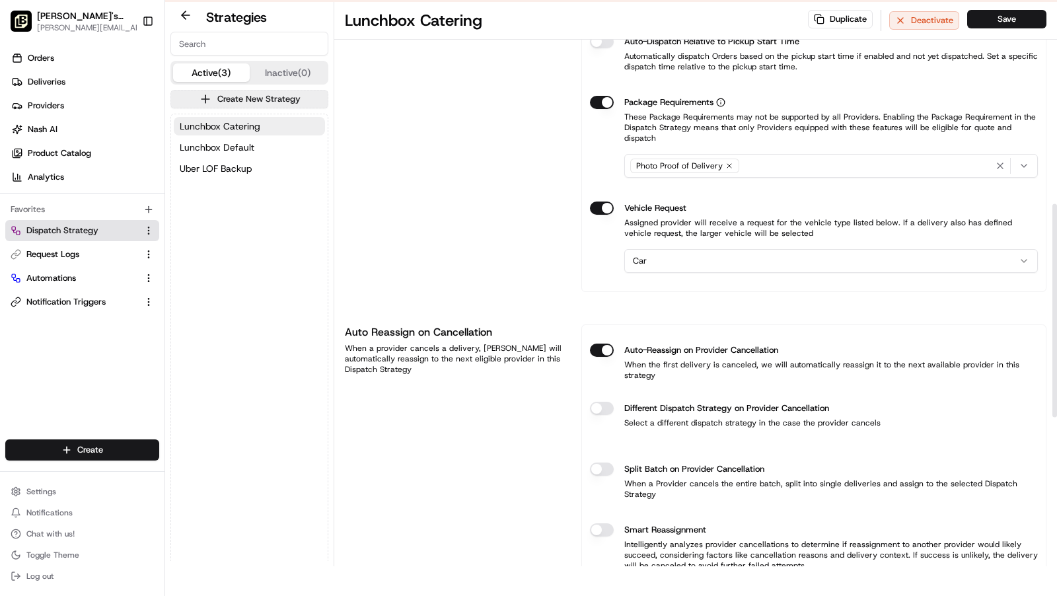
scroll to position [551, 0]
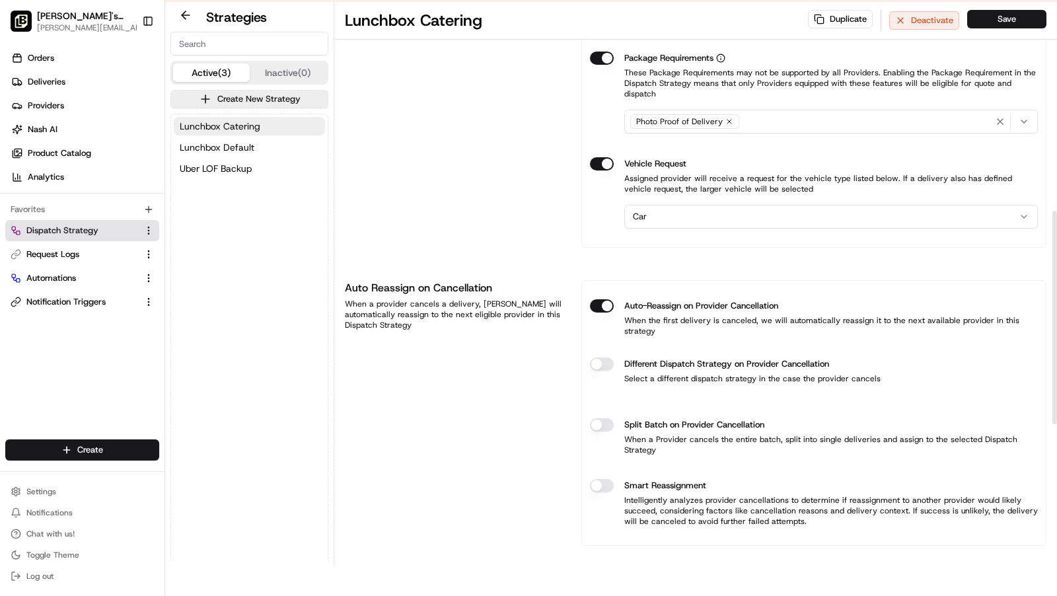
click at [603, 358] on button "Different Dispatch Strategy on Provider Cancellation" at bounding box center [602, 364] width 24 height 13
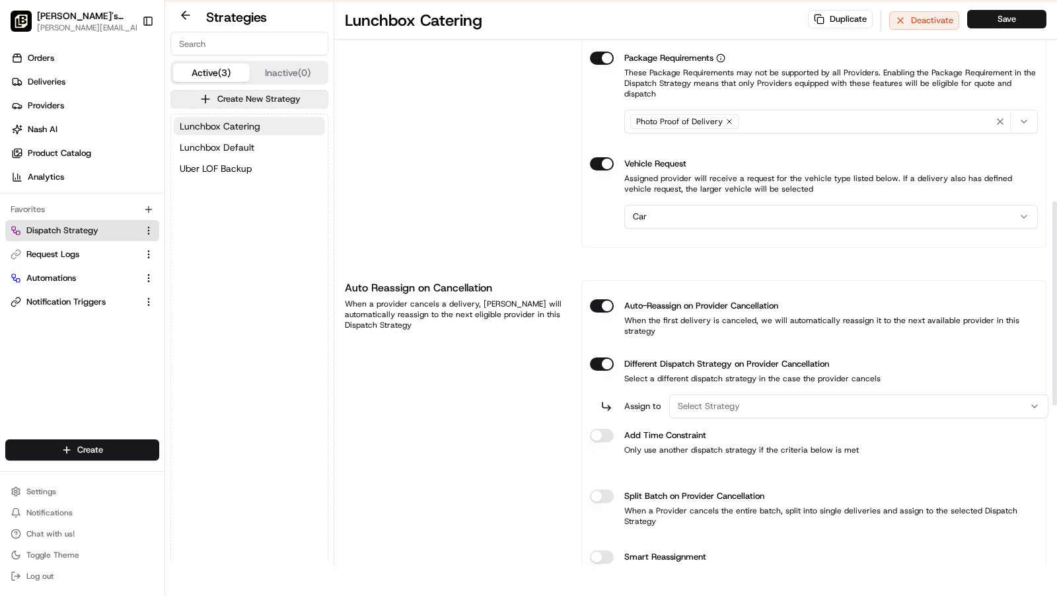
click at [730, 400] on span "Select Strategy" at bounding box center [709, 406] width 62 height 12
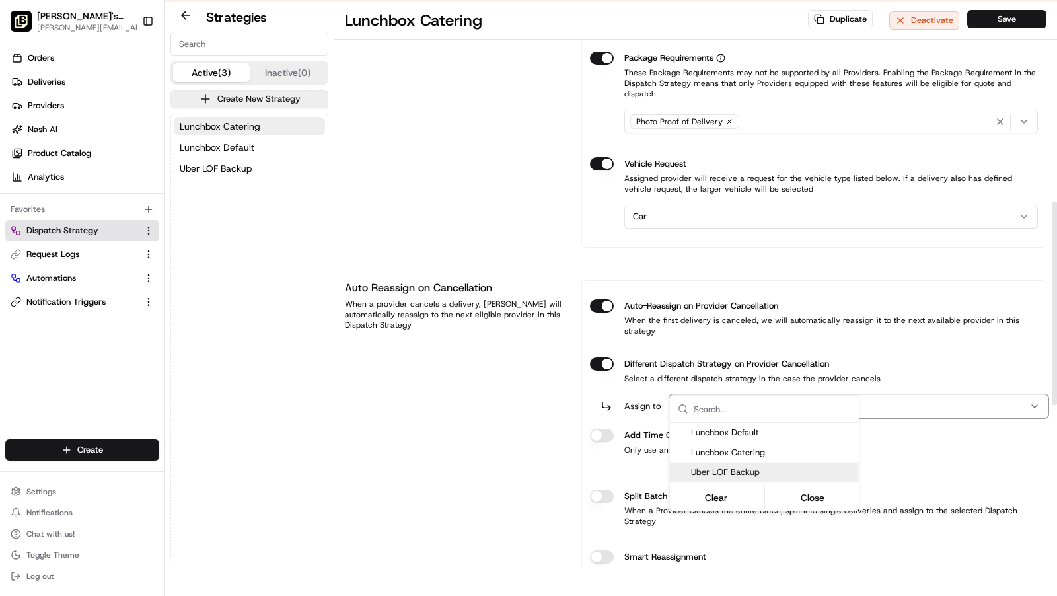
click at [729, 471] on span "Uber LOF Backup" at bounding box center [772, 473] width 163 height 12
click at [598, 409] on html "To start dispatching deliveries, please add your payment information. Add Billi…" at bounding box center [528, 268] width 1057 height 596
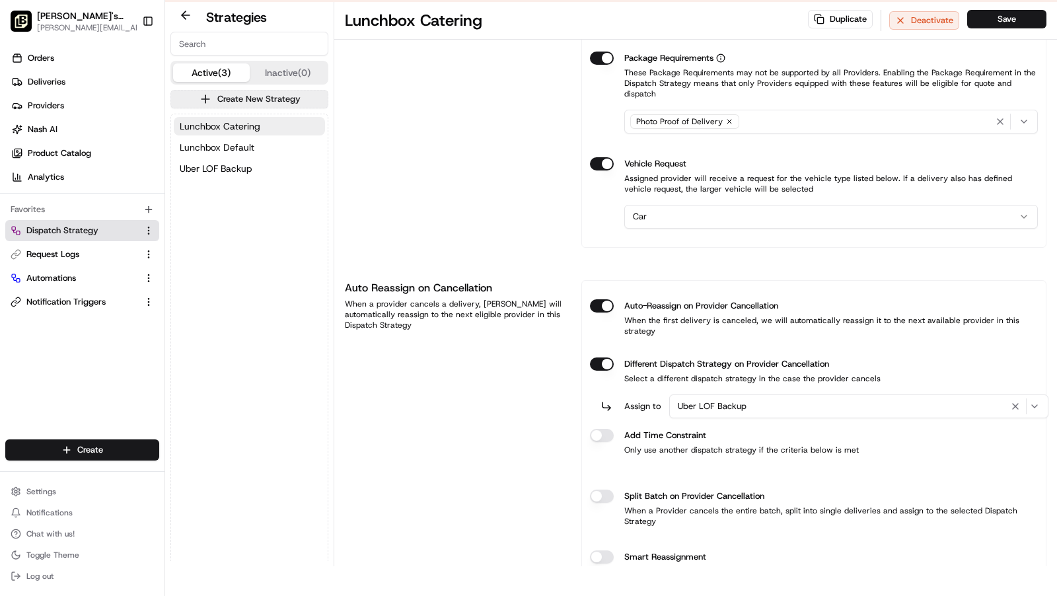
click at [602, 371] on button "Different Dispatch Strategy on Provider Cancellation" at bounding box center [602, 364] width 24 height 13
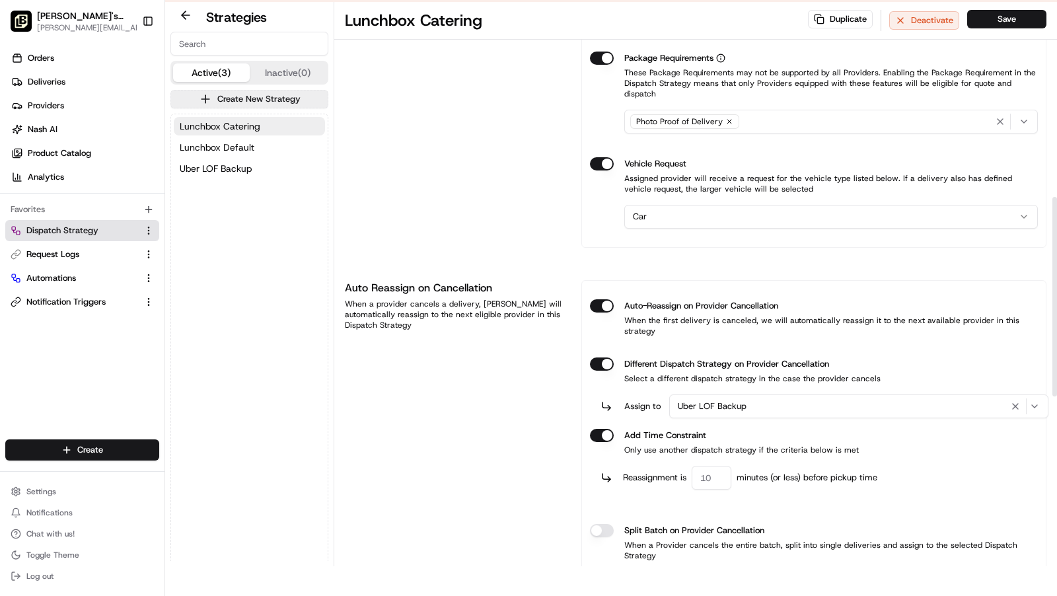
type button "on"
type input "60"
type button "on"
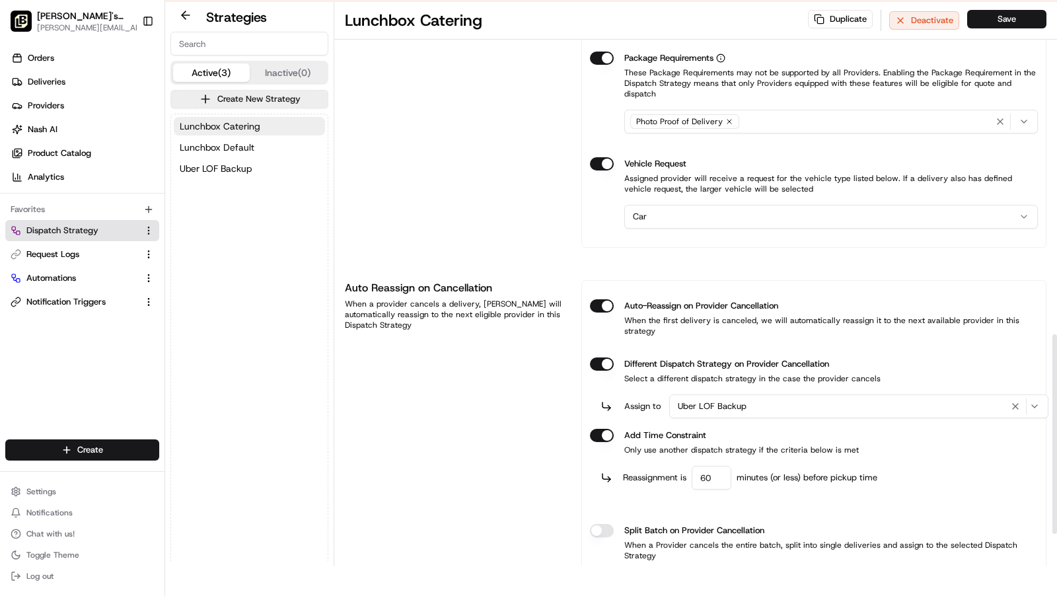
scroll to position [940, 0]
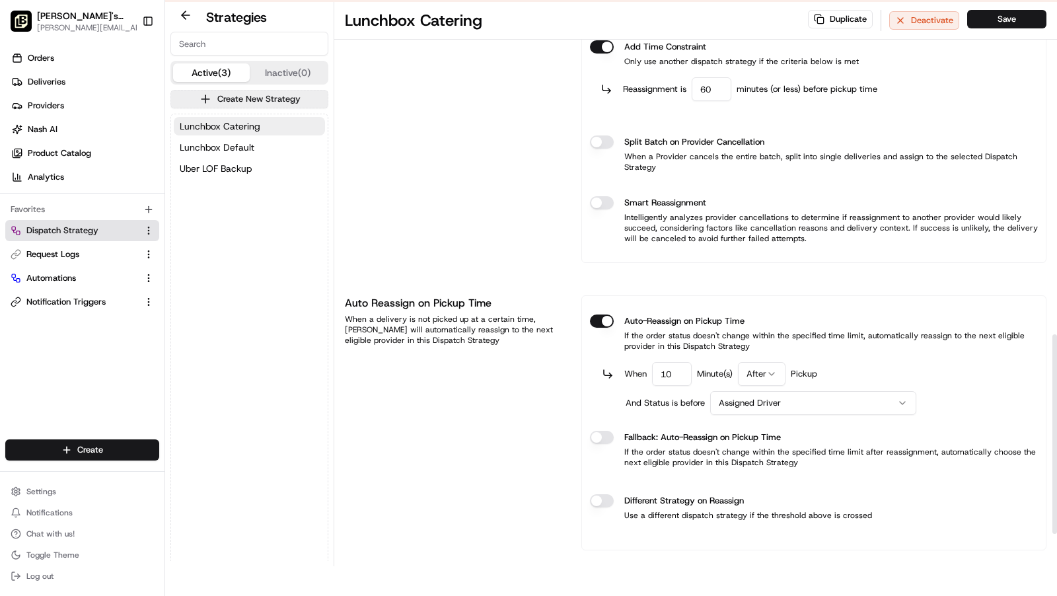
type input "10"
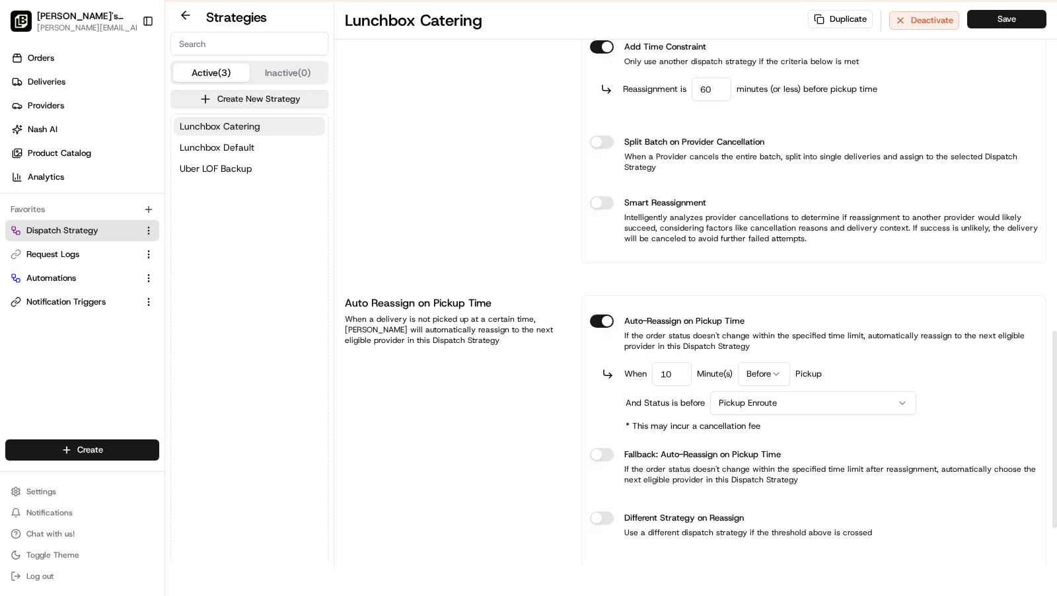
type button "on"
click at [590, 512] on button "Different Strategy on Reassign" at bounding box center [602, 518] width 24 height 13
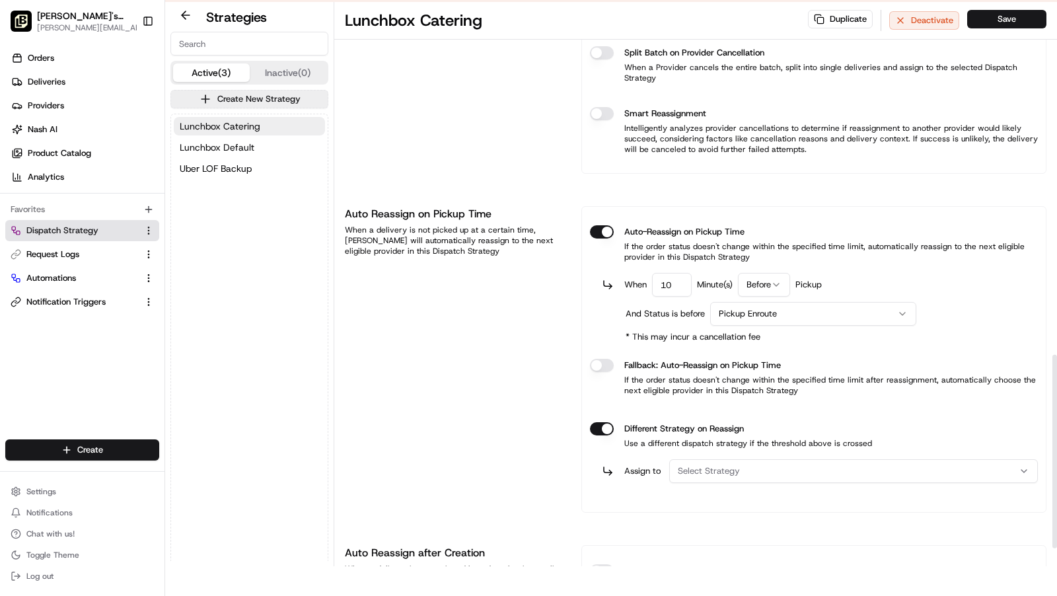
scroll to position [1044, 0]
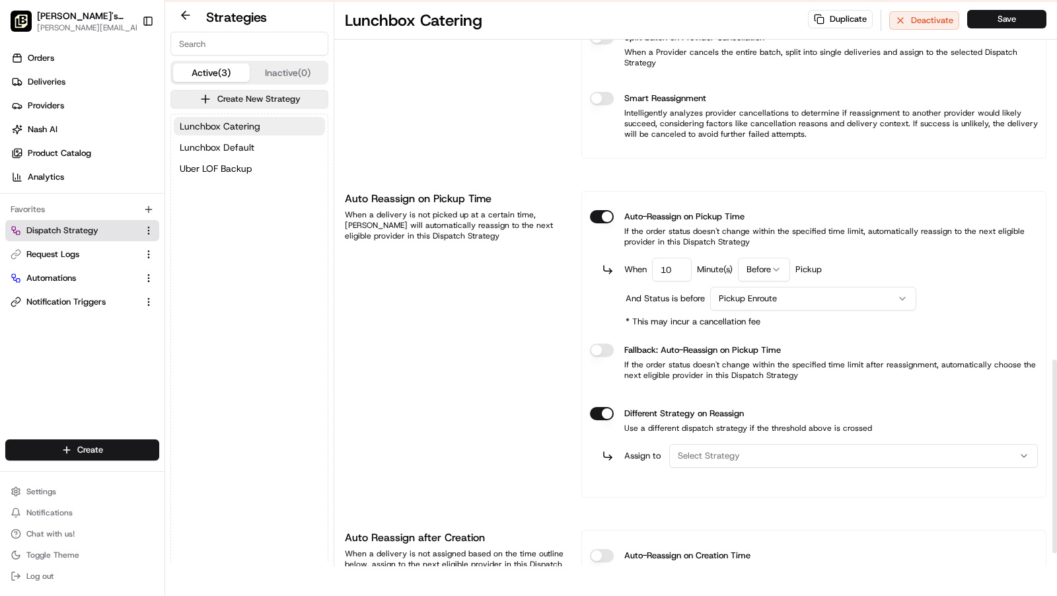
click at [828, 450] on div "Select Strategy" at bounding box center [854, 456] width 362 height 12
click at [777, 519] on div "Uber LOF Backup" at bounding box center [764, 511] width 189 height 20
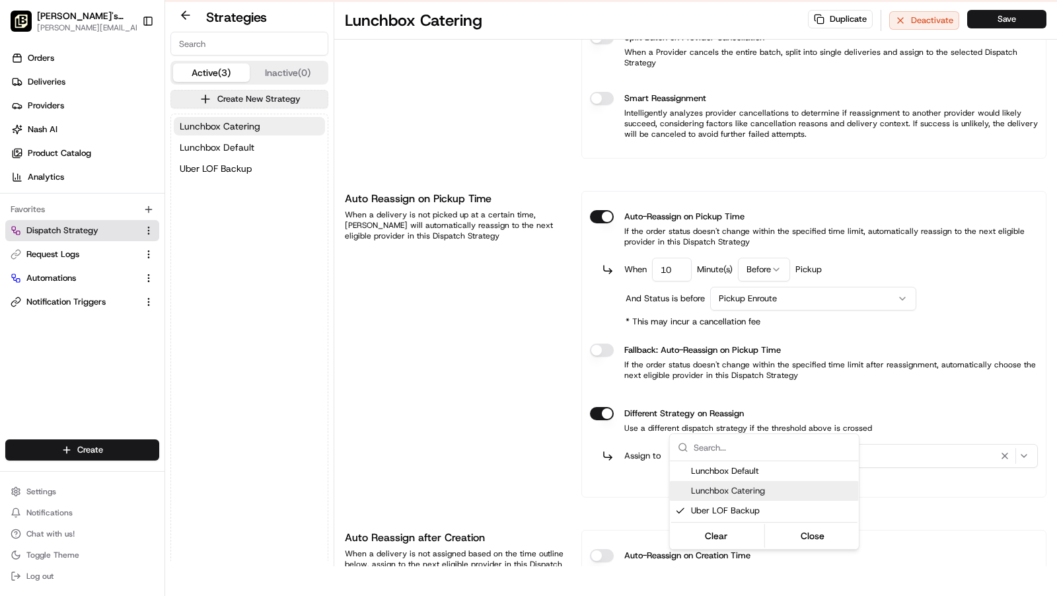
click at [1012, 24] on html "To start dispatching deliveries, please add your payment information. Add Billi…" at bounding box center [528, 268] width 1057 height 596
click at [1008, 23] on button "Save" at bounding box center [1007, 19] width 79 height 19
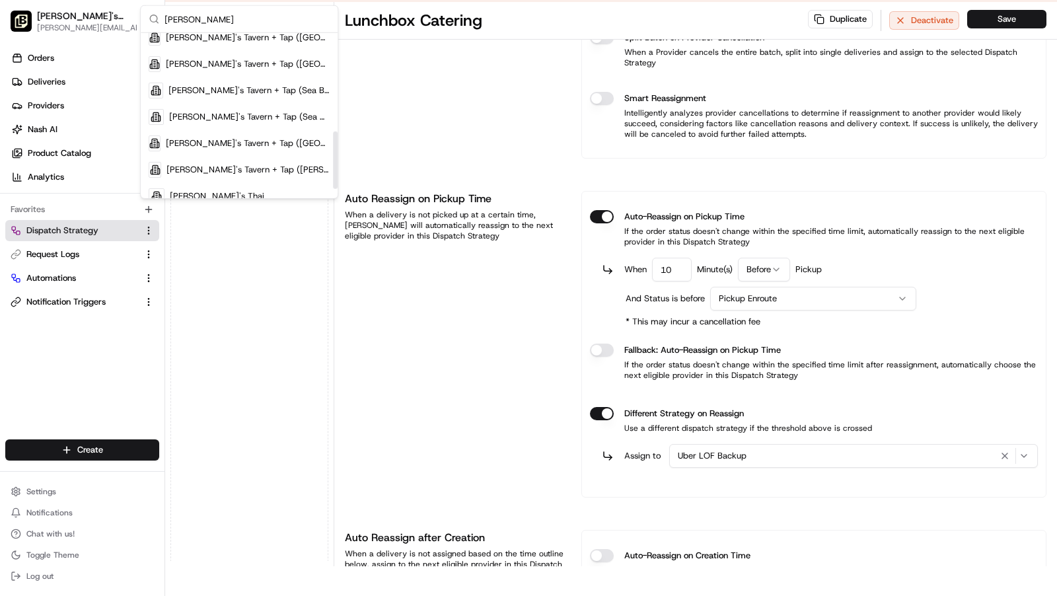
scroll to position [309, 0]
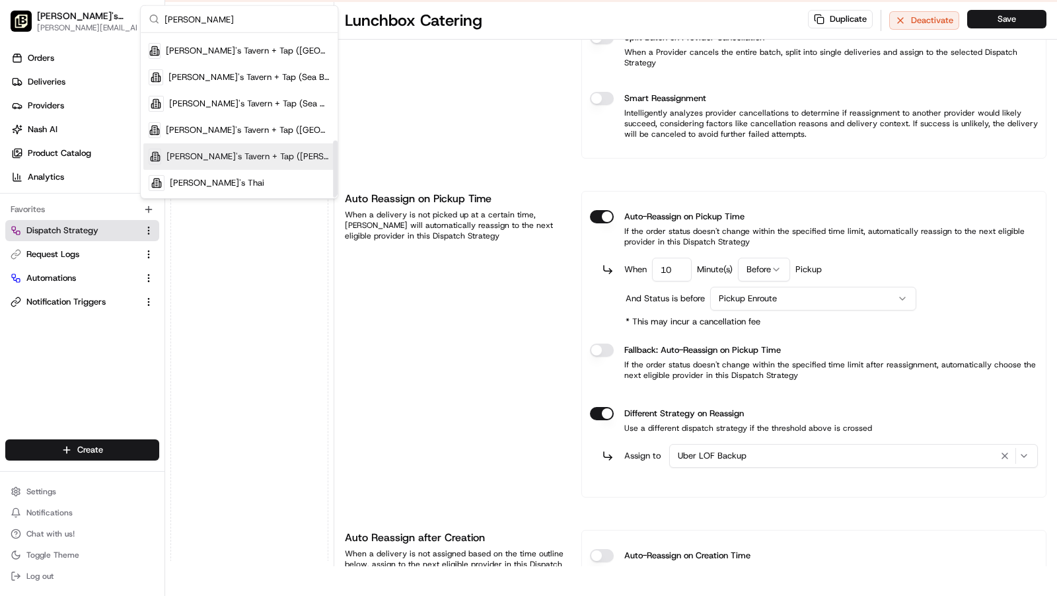
type input "[PERSON_NAME]"
click at [228, 147] on div "[PERSON_NAME]'s Tavern + Tap ([PERSON_NAME])" at bounding box center [239, 156] width 192 height 26
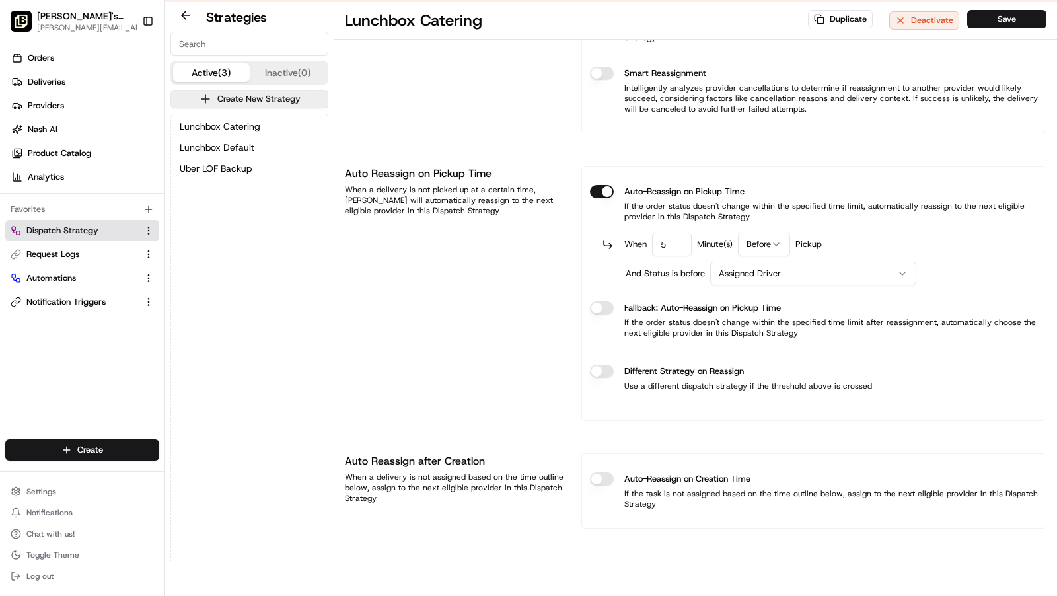
scroll to position [925, 0]
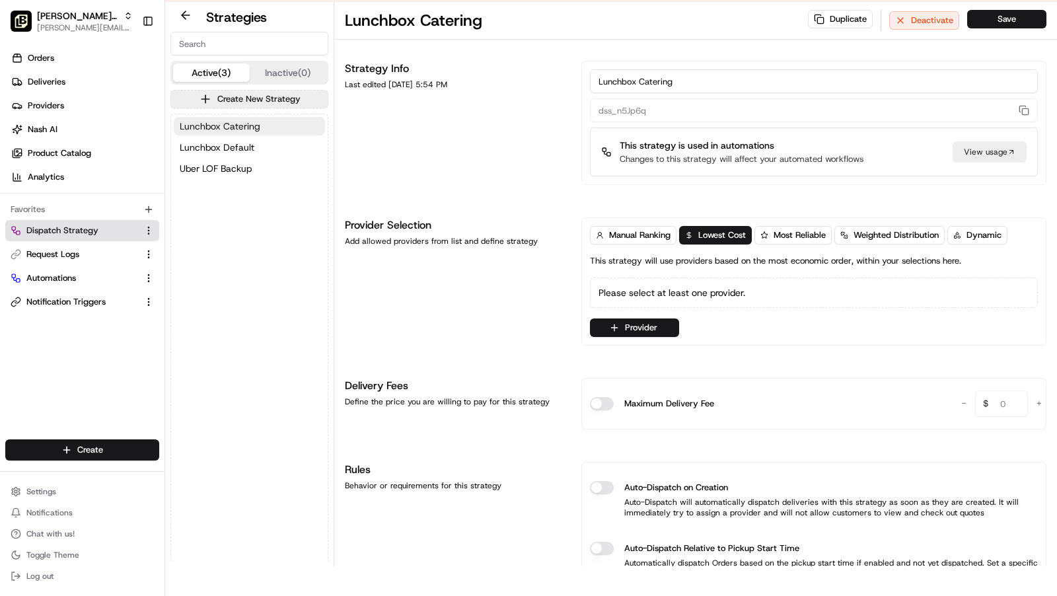
click at [229, 120] on span "Lunchbox Catering" at bounding box center [220, 126] width 81 height 13
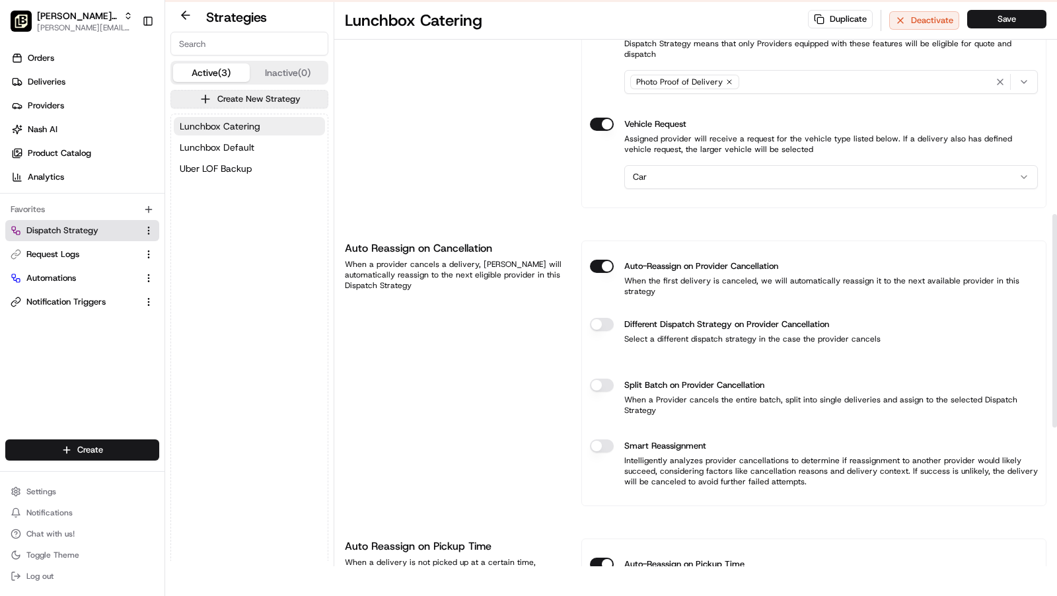
scroll to position [672, 0]
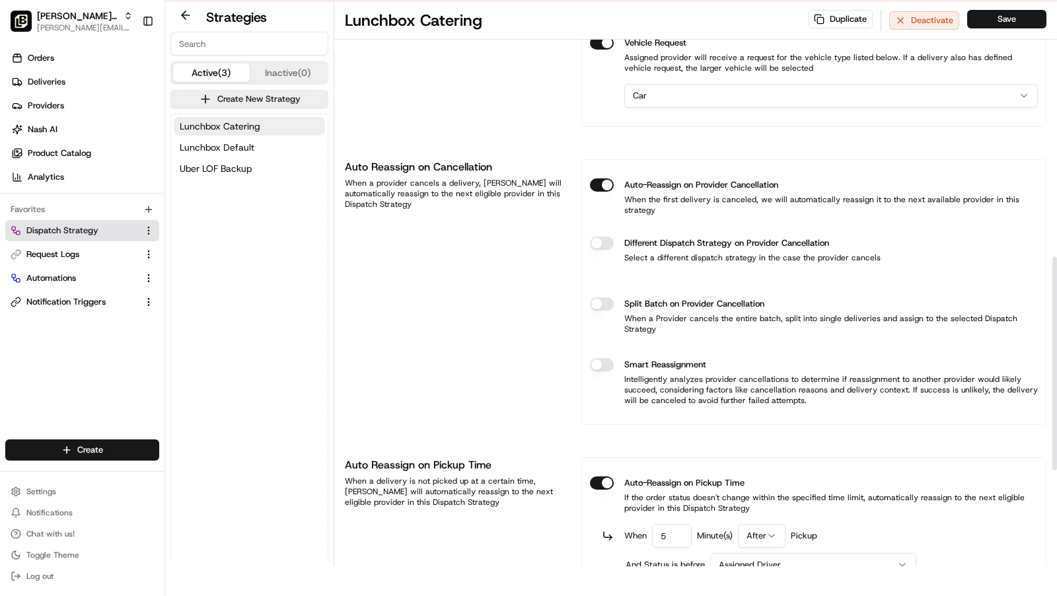
click at [593, 237] on button "Different Dispatch Strategy on Provider Cancellation" at bounding box center [602, 243] width 24 height 13
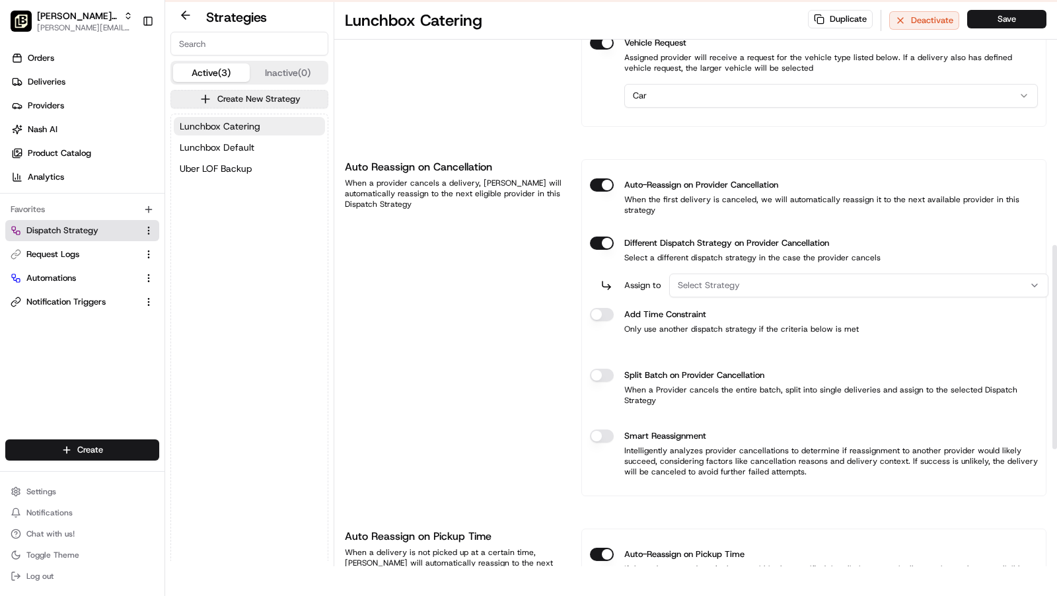
type button "on"
drag, startPoint x: 760, startPoint y: 260, endPoint x: 747, endPoint y: 260, distance: 12.6
click at [761, 280] on div "Select Strategy" at bounding box center [859, 286] width 373 height 12
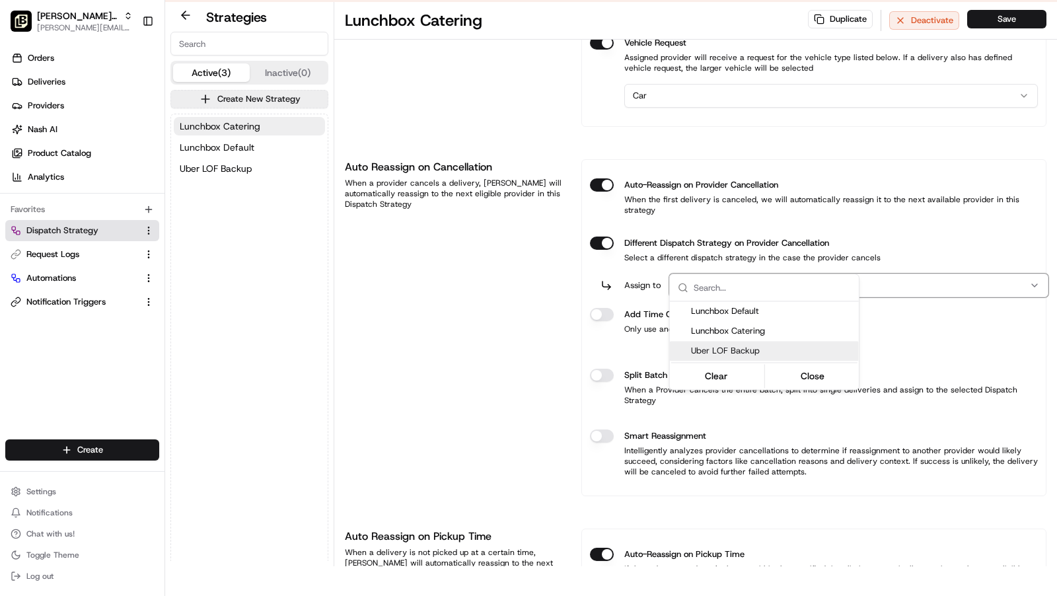
drag, startPoint x: 738, startPoint y: 344, endPoint x: 728, endPoint y: 340, distance: 10.4
click at [738, 344] on div "Uber LOF Backup" at bounding box center [764, 351] width 189 height 20
click at [607, 285] on html "To start dispatching deliveries, please add your payment information. Add Billi…" at bounding box center [528, 268] width 1057 height 596
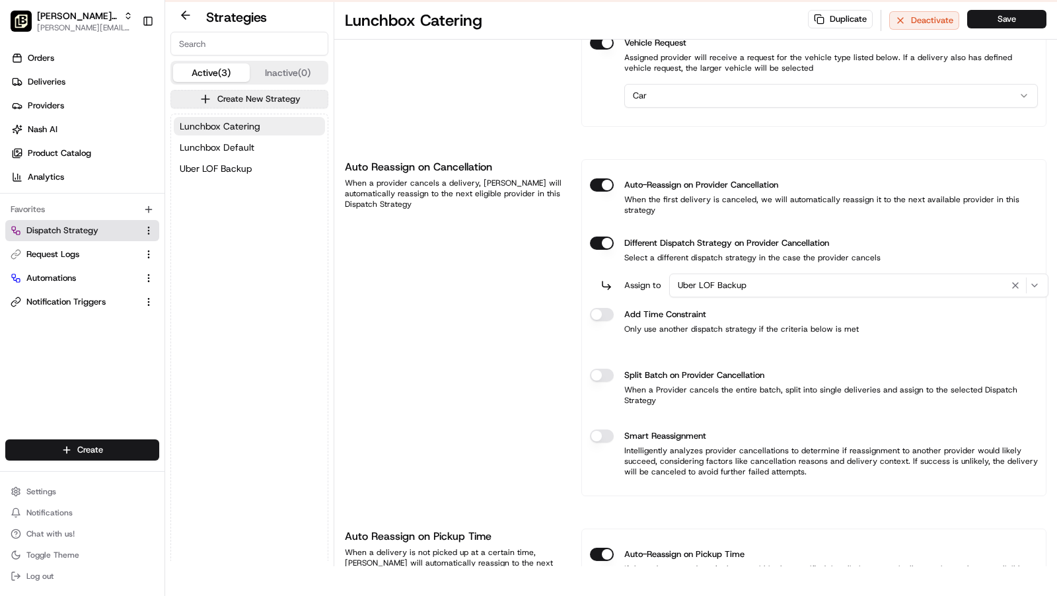
click at [606, 250] on button "Different Dispatch Strategy on Provider Cancellation" at bounding box center [602, 243] width 24 height 13
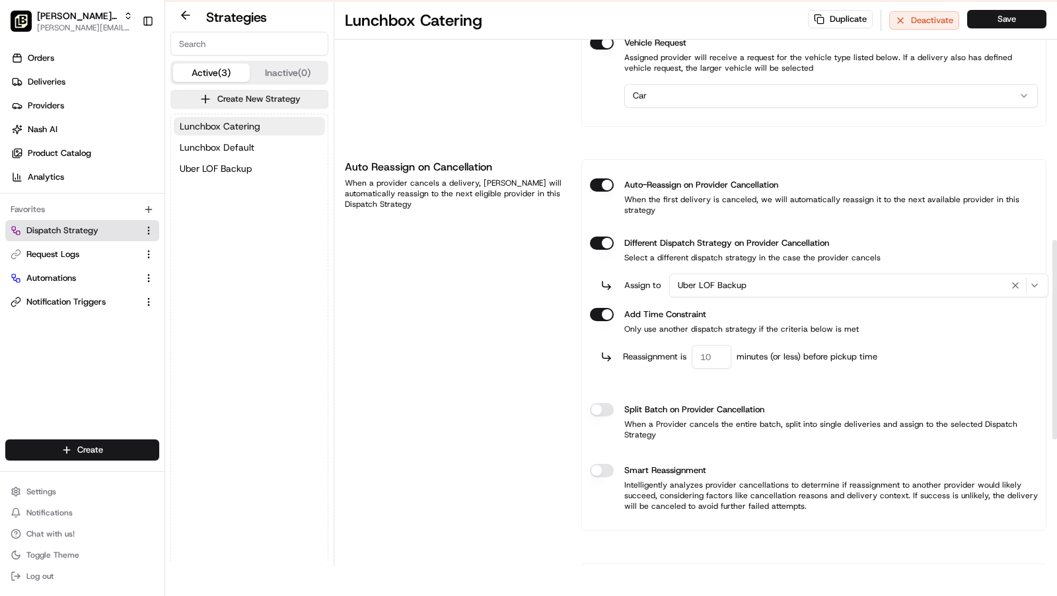
type button "on"
type input "60"
type button "on"
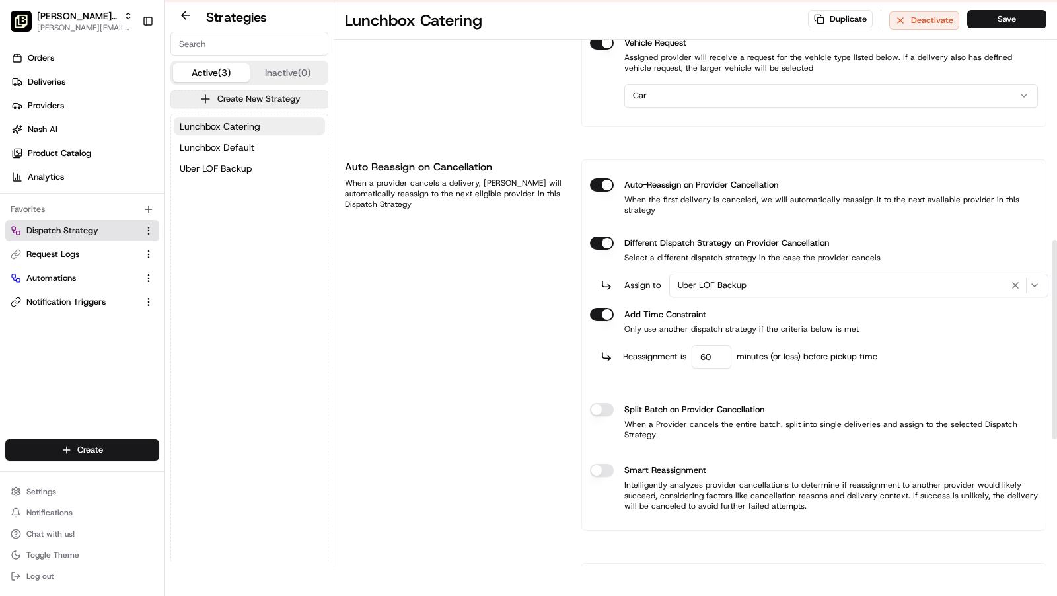
scroll to position [993, 0]
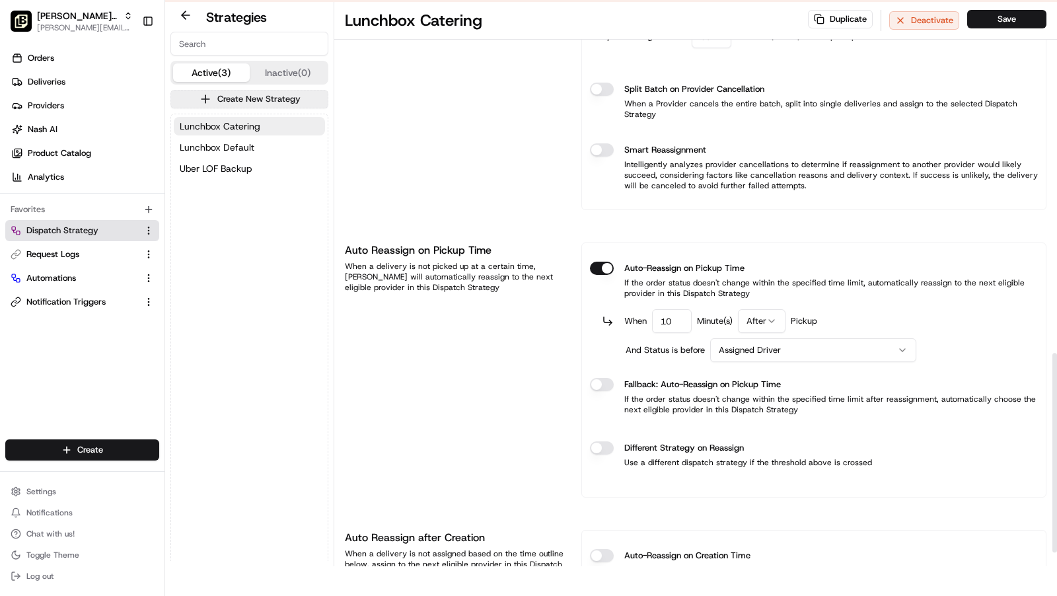
type input "10"
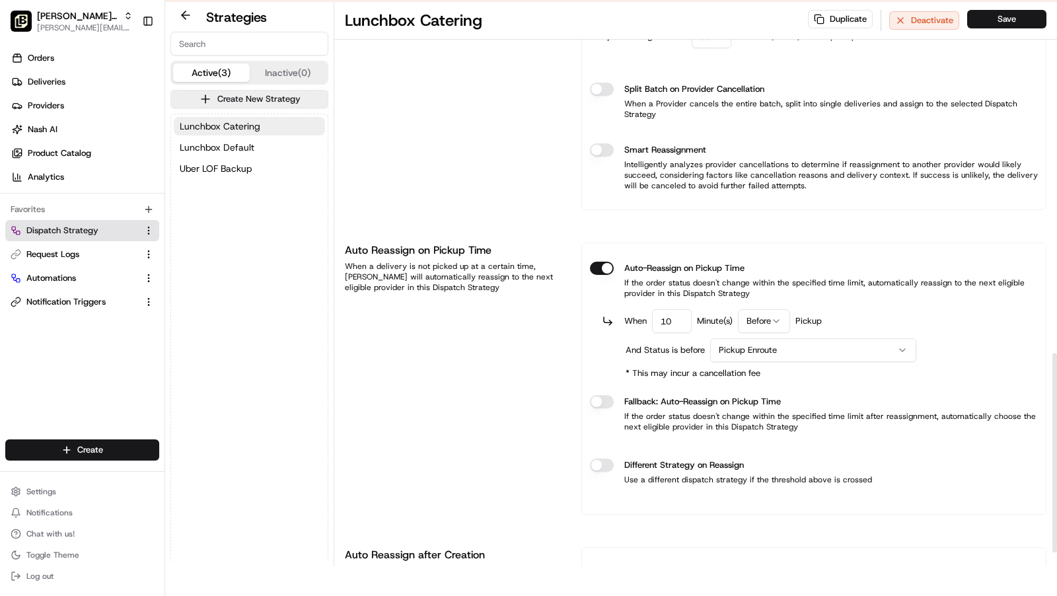
type button "on"
click at [590, 459] on button "Different Strategy on Reassign" at bounding box center [602, 465] width 24 height 13
click at [816, 496] on button "Select Strategy" at bounding box center [853, 508] width 369 height 24
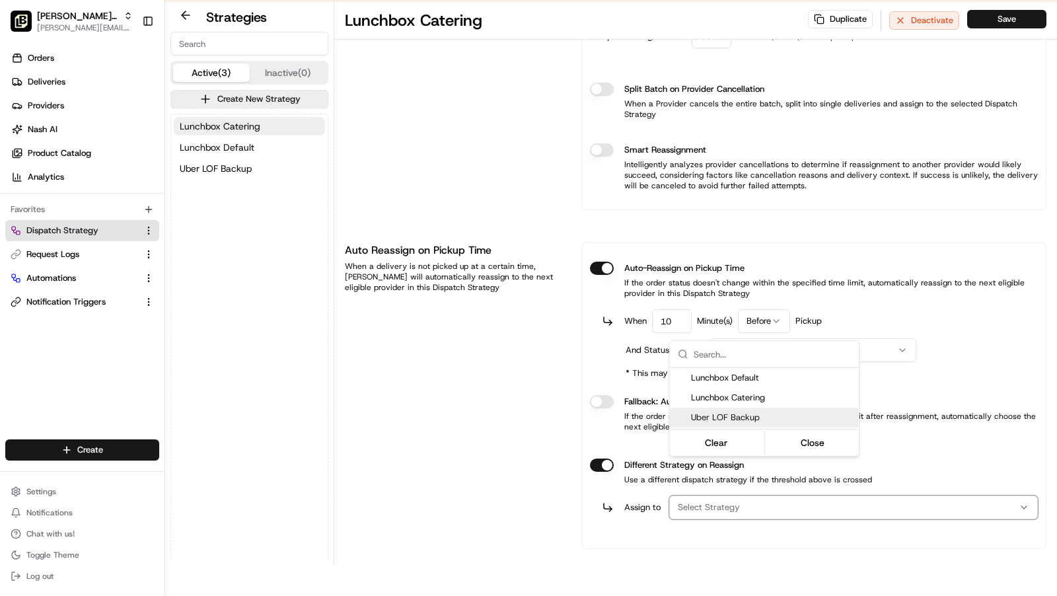
click at [769, 417] on span "Uber LOF Backup" at bounding box center [772, 418] width 163 height 12
click at [790, 437] on button "Close" at bounding box center [812, 443] width 91 height 19
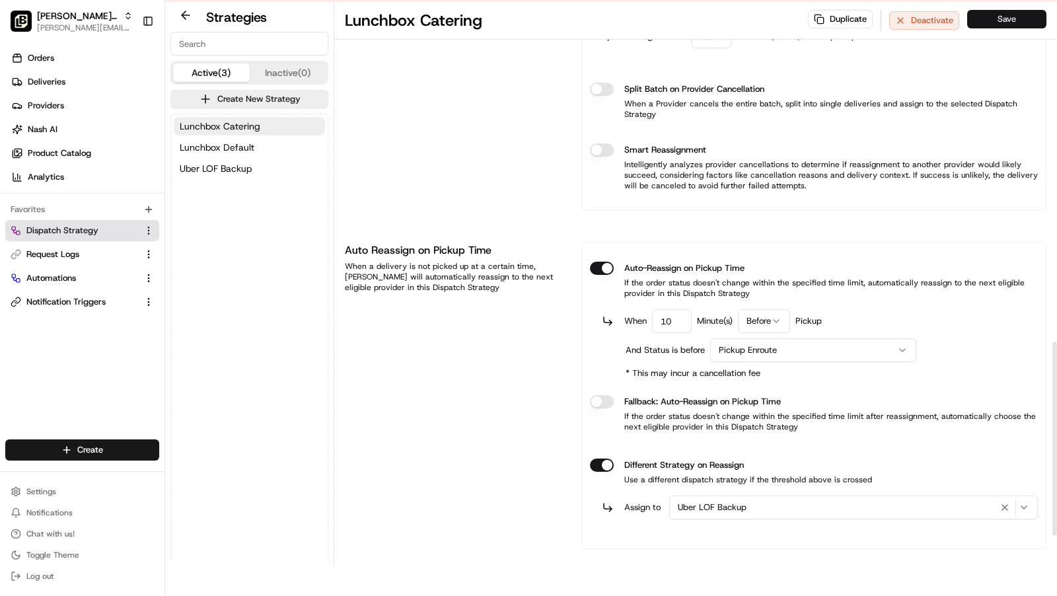
click at [1006, 20] on button "Save" at bounding box center [1007, 19] width 79 height 19
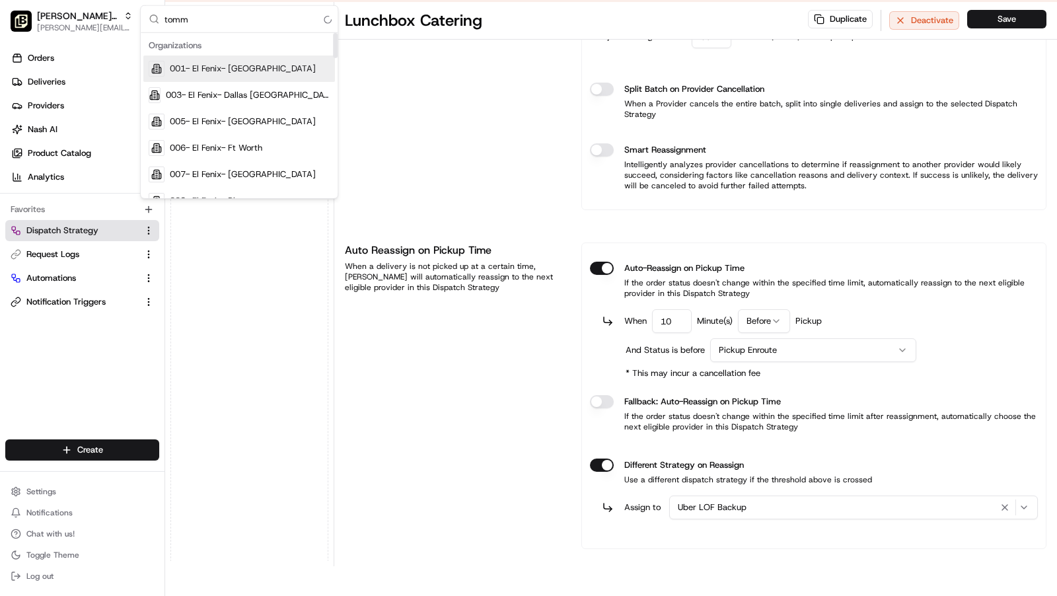
type input "[PERSON_NAME]"
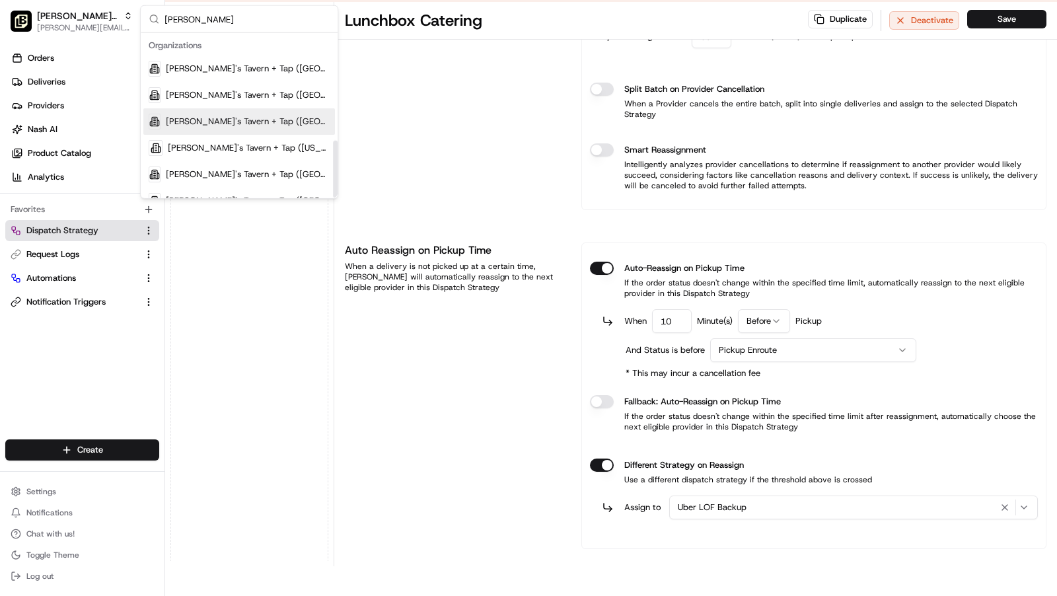
scroll to position [309, 0]
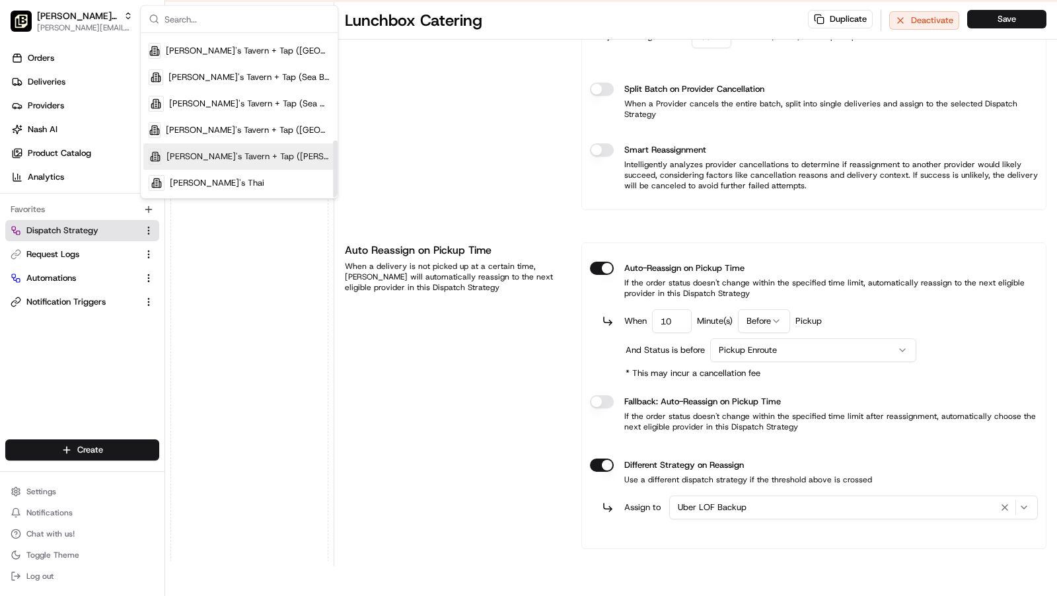
click at [471, 146] on div "Auto Reassign on Cancellation When a provider cancels a delivery, [PERSON_NAME]…" at bounding box center [455, 24] width 221 height 371
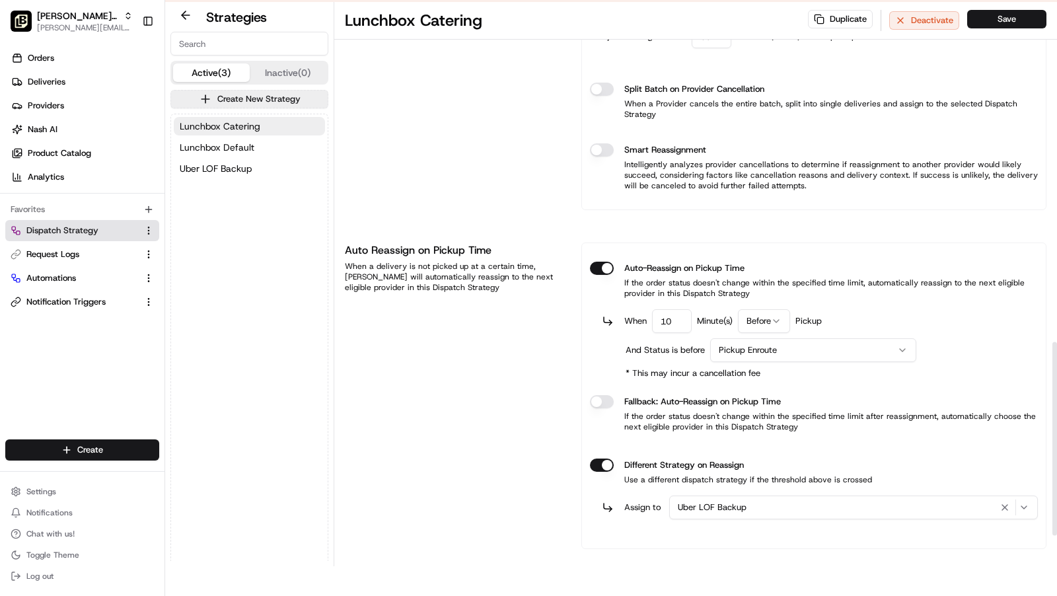
click at [471, 146] on div "Auto Reassign on Cancellation When a provider cancels a delivery, [PERSON_NAME]…" at bounding box center [455, 24] width 221 height 371
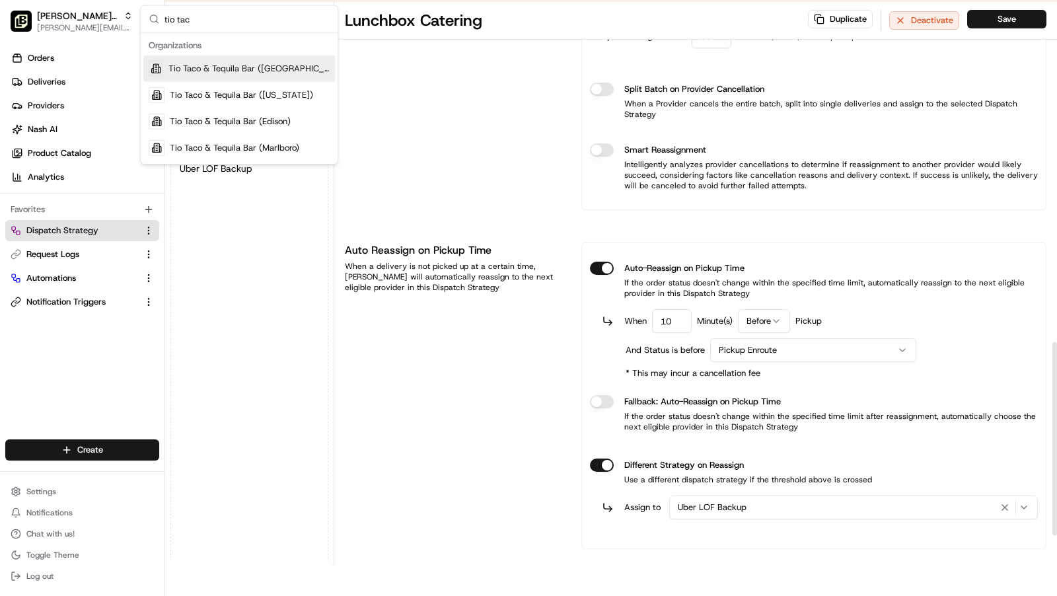
type input "tio tac"
click at [268, 70] on span "Tio Taco & Tequila Bar ([GEOGRAPHIC_DATA])" at bounding box center [250, 69] width 162 height 12
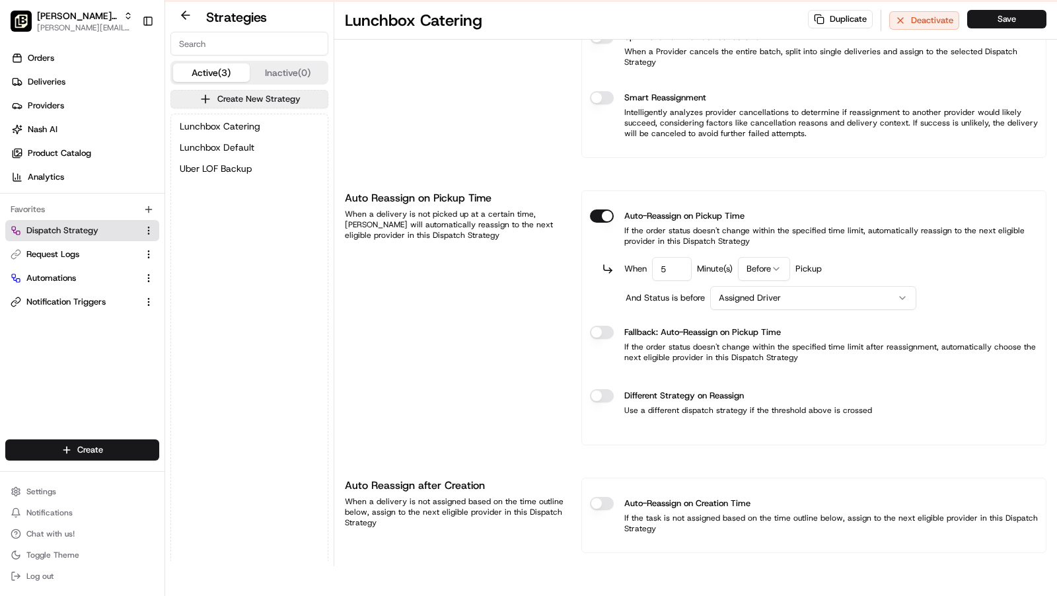
scroll to position [0, 0]
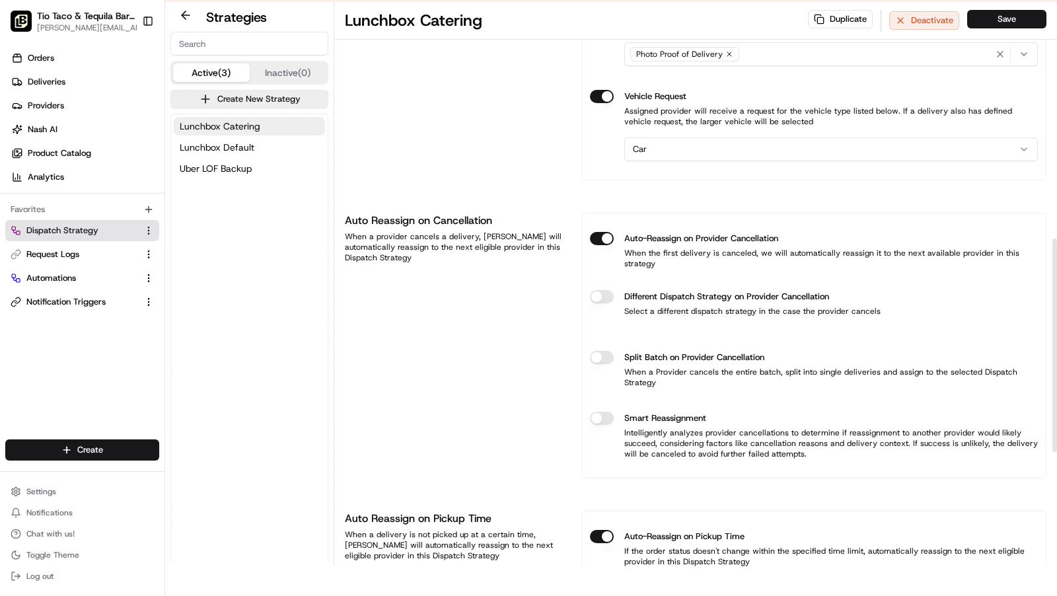
scroll to position [624, 0]
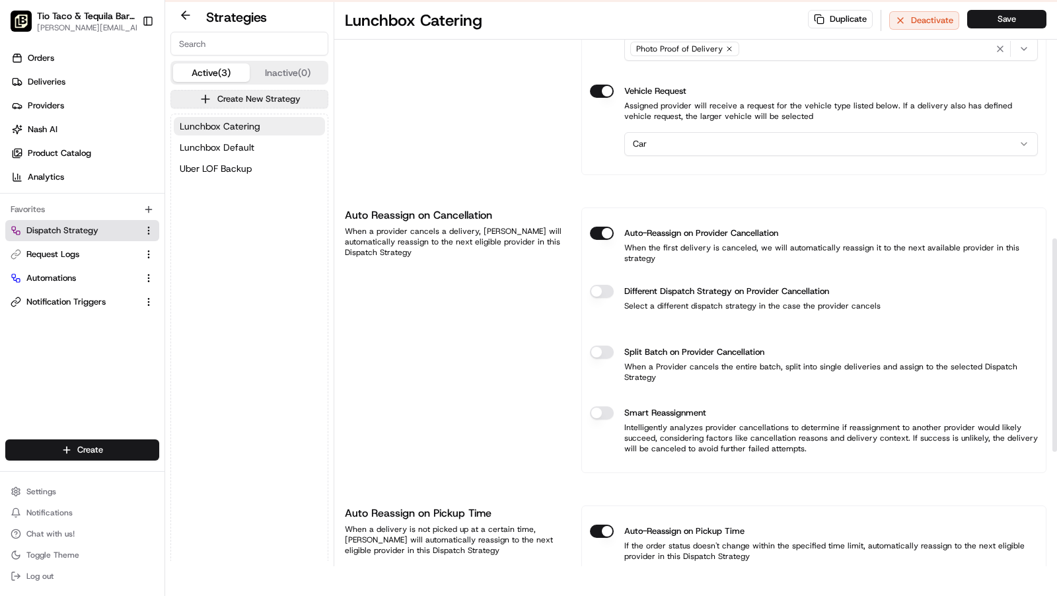
click at [596, 285] on button "Different Dispatch Strategy on Provider Cancellation" at bounding box center [602, 291] width 24 height 13
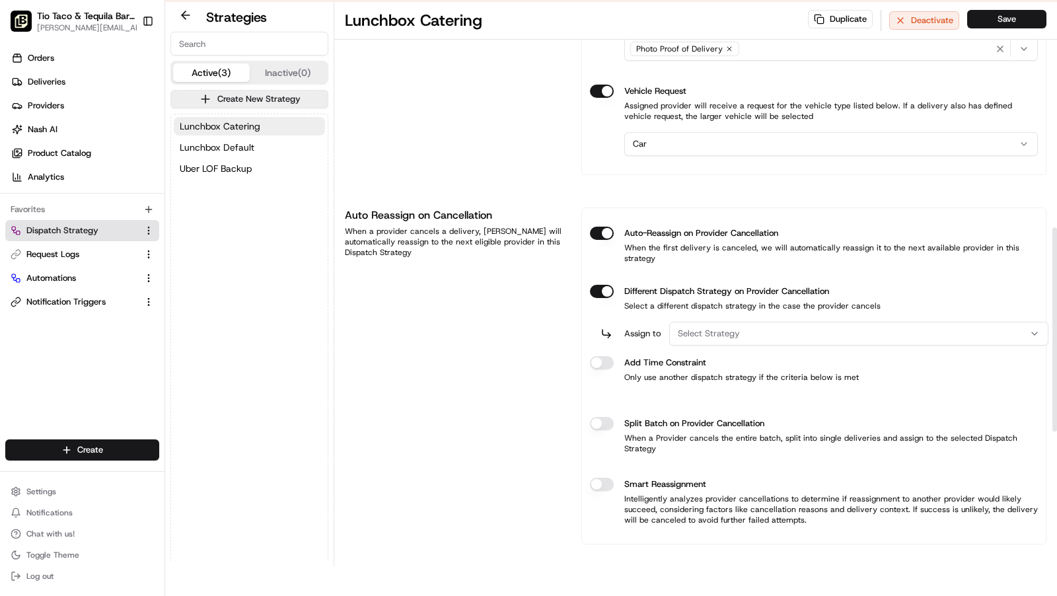
drag, startPoint x: 701, startPoint y: 311, endPoint x: 724, endPoint y: 319, distance: 24.7
click at [704, 328] on span "Select Strategy" at bounding box center [709, 334] width 62 height 12
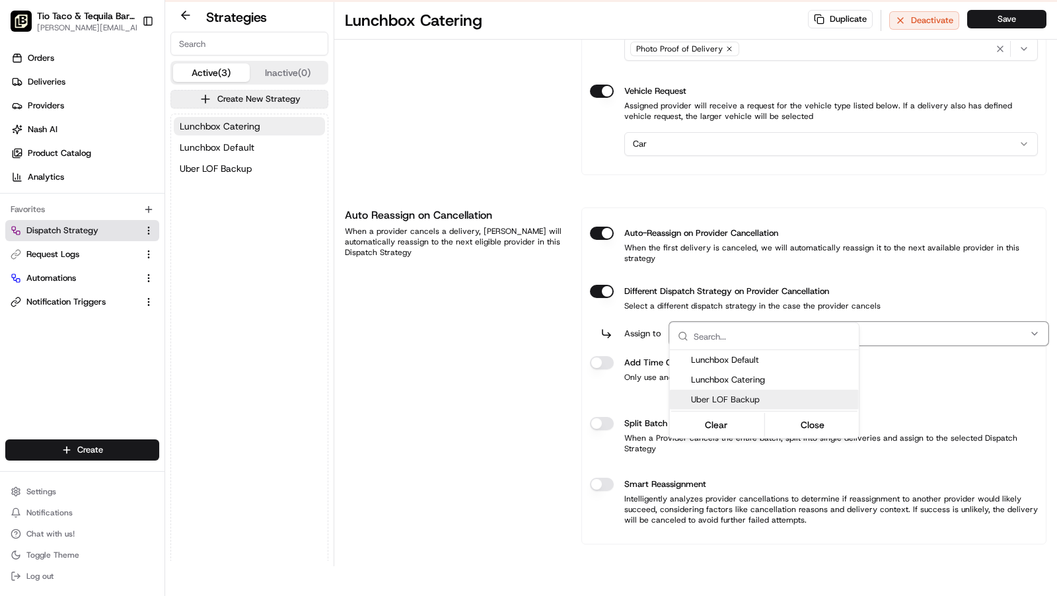
click at [734, 399] on span "Uber LOF Backup" at bounding box center [772, 400] width 163 height 12
click at [781, 401] on span "Uber LOF Backup" at bounding box center [772, 400] width 163 height 12
drag, startPoint x: 822, startPoint y: 428, endPoint x: 720, endPoint y: 418, distance: 102.9
click at [821, 428] on button "Close" at bounding box center [812, 425] width 91 height 19
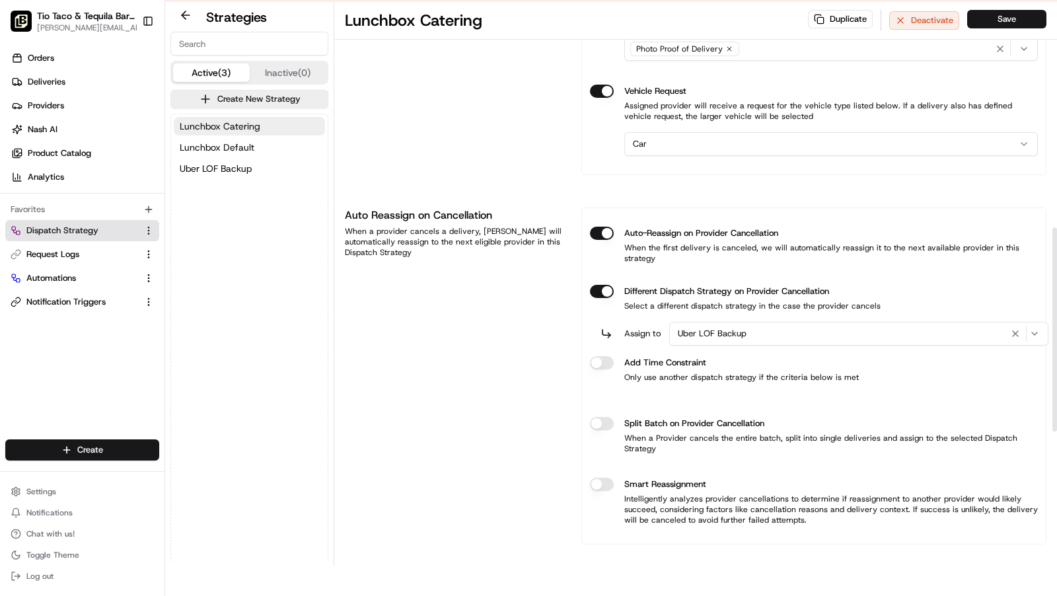
click at [612, 298] on button "Different Dispatch Strategy on Provider Cancellation" at bounding box center [602, 291] width 24 height 13
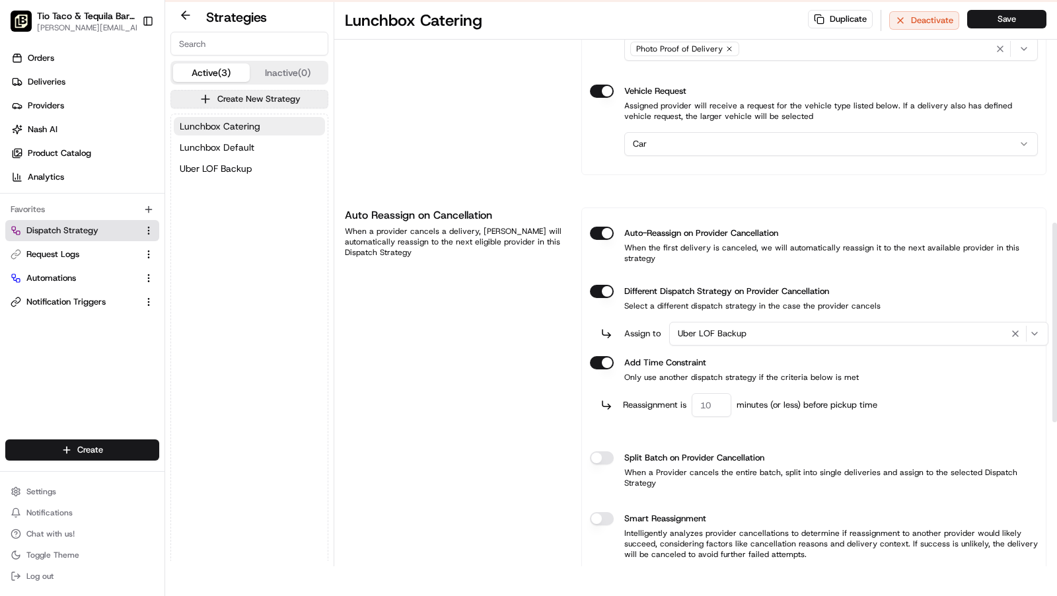
type button "on"
type input "60"
type button "on"
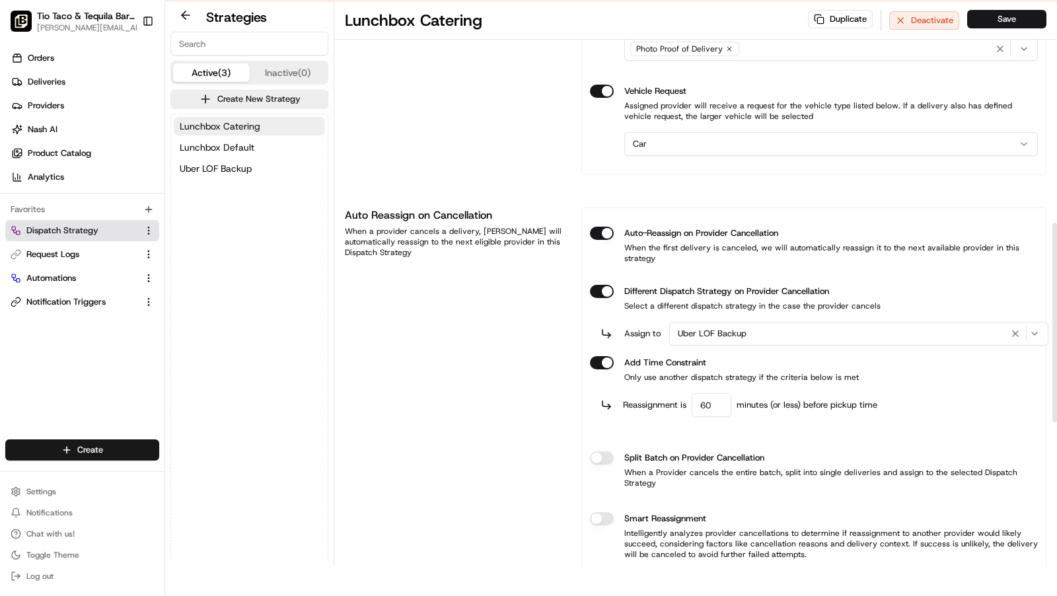
scroll to position [940, 0]
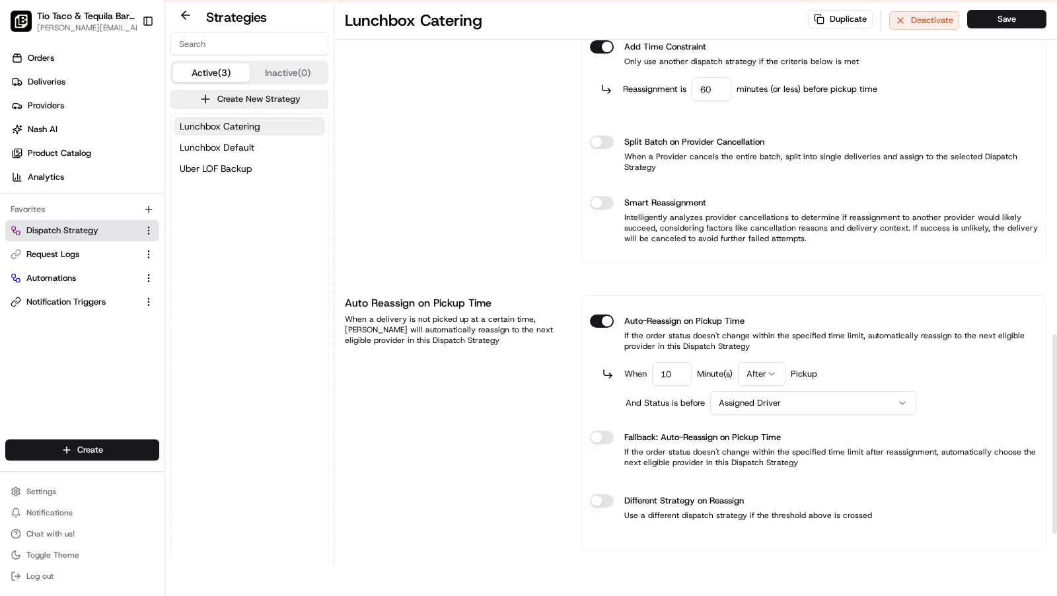
type input "10"
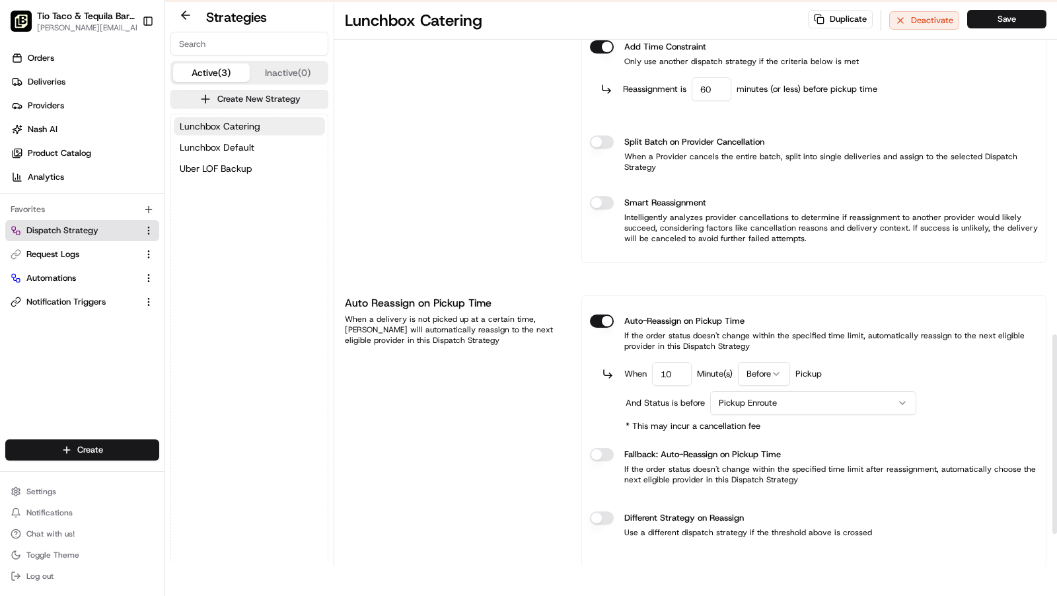
type button "on"
click at [590, 512] on button "Different Strategy on Reassign" at bounding box center [602, 518] width 24 height 13
click at [728, 554] on span "Select Strategy" at bounding box center [709, 560] width 62 height 12
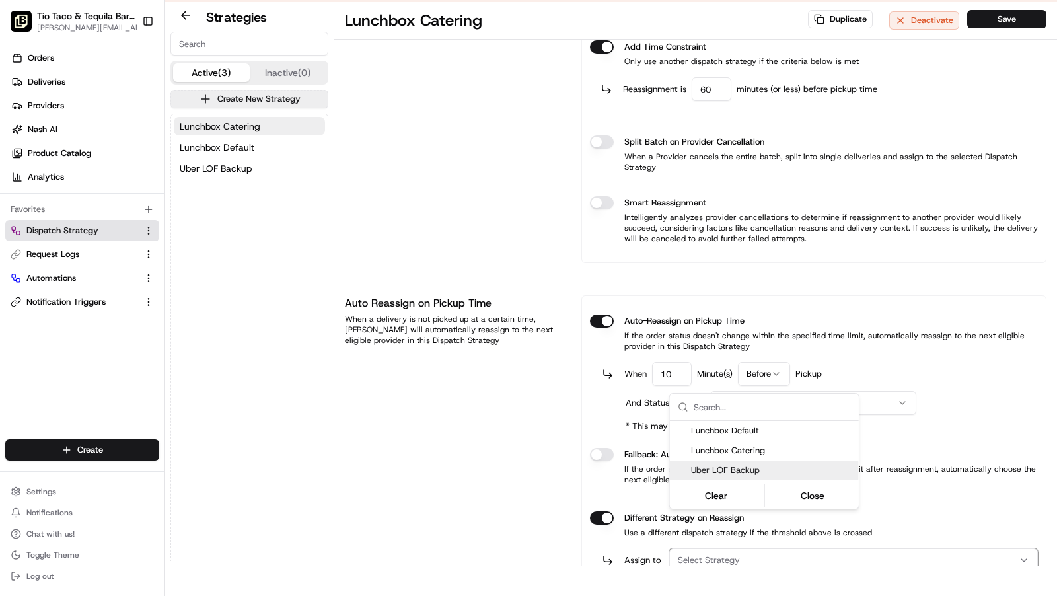
click at [734, 469] on span "Uber LOF Backup" at bounding box center [772, 471] width 163 height 12
drag, startPoint x: 833, startPoint y: 497, endPoint x: 892, endPoint y: 229, distance: 274.5
click at [833, 490] on button "Close" at bounding box center [812, 495] width 91 height 19
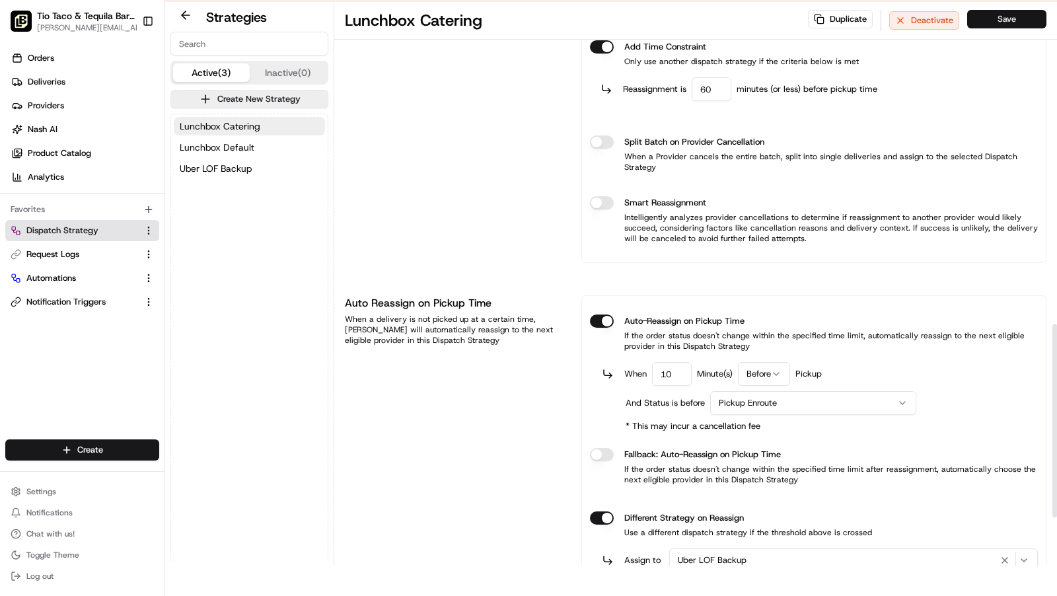
click at [1009, 21] on button "Save" at bounding box center [1007, 19] width 79 height 19
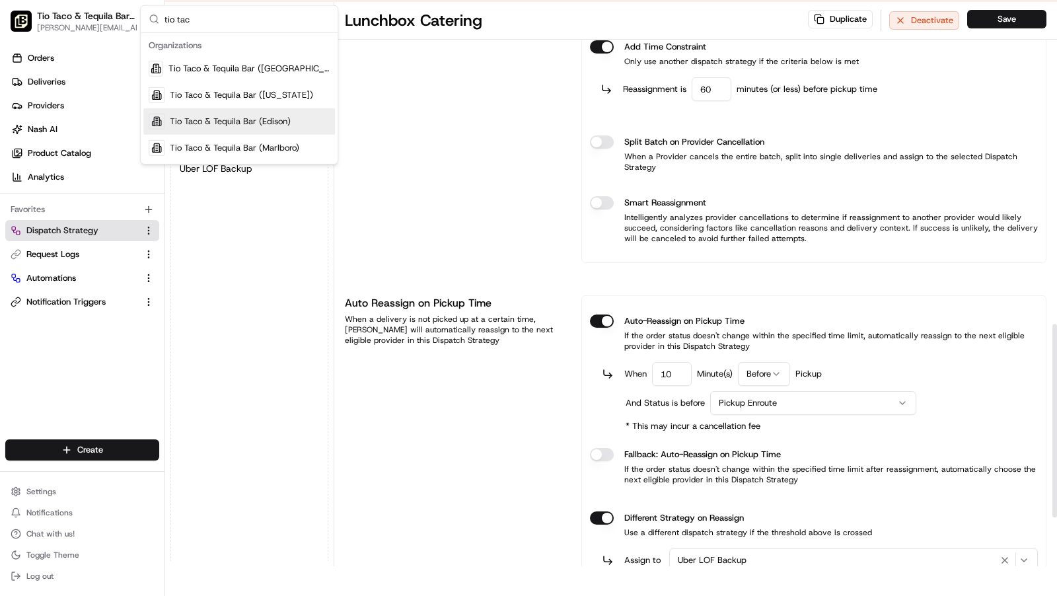
type input "tio tac"
click at [285, 87] on div "Tio Taco & Tequila Bar ([US_STATE])" at bounding box center [239, 95] width 192 height 26
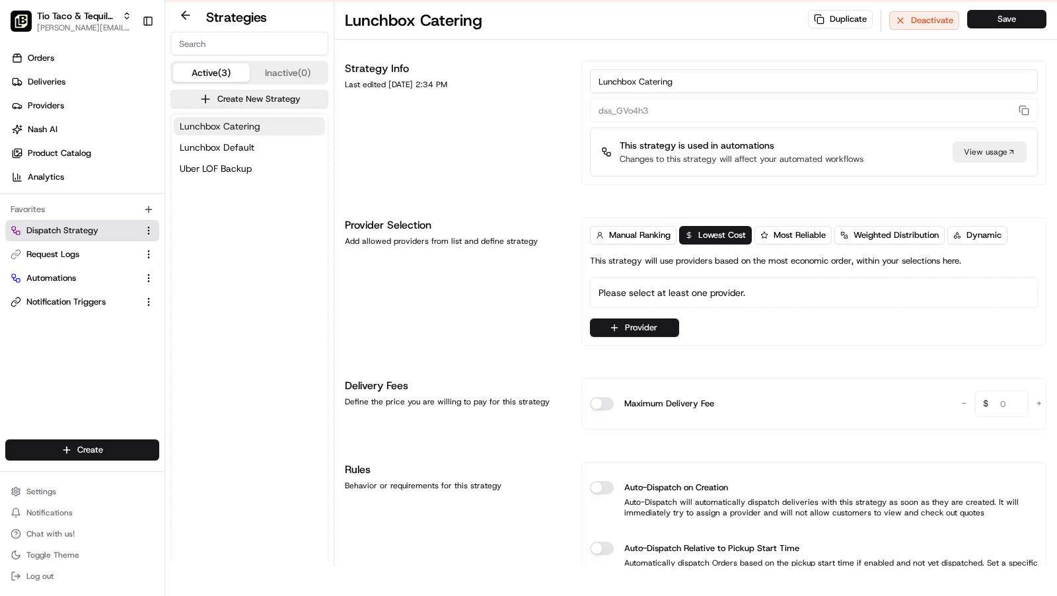
click at [257, 120] on span "Lunchbox Catering" at bounding box center [220, 126] width 81 height 13
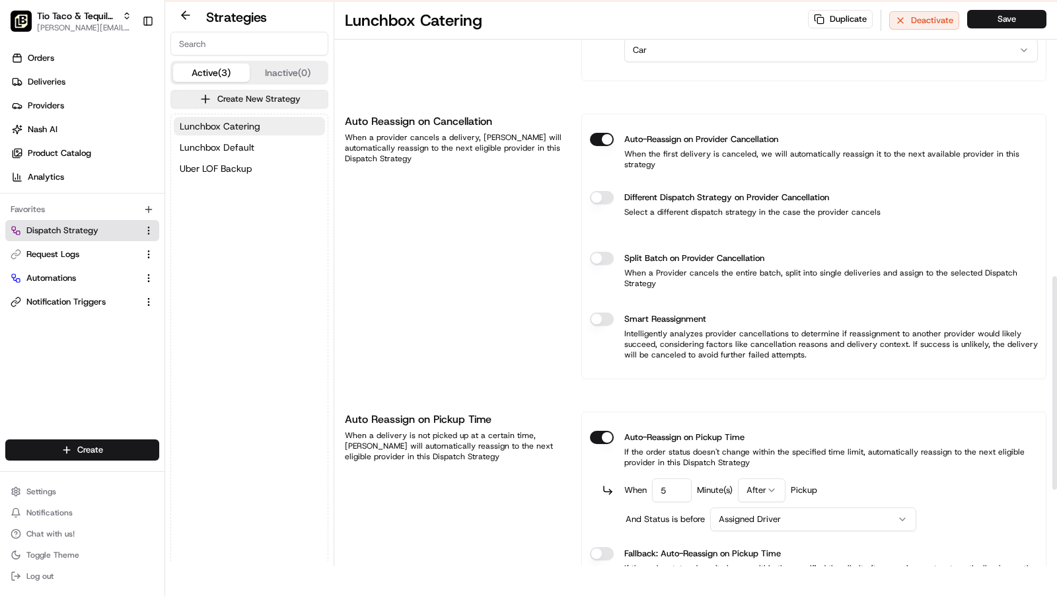
scroll to position [724, 0]
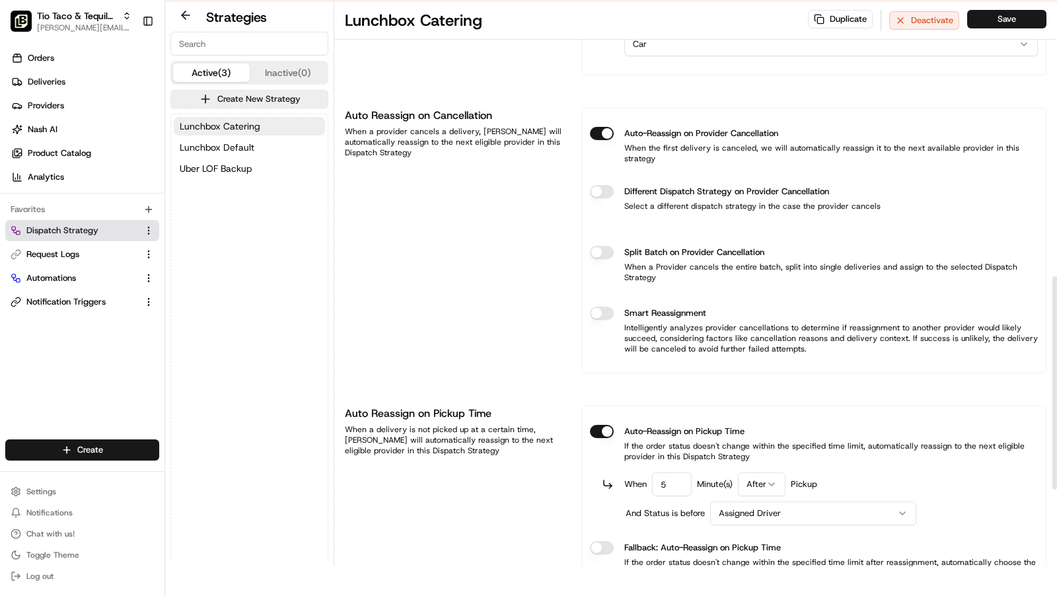
click at [603, 185] on button "Different Dispatch Strategy on Provider Cancellation" at bounding box center [602, 191] width 24 height 13
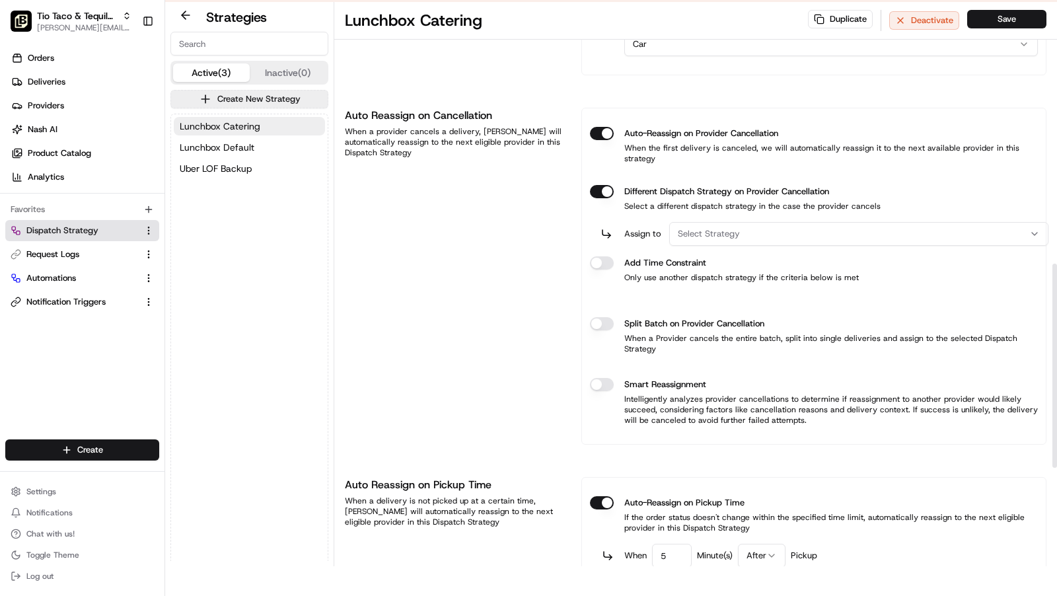
click at [714, 228] on span "Select Strategy" at bounding box center [709, 234] width 62 height 12
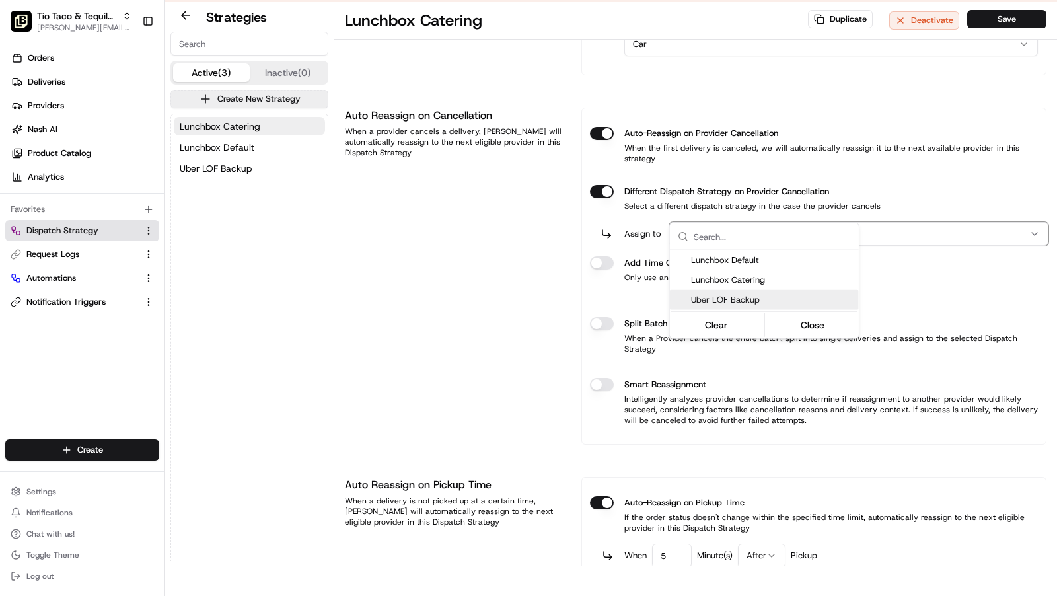
click at [710, 298] on span "Uber LOF Backup" at bounding box center [772, 300] width 163 height 12
click at [607, 232] on html "To start dispatching deliveries, please add your payment information. Add Billi…" at bounding box center [528, 268] width 1057 height 596
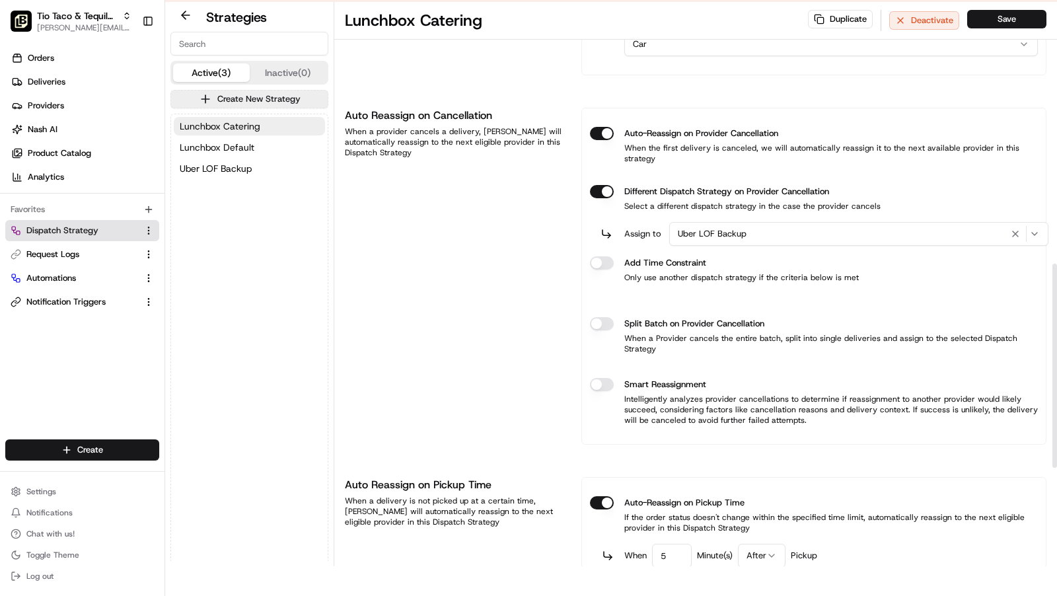
click at [599, 198] on button "Different Dispatch Strategy on Provider Cancellation" at bounding box center [602, 191] width 24 height 13
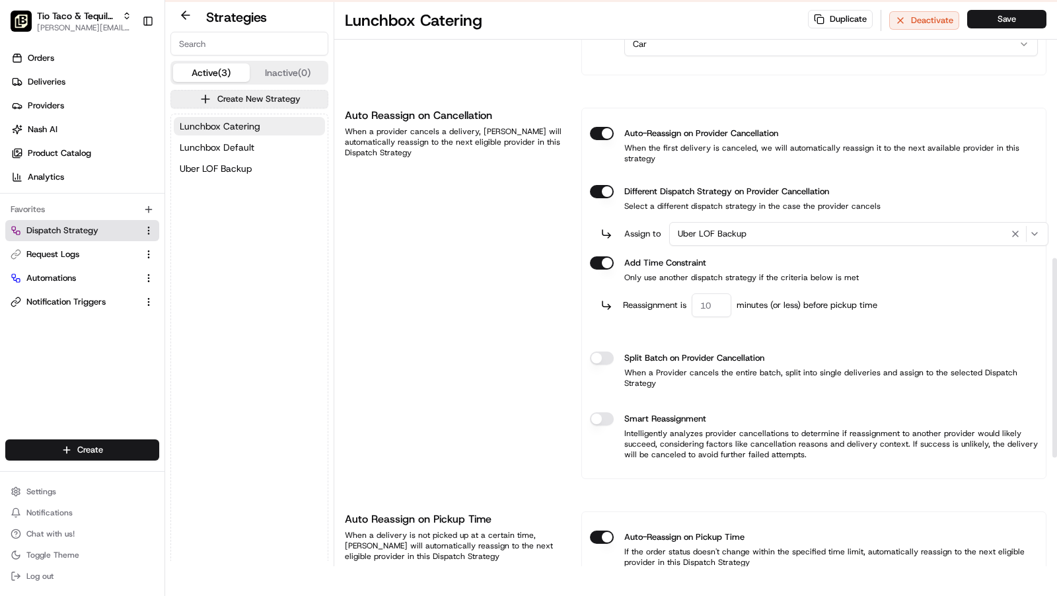
type button "on"
type input "60"
type button "on"
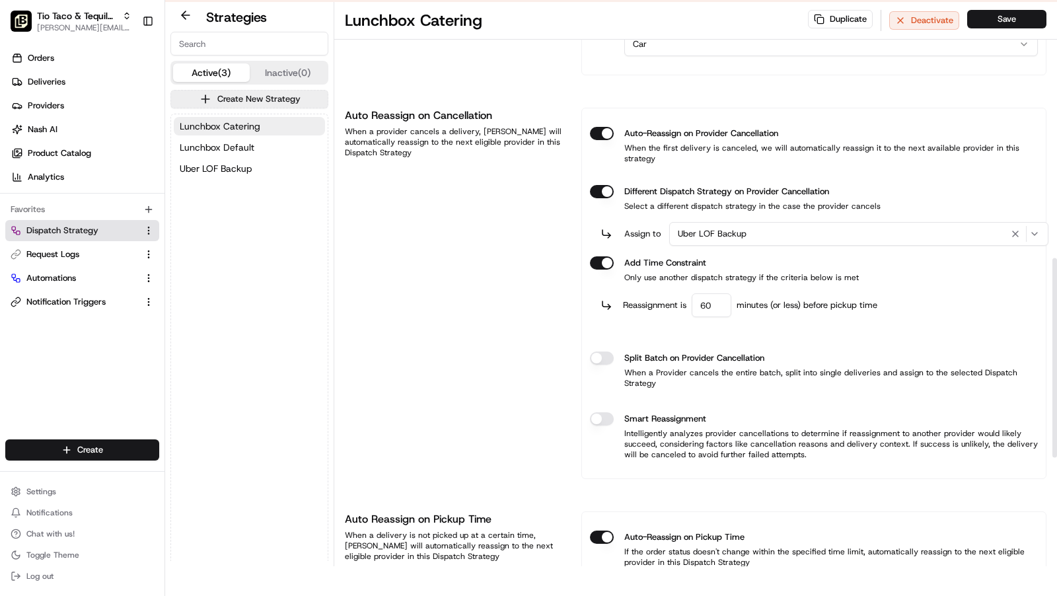
type input "10"
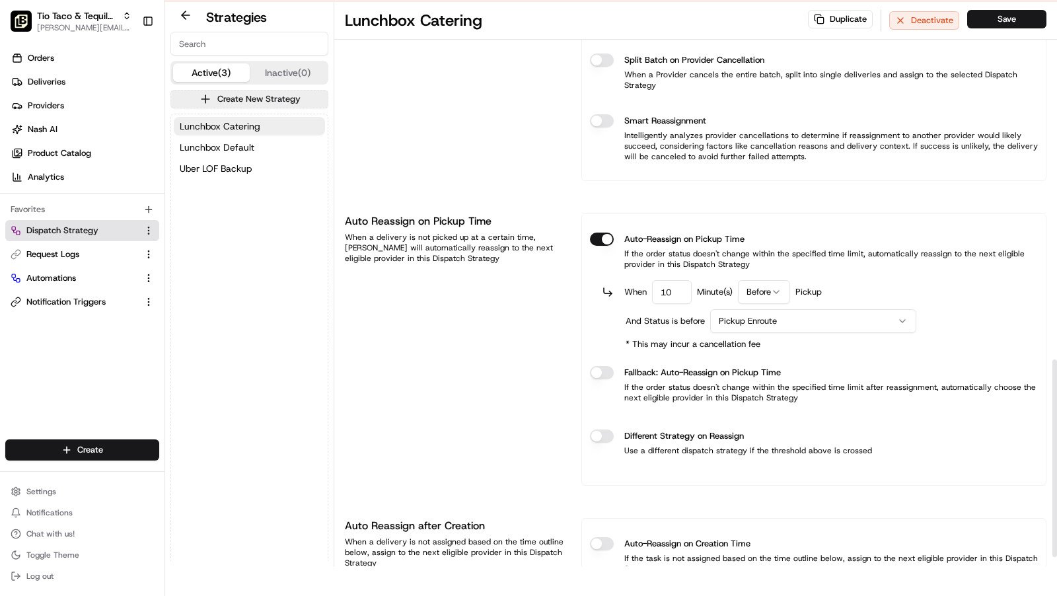
type button "on"
click at [590, 430] on button "Different Strategy on Reassign" at bounding box center [602, 436] width 24 height 13
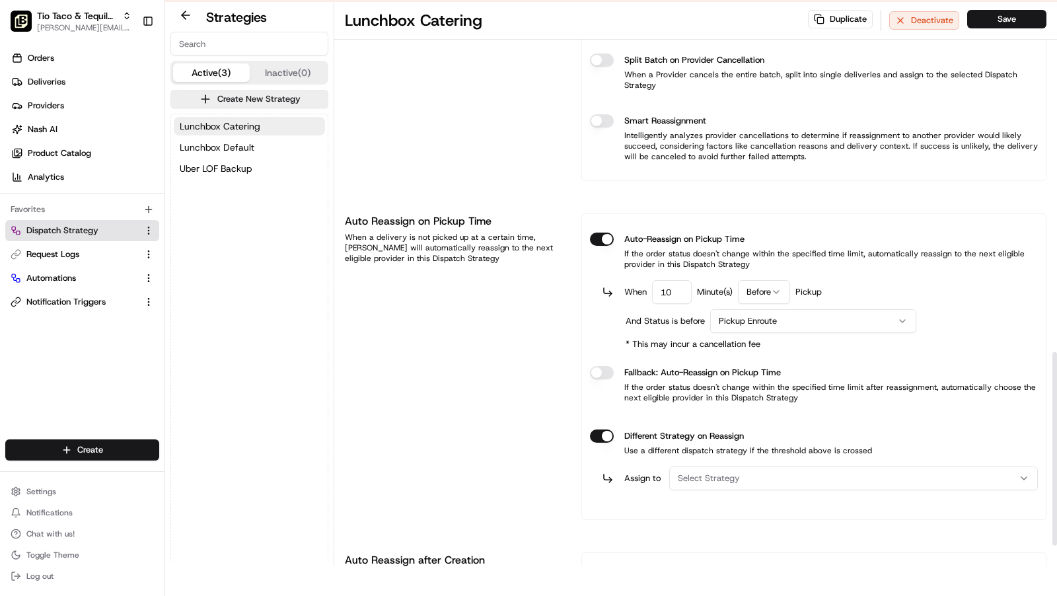
click at [808, 467] on button "Select Strategy" at bounding box center [853, 479] width 369 height 24
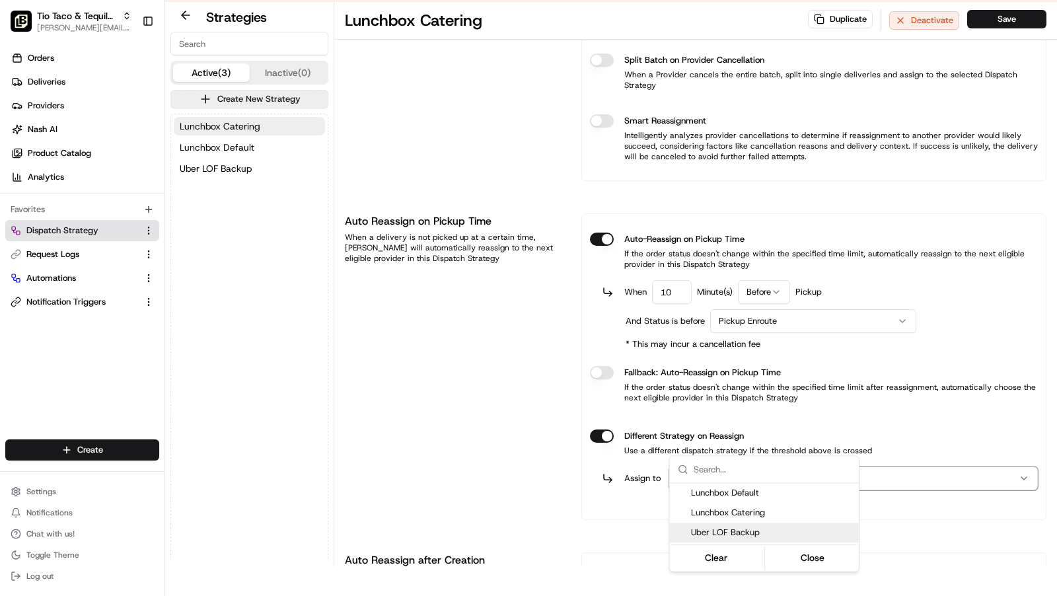
click at [752, 529] on span "Uber LOF Backup" at bounding box center [772, 533] width 163 height 12
click at [997, 27] on html "To start dispatching deliveries, please add your payment information. Add Billi…" at bounding box center [528, 268] width 1057 height 596
click at [989, 20] on button "Save" at bounding box center [1007, 19] width 79 height 19
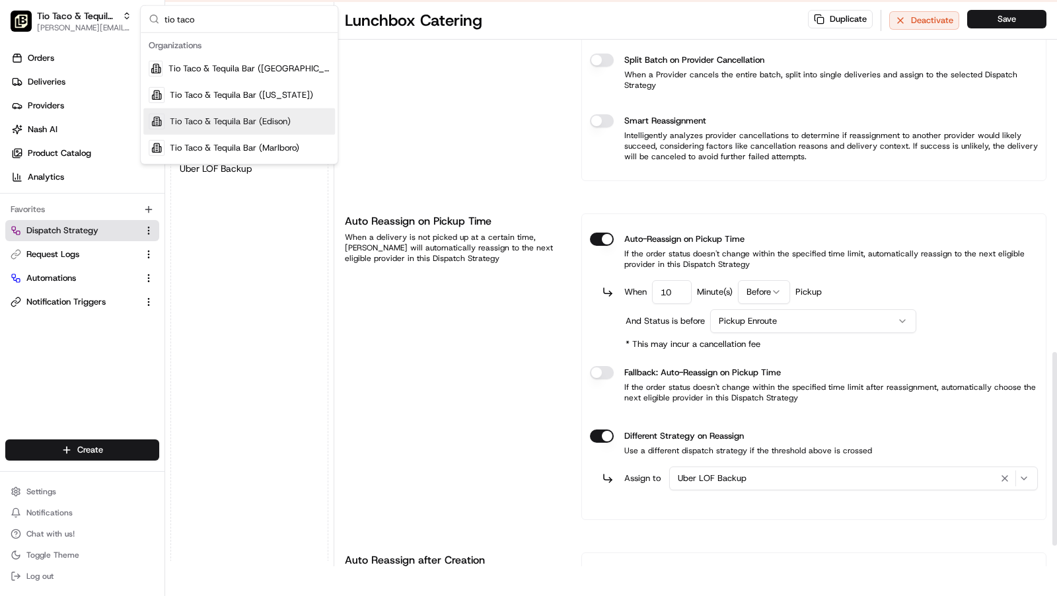
type input "tio taco"
click at [276, 122] on span "Tio Taco & Tequila Bar (Edison)" at bounding box center [230, 122] width 121 height 12
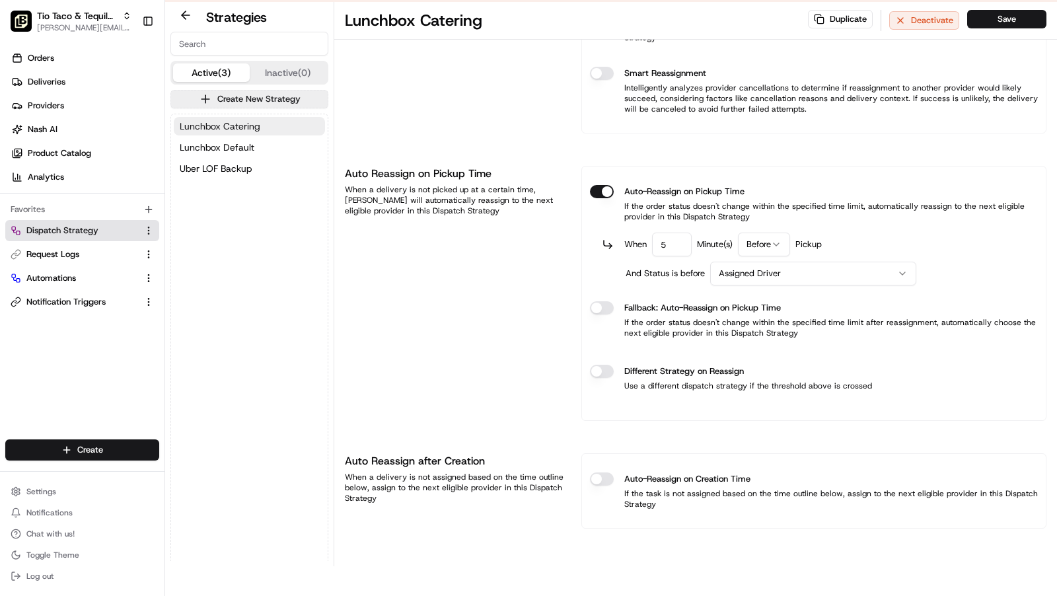
scroll to position [925, 0]
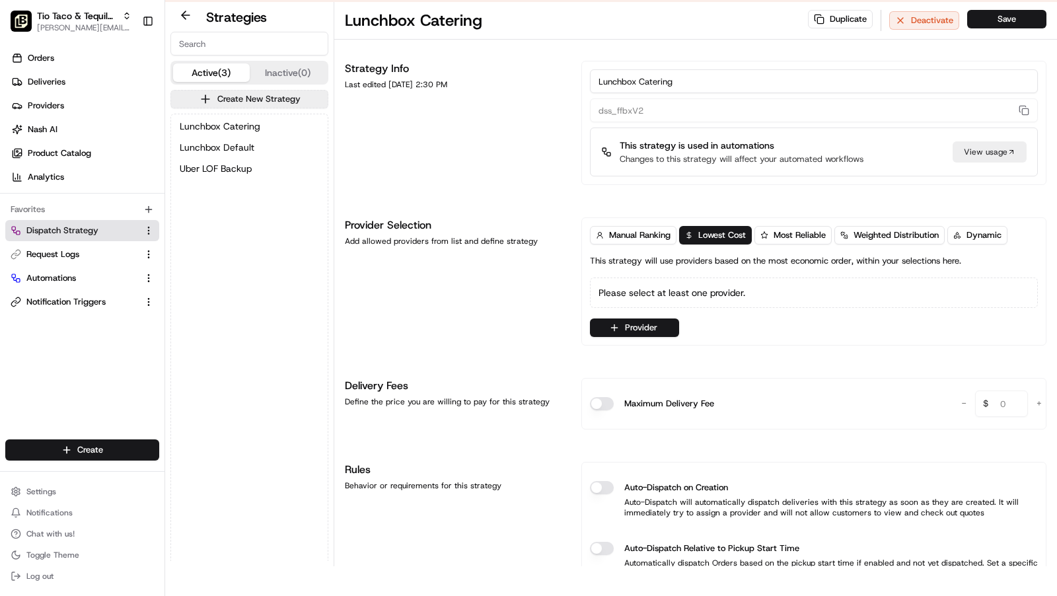
click at [249, 126] on span "Lunchbox Catering" at bounding box center [220, 126] width 81 height 13
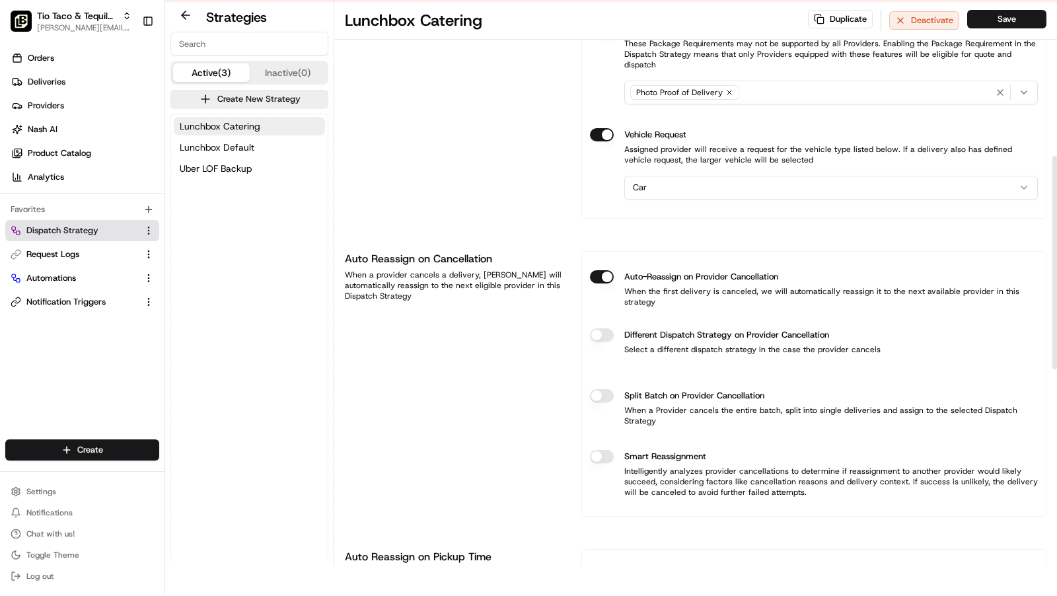
scroll to position [633, 0]
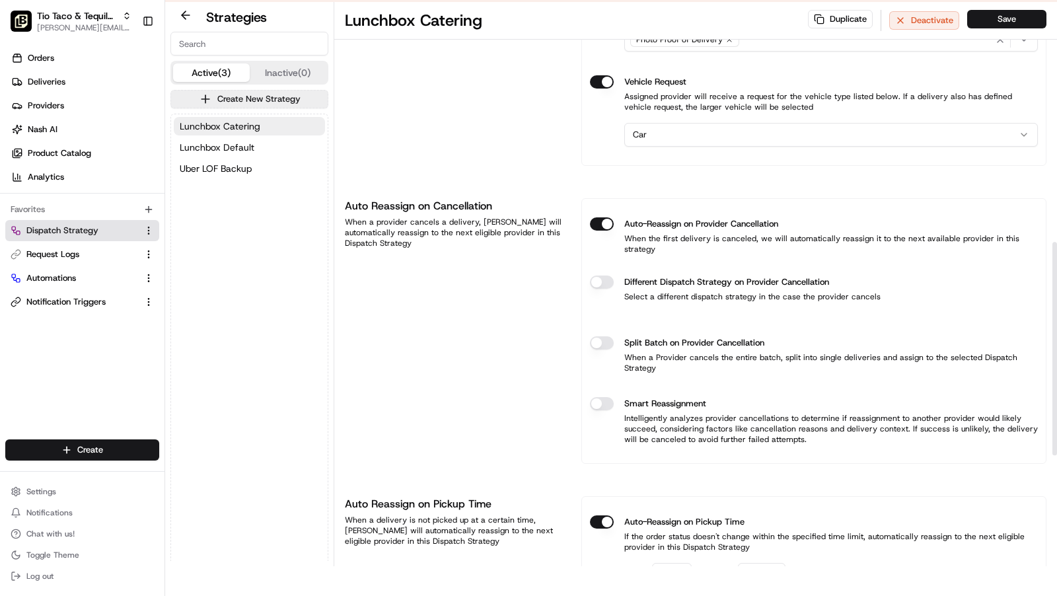
click at [613, 276] on div "Different Dispatch Strategy on Provider Cancellation" at bounding box center [814, 282] width 448 height 13
click at [605, 276] on button "Different Dispatch Strategy on Provider Cancellation" at bounding box center [602, 282] width 24 height 13
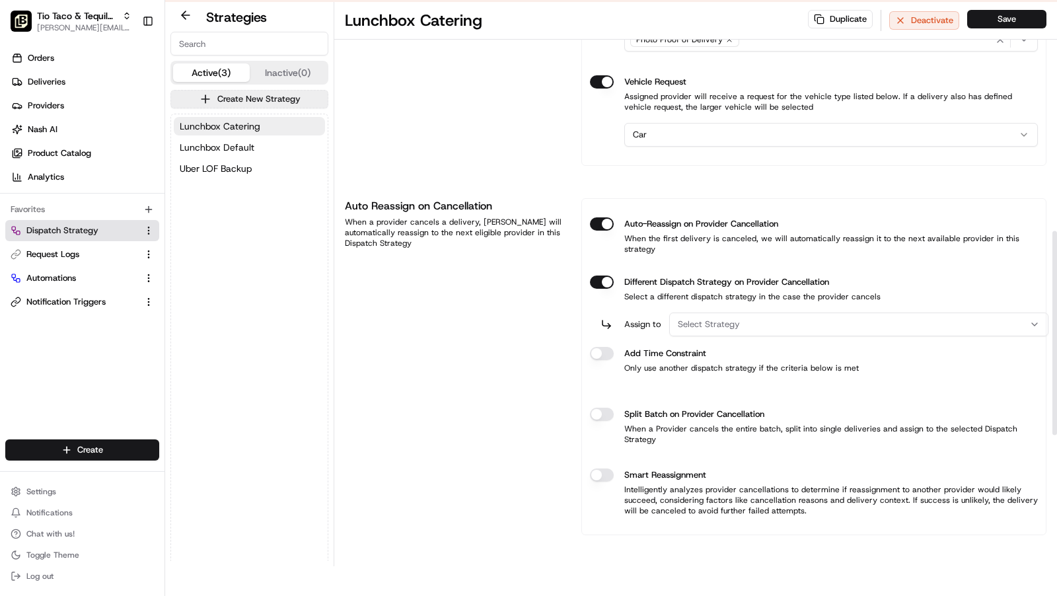
drag, startPoint x: 730, startPoint y: 299, endPoint x: 741, endPoint y: 302, distance: 11.1
click at [731, 319] on span "Select Strategy" at bounding box center [709, 325] width 62 height 12
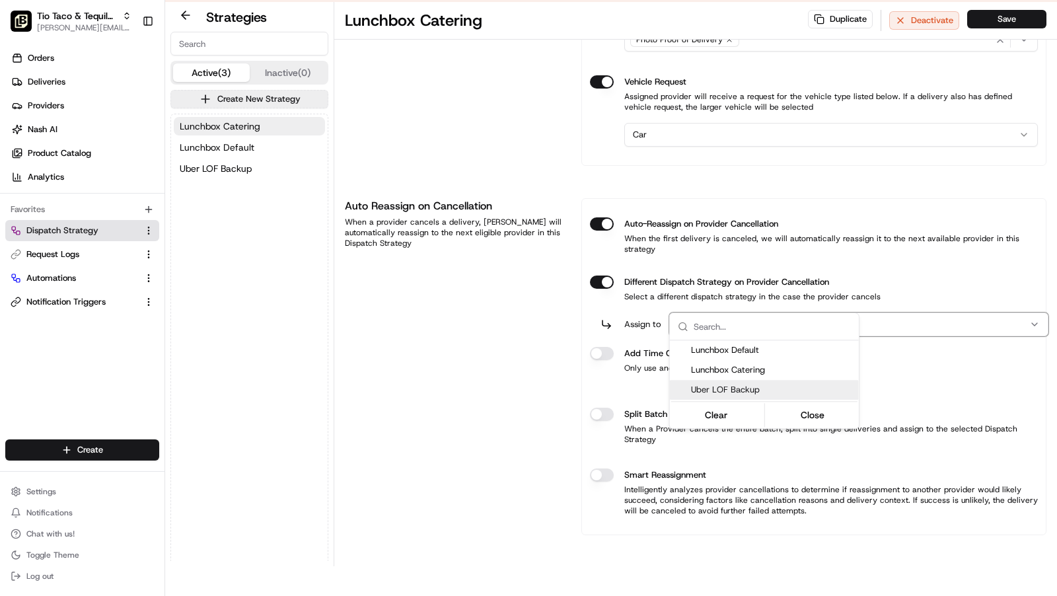
click at [736, 387] on span "Uber LOF Backup" at bounding box center [772, 390] width 163 height 12
drag, startPoint x: 585, startPoint y: 324, endPoint x: 592, endPoint y: 325, distance: 7.3
click at [587, 324] on html "To start dispatching deliveries, please add your payment information. Add Billi…" at bounding box center [528, 268] width 1057 height 596
click at [603, 289] on button "Different Dispatch Strategy on Provider Cancellation" at bounding box center [602, 282] width 24 height 13
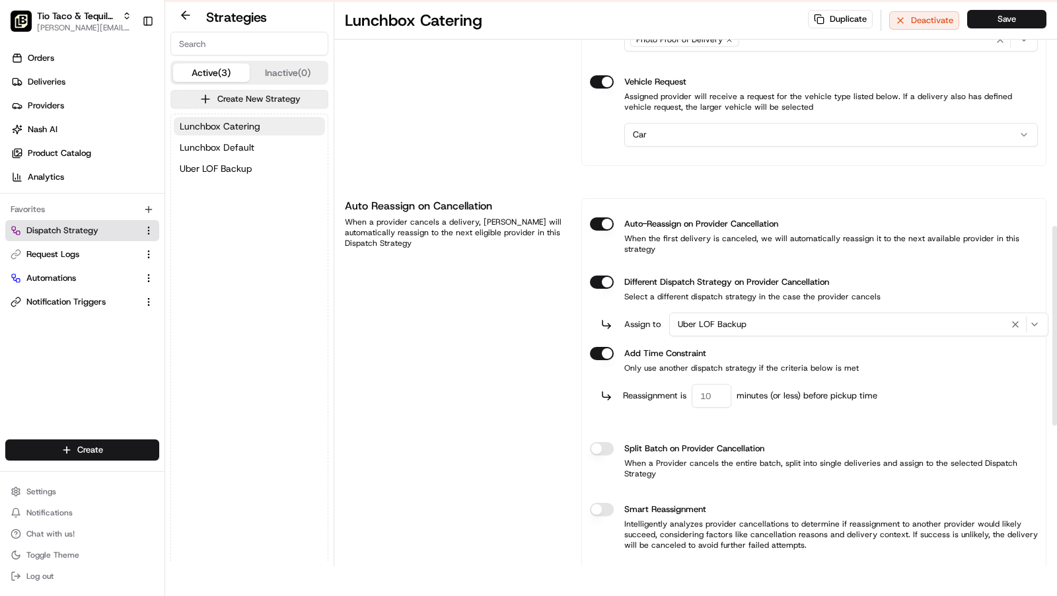
type button "on"
type input "60"
type button "on"
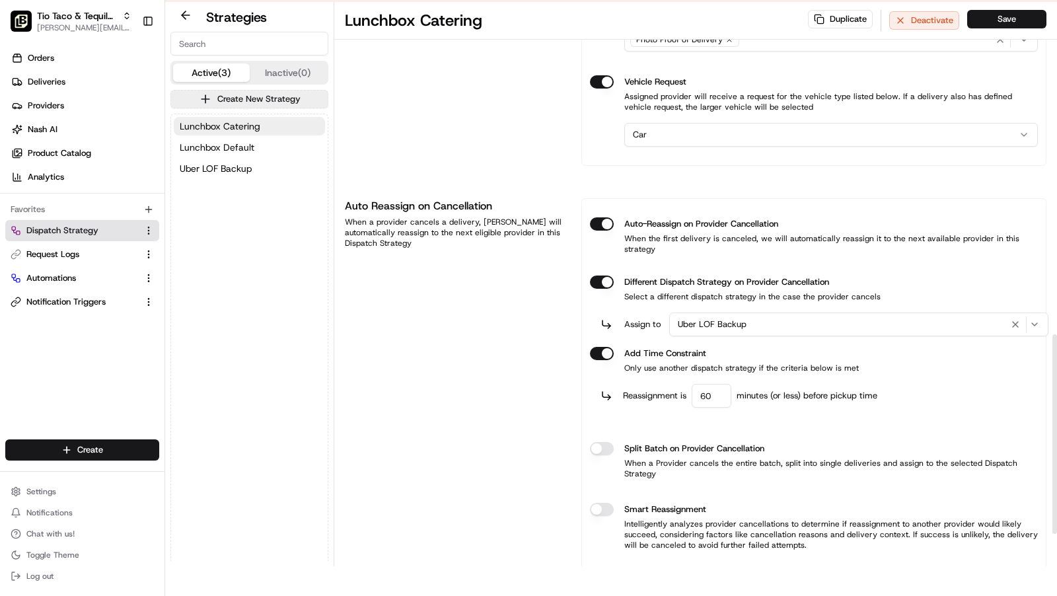
scroll to position [940, 0]
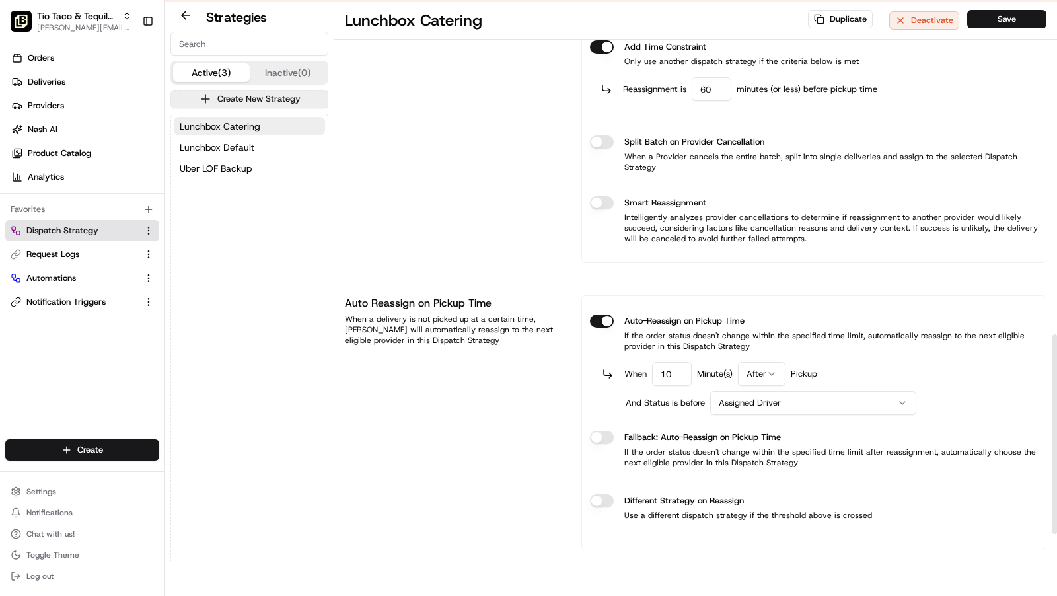
type input "10"
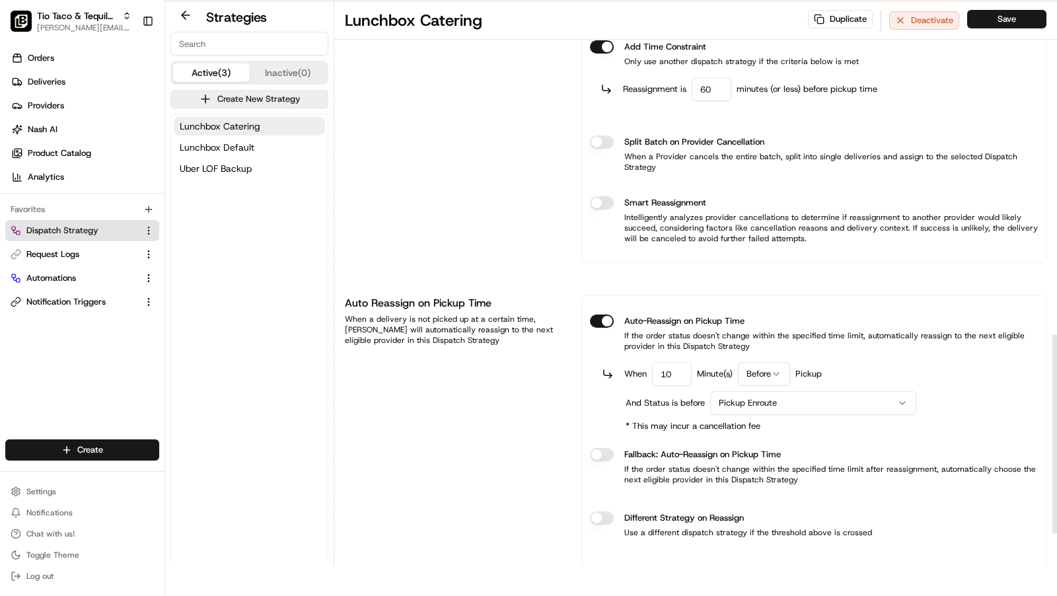
type button "on"
click at [590, 512] on button "Different Strategy on Reassign" at bounding box center [602, 518] width 24 height 13
click at [759, 554] on div "Select Strategy" at bounding box center [854, 560] width 362 height 12
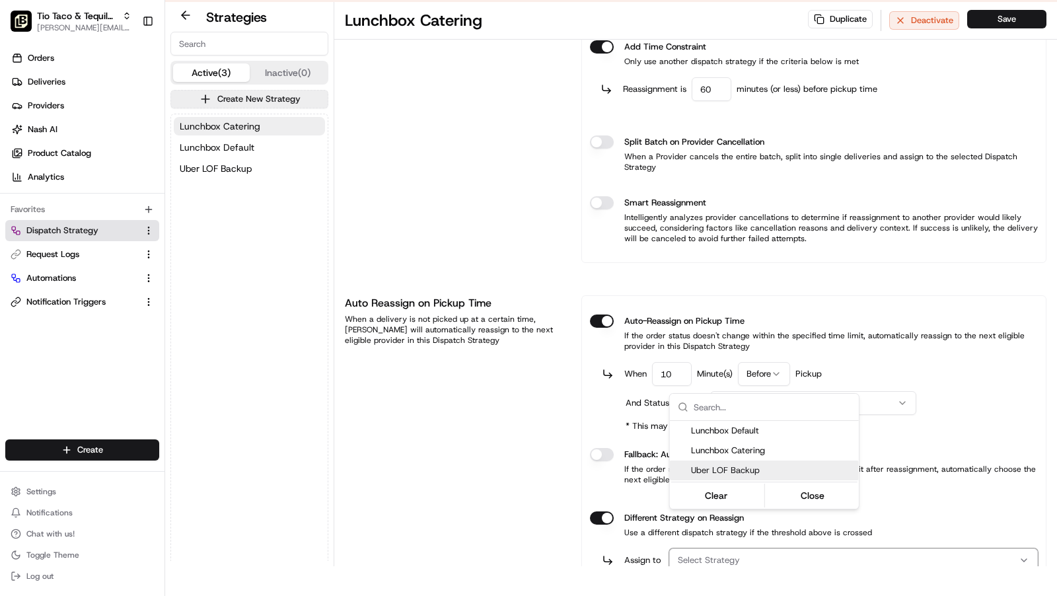
click at [782, 471] on span "Uber LOF Backup" at bounding box center [772, 471] width 163 height 12
drag, startPoint x: 816, startPoint y: 492, endPoint x: 821, endPoint y: 459, distance: 33.5
click at [816, 490] on button "Close" at bounding box center [812, 495] width 91 height 19
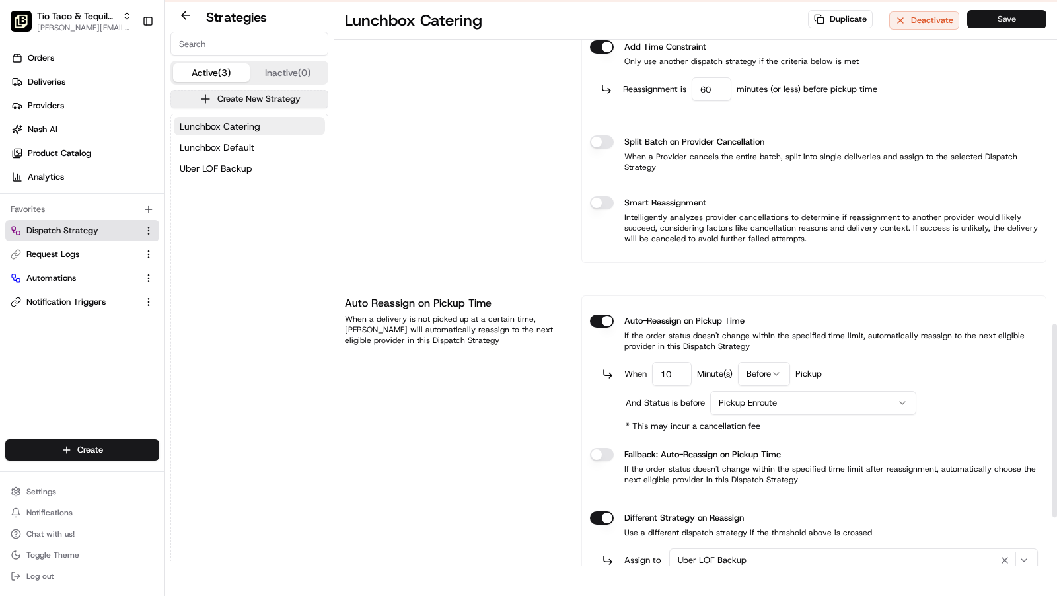
click at [1004, 25] on button "Save" at bounding box center [1007, 19] width 79 height 19
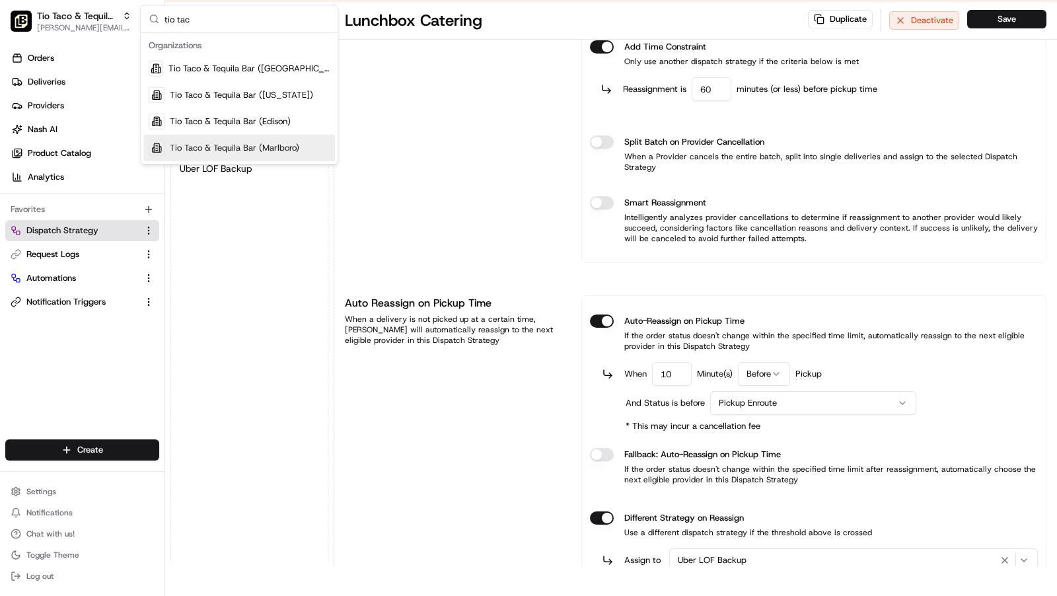
type input "tio tac"
click at [199, 142] on span "Tio Taco & Tequila Bar (Marlboro)" at bounding box center [235, 148] width 130 height 12
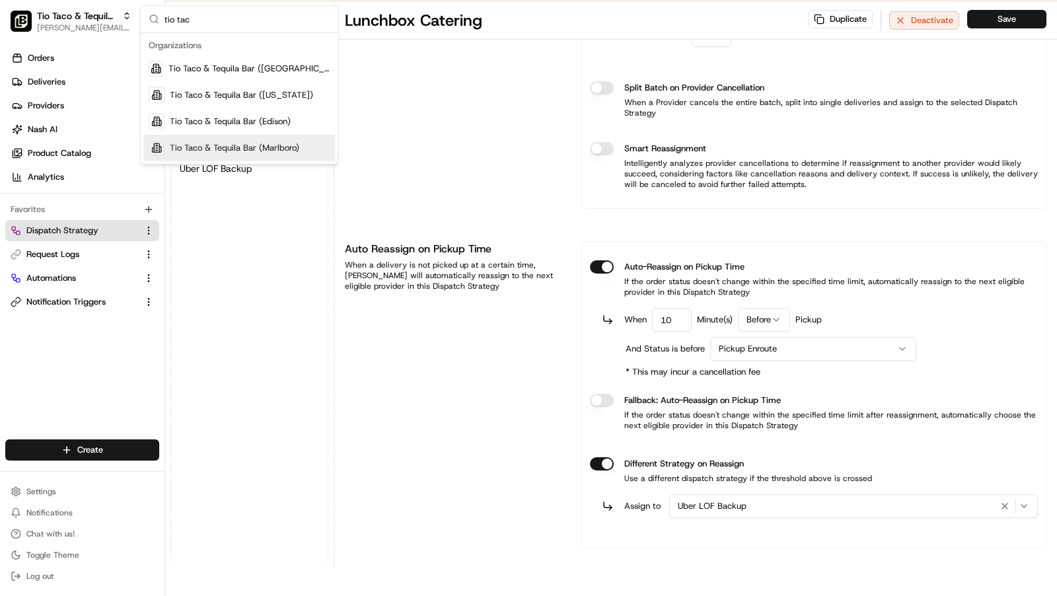
scroll to position [886, 0]
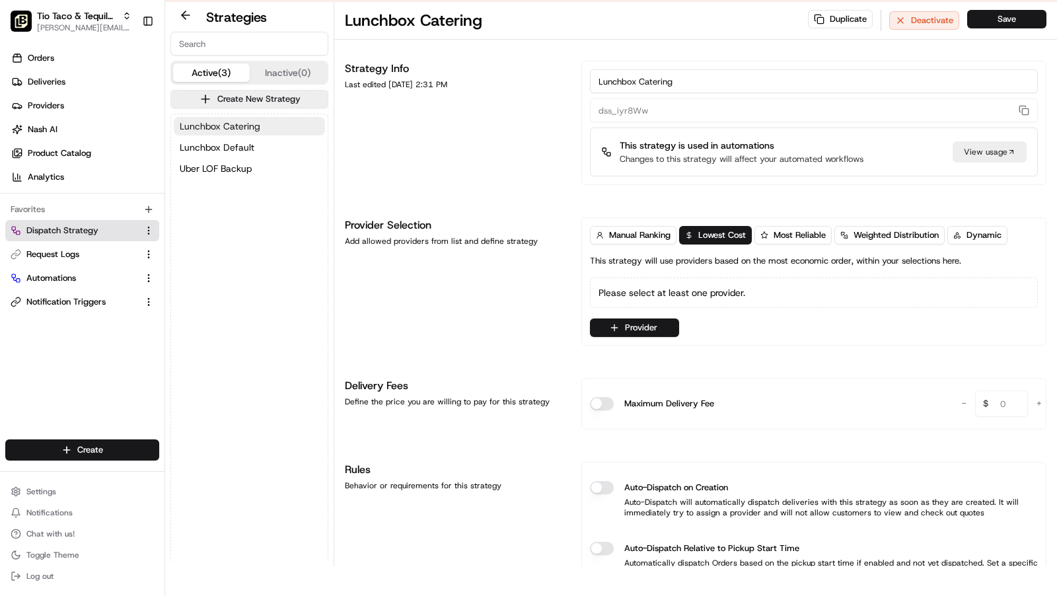
click at [206, 124] on span "Lunchbox Catering" at bounding box center [220, 126] width 81 height 13
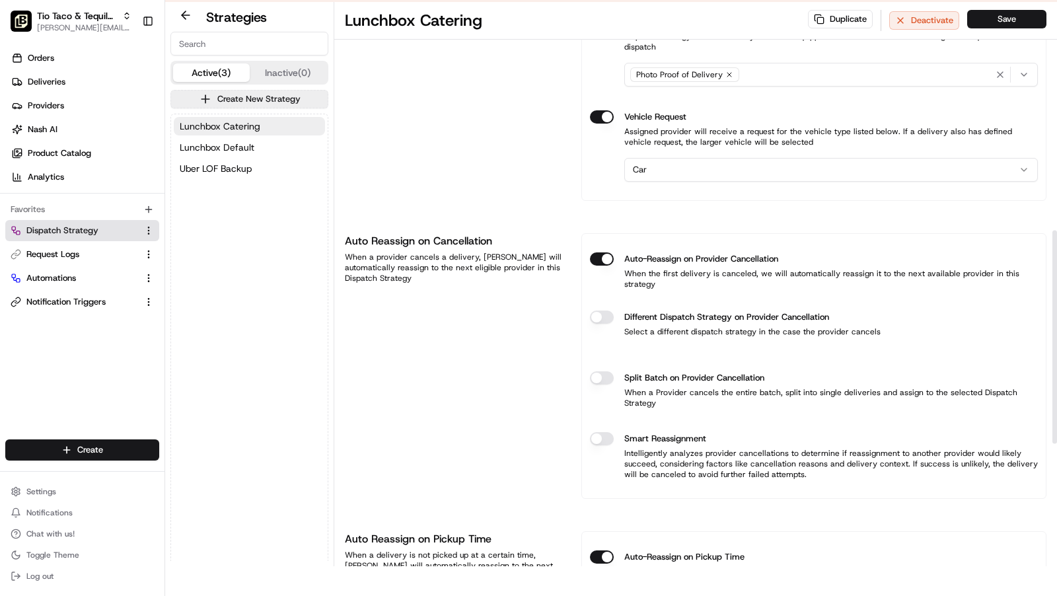
scroll to position [603, 0]
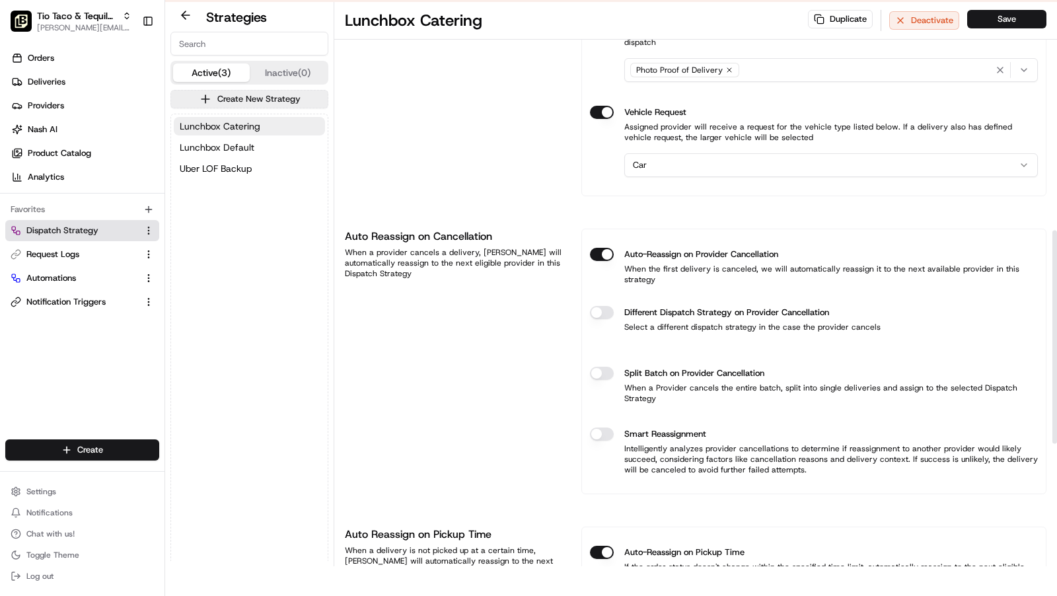
click at [604, 295] on div "Different Dispatch Strategy on Provider Cancellation Select a different dispatc…" at bounding box center [814, 319] width 448 height 48
click at [604, 306] on button "Different Dispatch Strategy on Provider Cancellation" at bounding box center [602, 312] width 24 height 13
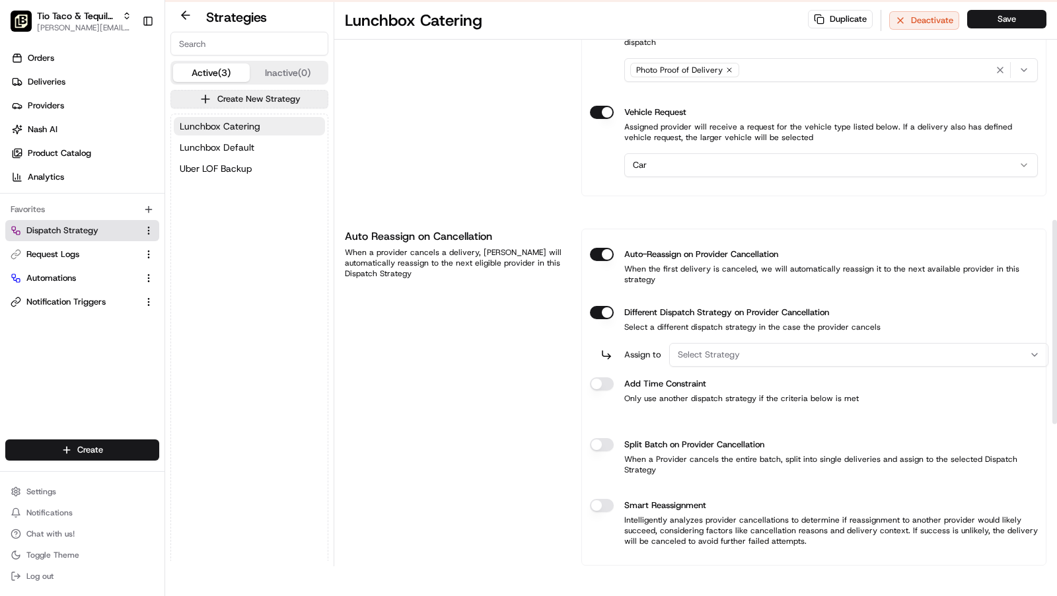
click at [721, 343] on button "Select Strategy" at bounding box center [858, 355] width 379 height 24
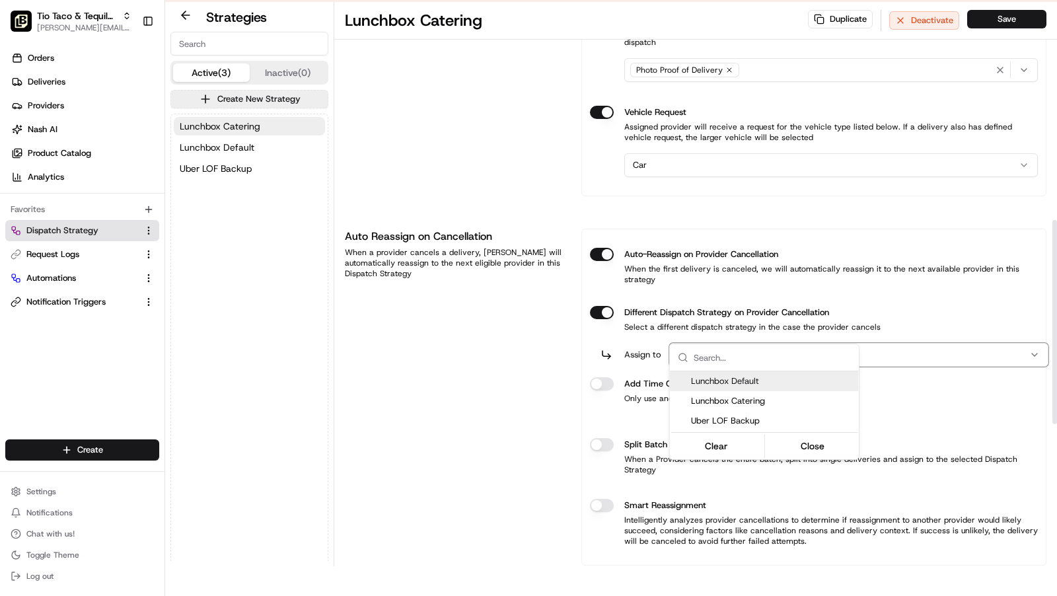
click at [723, 337] on html "To start dispatching deliveries, please add your payment information. Add Billi…" at bounding box center [528, 268] width 1057 height 596
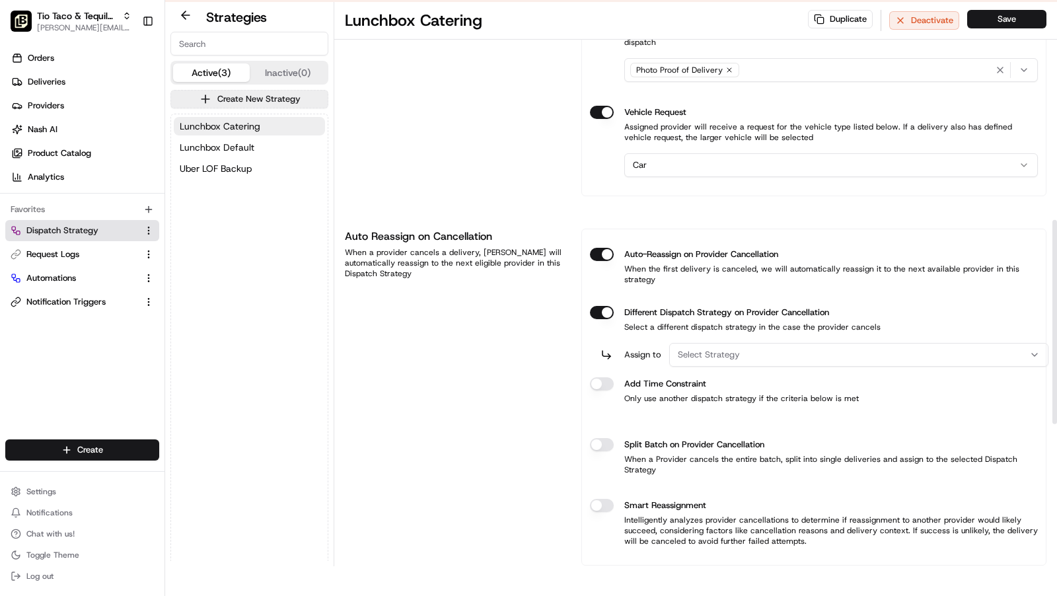
click at [723, 343] on button "Select Strategy" at bounding box center [858, 355] width 379 height 24
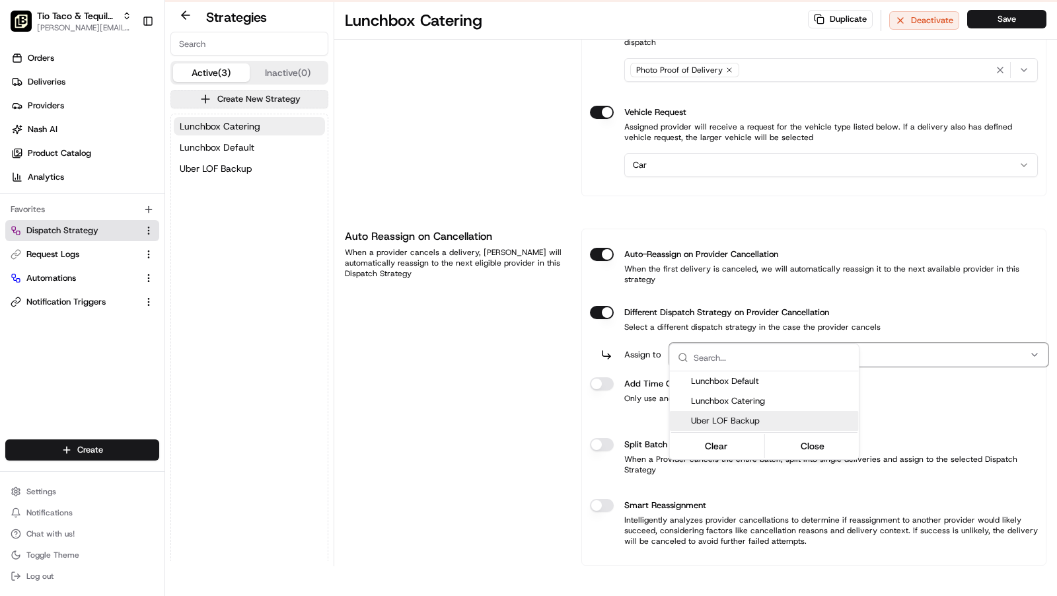
click at [720, 422] on span "Uber LOF Backup" at bounding box center [772, 421] width 163 height 12
click at [604, 363] on html "To start dispatching deliveries, please add your payment information. Add Billi…" at bounding box center [528, 268] width 1057 height 596
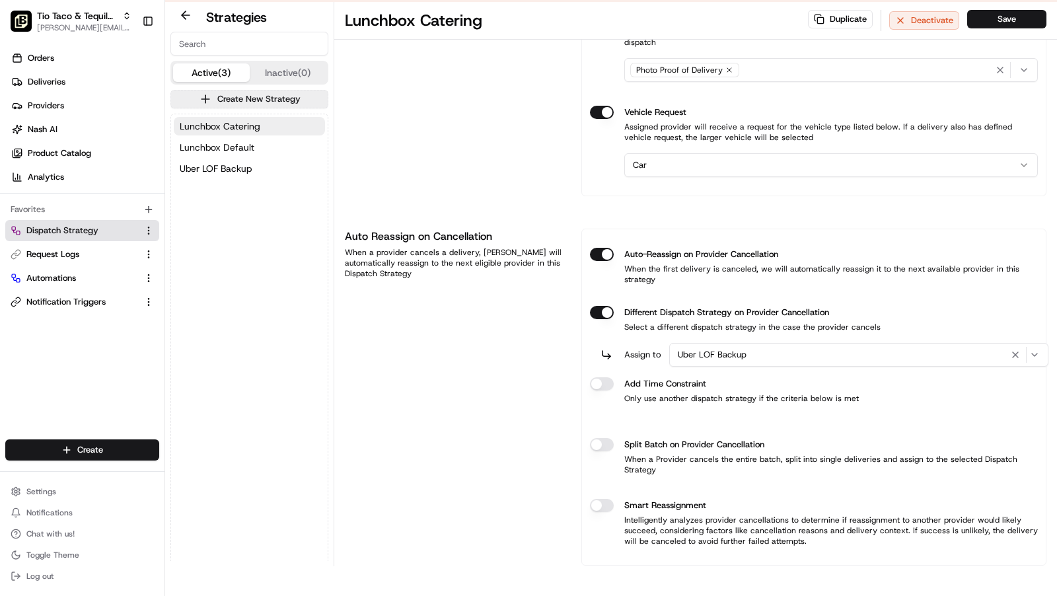
click at [601, 319] on button "Different Dispatch Strategy on Provider Cancellation" at bounding box center [602, 312] width 24 height 13
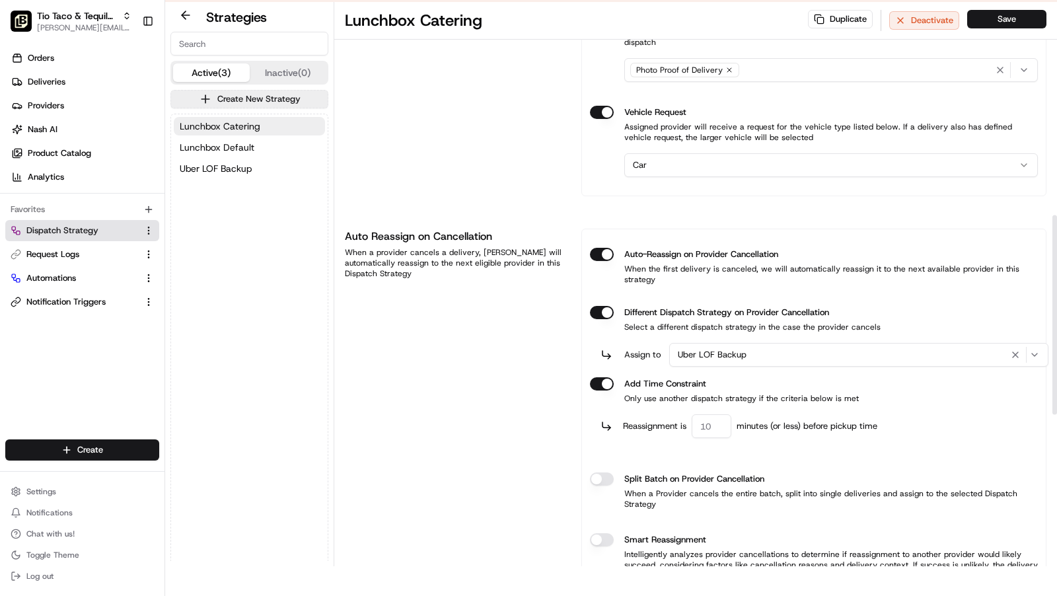
type button "on"
type input "60"
type button "on"
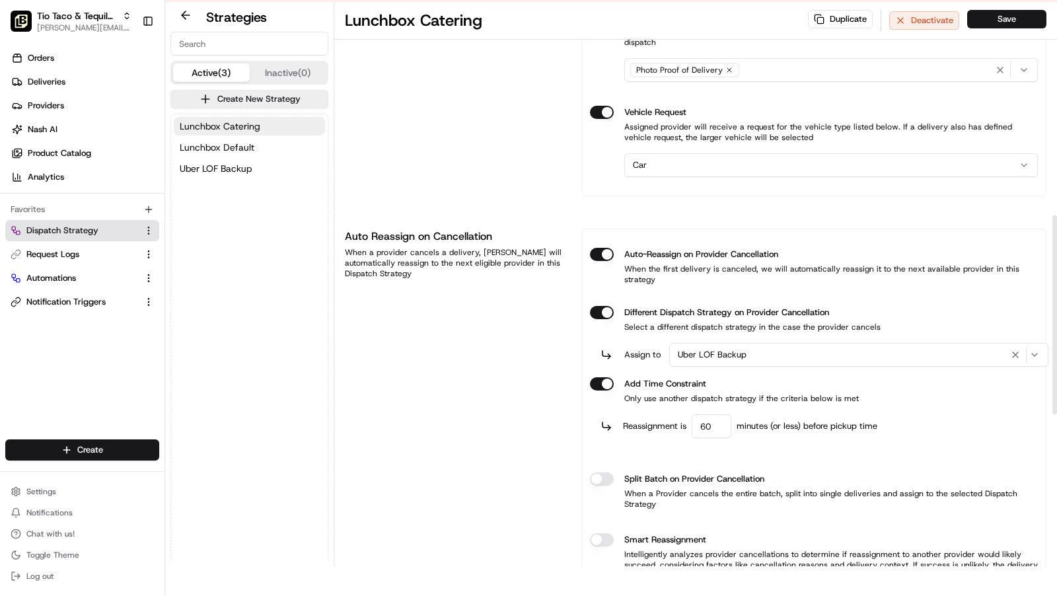
scroll to position [940, 0]
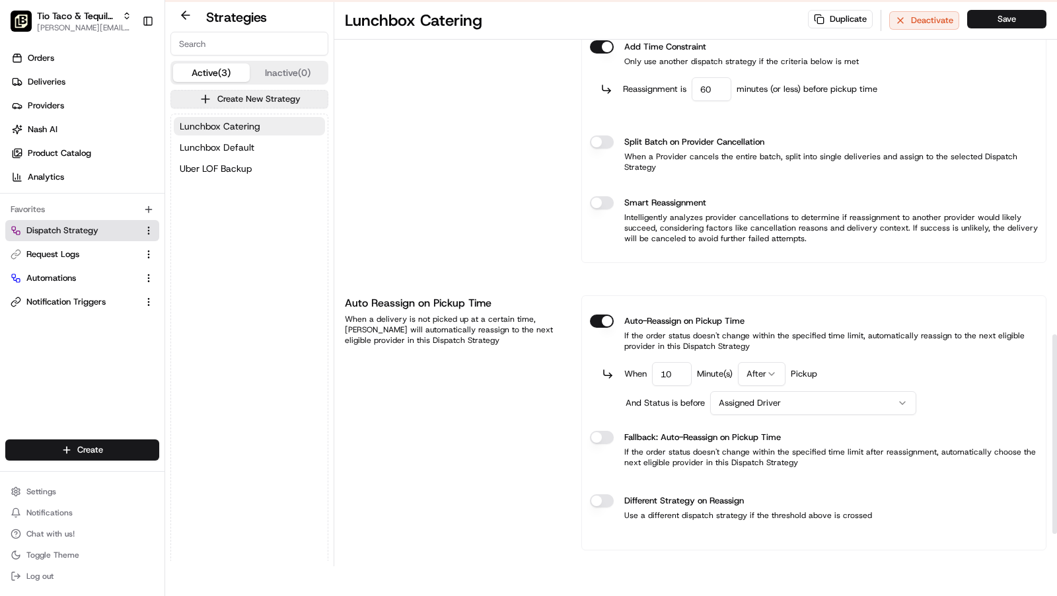
type input "10"
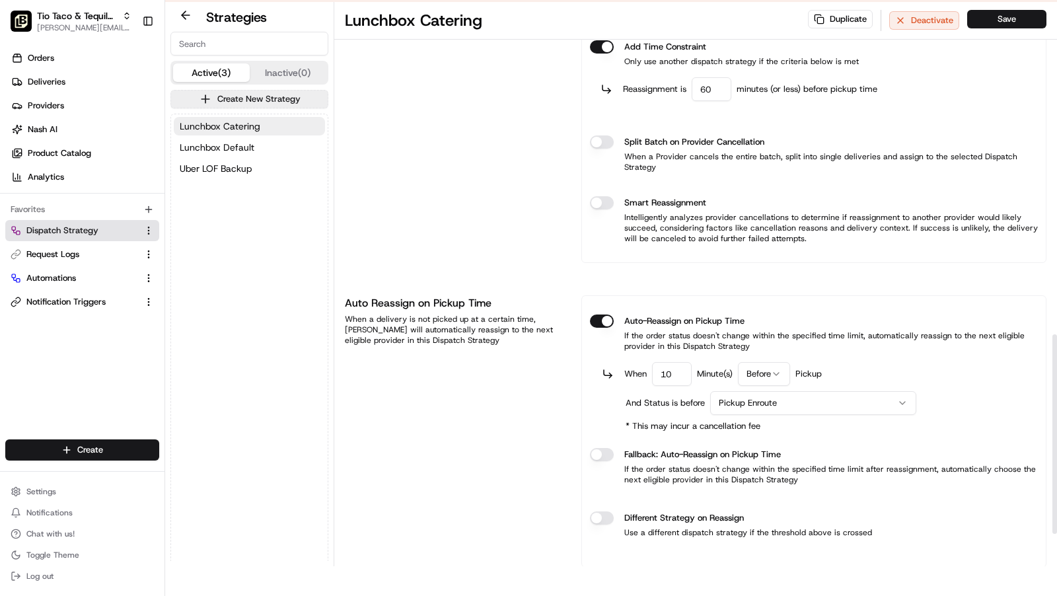
type button "on"
click at [590, 512] on button "Different Strategy on Reassign" at bounding box center [602, 518] width 24 height 13
click at [743, 554] on div "Select Strategy" at bounding box center [854, 560] width 362 height 12
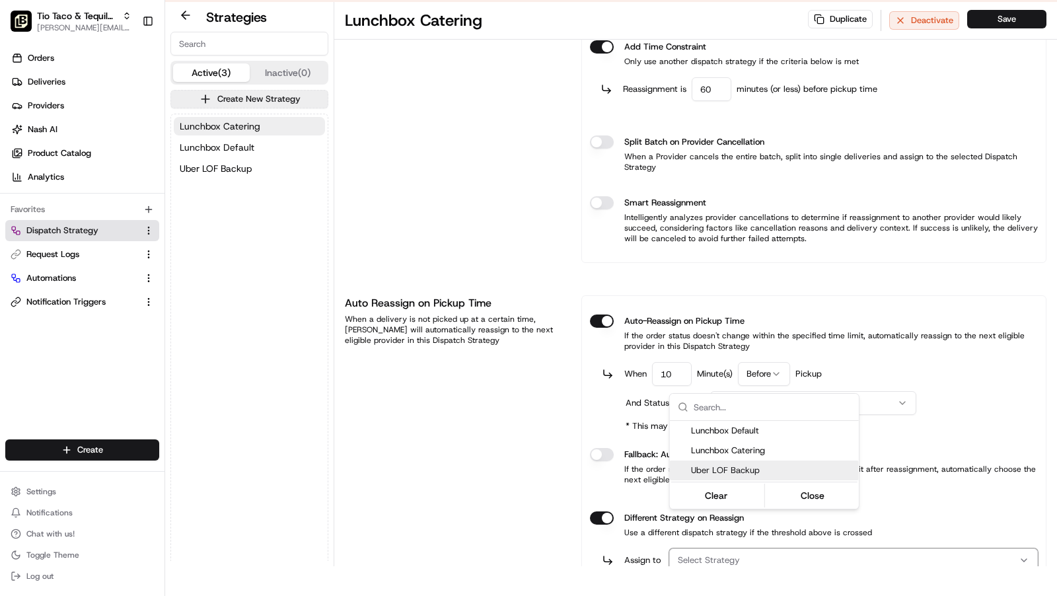
click at [780, 469] on span "Uber LOF Backup" at bounding box center [772, 471] width 163 height 12
drag, startPoint x: 818, startPoint y: 497, endPoint x: 819, endPoint y: 480, distance: 16.5
click at [818, 496] on button "Close" at bounding box center [812, 495] width 91 height 19
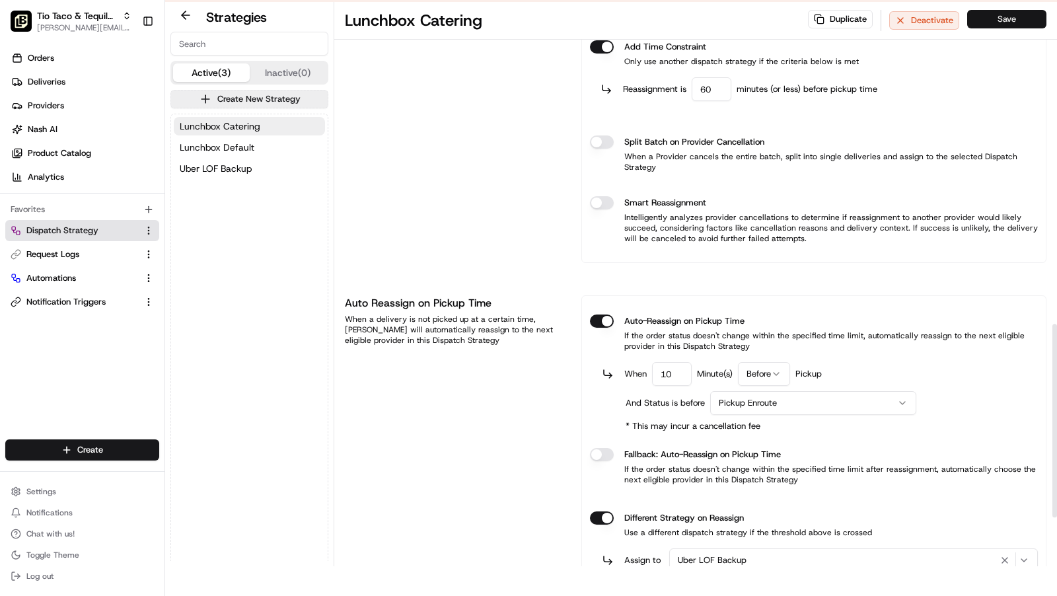
click at [1005, 24] on button "Save" at bounding box center [1007, 19] width 79 height 19
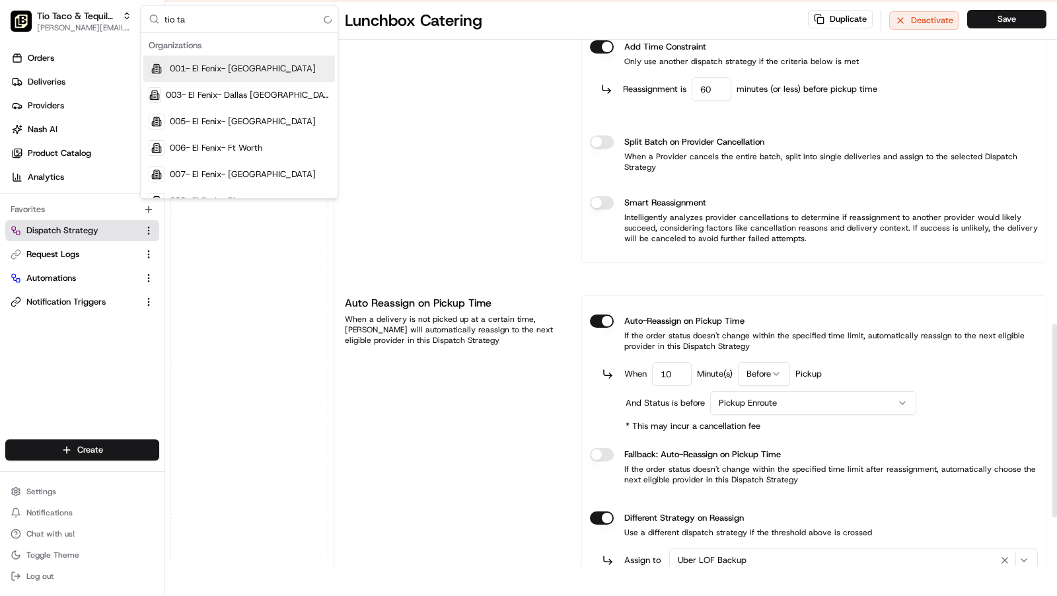
type input "tio tac"
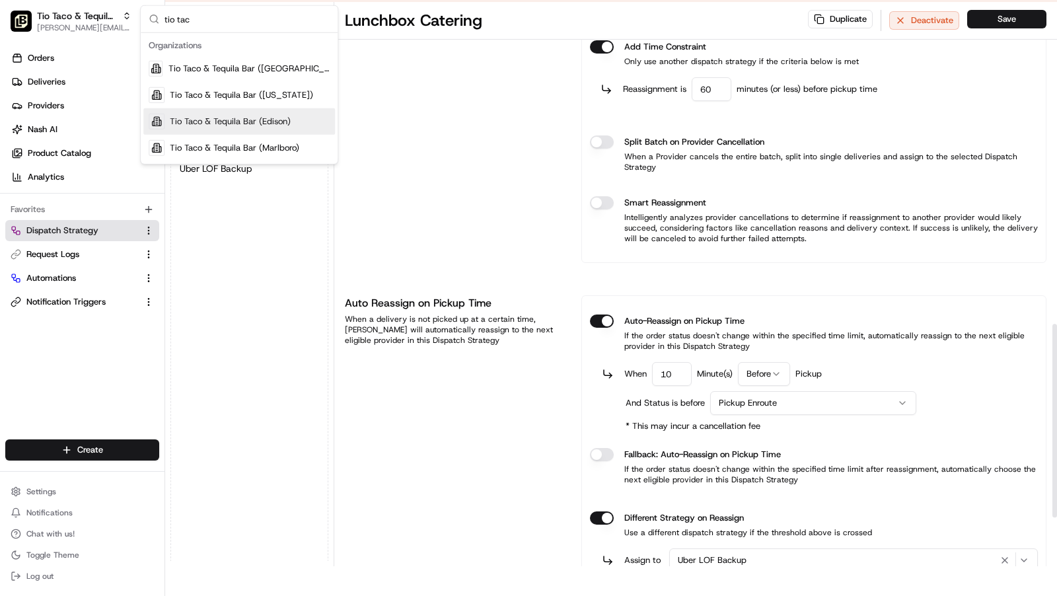
scroll to position [31, 0]
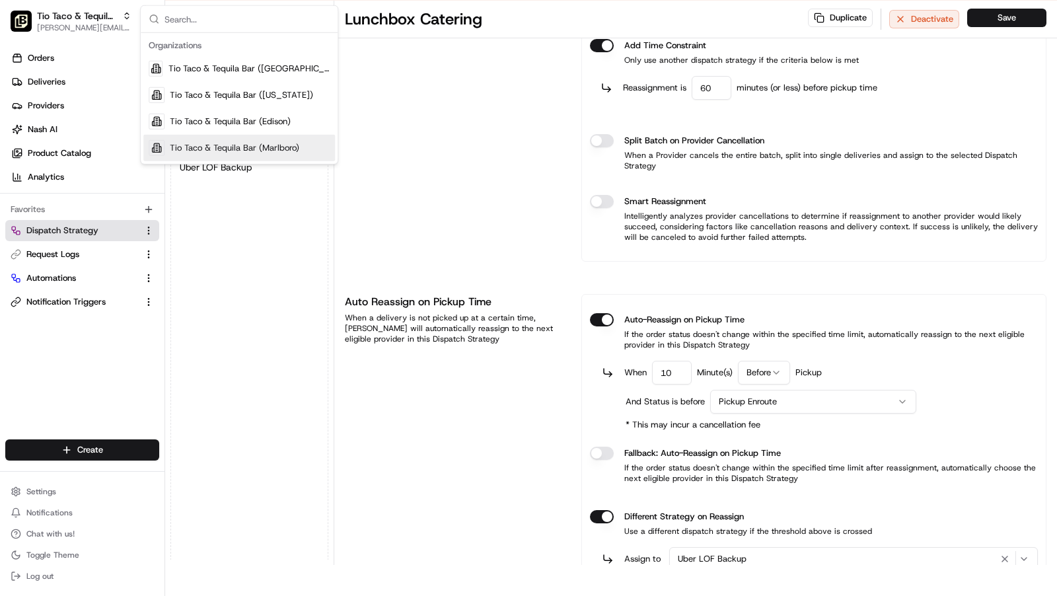
click at [425, 147] on div "Auto Reassign on Cancellation When a provider cancels a delivery, [PERSON_NAME]…" at bounding box center [455, 75] width 221 height 371
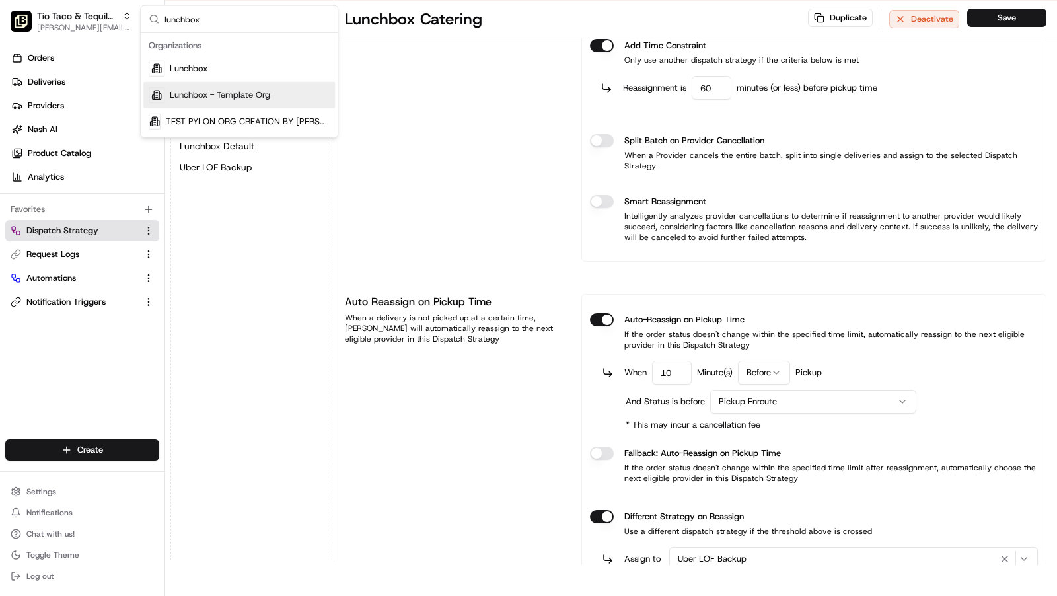
type input "lunchbox"
click at [234, 92] on span "Lunchbox - Template Org" at bounding box center [220, 95] width 100 height 12
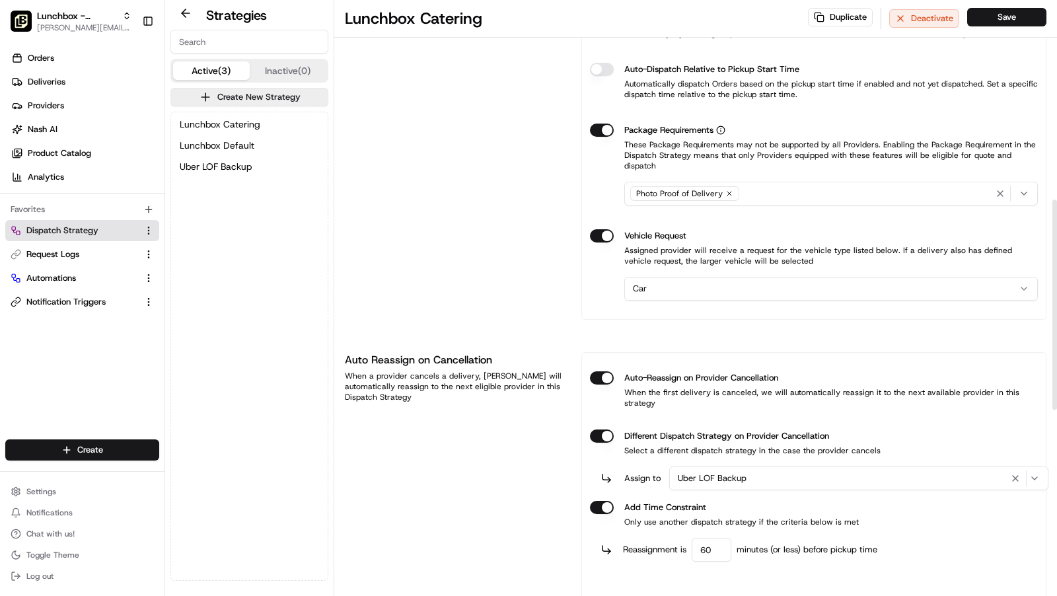
scroll to position [566, 0]
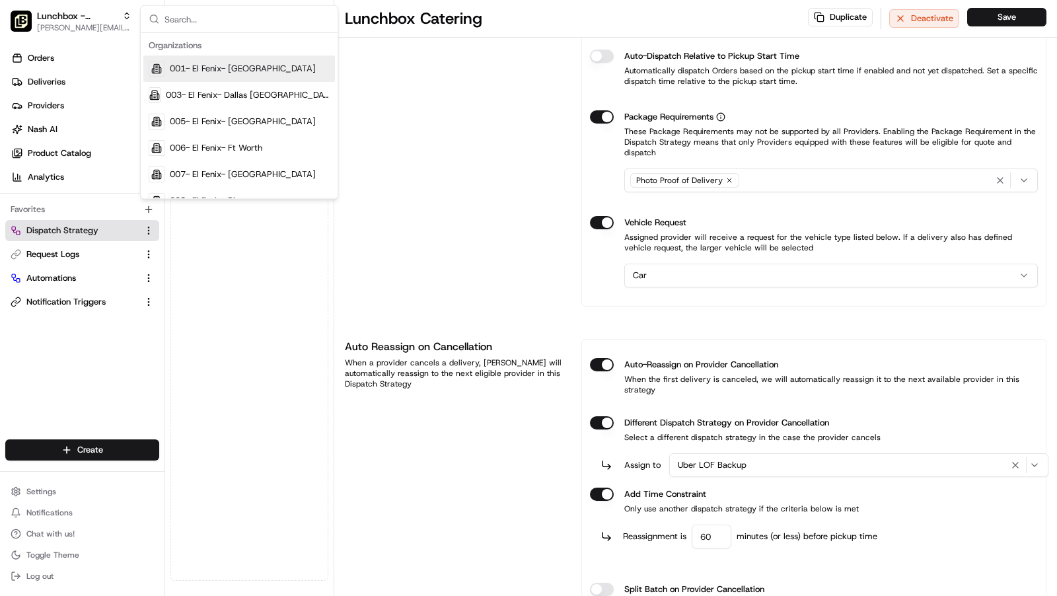
type input "h"
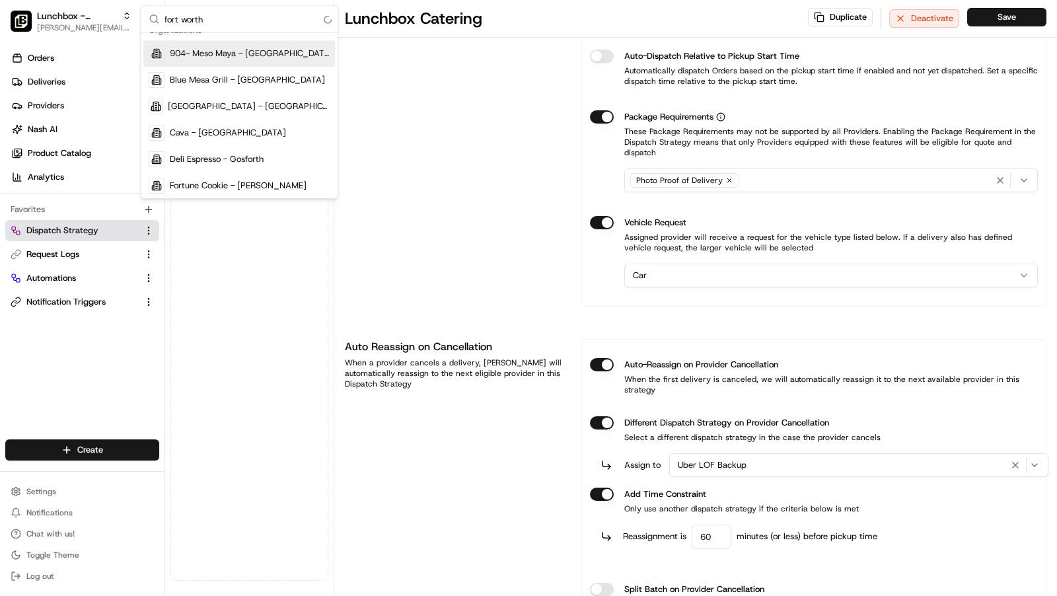
scroll to position [0, 0]
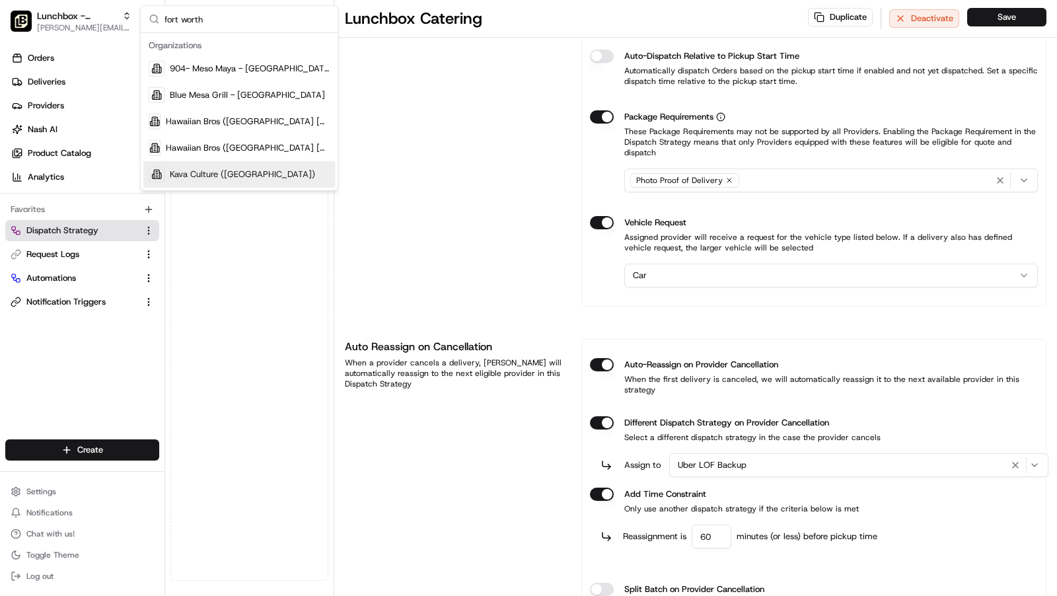
type input "fort worth"
click at [266, 147] on span "Hawaiian Bros ([GEOGRAPHIC_DATA] [GEOGRAPHIC_DATA] Pkwy)" at bounding box center [248, 148] width 164 height 12
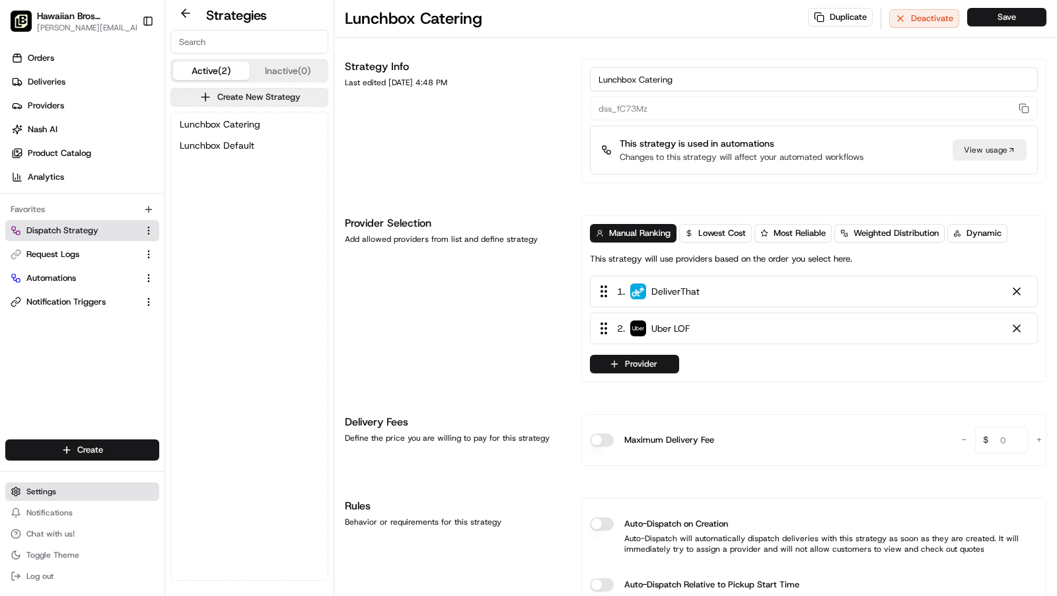
click at [73, 492] on button "Settings" at bounding box center [82, 491] width 154 height 19
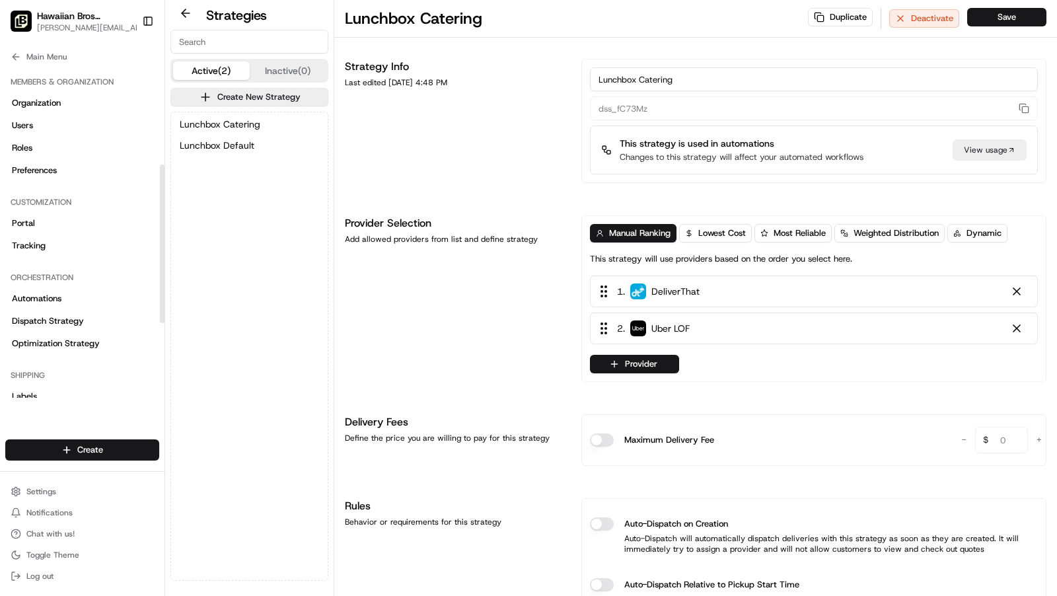
scroll to position [360, 0]
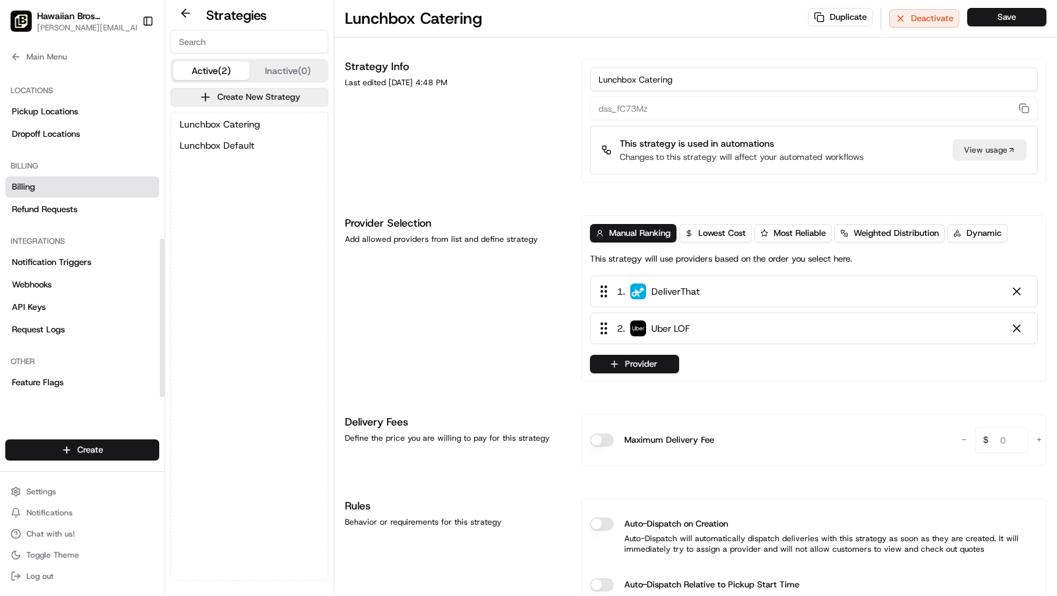
click at [49, 187] on link "Billing" at bounding box center [82, 186] width 154 height 21
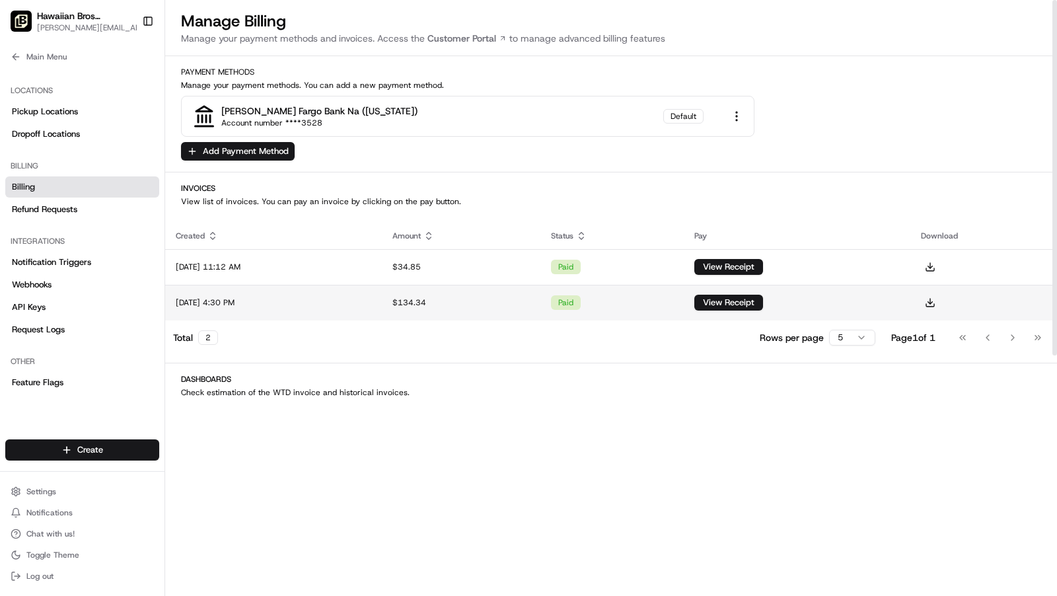
click at [871, 301] on td "View Receipt" at bounding box center [797, 303] width 227 height 36
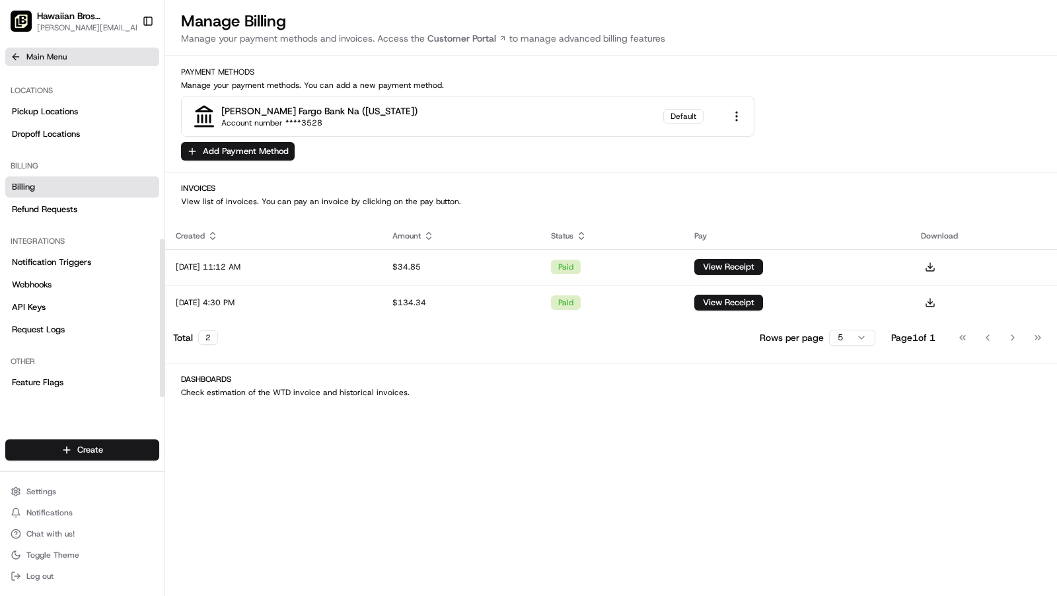
click at [29, 54] on span "Main Menu" at bounding box center [46, 57] width 40 height 11
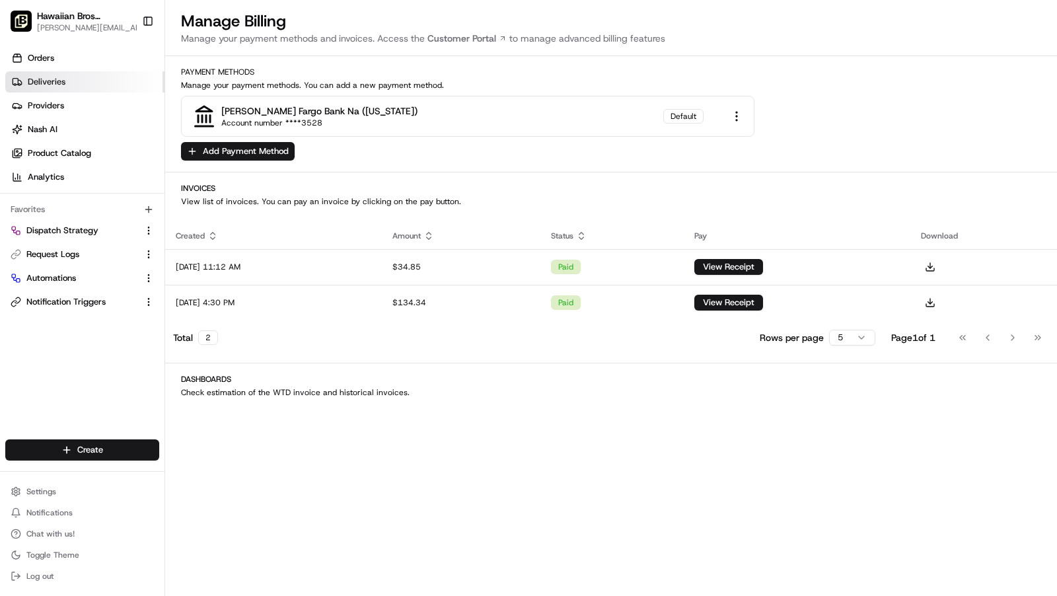
click at [65, 90] on link "Deliveries" at bounding box center [84, 81] width 159 height 21
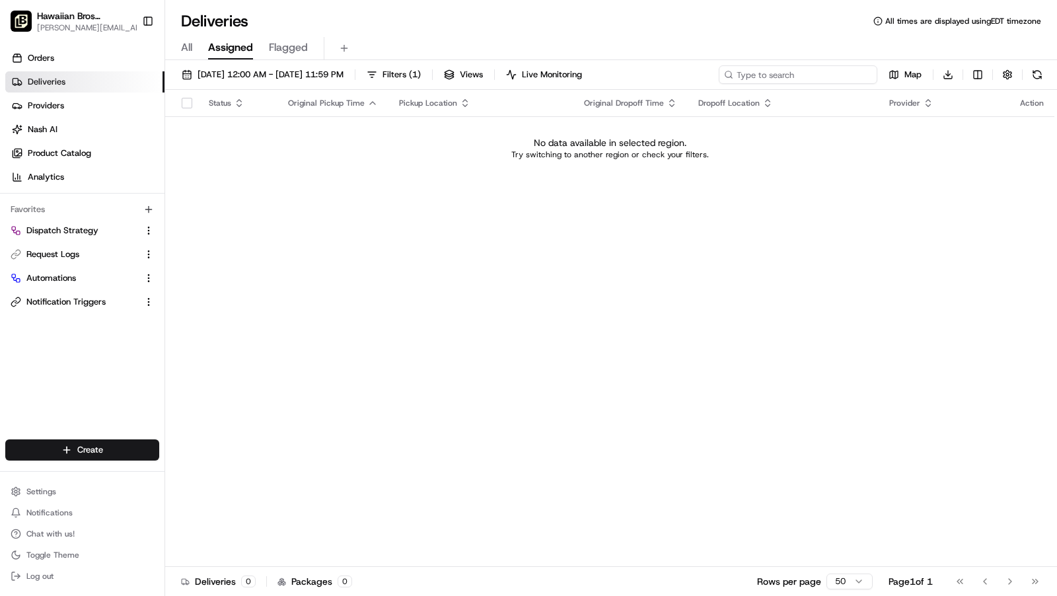
click at [814, 71] on input at bounding box center [798, 74] width 159 height 19
paste input "job_GwsY5TJcdXVTZYoitSpwBN"
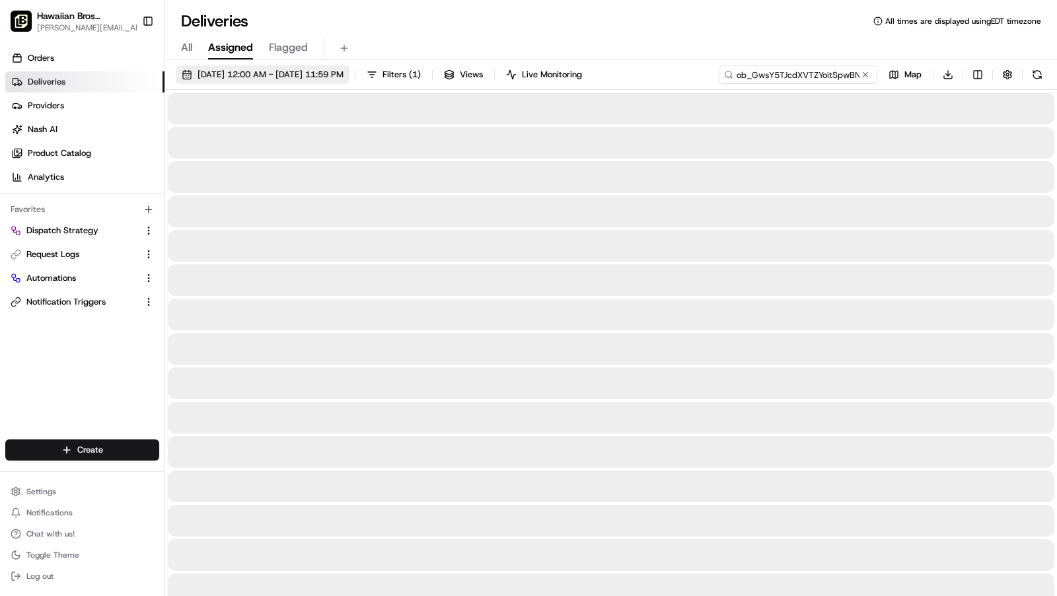
type input "job_GwsY5TJcdXVTZYoitSpwBN"
click at [230, 69] on span "[DATE] 12:00 AM - [DATE] 11:59 PM" at bounding box center [271, 75] width 146 height 12
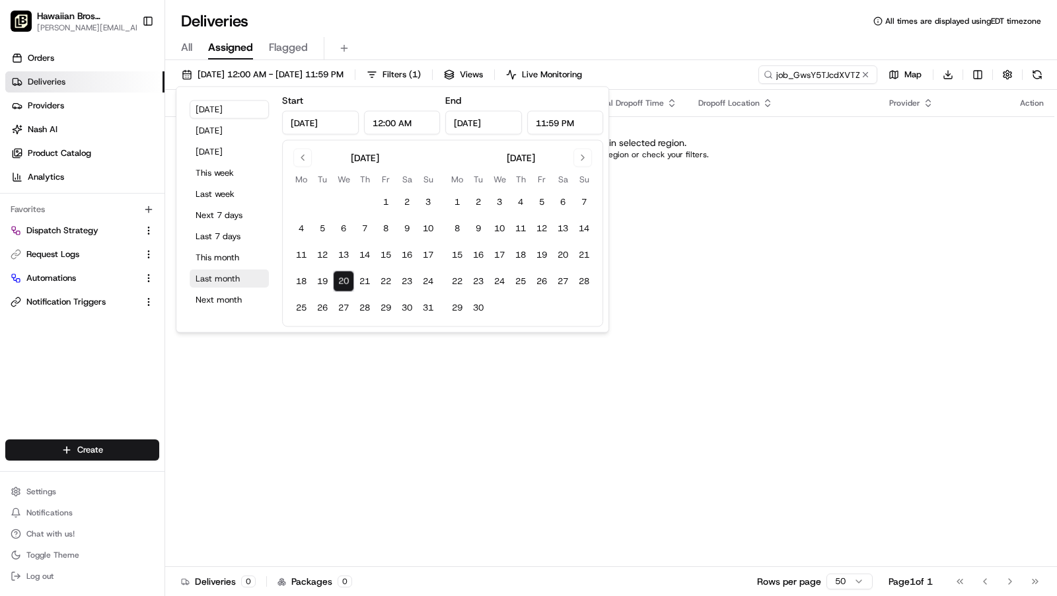
click at [213, 278] on button "Last month" at bounding box center [229, 279] width 79 height 19
type input "[DATE]"
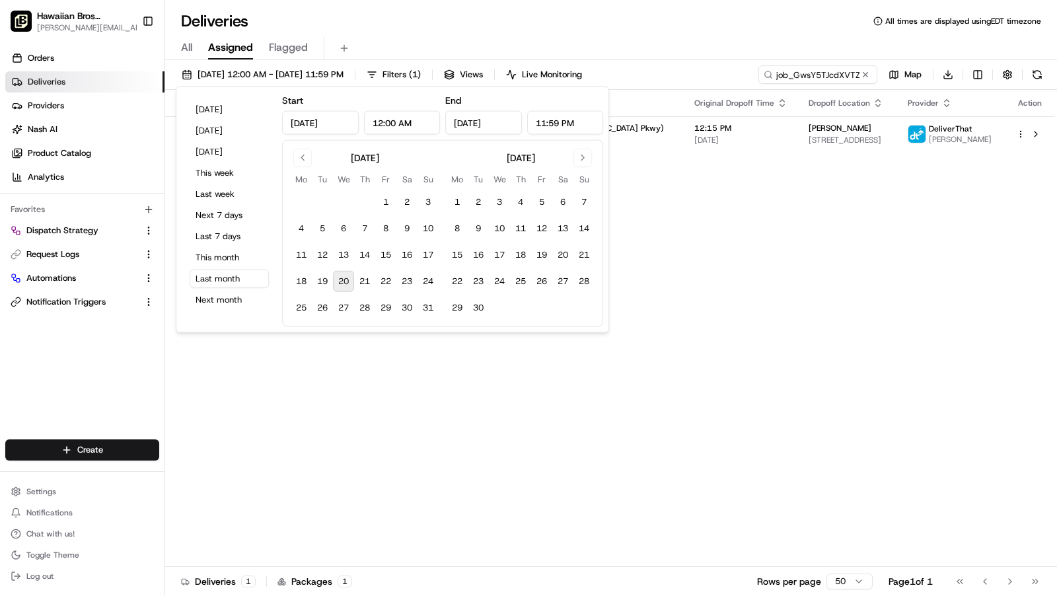
click at [550, 60] on div "[DATE] 12:00 AM - [DATE] 11:59 PM Filters ( 1 ) Views Live Monitoring job_GwsY5…" at bounding box center [611, 329] width 892 height 539
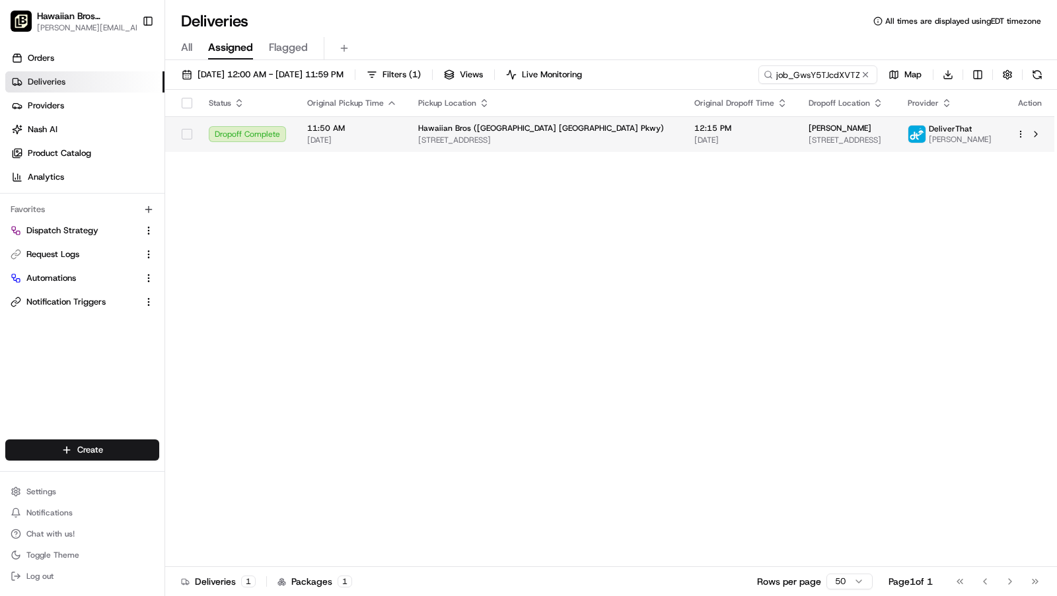
click at [684, 146] on td "12:15 PM [DATE]" at bounding box center [741, 134] width 114 height 36
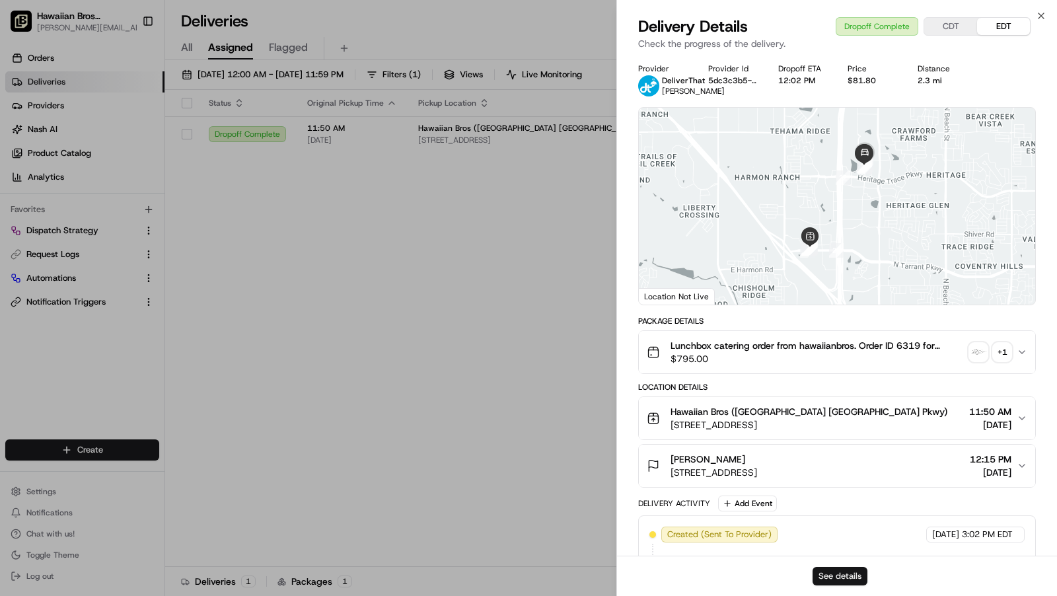
click at [849, 571] on button "See details" at bounding box center [840, 576] width 55 height 19
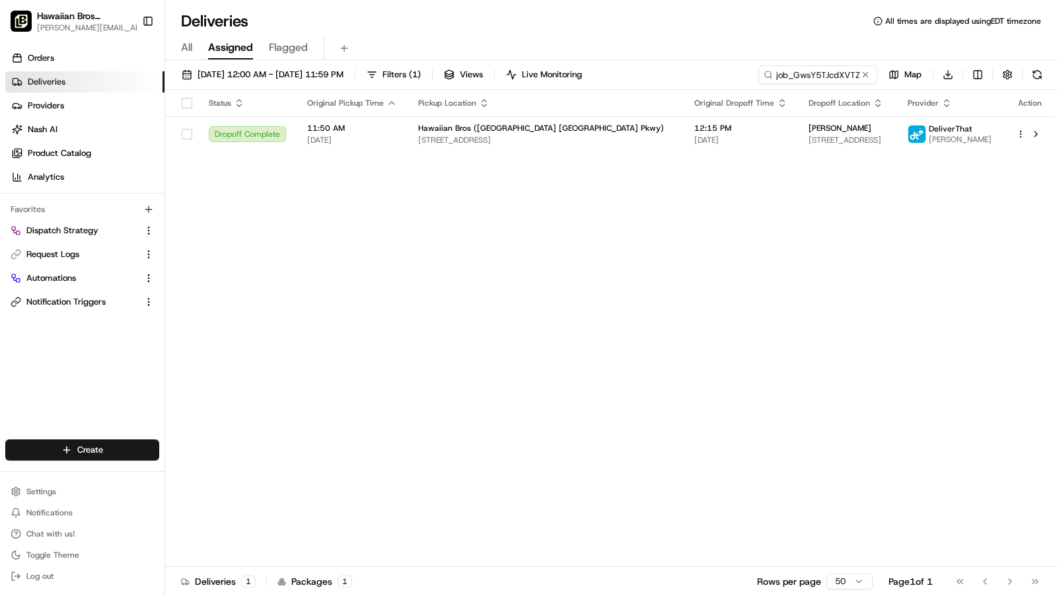
drag, startPoint x: 531, startPoint y: 171, endPoint x: 526, endPoint y: 188, distance: 18.6
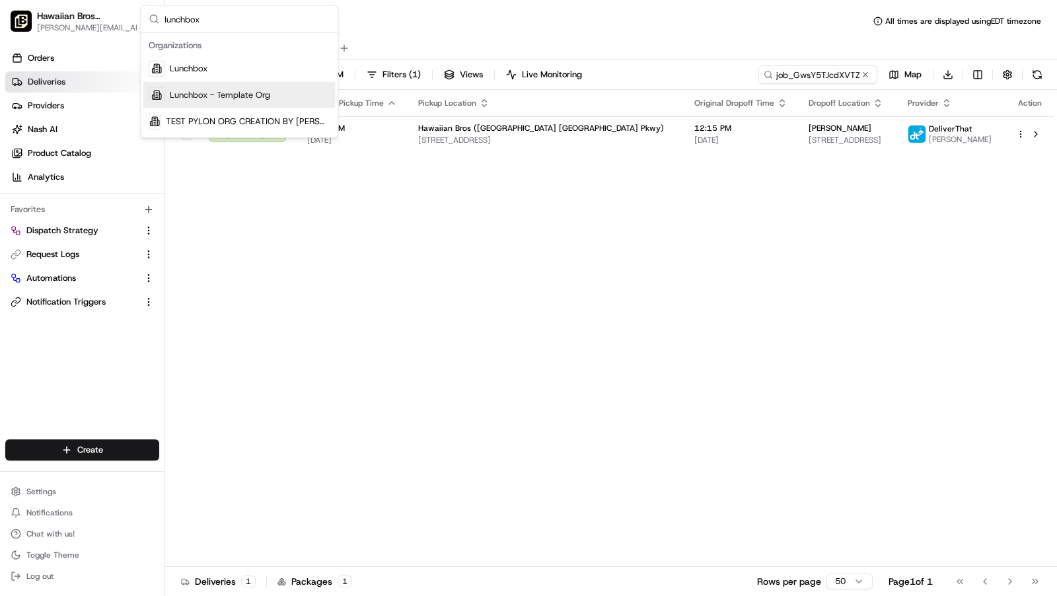
type input "lunchbox"
click at [237, 91] on span "Lunchbox - Template Org" at bounding box center [220, 95] width 100 height 12
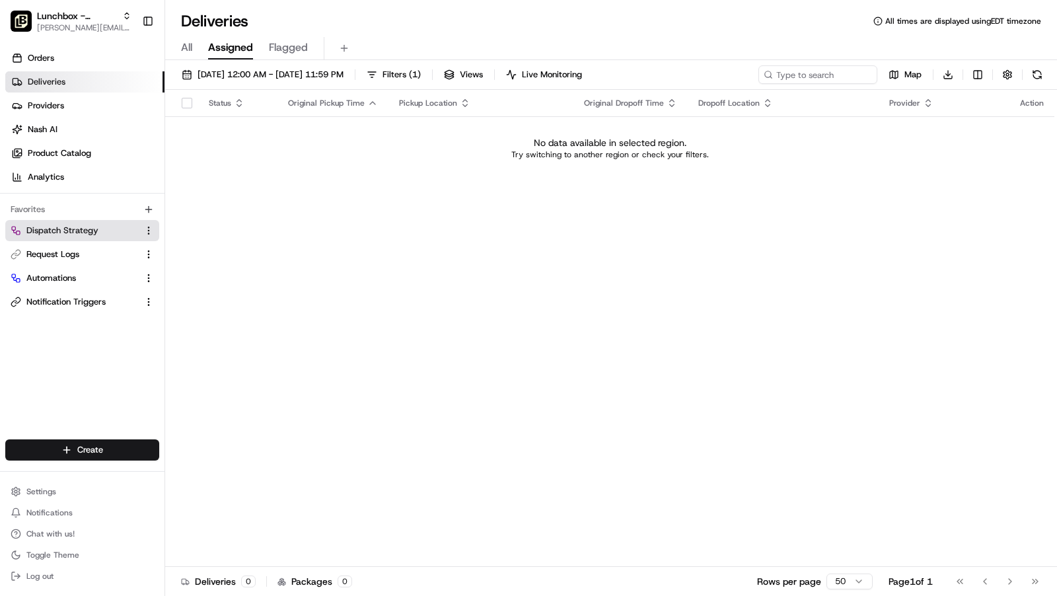
click at [47, 230] on span "Dispatch Strategy" at bounding box center [62, 231] width 72 height 12
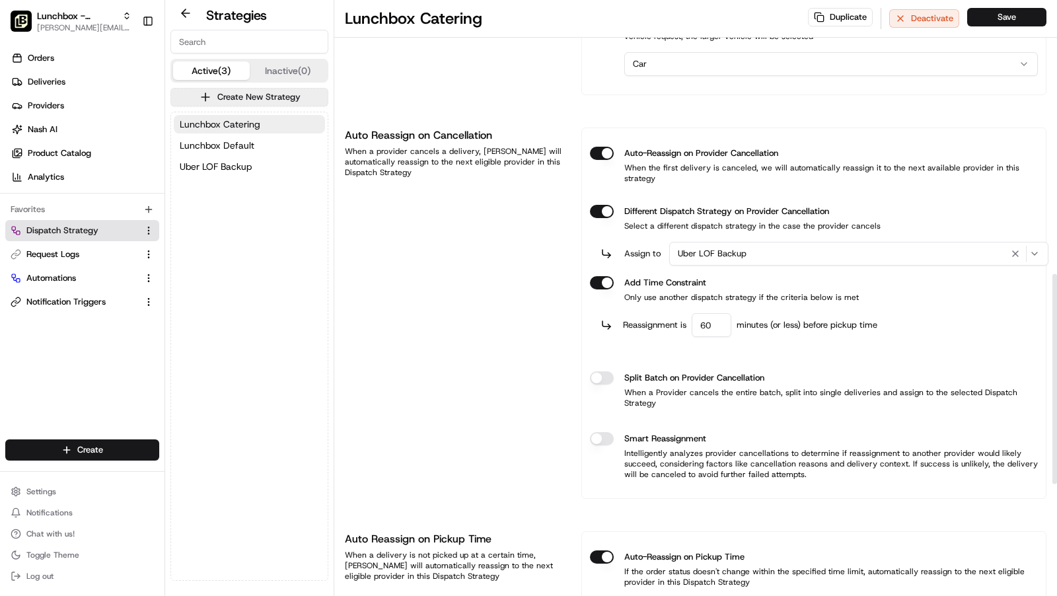
scroll to position [782, 0]
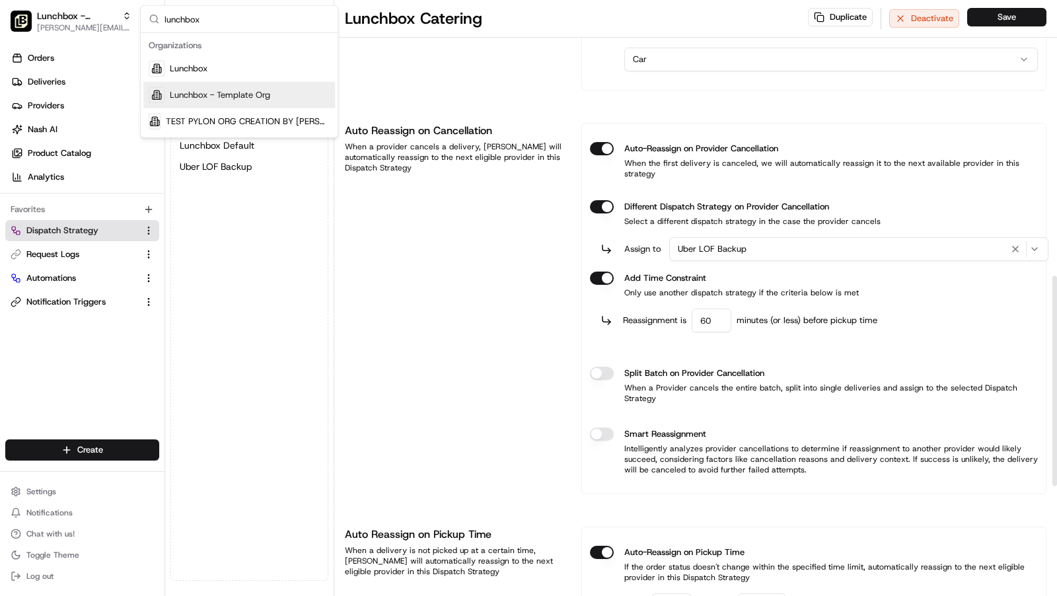
type input "lunchbox"
click at [223, 73] on div "Lunchbox" at bounding box center [239, 69] width 192 height 26
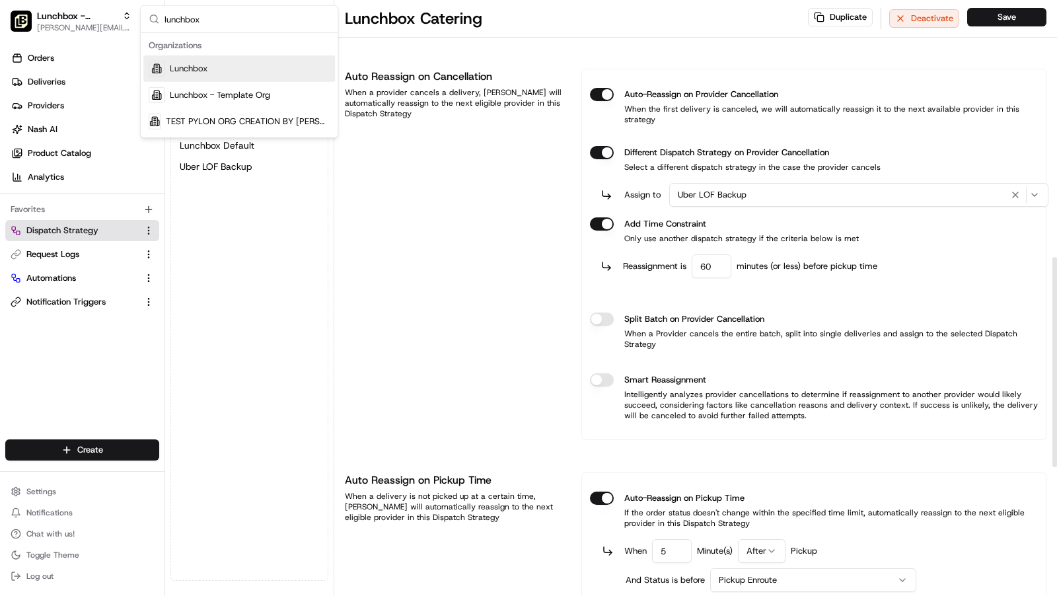
scroll to position [589, 0]
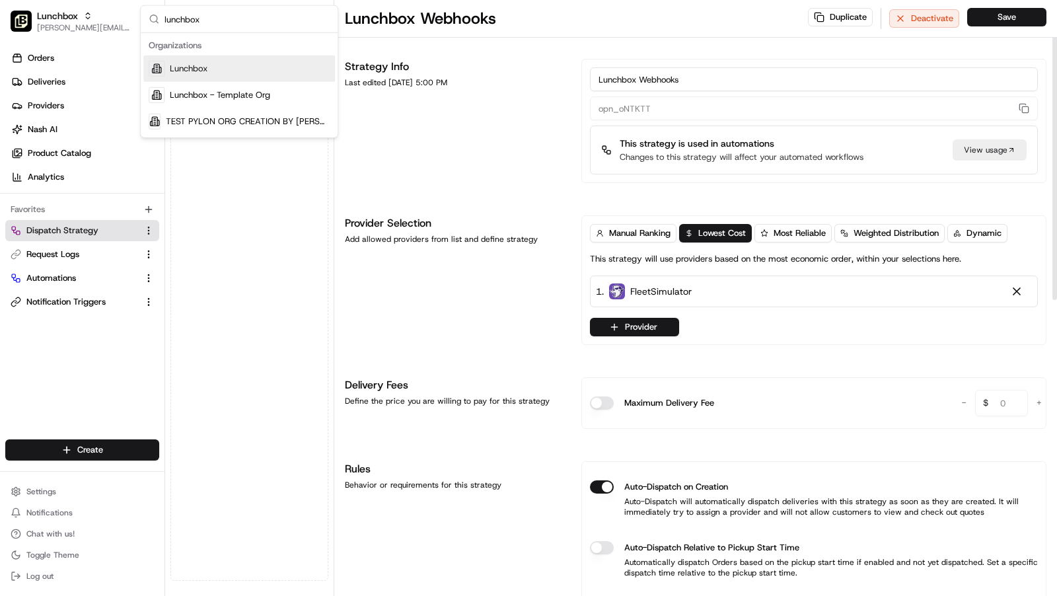
type input "lunchbox"
click at [232, 65] on div "Lunchbox" at bounding box center [239, 69] width 192 height 26
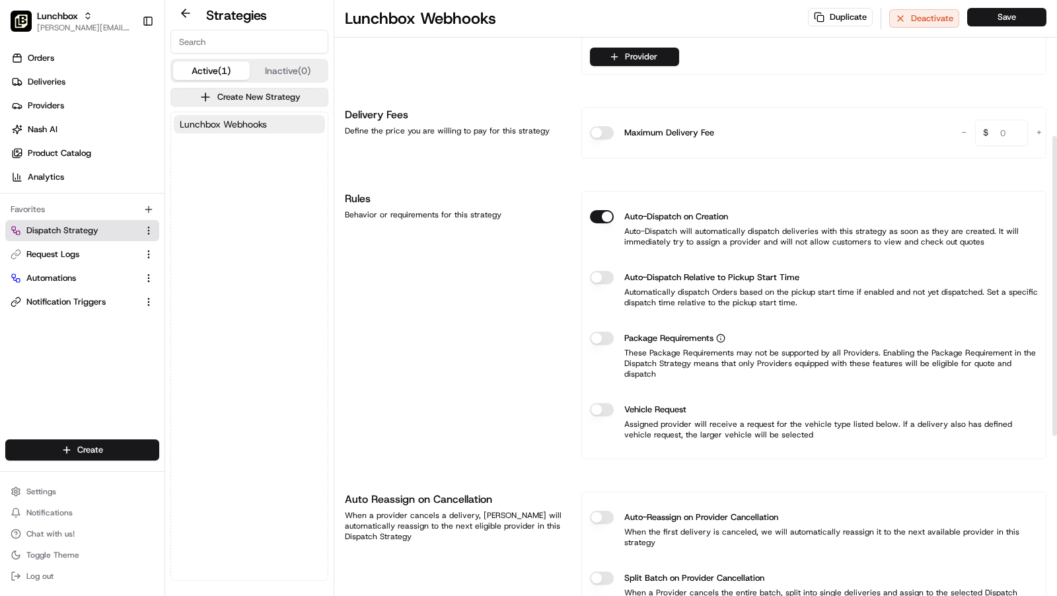
scroll to position [270, 0]
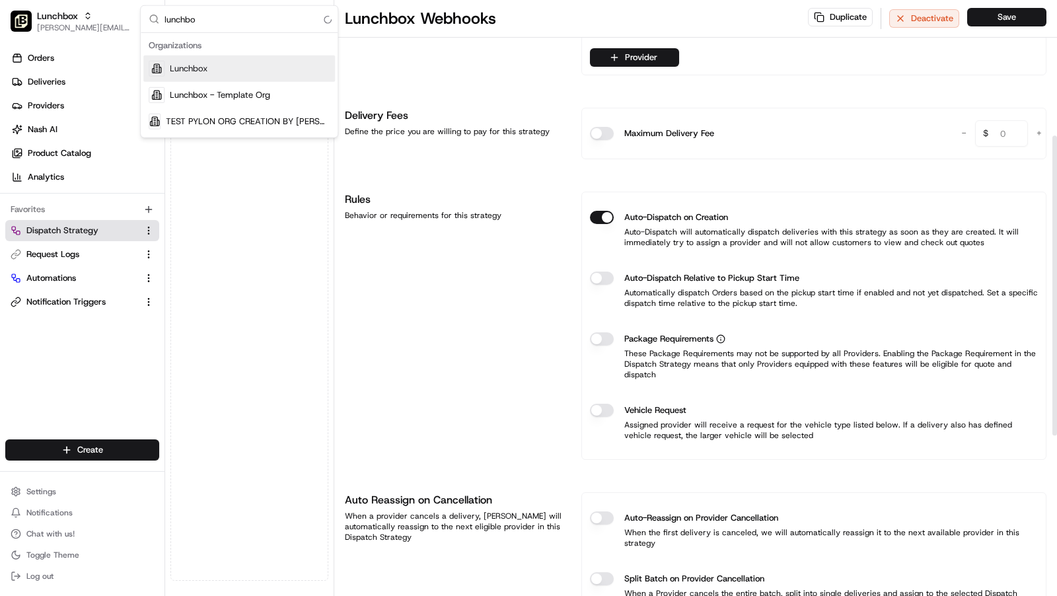
type input "lunchbox"
click at [272, 93] on div "Lunchbox - Template Org" at bounding box center [239, 95] width 192 height 26
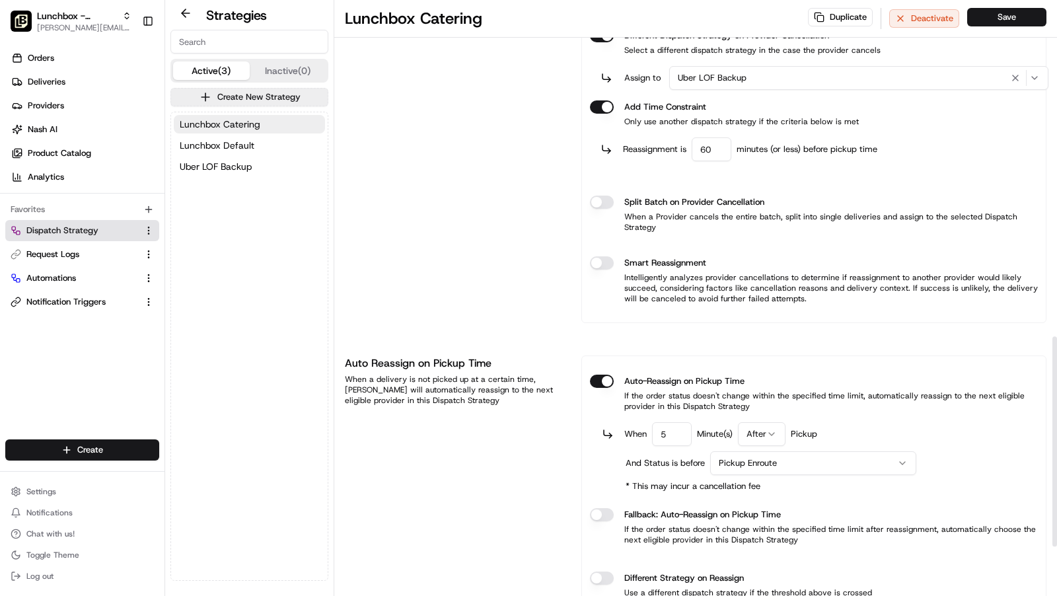
scroll to position [1092, 0]
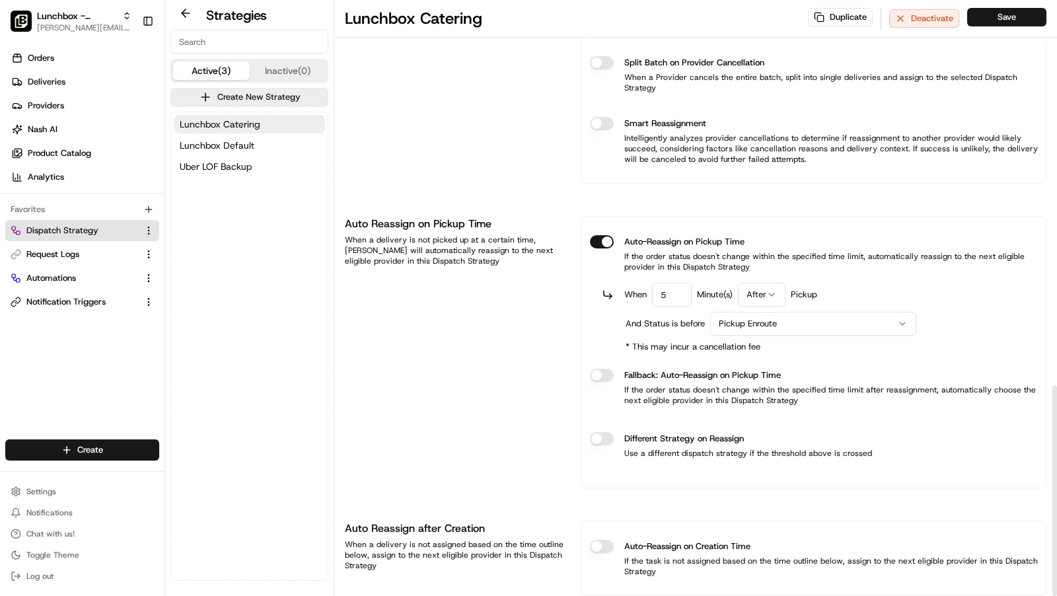
click at [595, 432] on button "Different Strategy on Reassign" at bounding box center [602, 438] width 24 height 13
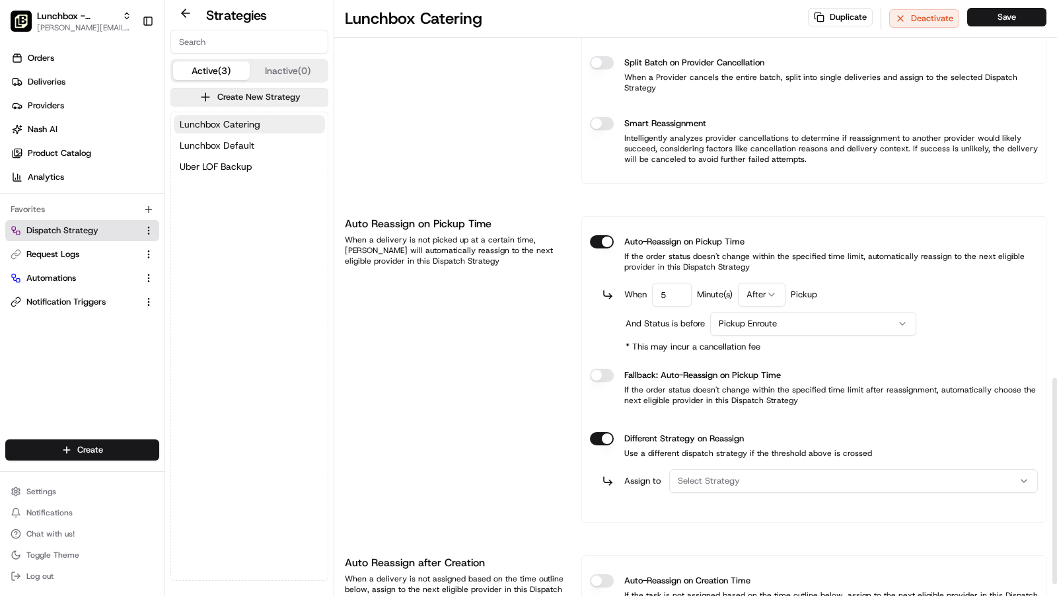
drag, startPoint x: 726, startPoint y: 439, endPoint x: 745, endPoint y: 447, distance: 21.0
click at [726, 475] on span "Select Strategy" at bounding box center [709, 481] width 62 height 12
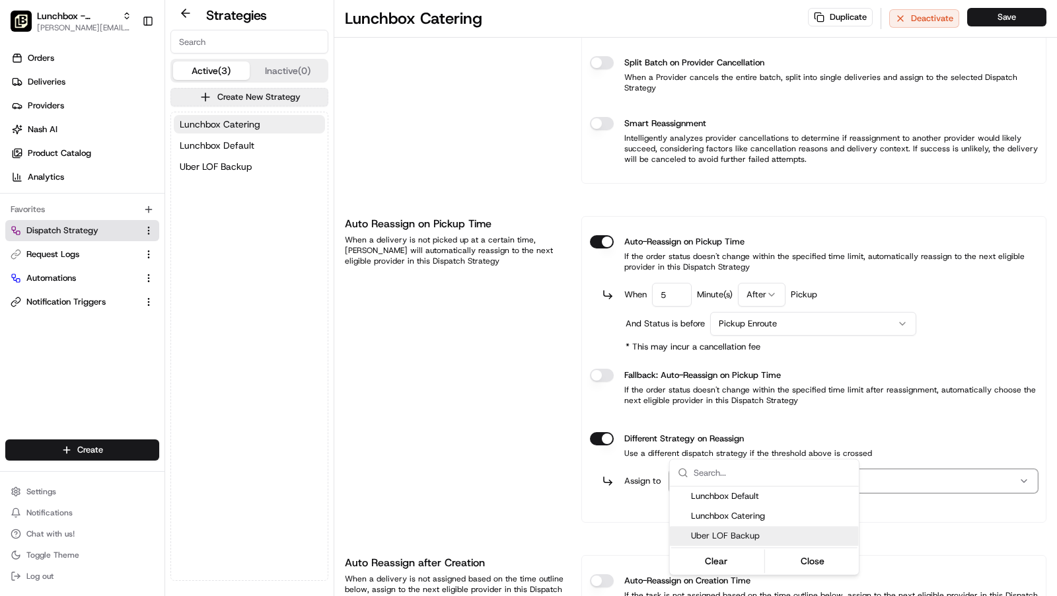
click at [743, 541] on span "Uber LOF Backup" at bounding box center [772, 536] width 163 height 12
click at [813, 560] on button "Close" at bounding box center [812, 561] width 91 height 19
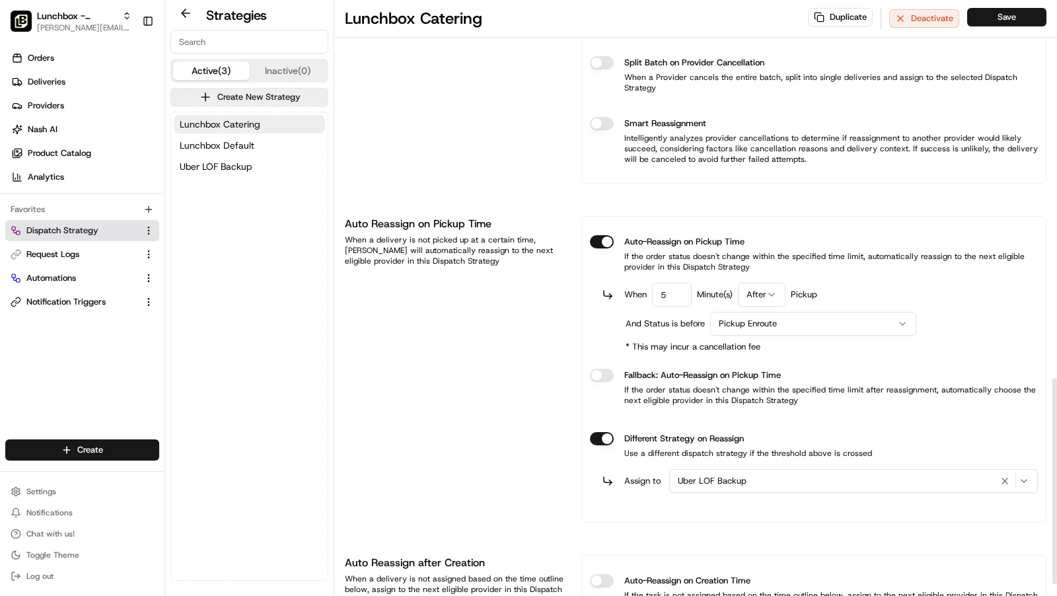
drag, startPoint x: 667, startPoint y: 255, endPoint x: 644, endPoint y: 254, distance: 23.2
click at [644, 283] on div "When 5 Minute(s) After Pickup" at bounding box center [721, 295] width 193 height 24
type input "10"
click at [1034, 17] on button "Save" at bounding box center [1007, 17] width 79 height 19
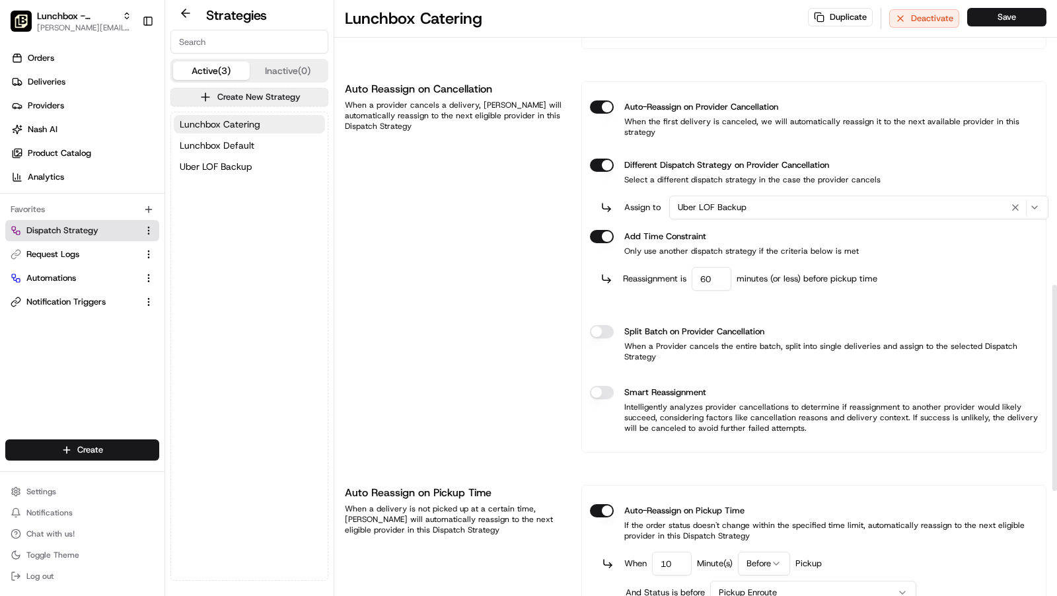
scroll to position [825, 0]
click at [63, 282] on span "Automations" at bounding box center [51, 278] width 50 height 12
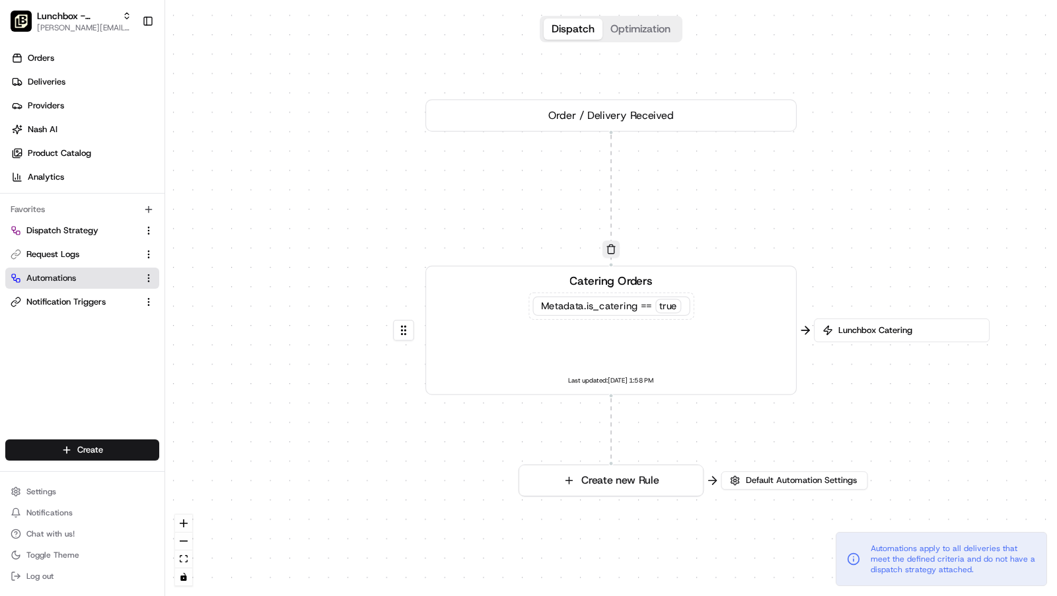
click at [675, 344] on div "Catering Orders Metadata .is_catering == true Last updated: [DATE] 1:58 PM" at bounding box center [611, 330] width 344 height 115
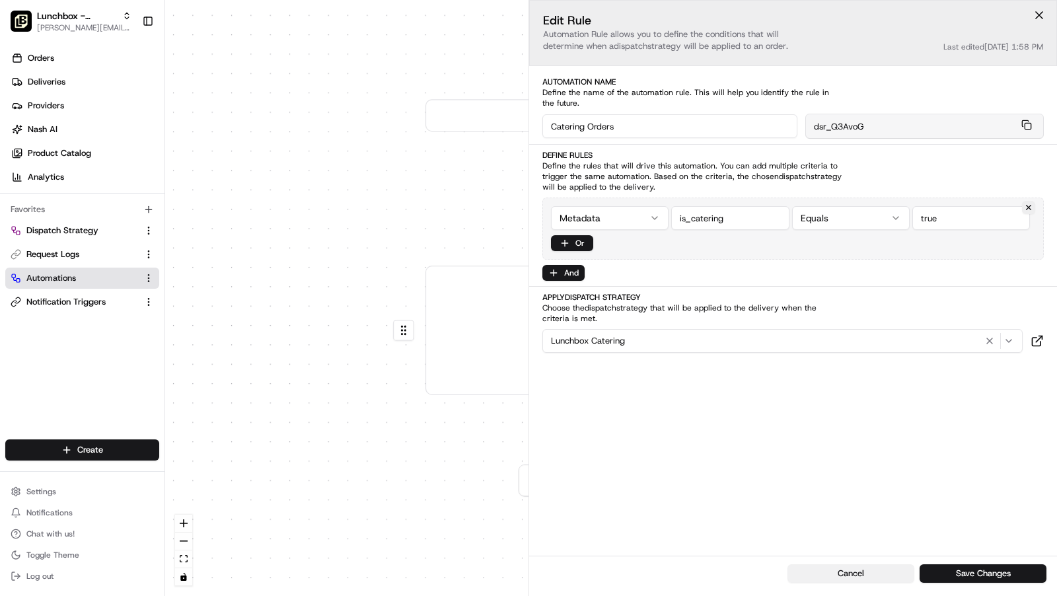
click at [842, 573] on button "Cancel" at bounding box center [851, 573] width 127 height 19
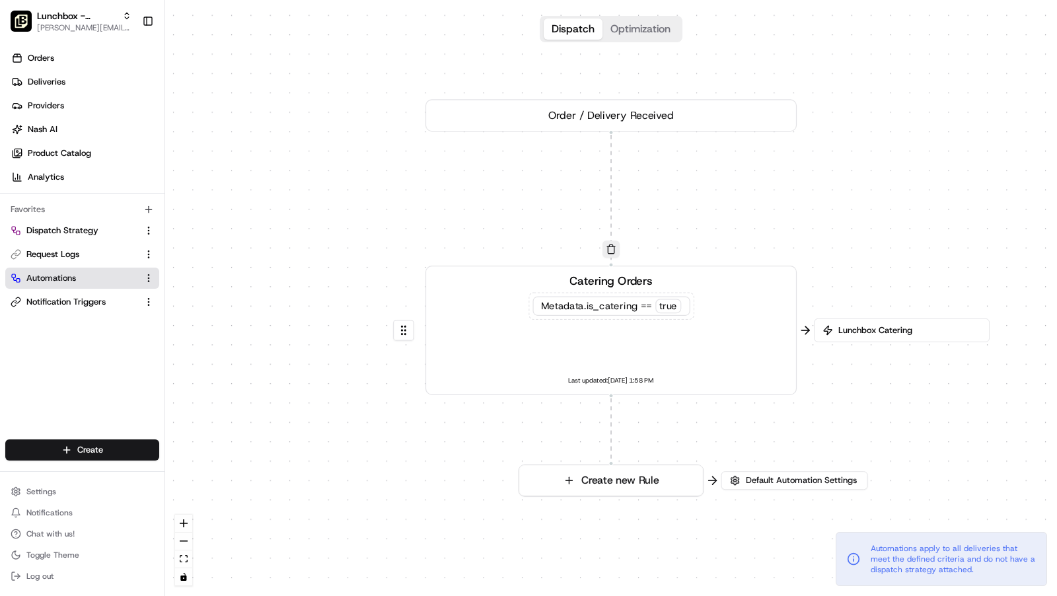
click at [661, 436] on div "0 0 Order / Delivery Received Catering Orders Metadata .is_catering == true Las…" at bounding box center [611, 298] width 892 height 596
